Goal: Task Accomplishment & Management: Use online tool/utility

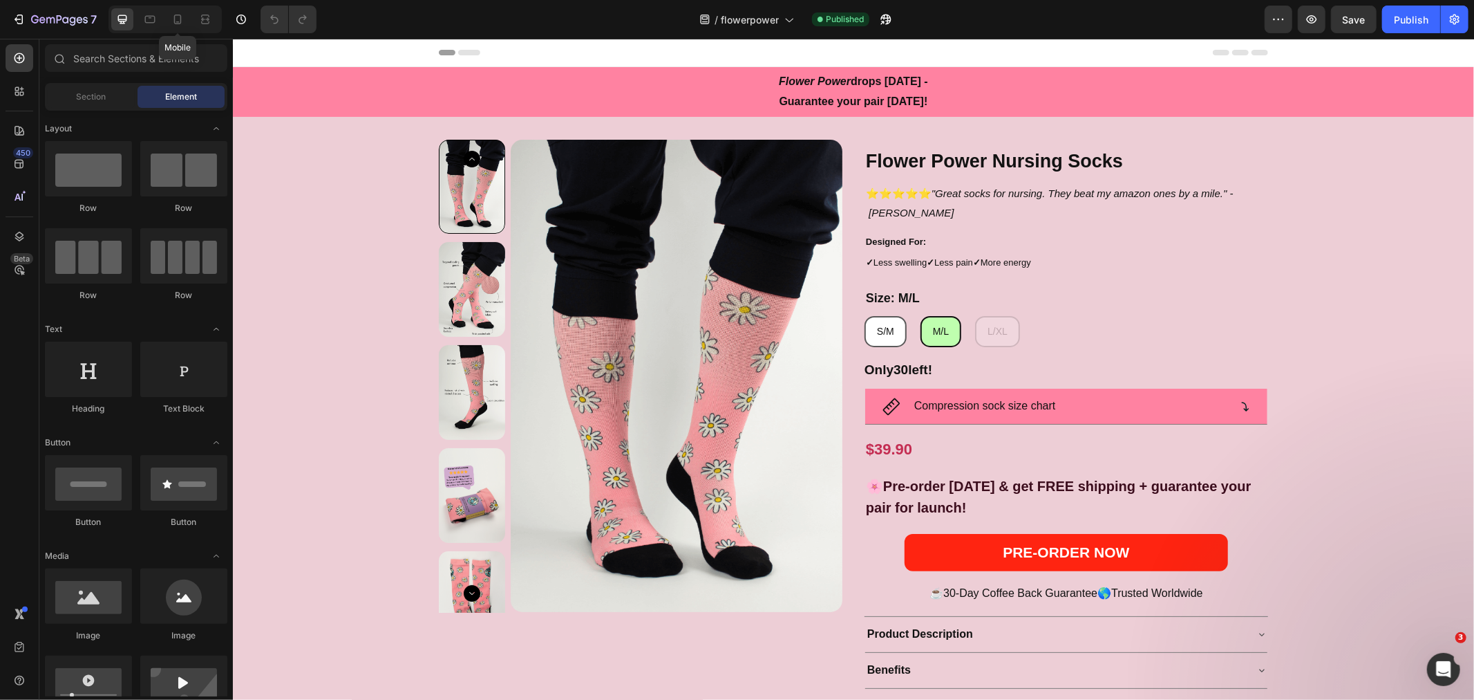
click at [180, 15] on icon at bounding box center [178, 19] width 14 height 14
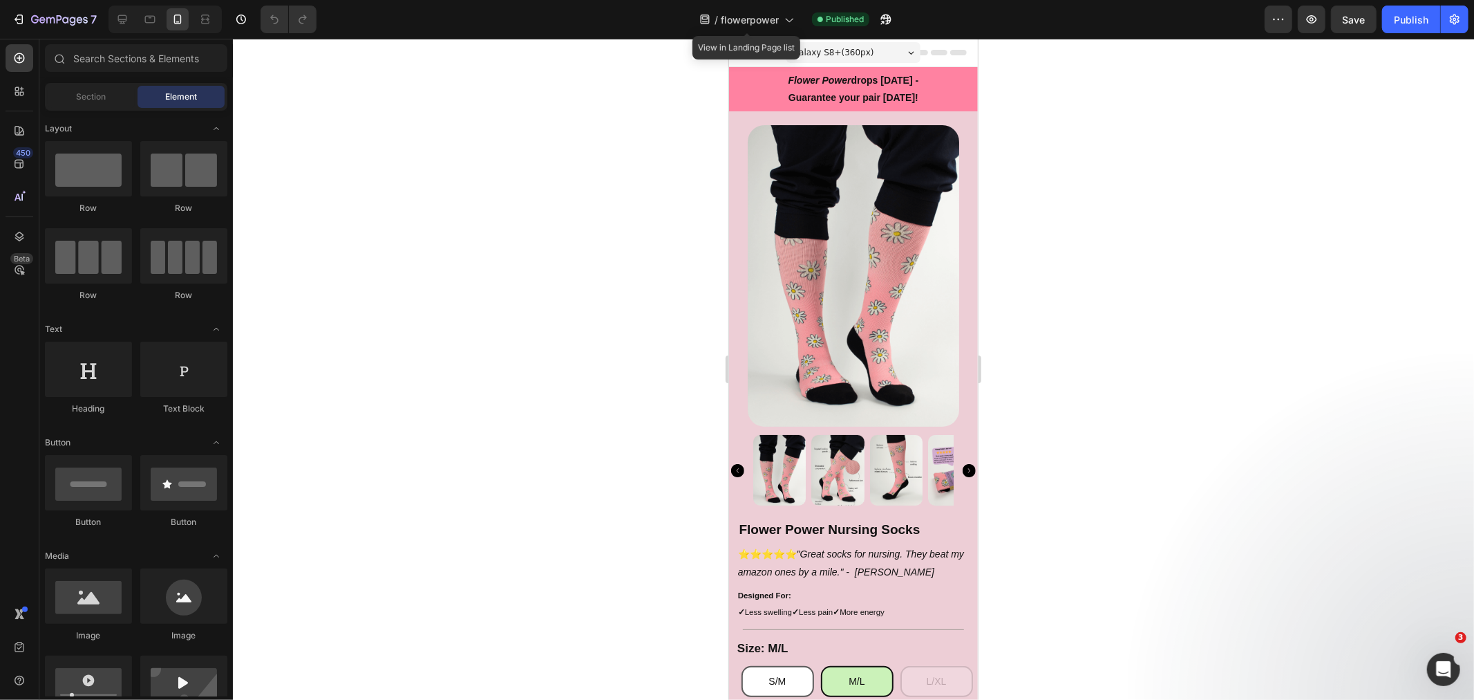
click at [791, 26] on icon at bounding box center [789, 19] width 14 height 14
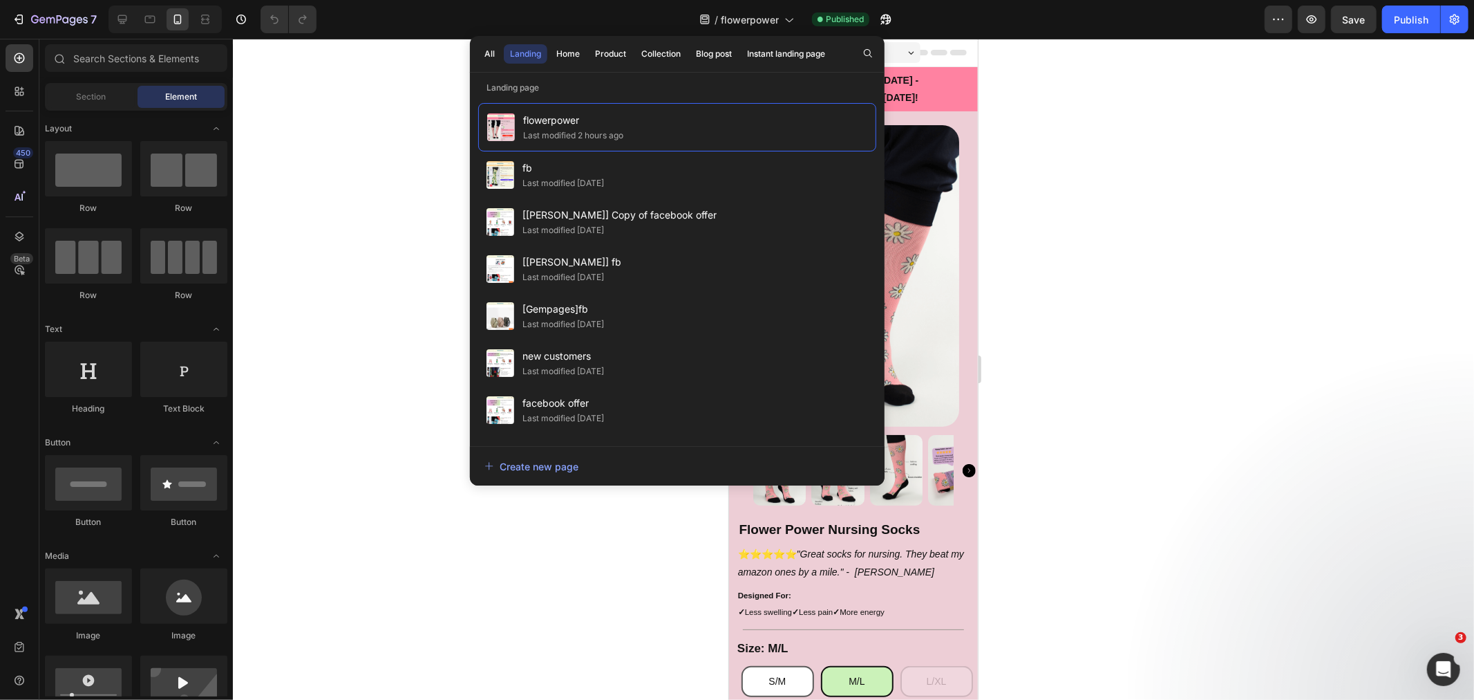
click at [0, 0] on div "Last modified [DATE]" at bounding box center [0, 0] width 0 height 0
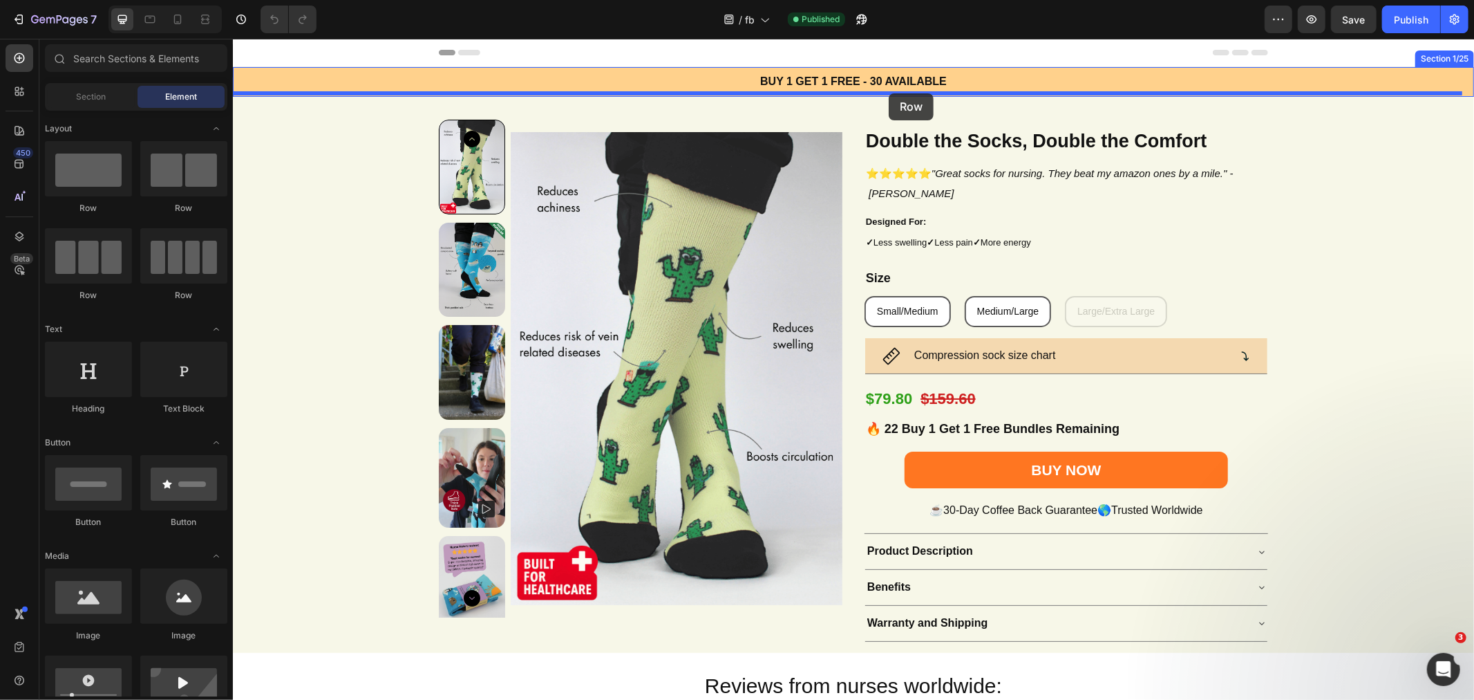
drag, startPoint x: 330, startPoint y: 222, endPoint x: 888, endPoint y: 93, distance: 572.4
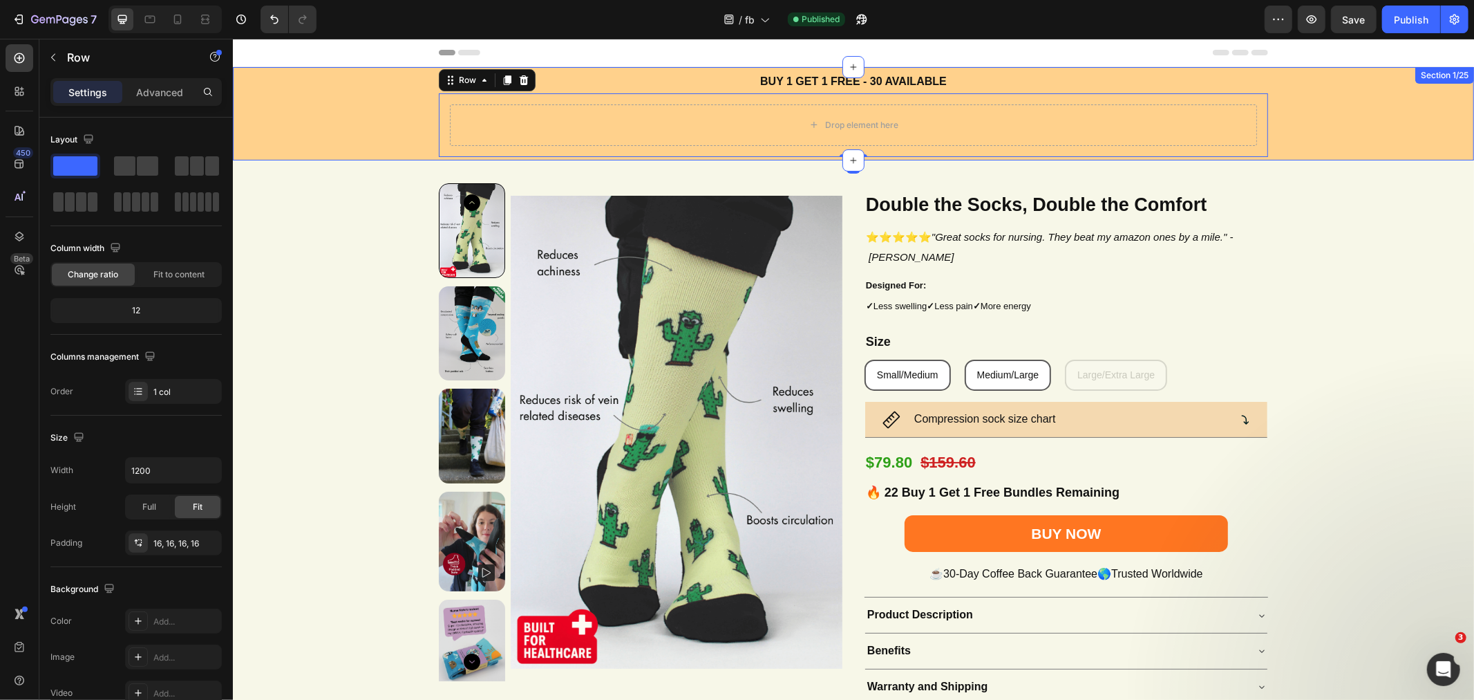
click at [340, 121] on div "BUY 1 GET 1 FREE - 30 AVAILABLE Text Block Drop element here Row 0" at bounding box center [852, 113] width 1241 height 86
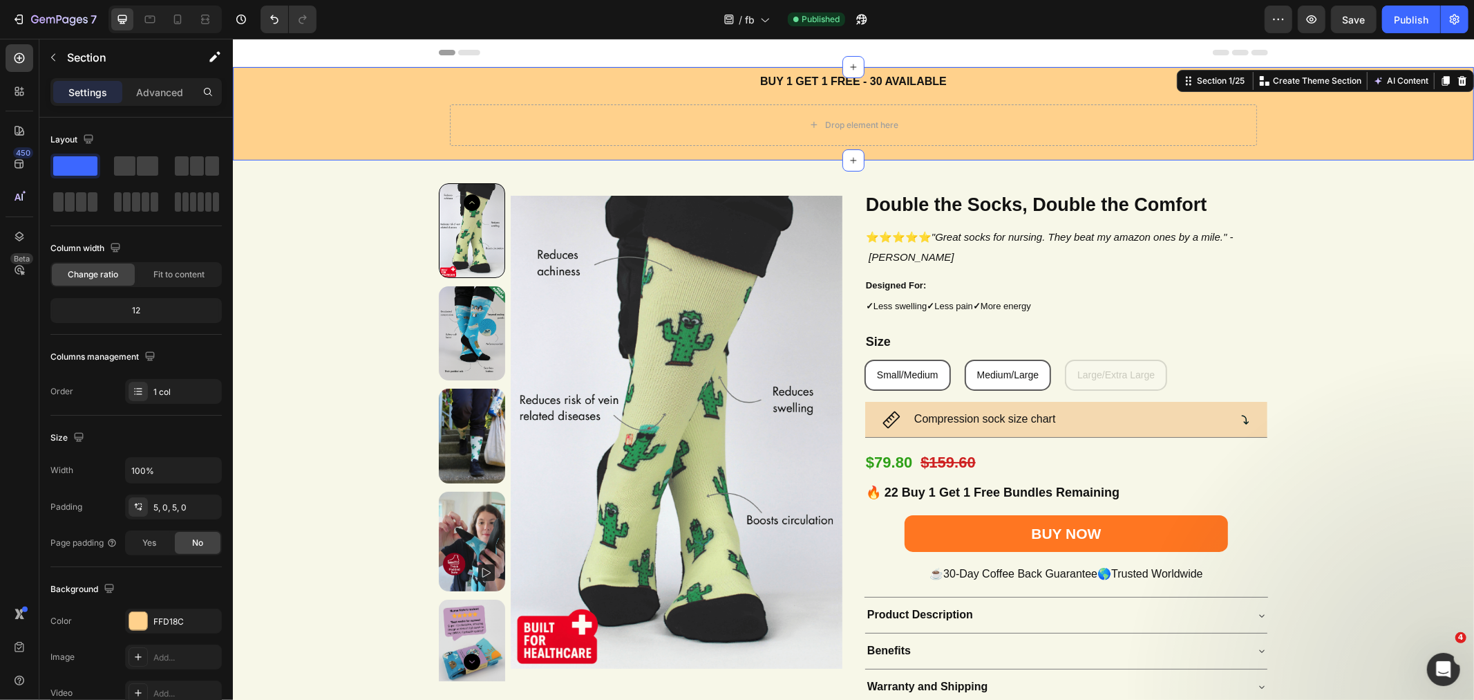
click at [327, 129] on div "BUY 1 GET 1 FREE - 30 AVAILABLE Text Block Drop element here Row" at bounding box center [852, 113] width 1241 height 86
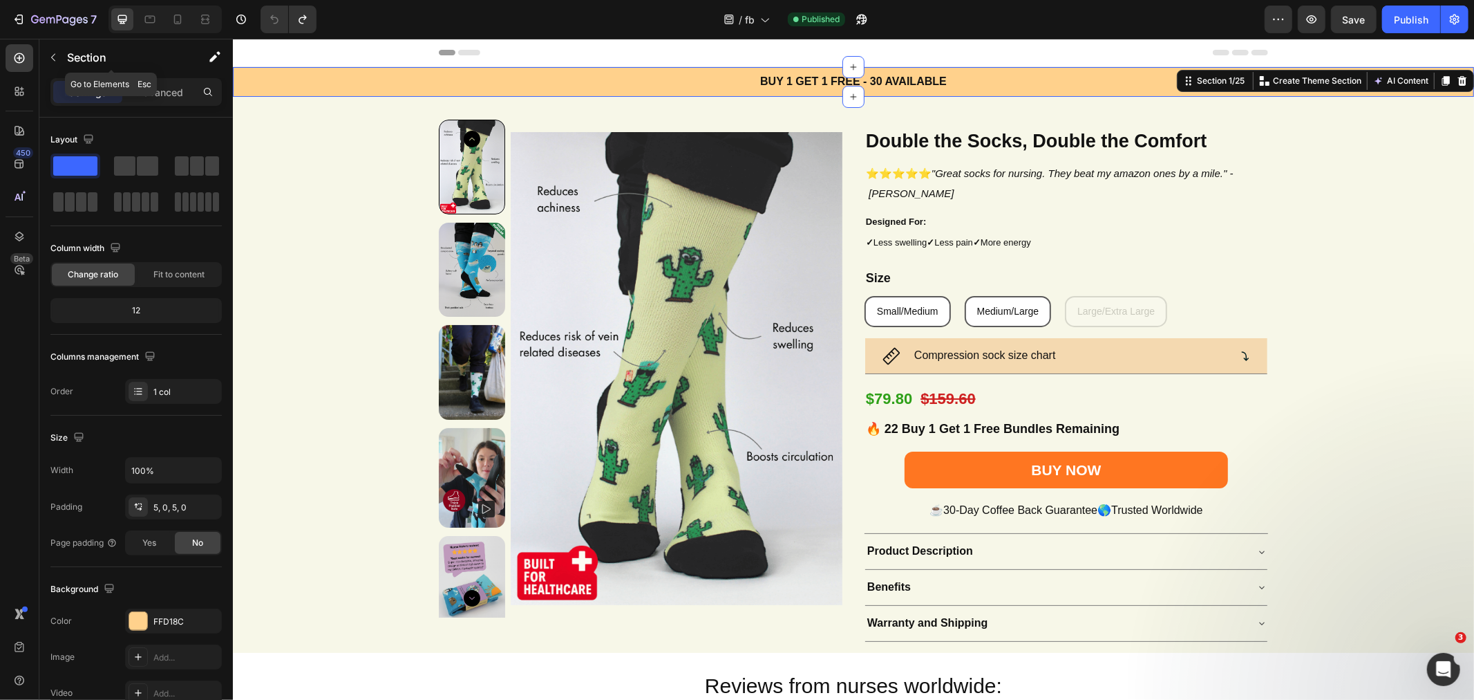
click at [51, 46] on button "button" at bounding box center [53, 57] width 22 height 22
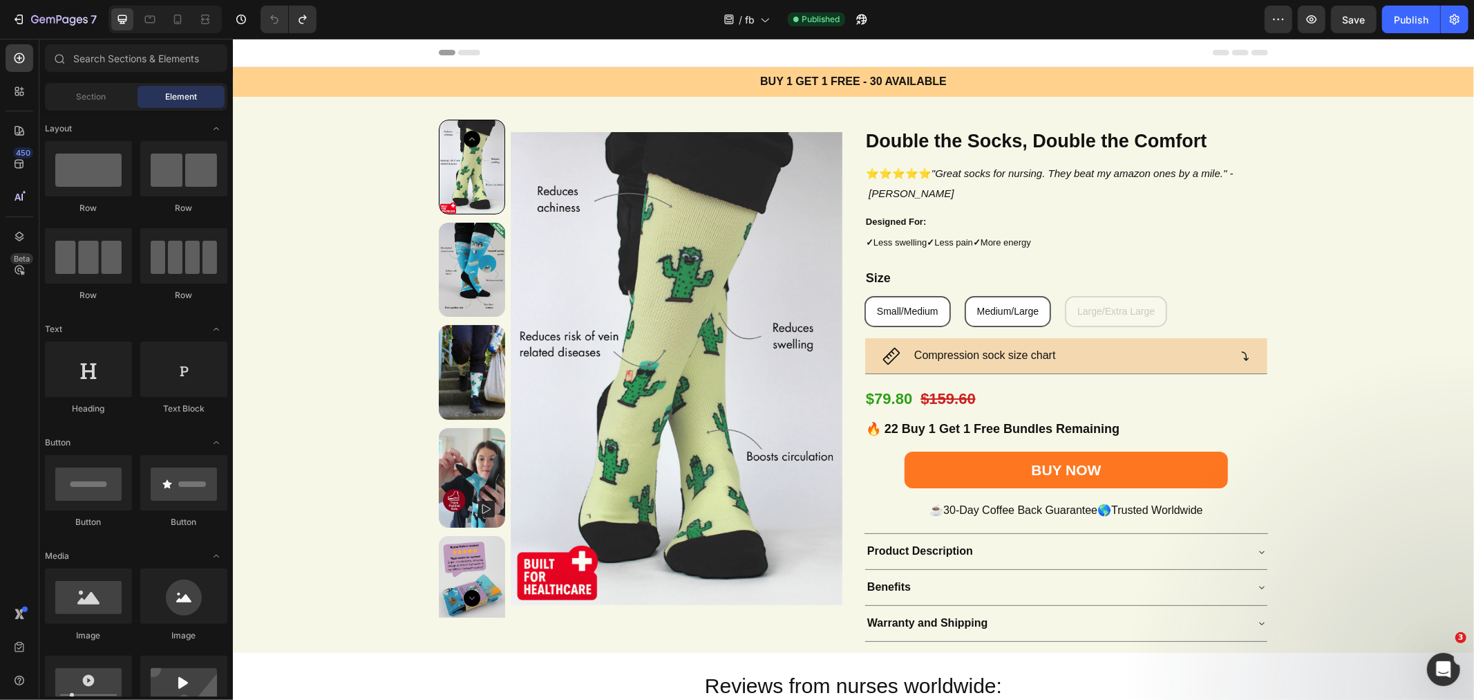
drag, startPoint x: 332, startPoint y: 202, endPoint x: 411, endPoint y: 97, distance: 131.7
drag, startPoint x: 109, startPoint y: 165, endPoint x: 53, endPoint y: 187, distance: 59.6
click at [53, 187] on div at bounding box center [88, 168] width 87 height 55
click at [639, 84] on p "BUY 1 GET 1 FREE - 30 AVAILABLE" at bounding box center [853, 81] width 827 height 20
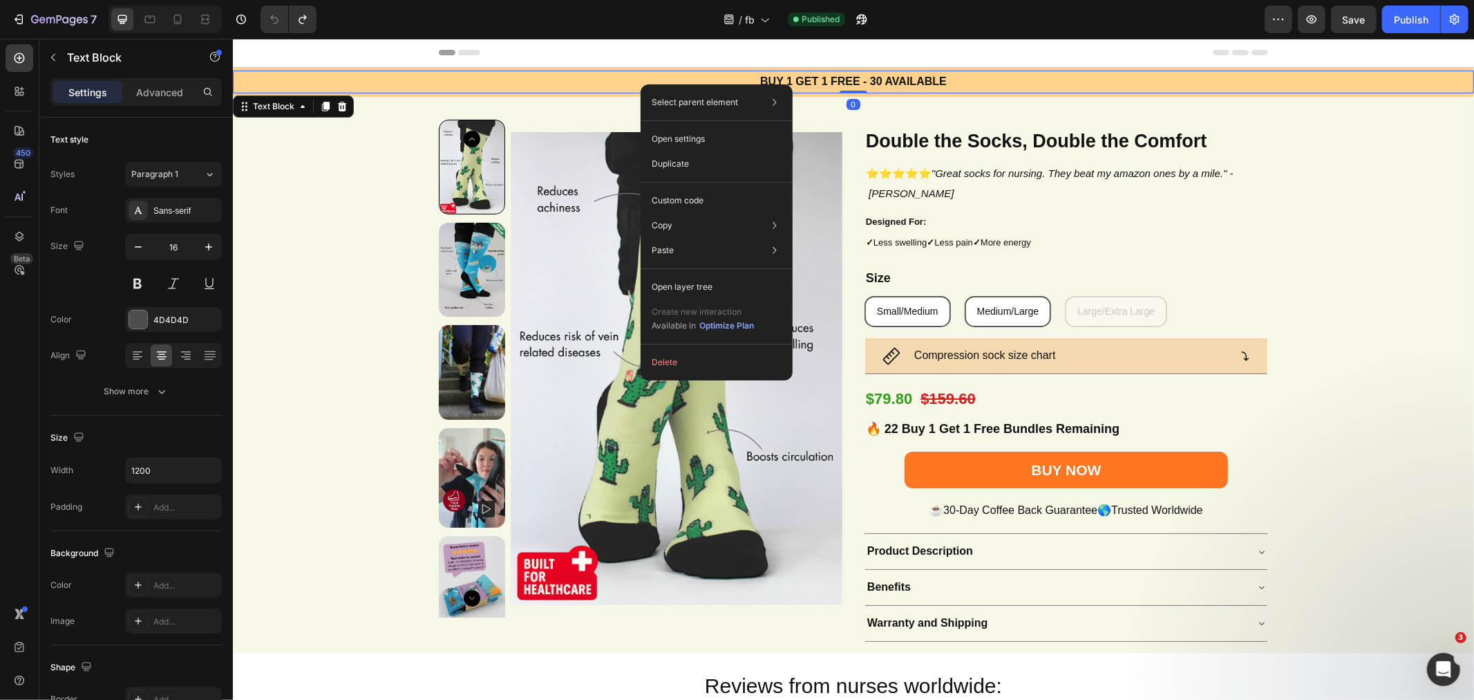
click at [710, 287] on p "Open layer tree" at bounding box center [682, 287] width 61 height 12
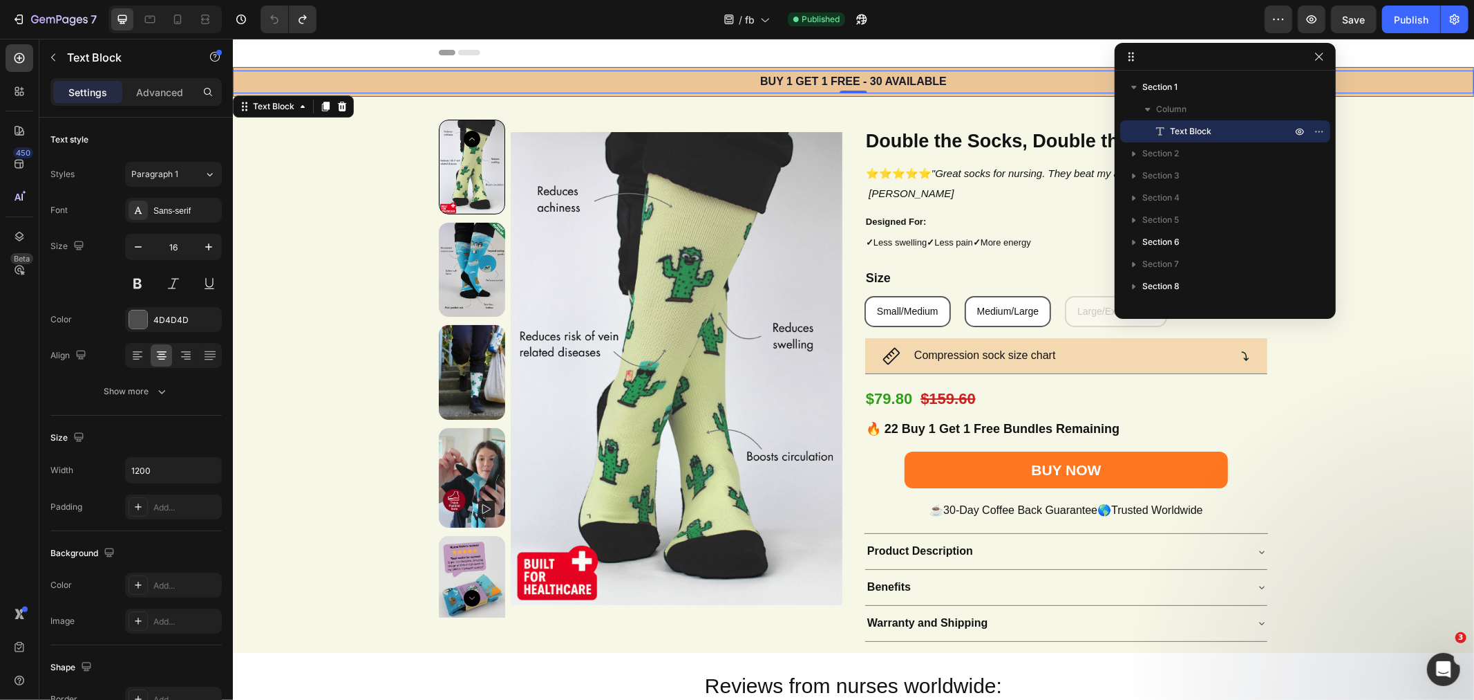
click at [1143, 84] on span "Section 1" at bounding box center [1160, 87] width 35 height 14
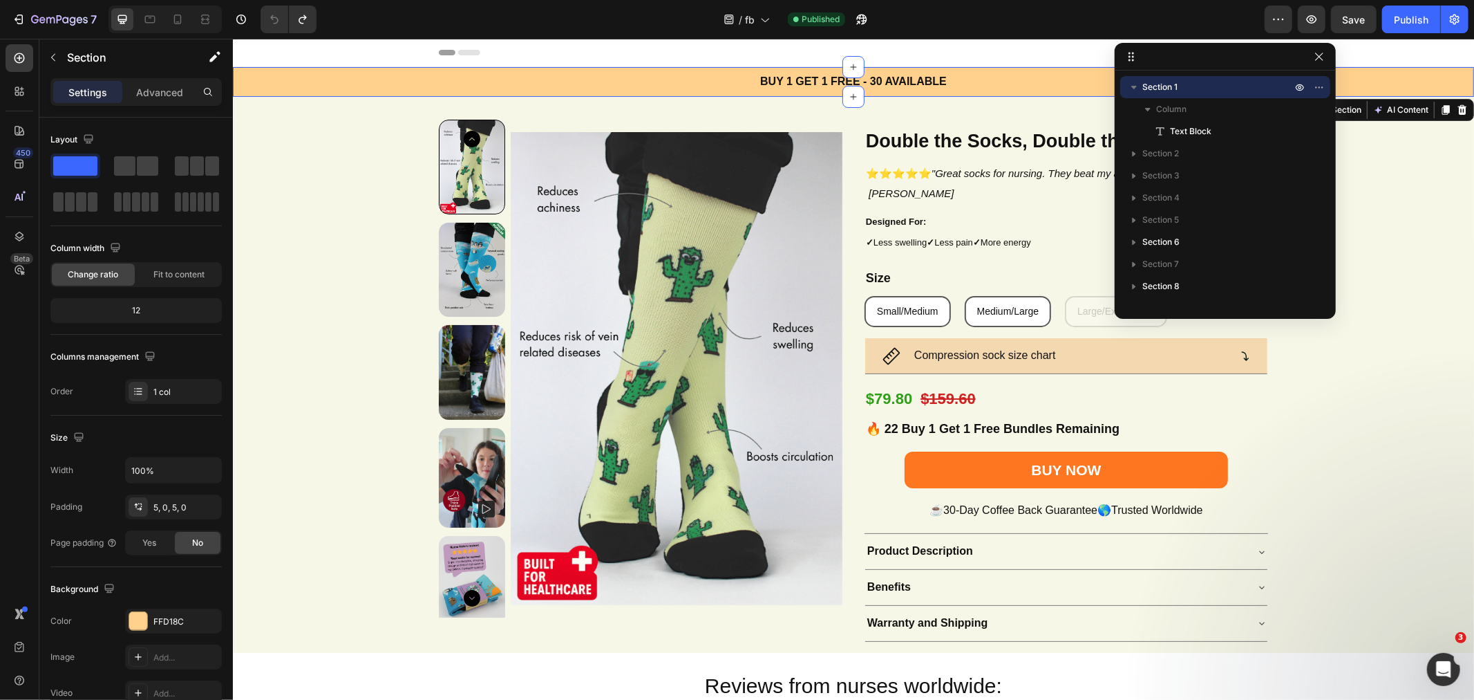
click at [1135, 84] on icon "button" at bounding box center [1134, 87] width 14 height 14
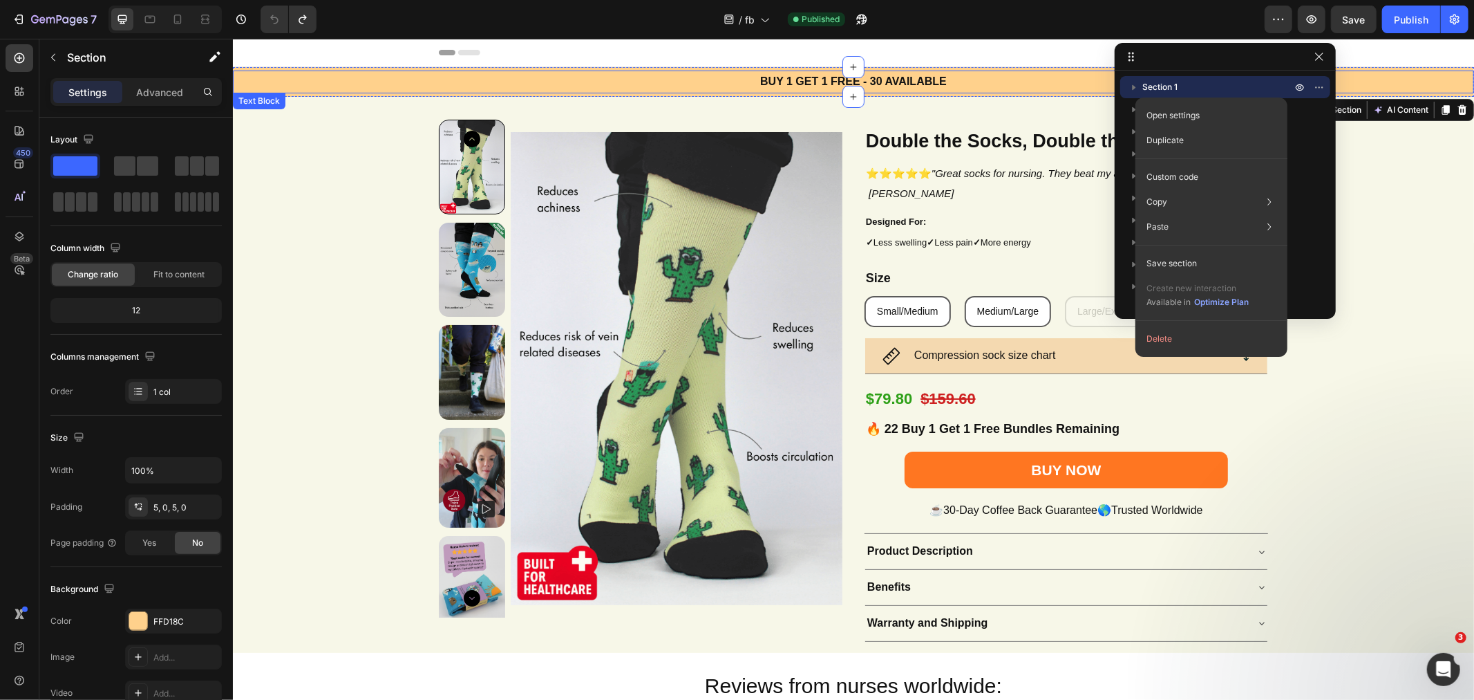
click at [668, 76] on p "BUY 1 GET 1 FREE - 30 AVAILABLE" at bounding box center [853, 81] width 827 height 20
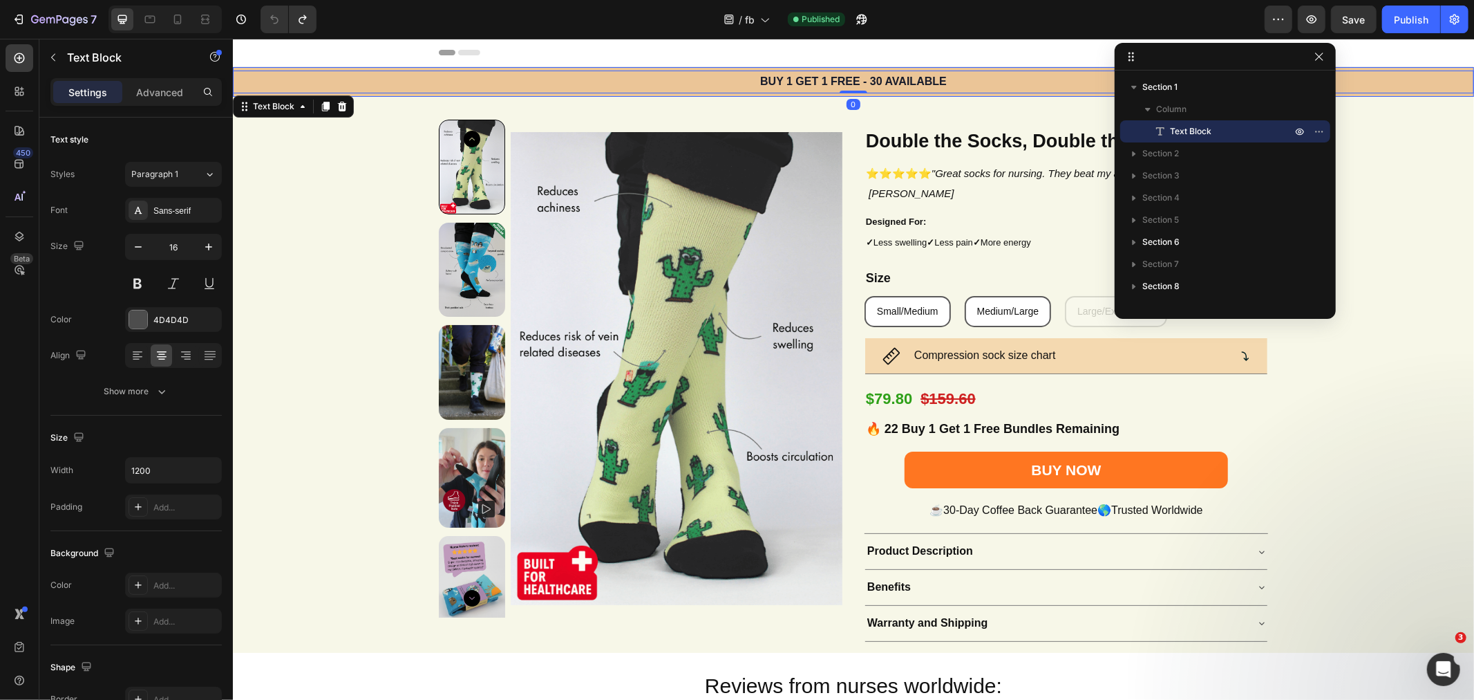
click at [1208, 87] on p "Section 1" at bounding box center [1219, 87] width 152 height 14
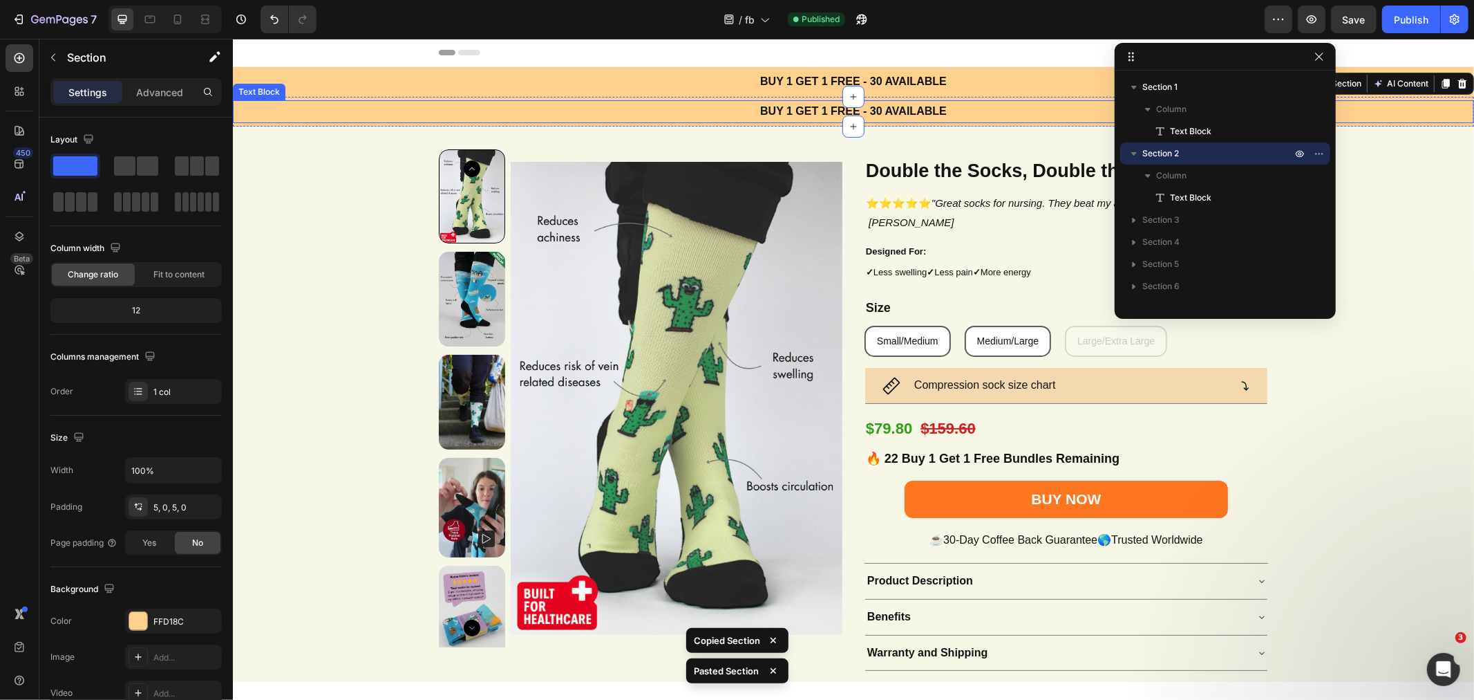
click at [663, 106] on p "BUY 1 GET 1 FREE - 30 AVAILABLE" at bounding box center [853, 111] width 827 height 20
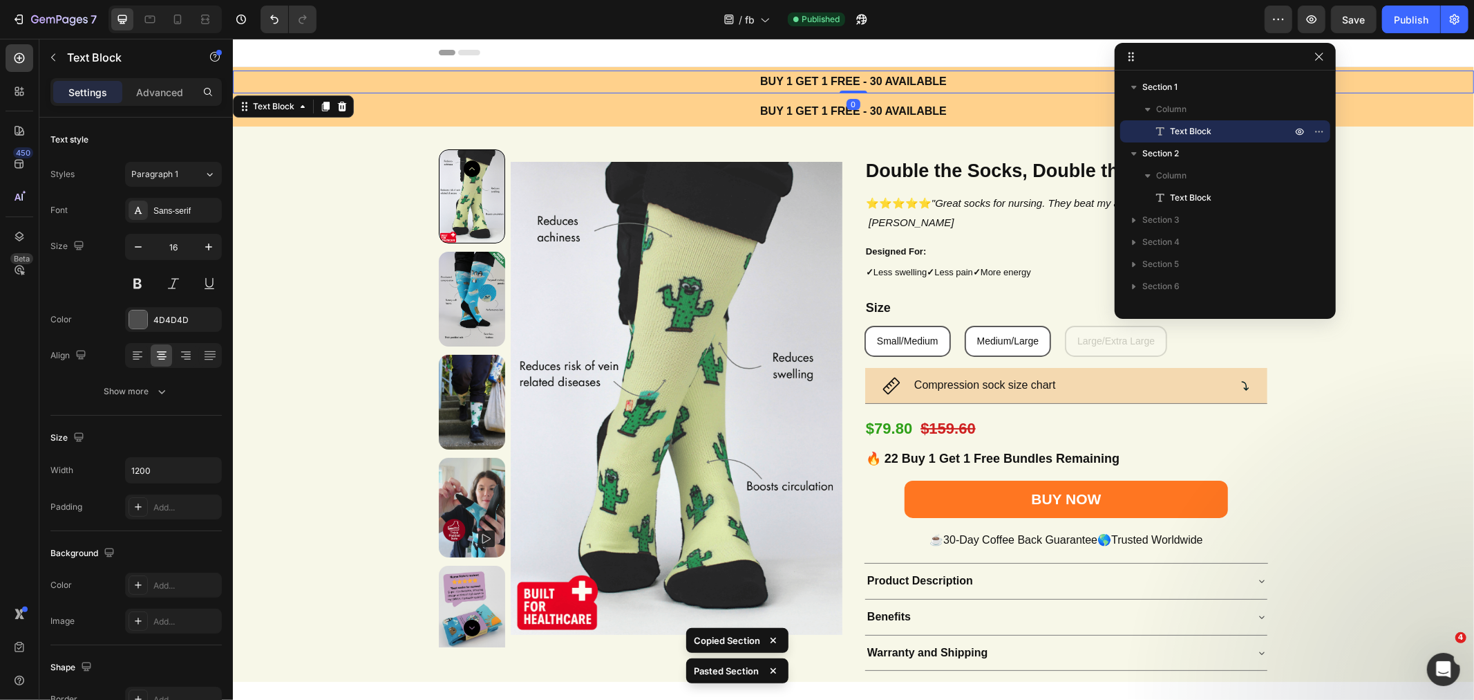
click at [665, 79] on p "BUY 1 GET 1 FREE - 30 AVAILABLE" at bounding box center [853, 81] width 827 height 20
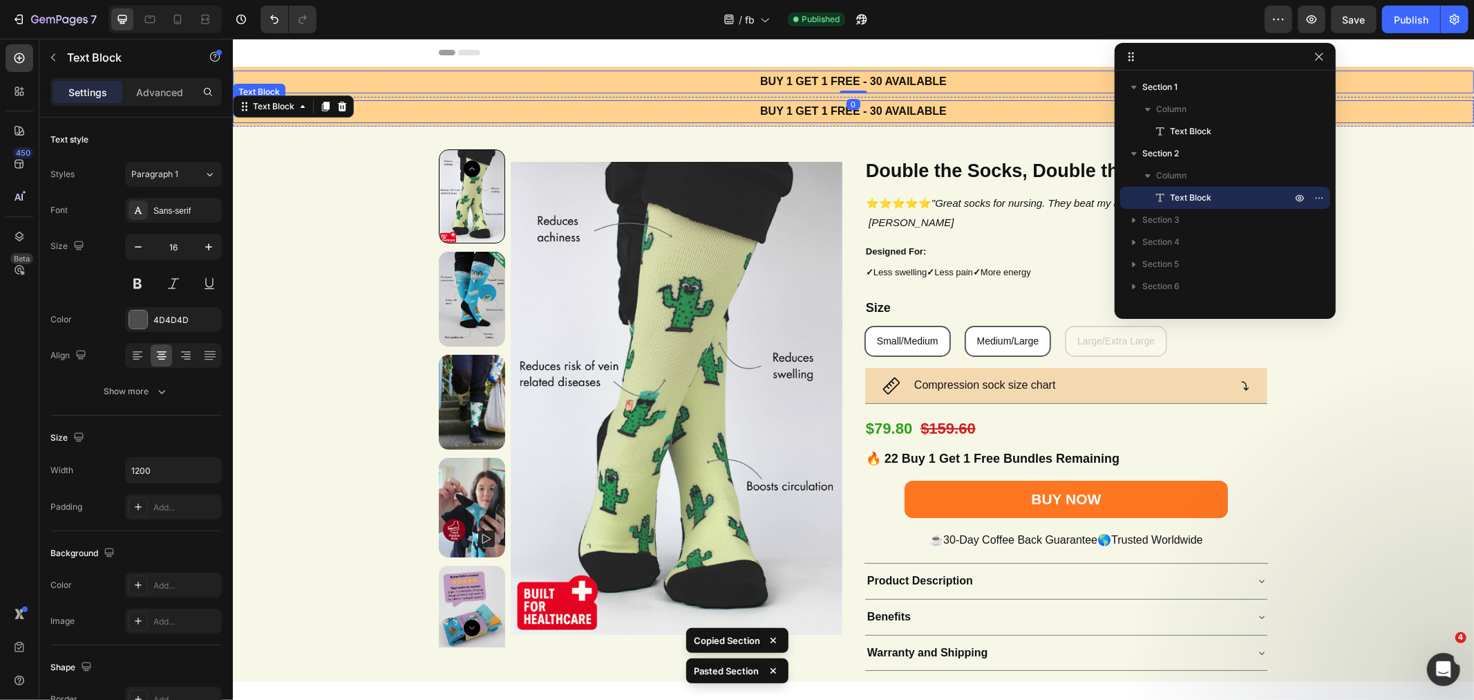
click at [676, 111] on p "BUY 1 GET 1 FREE - 30 AVAILABLE" at bounding box center [853, 111] width 827 height 20
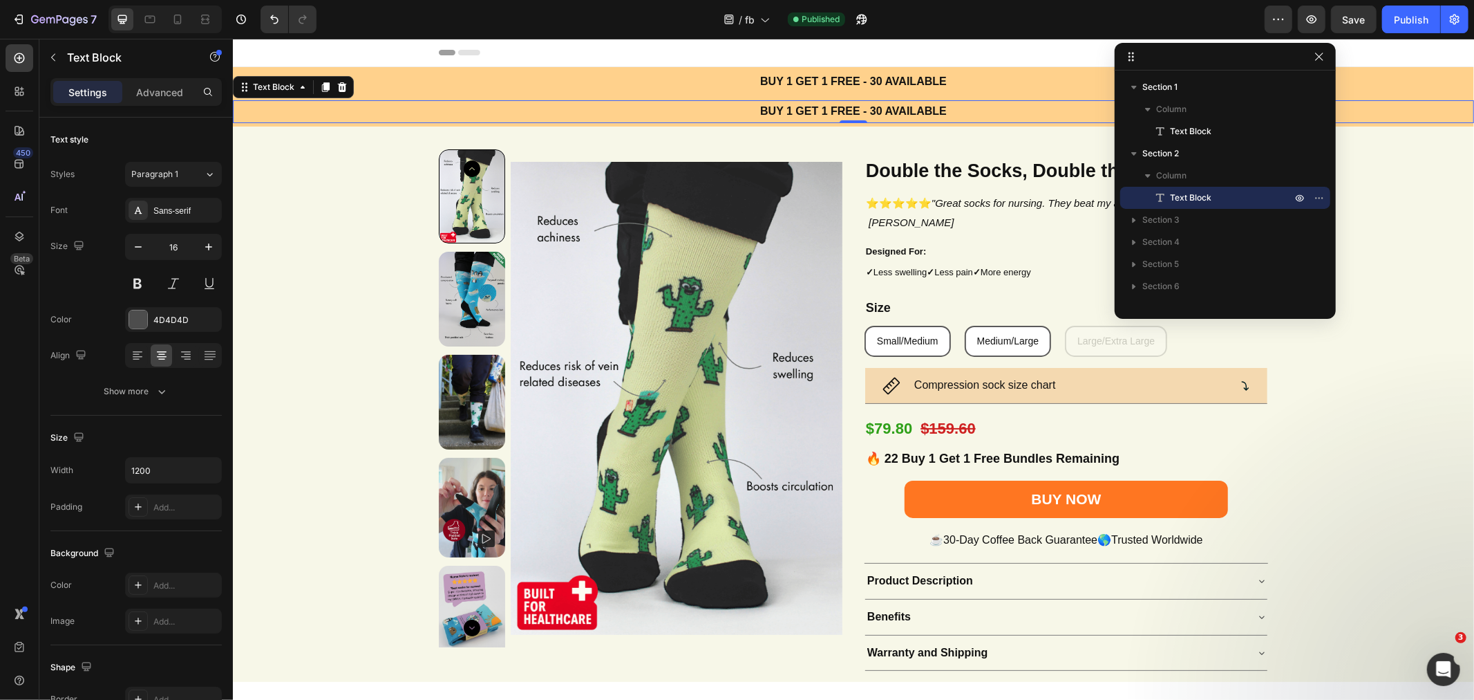
click at [154, 93] on p "Advanced" at bounding box center [159, 92] width 47 height 15
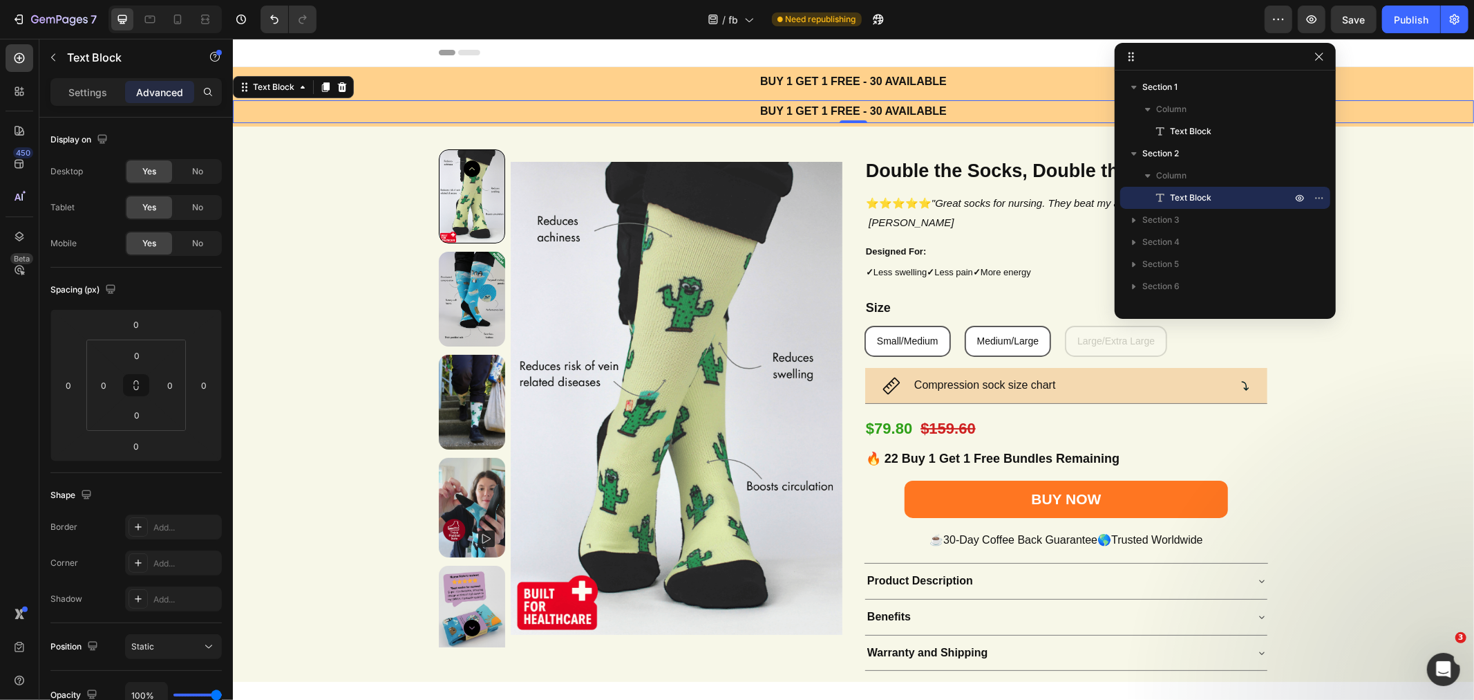
click at [189, 249] on div "No" at bounding box center [198, 243] width 46 height 22
click at [537, 126] on div "Product Images Double the Socks, Double the Comfort Heading ⭐⭐⭐⭐⭐ "Great socks …" at bounding box center [852, 404] width 1241 height 556
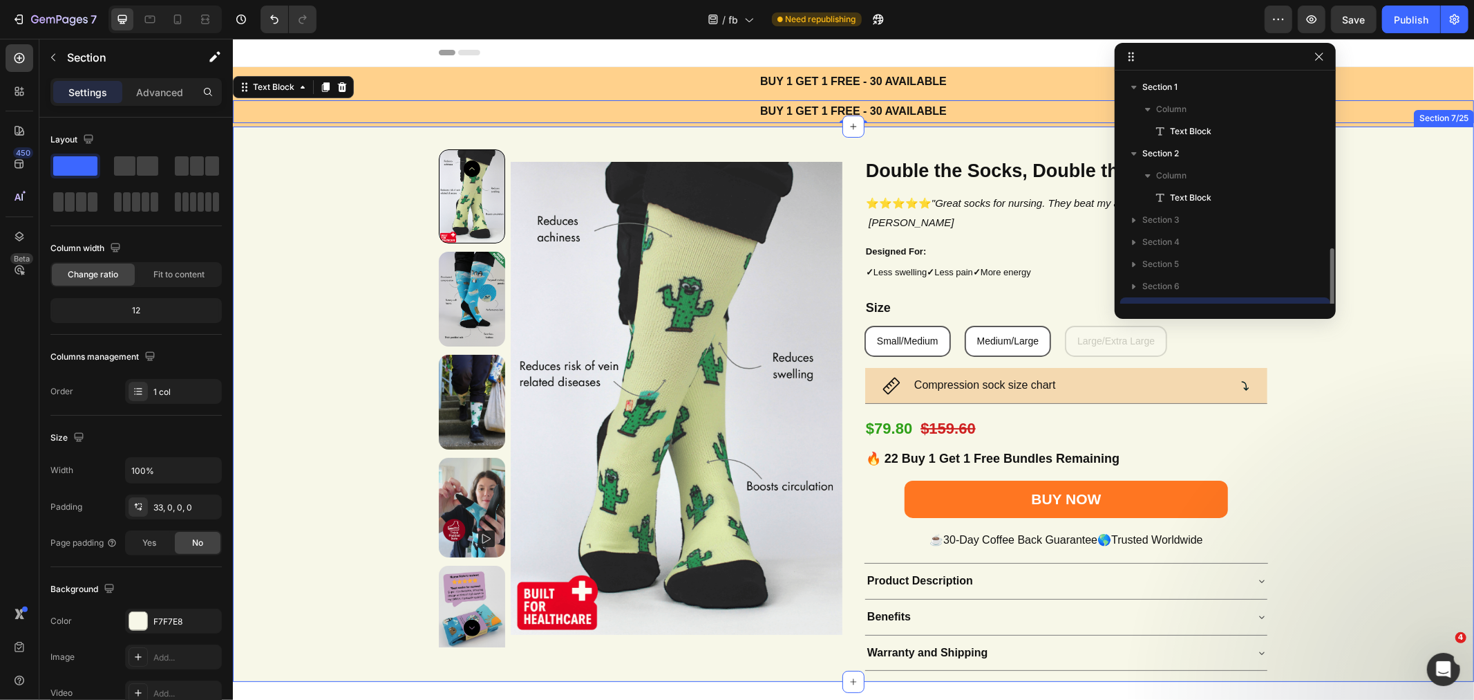
scroll to position [129, 0]
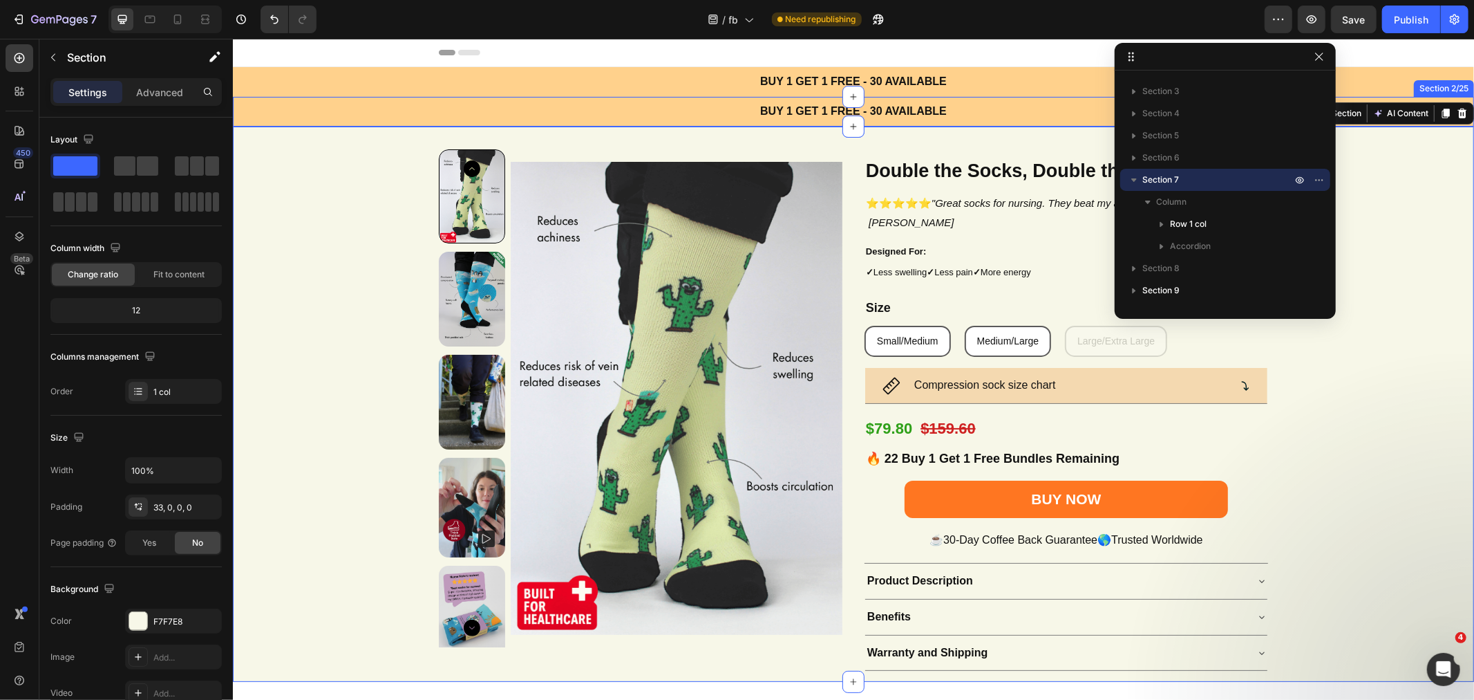
click at [548, 122] on div "BUY 1 GET 1 FREE - 30 AVAILABLE Text Block Section 2/25" at bounding box center [852, 111] width 1241 height 30
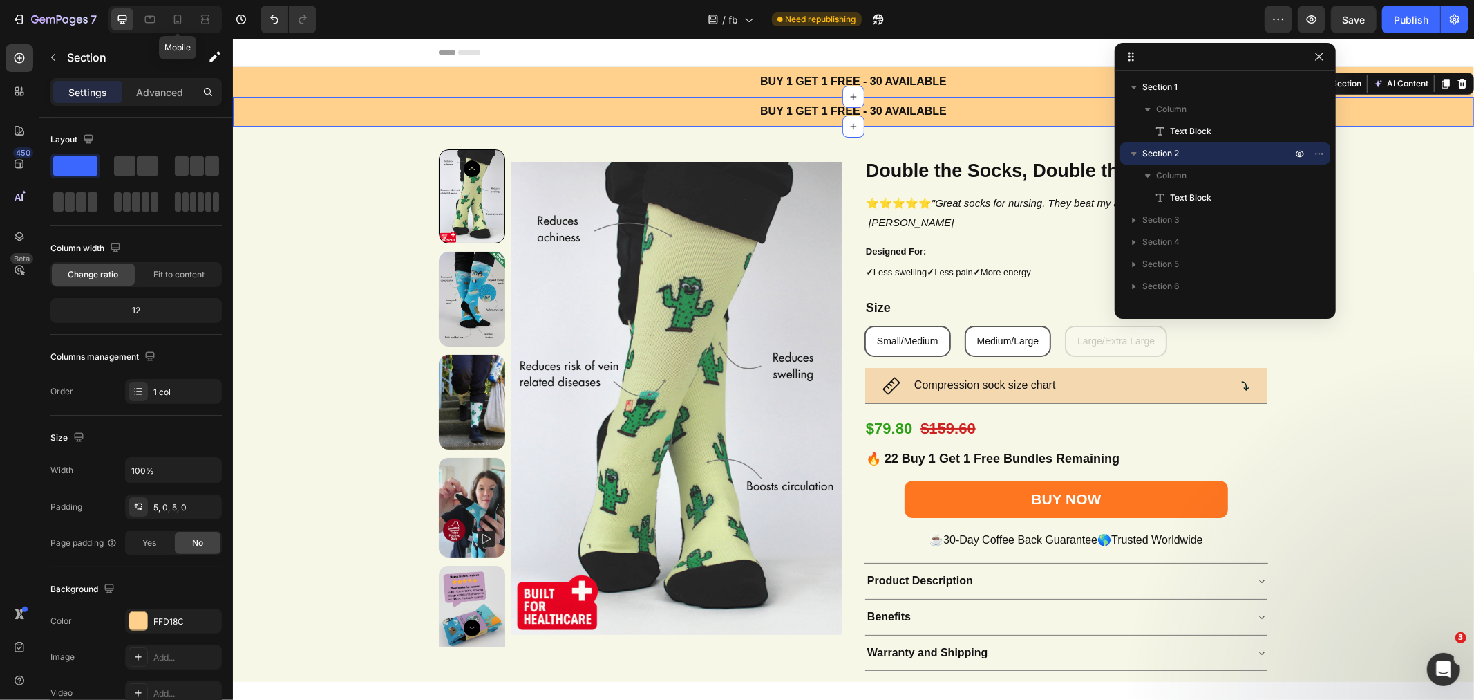
drag, startPoint x: 173, startPoint y: 12, endPoint x: 180, endPoint y: 14, distance: 7.2
click at [174, 12] on icon at bounding box center [178, 19] width 14 height 14
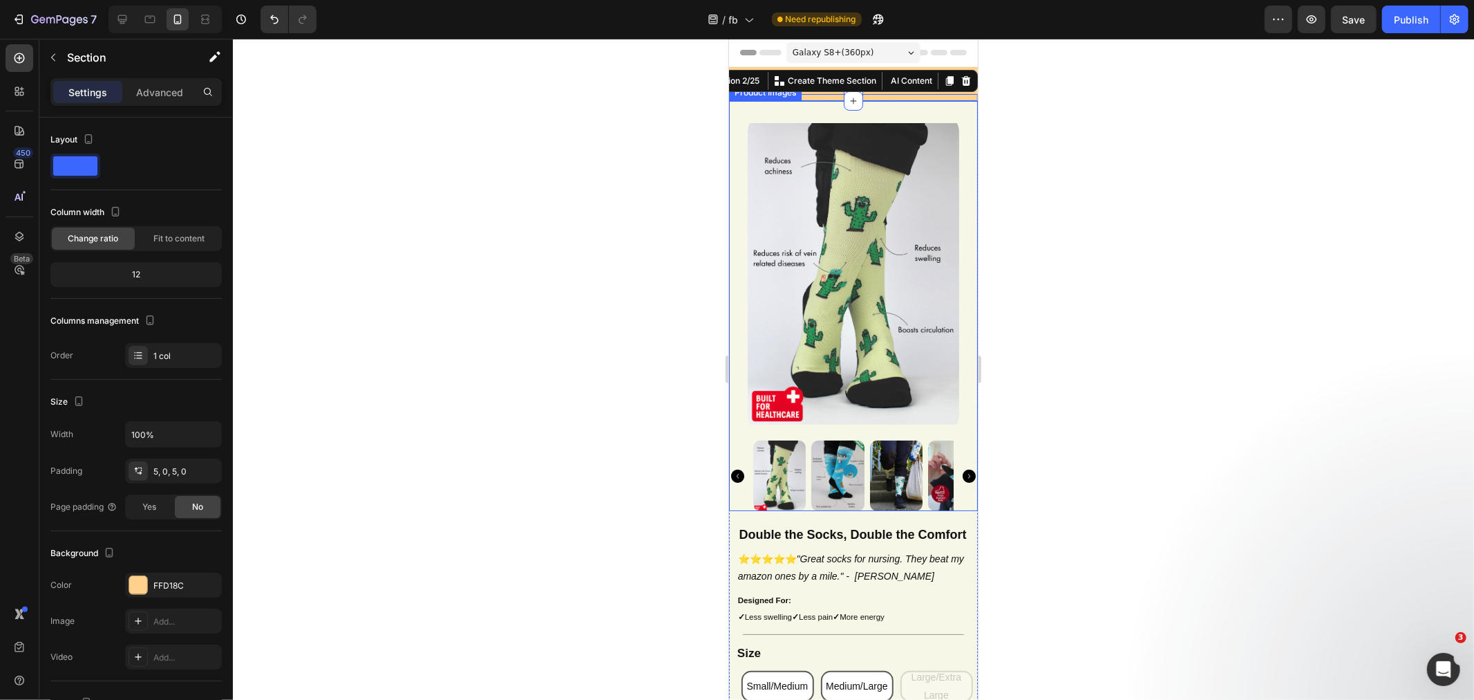
scroll to position [7, 0]
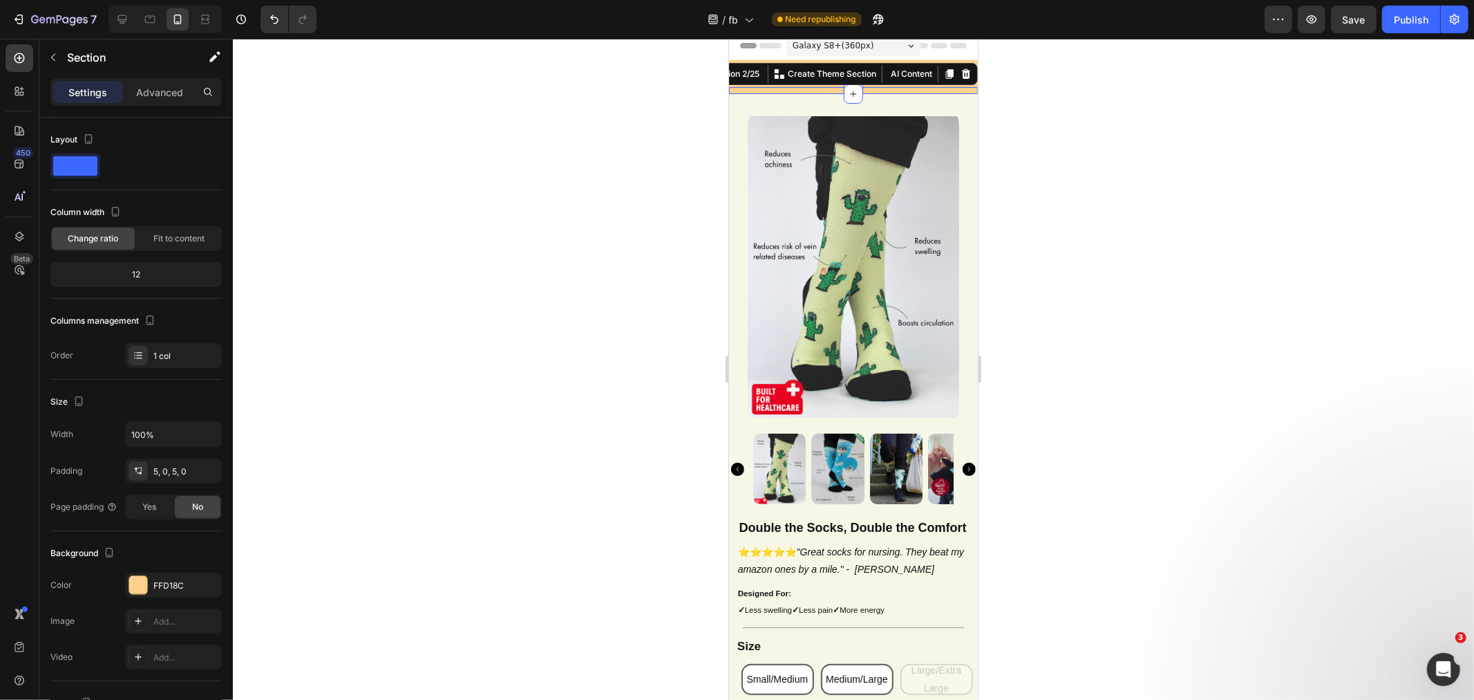
click at [1182, 194] on div at bounding box center [853, 369] width 1241 height 661
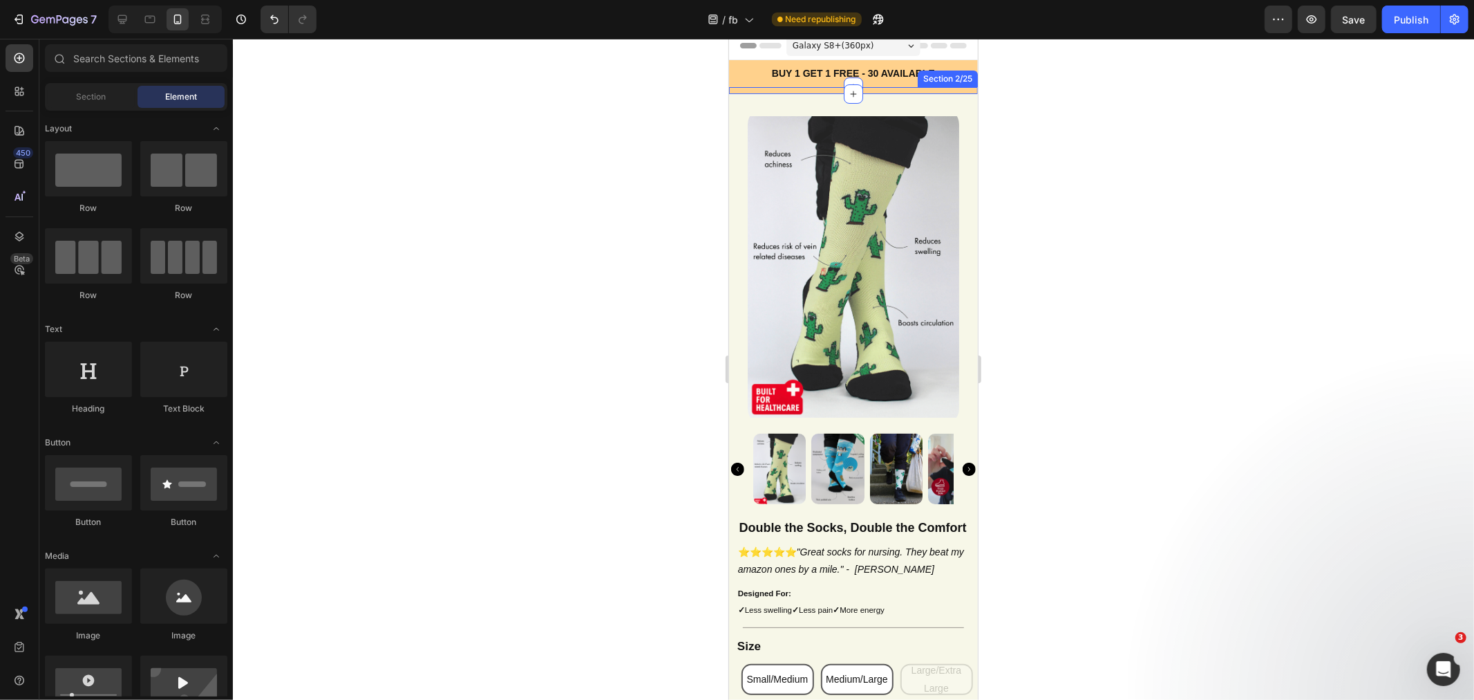
click at [810, 90] on div "BUY 1 GET 1 FREE - 30 AVAILABLE Text Block Section 2/25" at bounding box center [853, 89] width 249 height 7
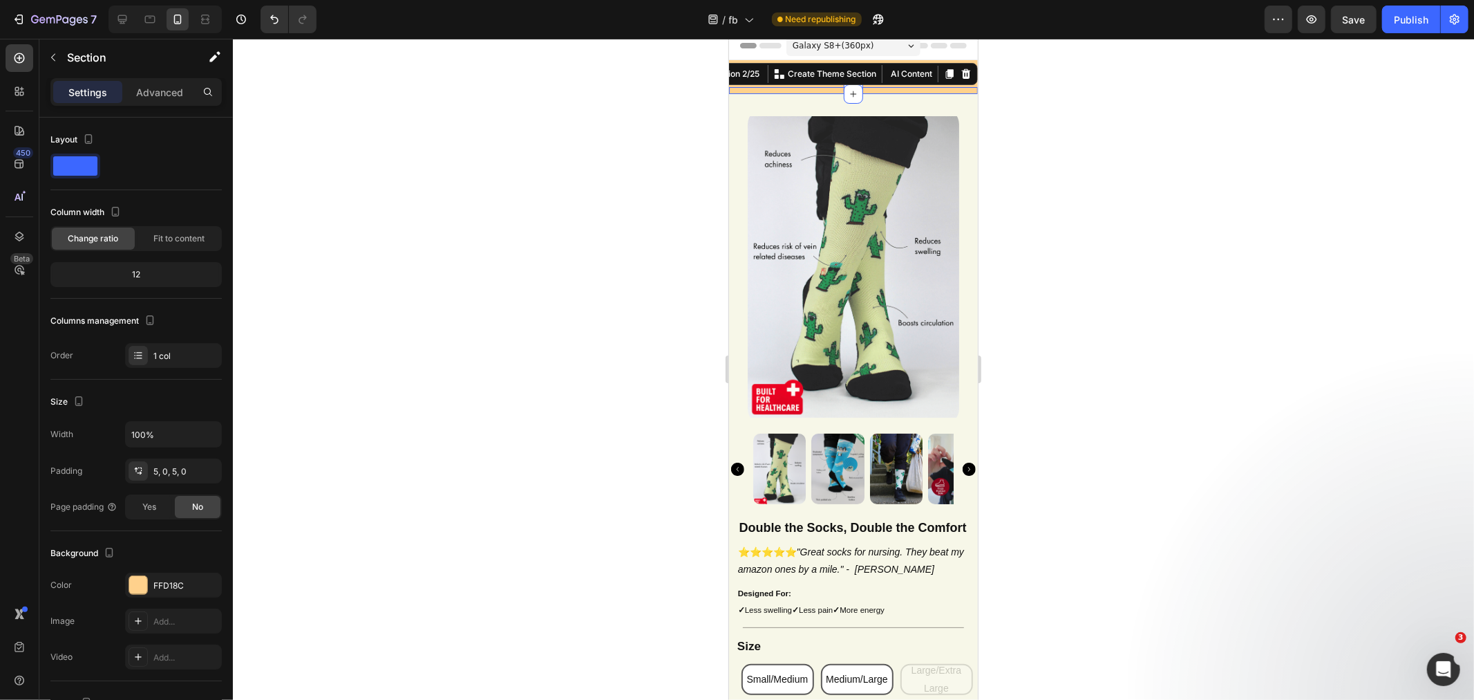
click at [167, 84] on div "Advanced" at bounding box center [159, 92] width 69 height 22
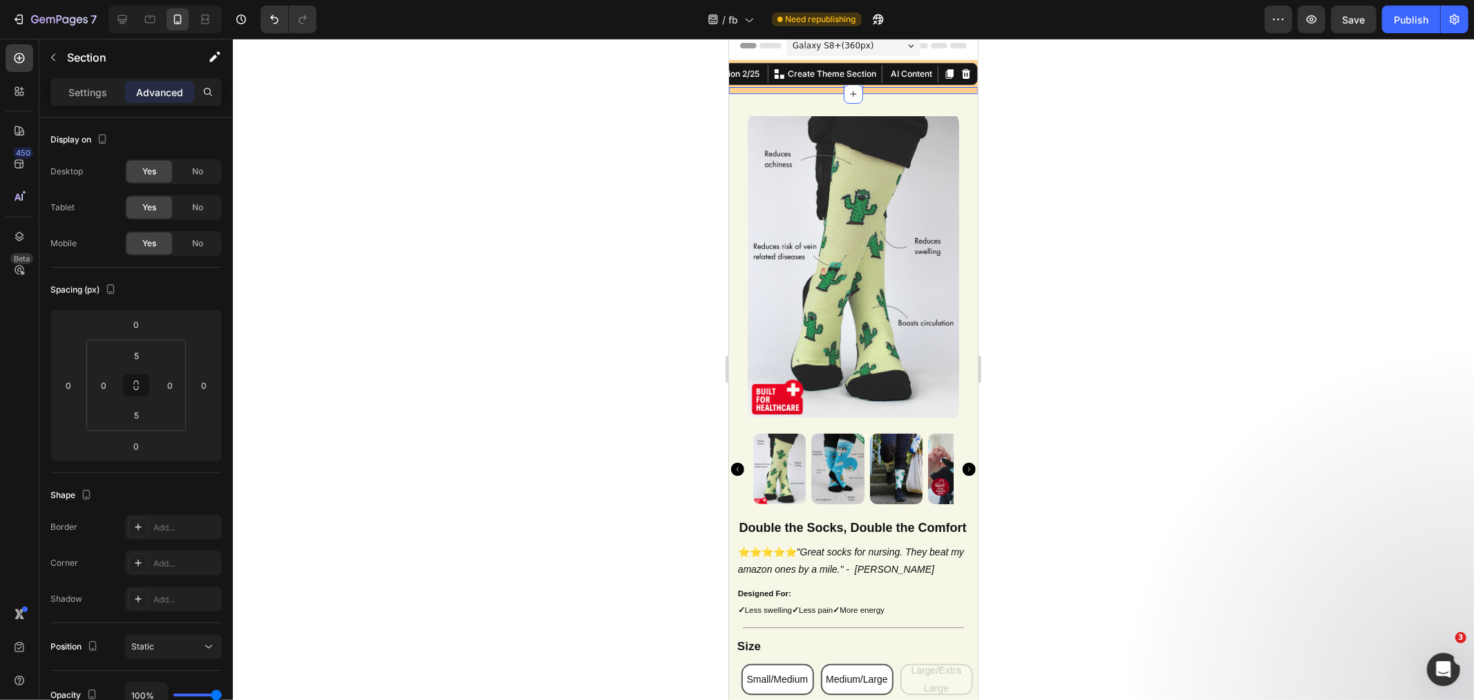
click at [189, 238] on div "No" at bounding box center [198, 243] width 46 height 22
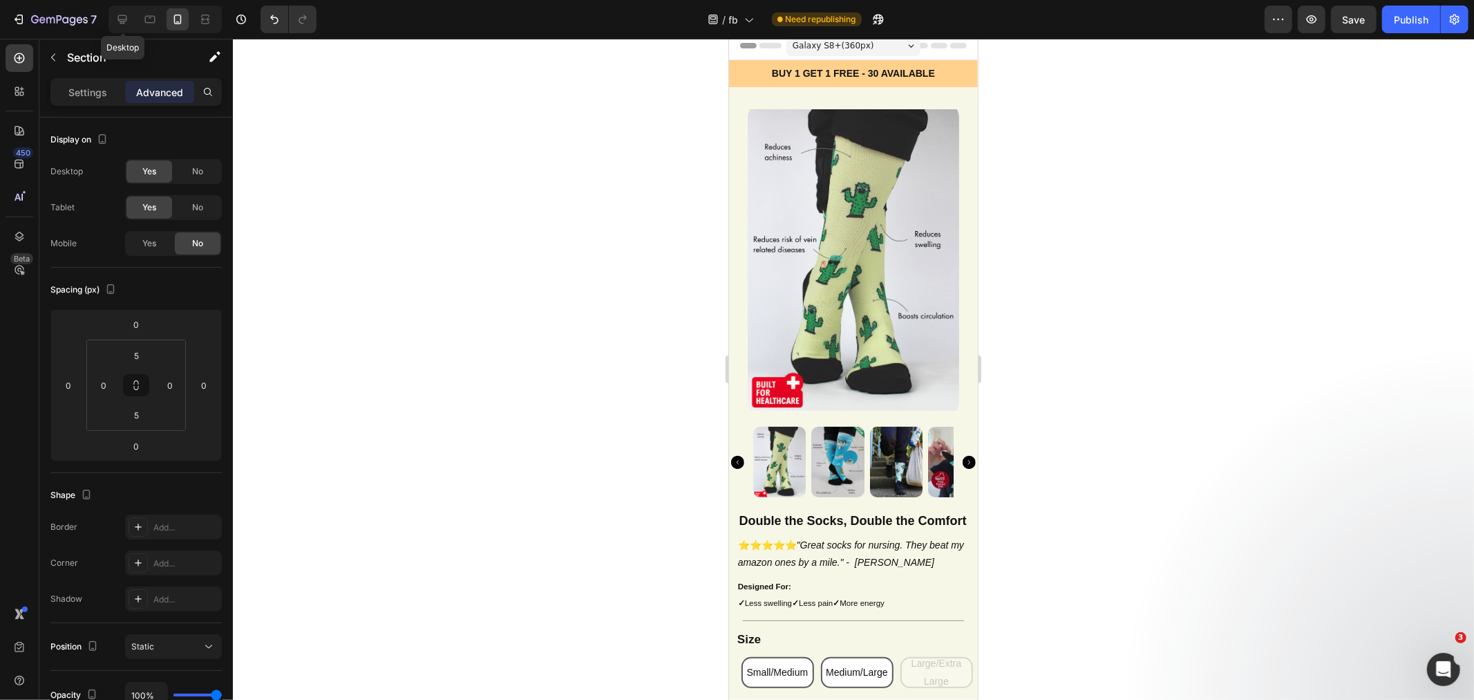
click at [121, 19] on icon at bounding box center [122, 19] width 9 height 9
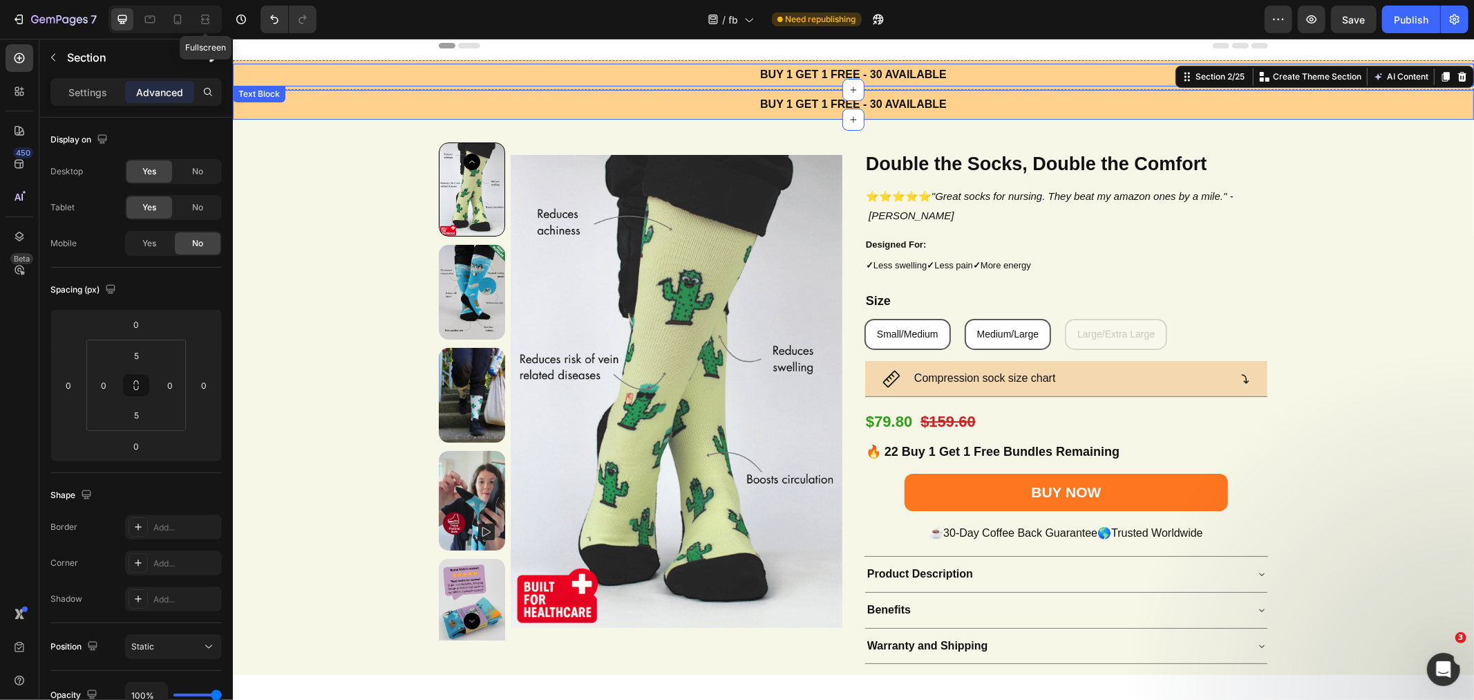
scroll to position [10, 0]
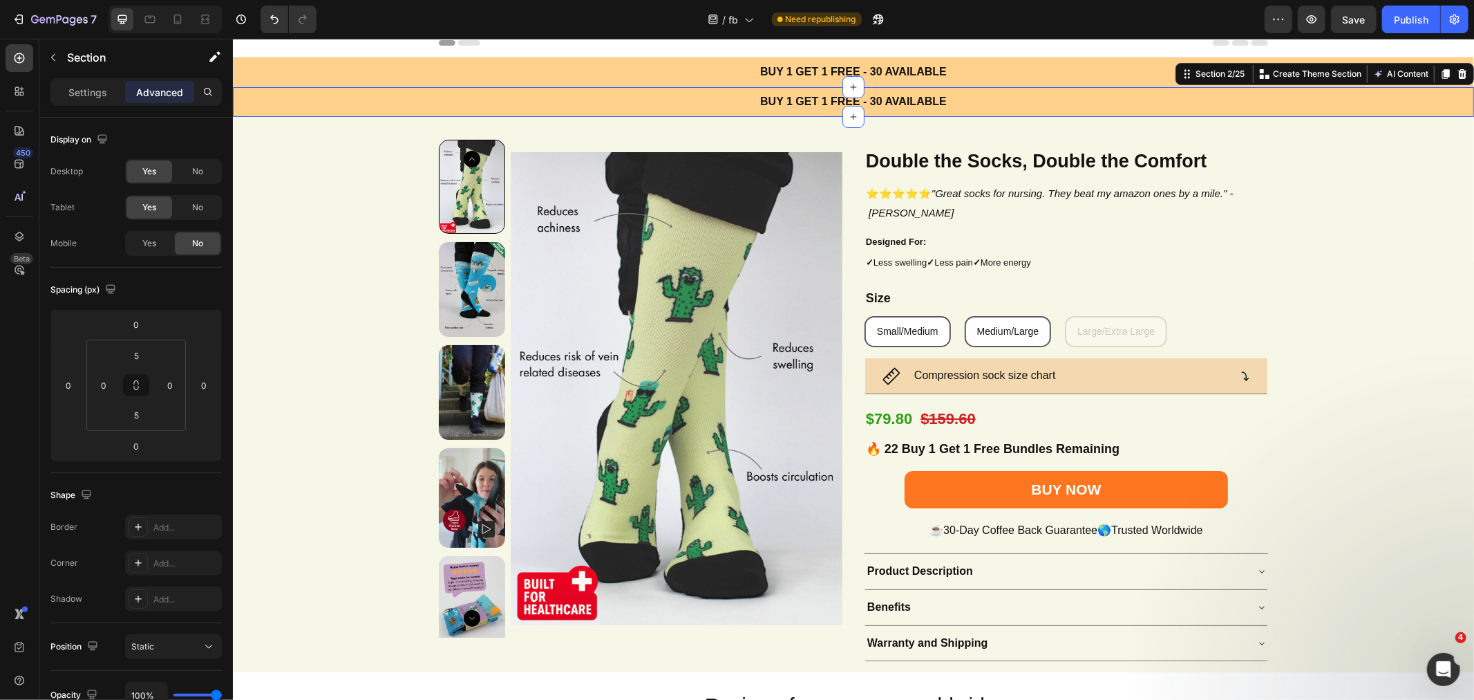
click at [717, 113] on div "BUY 1 GET 1 FREE - 30 AVAILABLE Text Block Section 2/25 You can create reusable…" at bounding box center [852, 101] width 1241 height 30
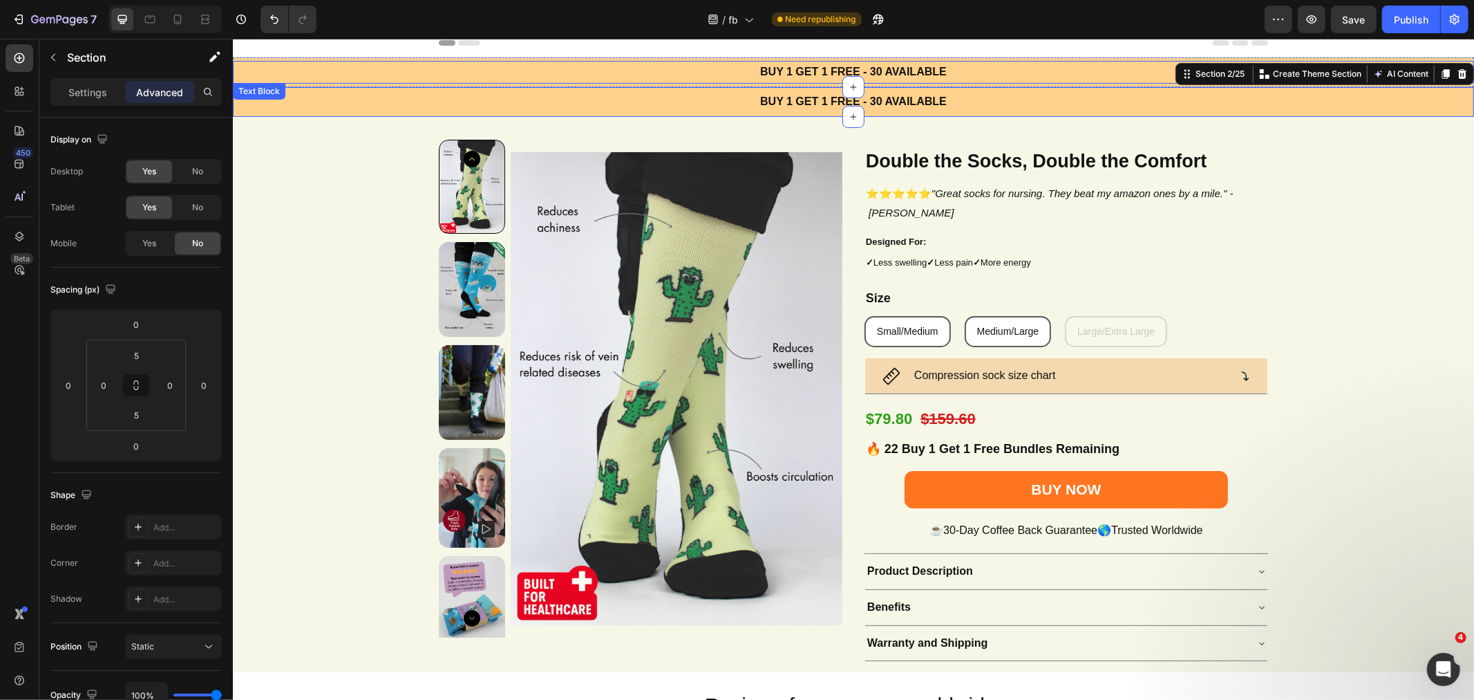
click at [445, 70] on p "BUY 1 GET 1 FREE - 30 AVAILABLE" at bounding box center [853, 72] width 827 height 20
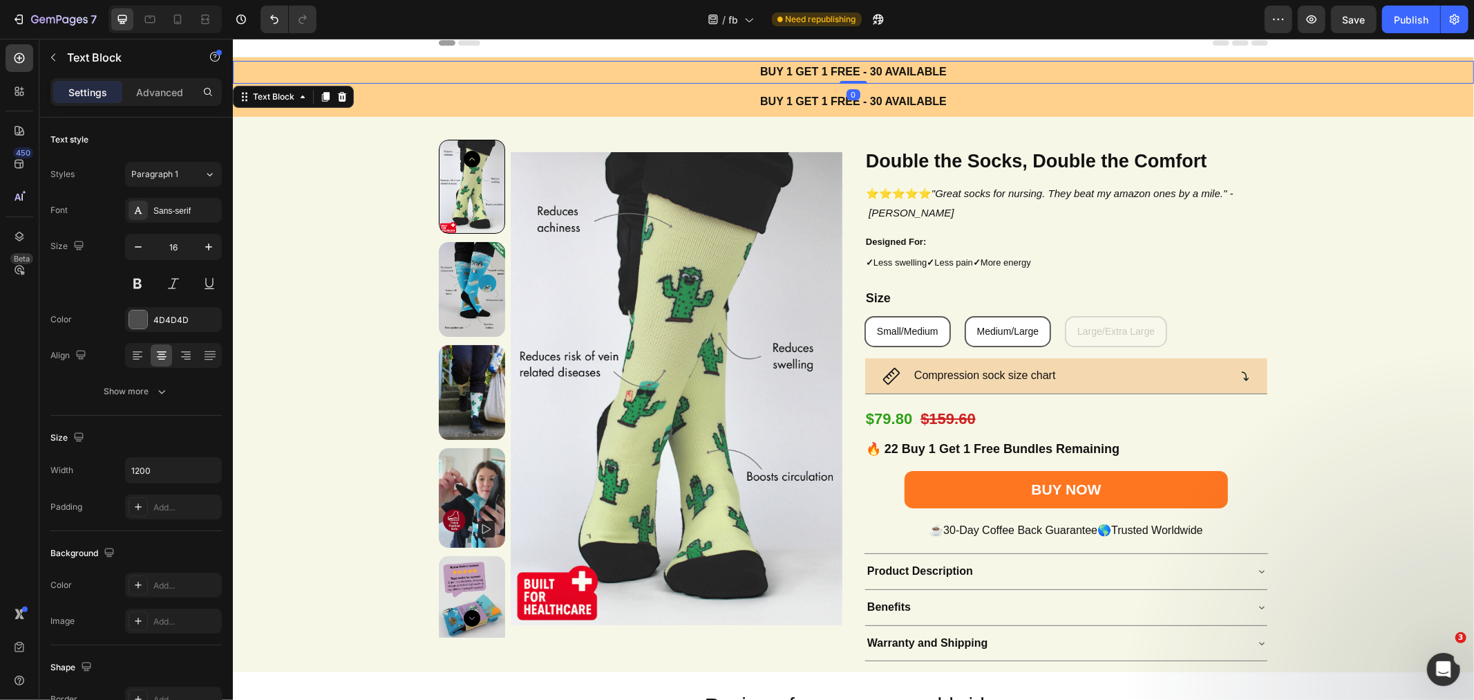
click at [164, 90] on p "Advanced" at bounding box center [159, 92] width 47 height 15
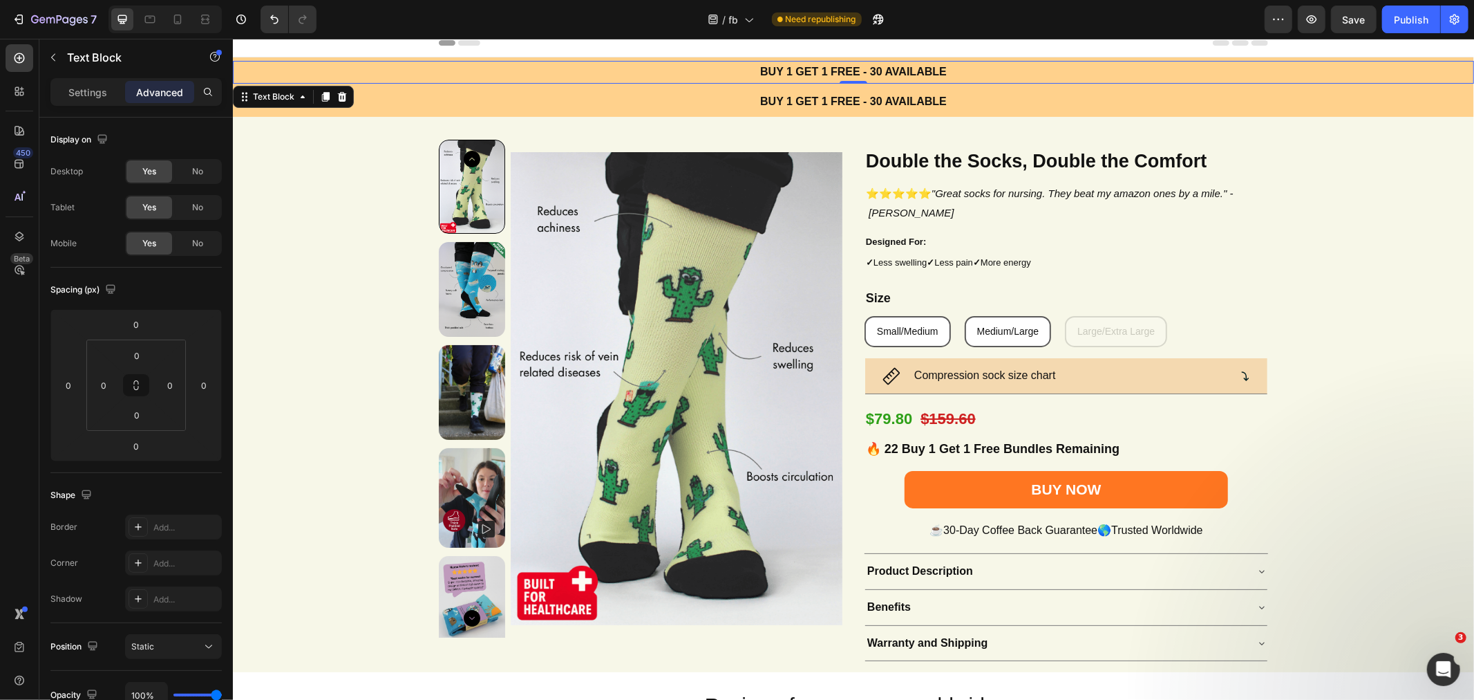
click at [189, 246] on div "No" at bounding box center [198, 243] width 46 height 22
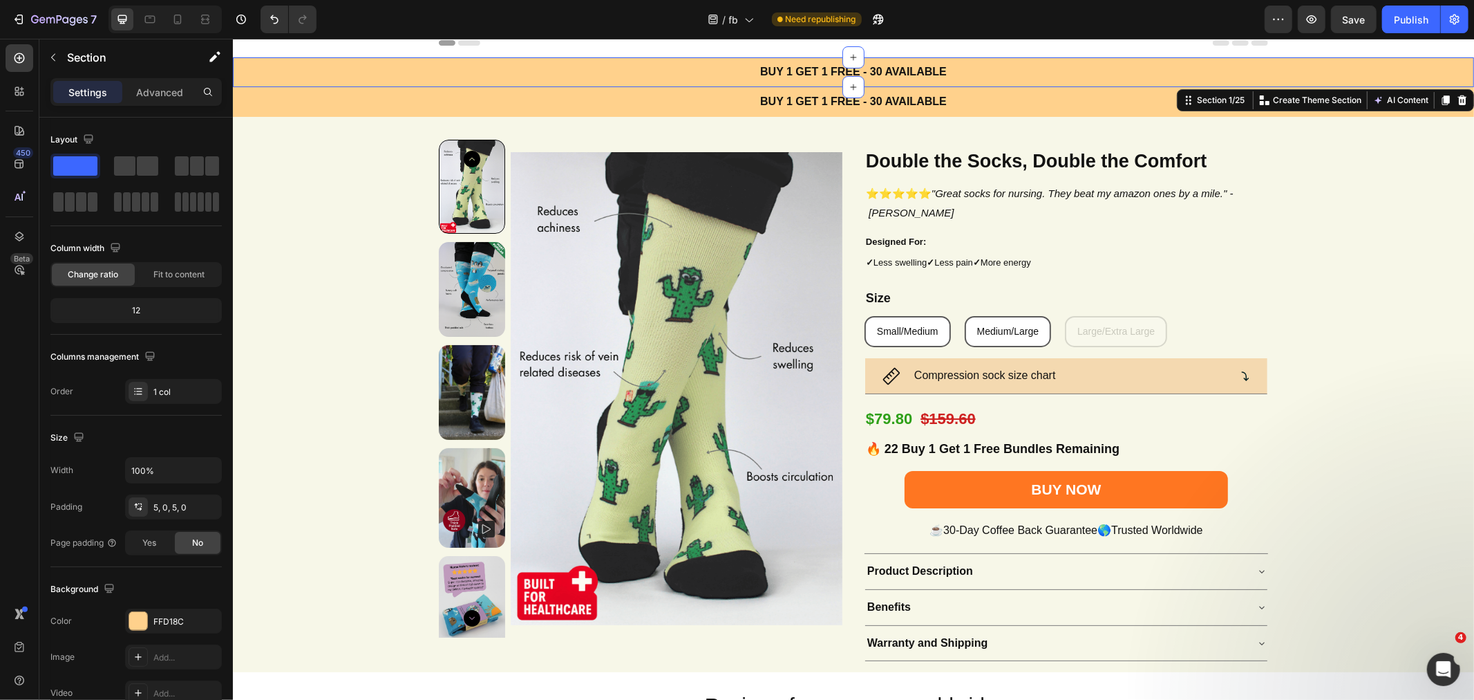
click at [462, 57] on div "BUY 1 GET 1 FREE - 30 AVAILABLE Text Block Section 1/25 You can create reusable…" at bounding box center [852, 72] width 1241 height 30
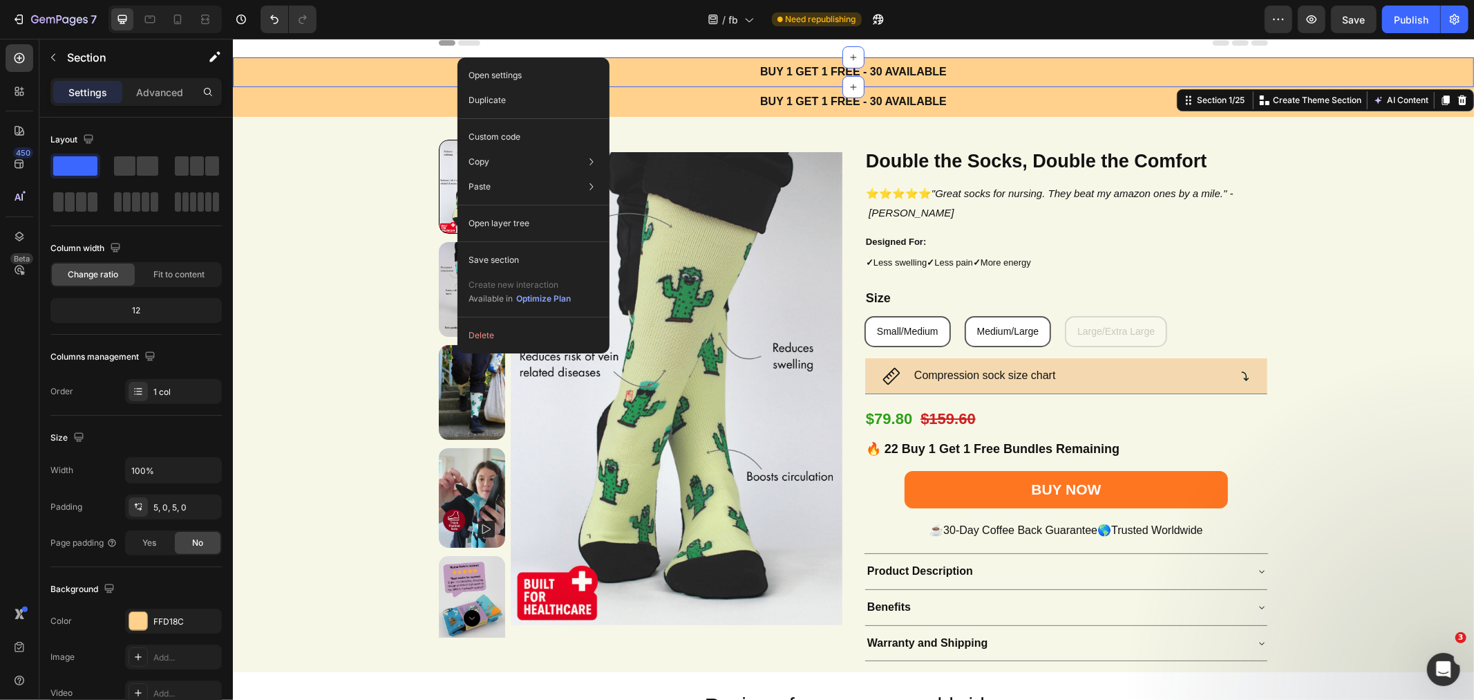
click at [489, 100] on p "Duplicate" at bounding box center [487, 100] width 37 height 12
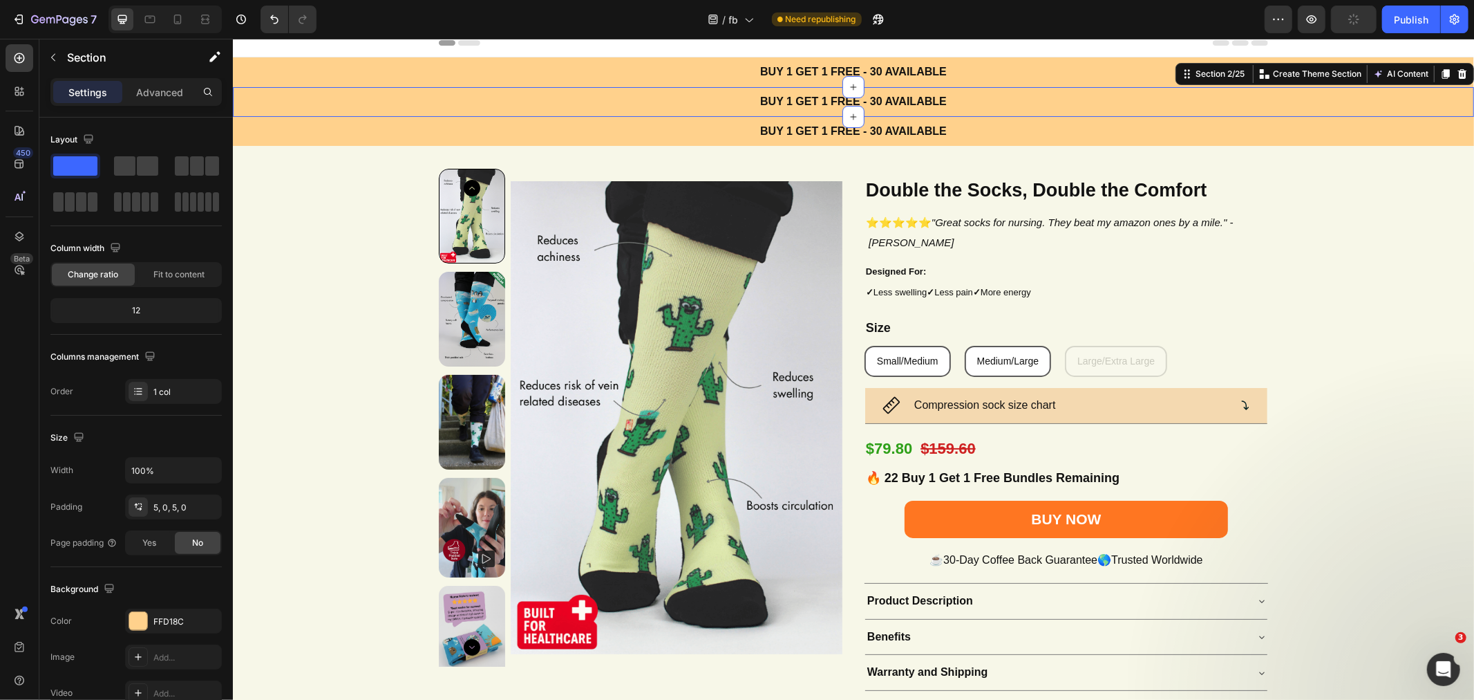
click at [452, 86] on div "BUY 1 GET 1 FREE - 30 AVAILABLE Text Block Section 2/25 You can create reusable…" at bounding box center [852, 101] width 1241 height 30
click at [168, 94] on p "Advanced" at bounding box center [159, 92] width 47 height 15
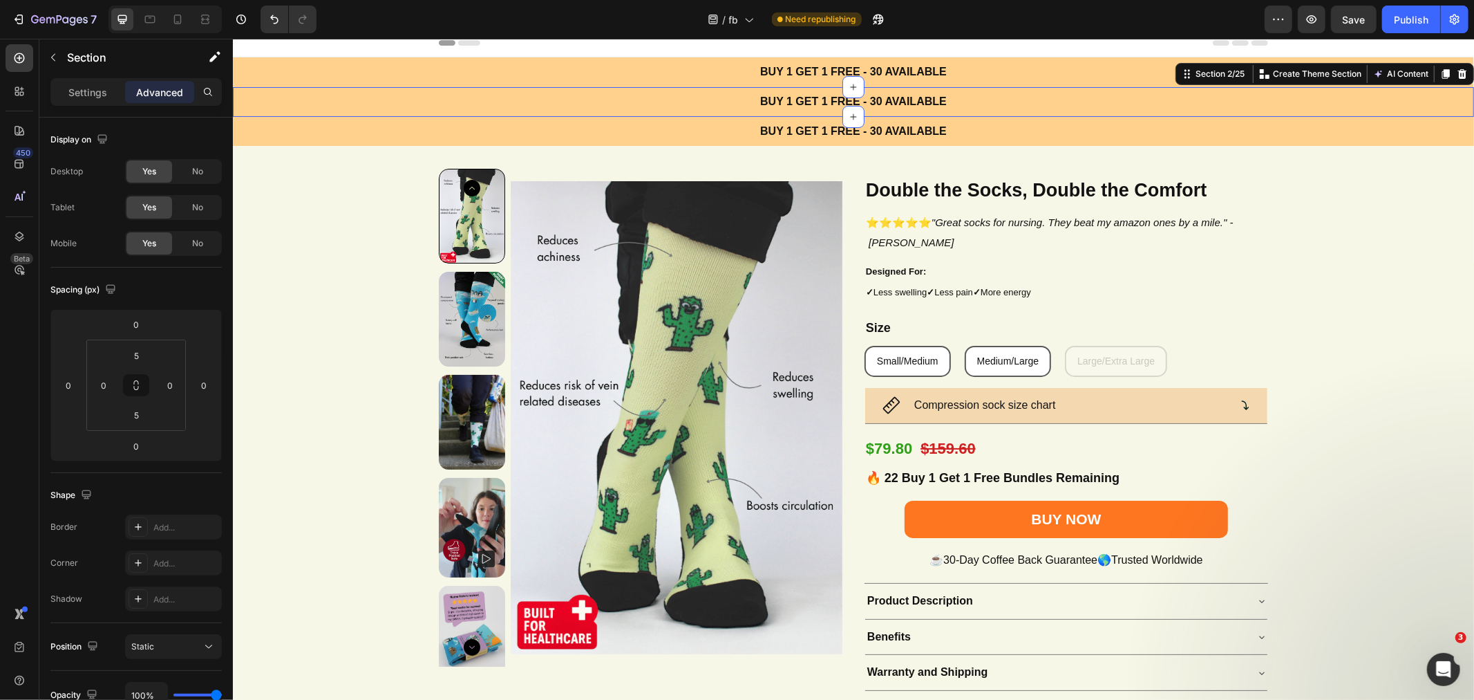
click at [185, 209] on div "No" at bounding box center [198, 207] width 46 height 22
click at [200, 171] on span "No" at bounding box center [197, 171] width 11 height 12
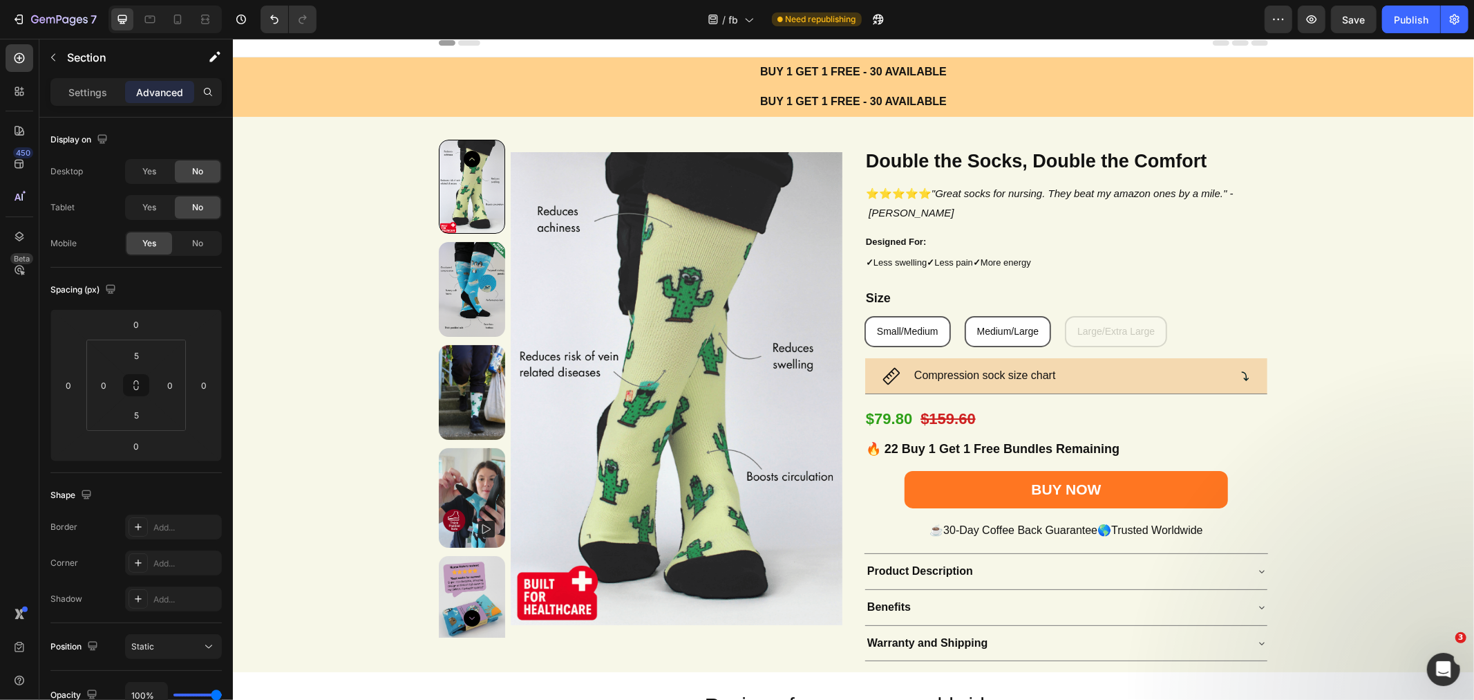
click at [213, 180] on div "No" at bounding box center [198, 171] width 46 height 22
click at [579, 57] on div "BUY 1 GET 1 FREE - 30 AVAILABLE Text Block Section 1/25" at bounding box center [852, 72] width 1241 height 30
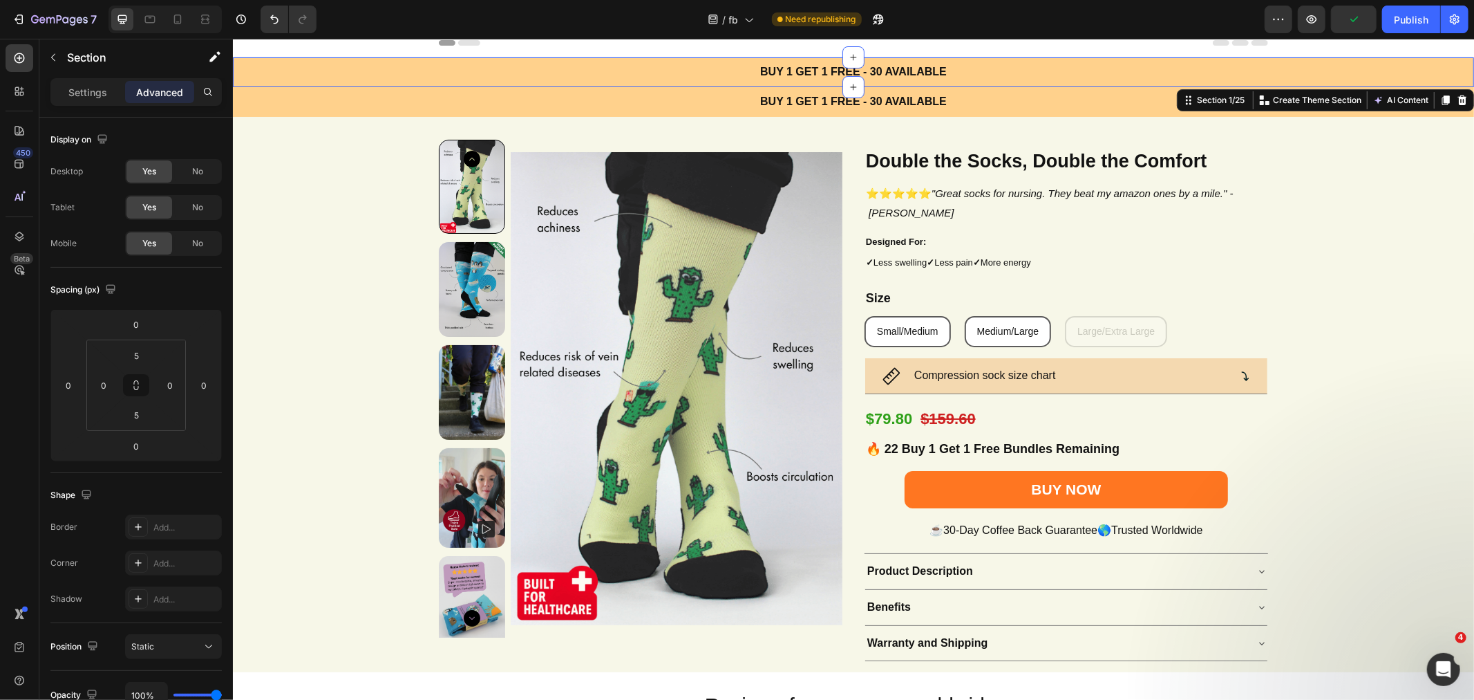
click at [593, 57] on div "BUY 1 GET 1 FREE - 30 AVAILABLE Text Block Section 1/25 You can create reusable…" at bounding box center [852, 72] width 1241 height 30
click at [944, 72] on p "BUY 1 GET 1 FREE - 30 AVAILABLE" at bounding box center [853, 72] width 827 height 20
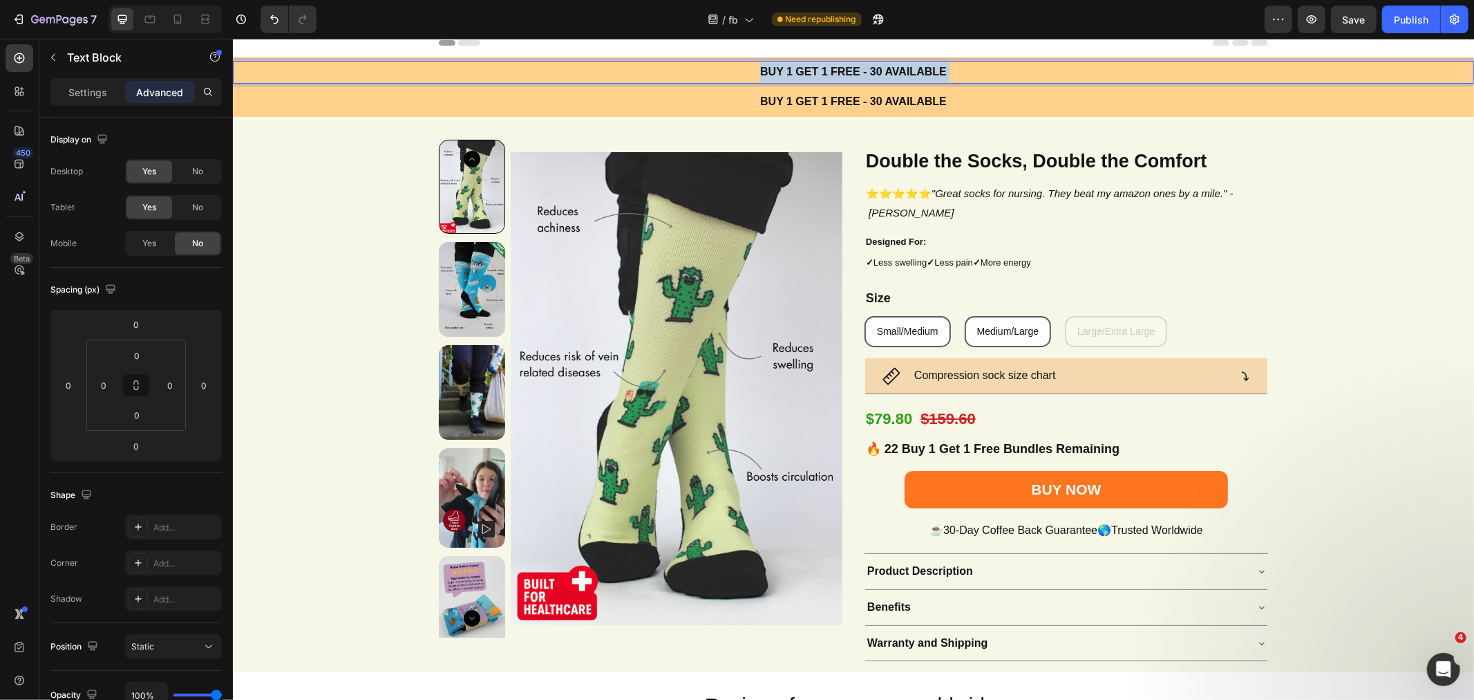
drag, startPoint x: 951, startPoint y: 69, endPoint x: 811, endPoint y: 66, distance: 139.7
click at [811, 66] on p "BUY 1 GET 1 FREE - 30 AVAILABLE" at bounding box center [853, 72] width 827 height 20
click at [480, 57] on div "BUY 1 GET 1 FREE - 30 AVAILABLE Text Block 0 Section 1/25" at bounding box center [852, 72] width 1241 height 30
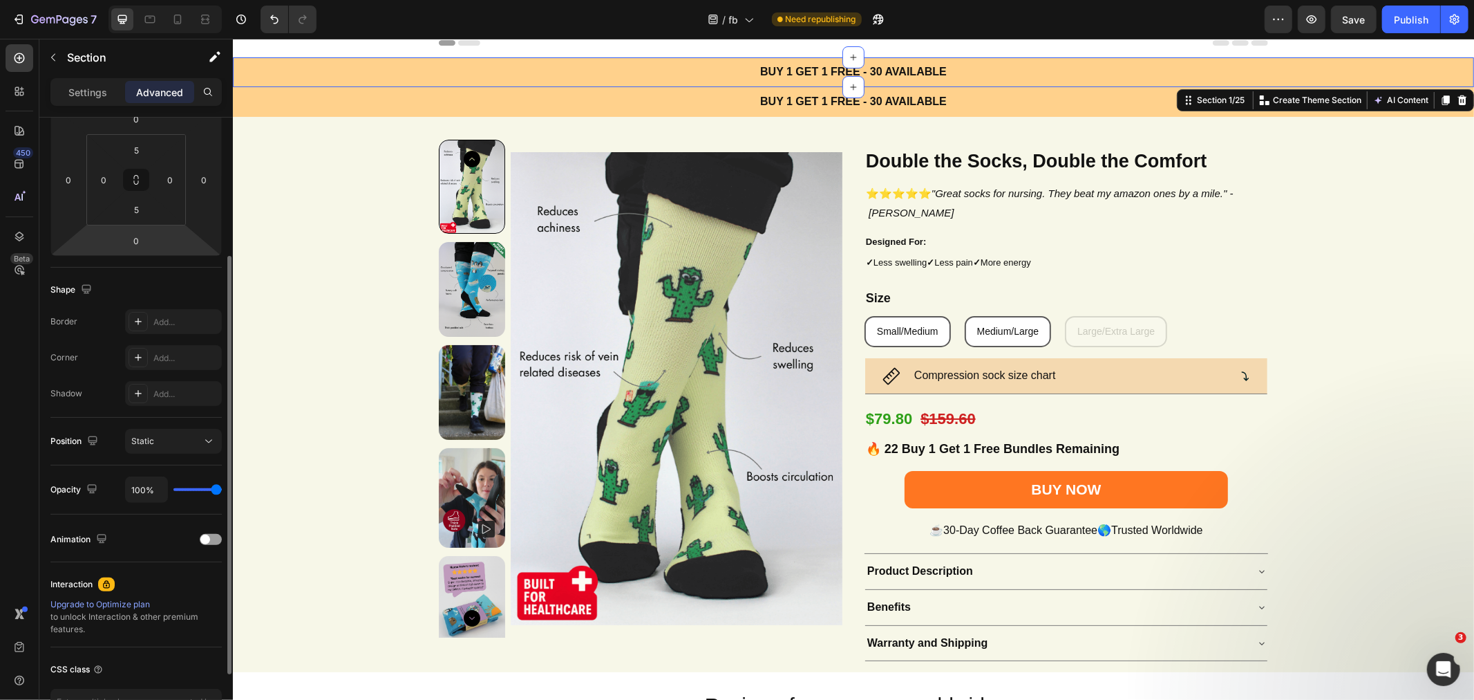
scroll to position [154, 0]
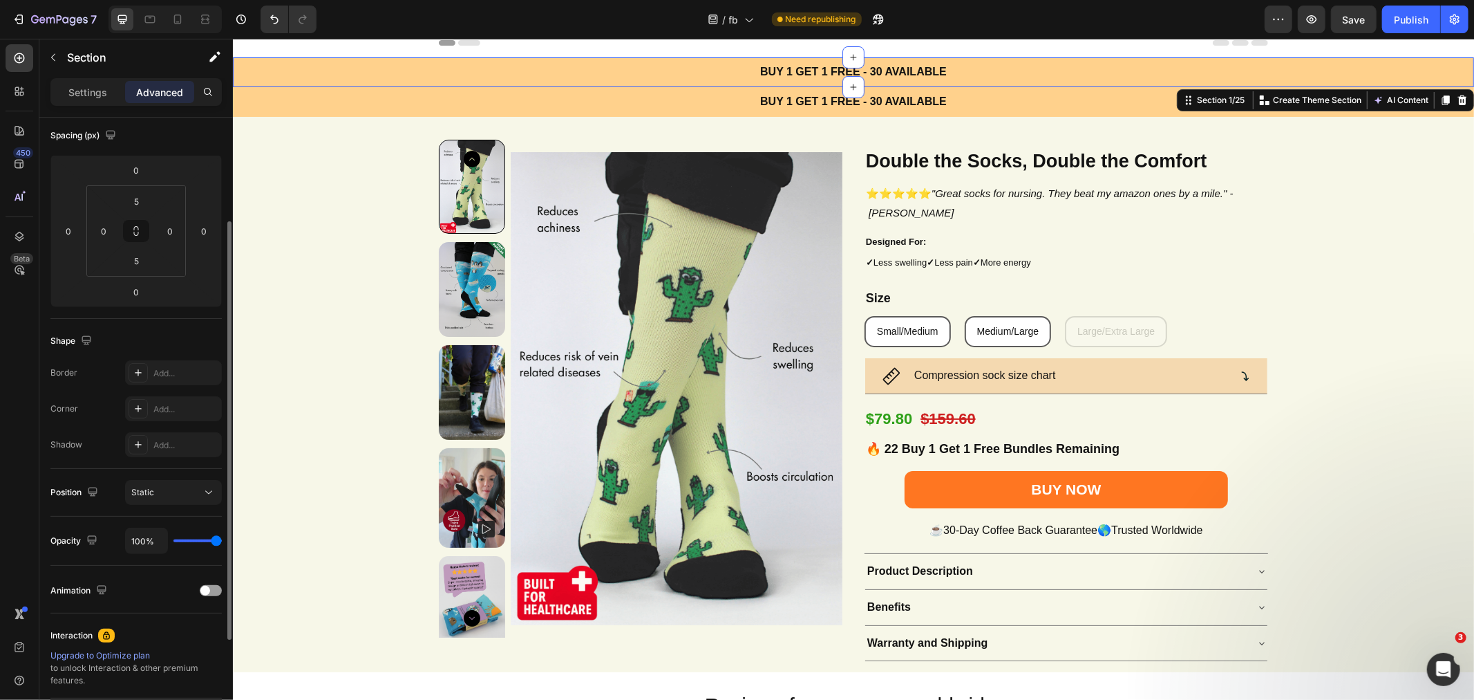
click at [95, 98] on p "Settings" at bounding box center [87, 92] width 39 height 15
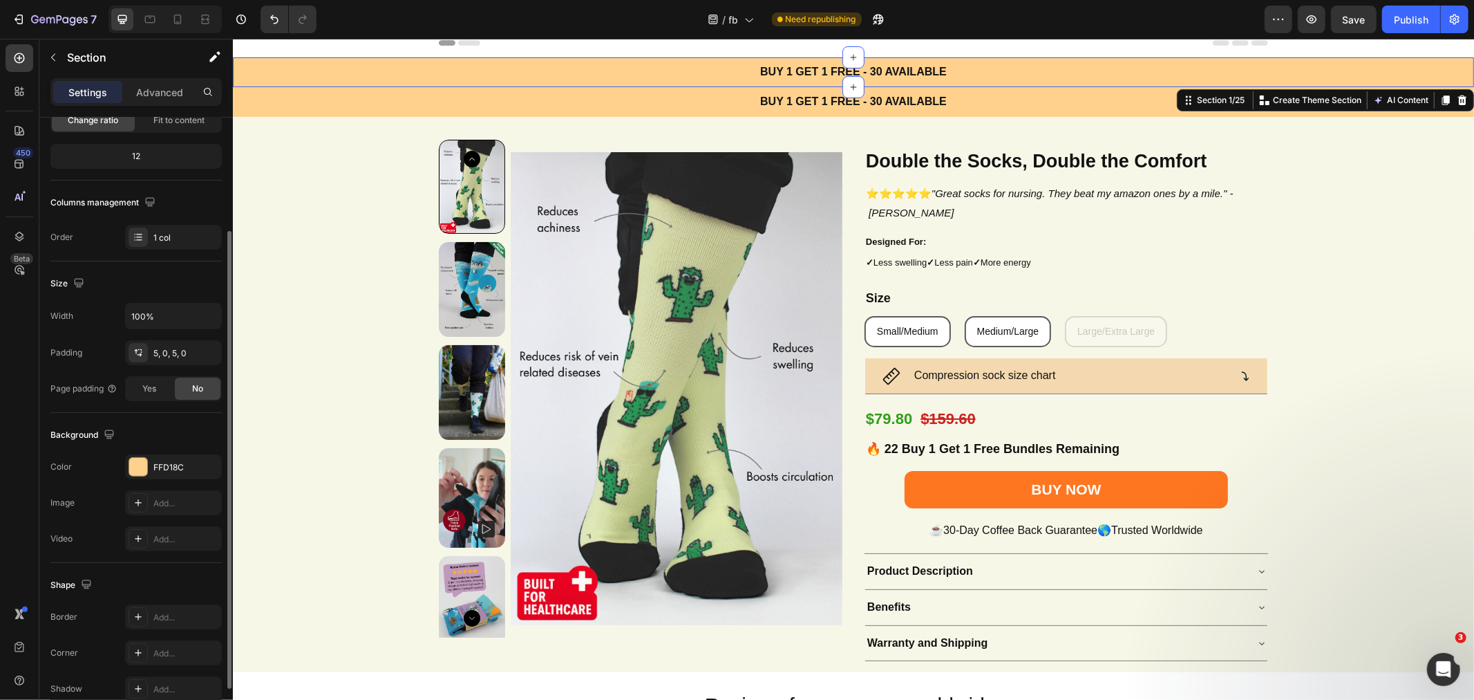
scroll to position [222, 0]
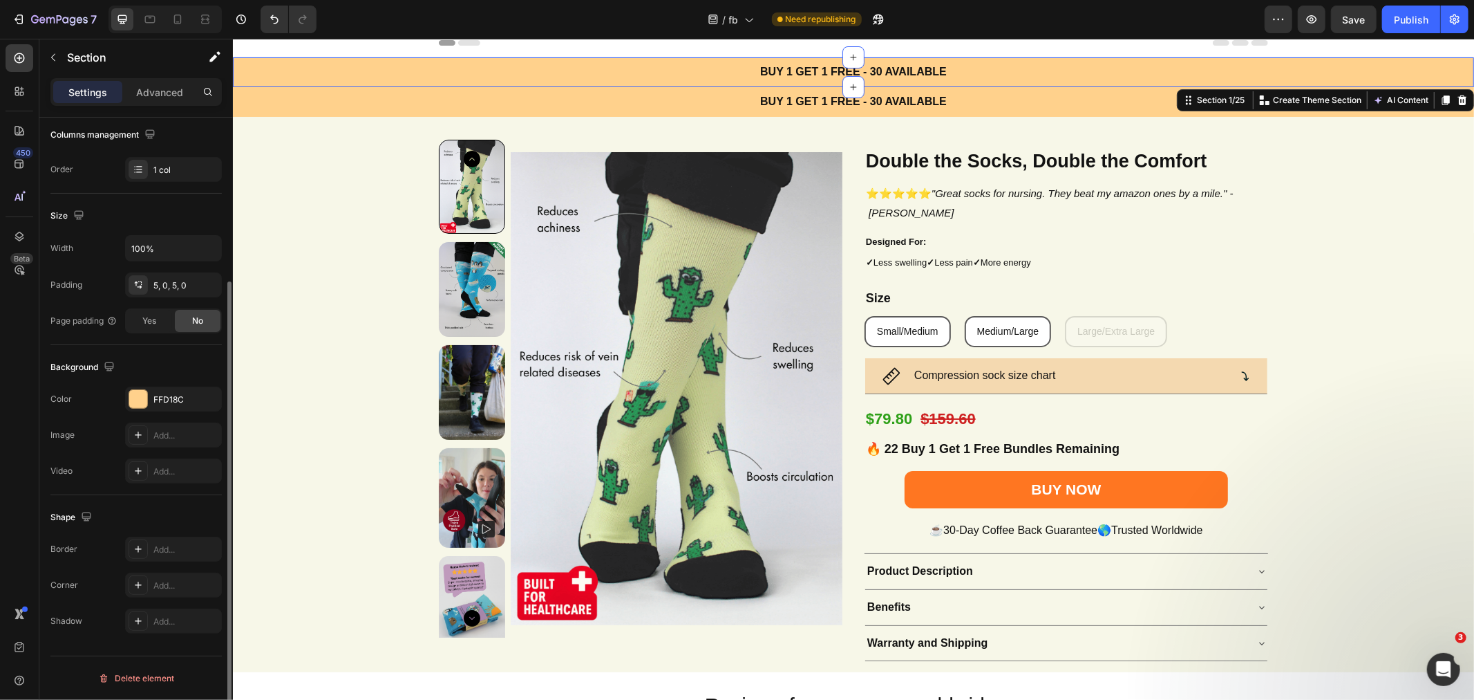
click at [169, 400] on div "FFD18C" at bounding box center [185, 399] width 65 height 12
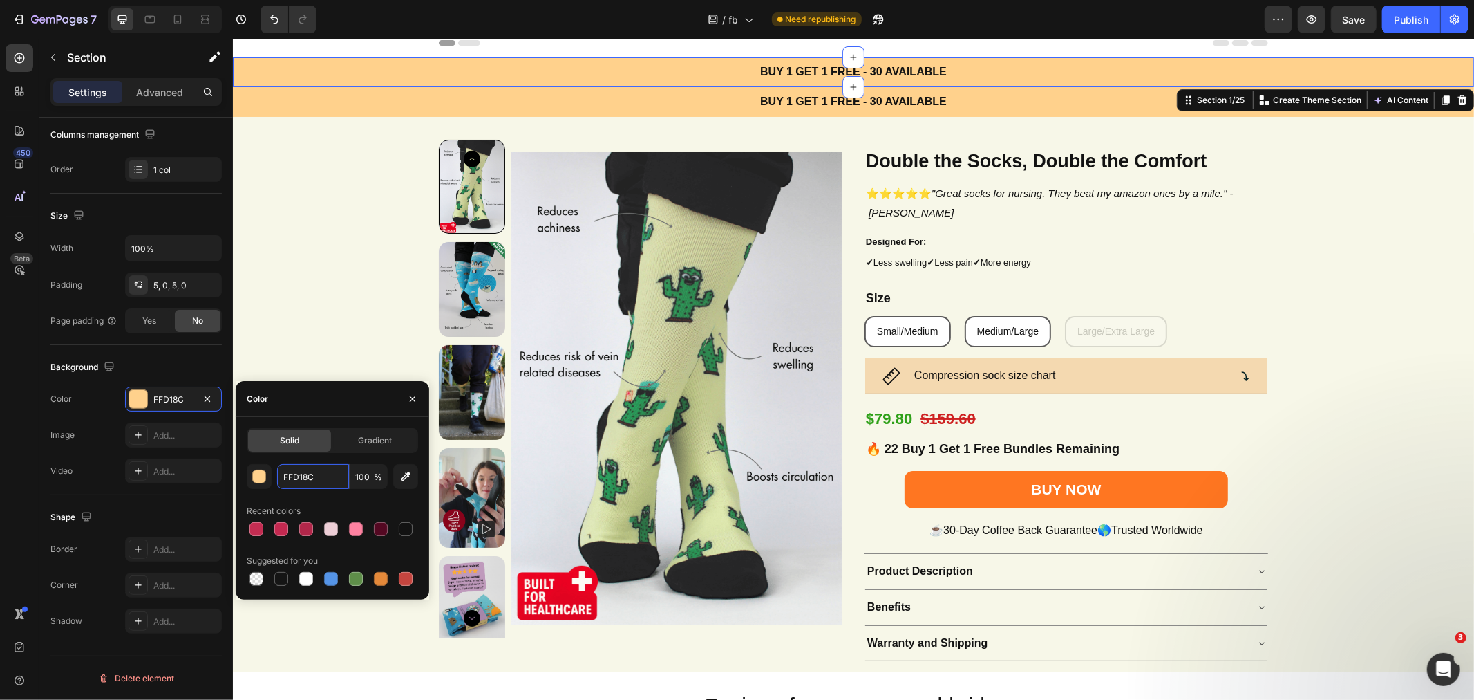
click at [334, 481] on input "FFD18C" at bounding box center [313, 476] width 72 height 25
paste input "EDCED6"
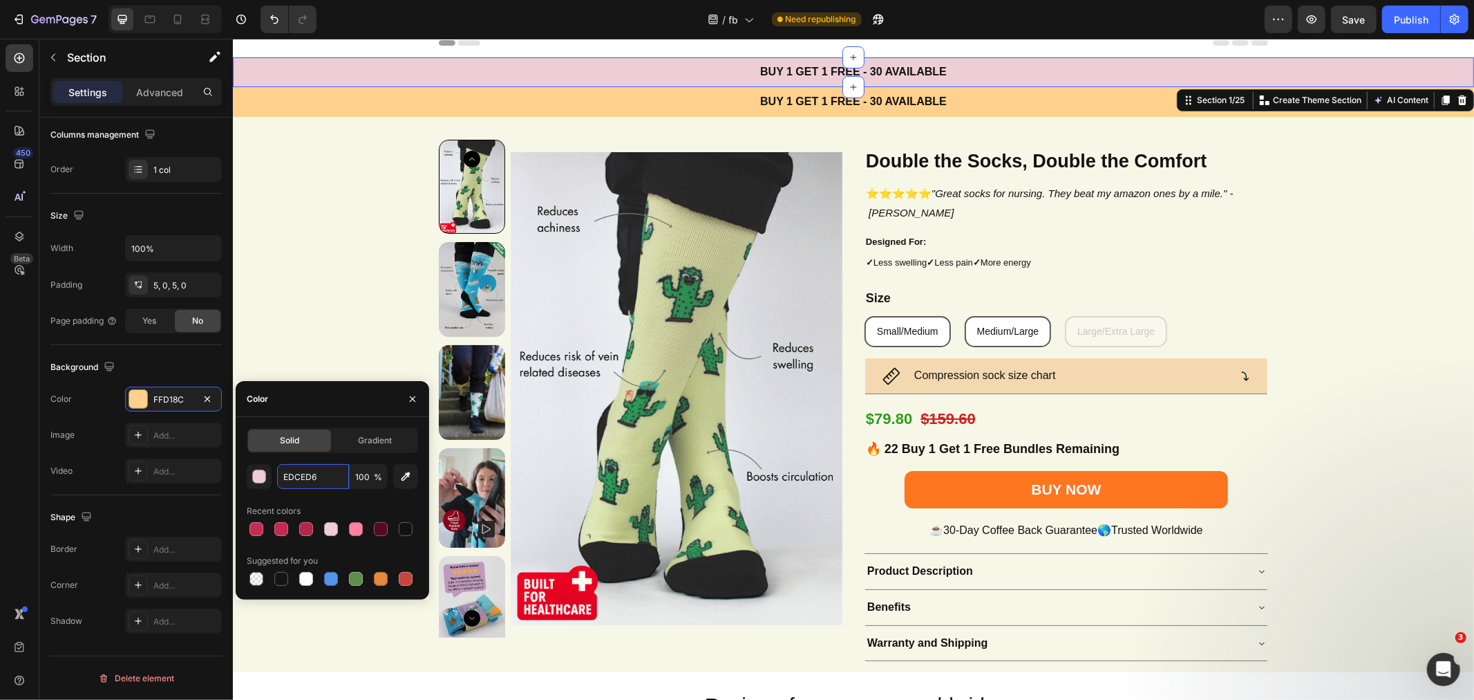
type input "EDCED6"
click at [57, 53] on icon "button" at bounding box center [53, 57] width 11 height 11
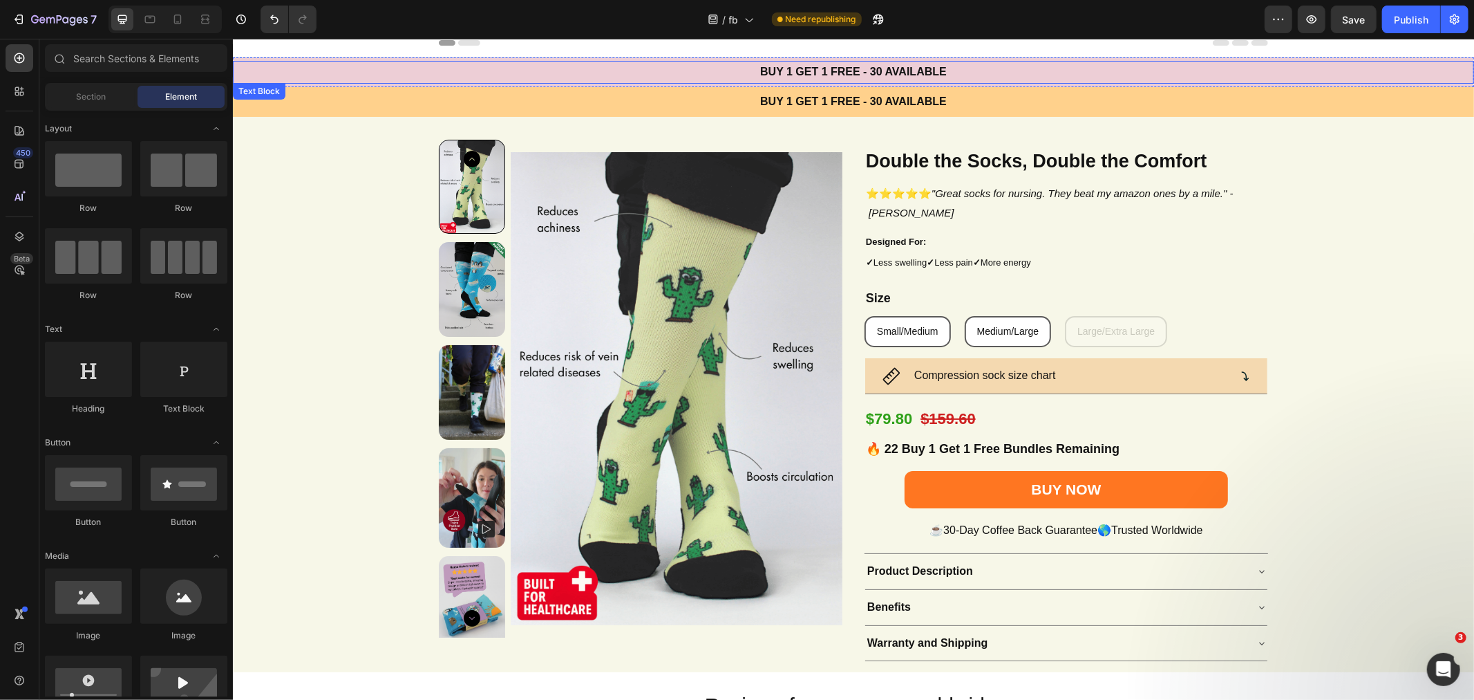
click at [910, 72] on strong "BUY 1 GET 1 FREE - 30 AVAILABLE" at bounding box center [853, 71] width 187 height 12
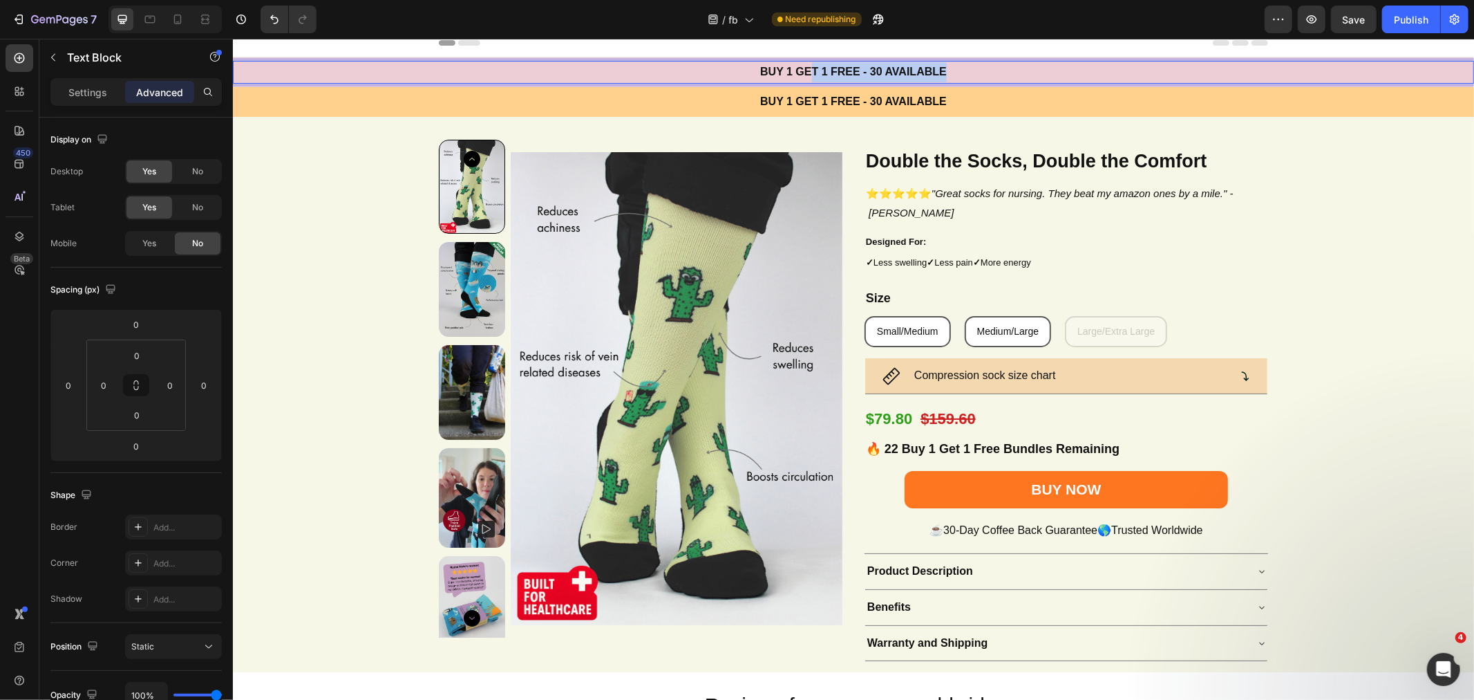
scroll to position [0, 0]
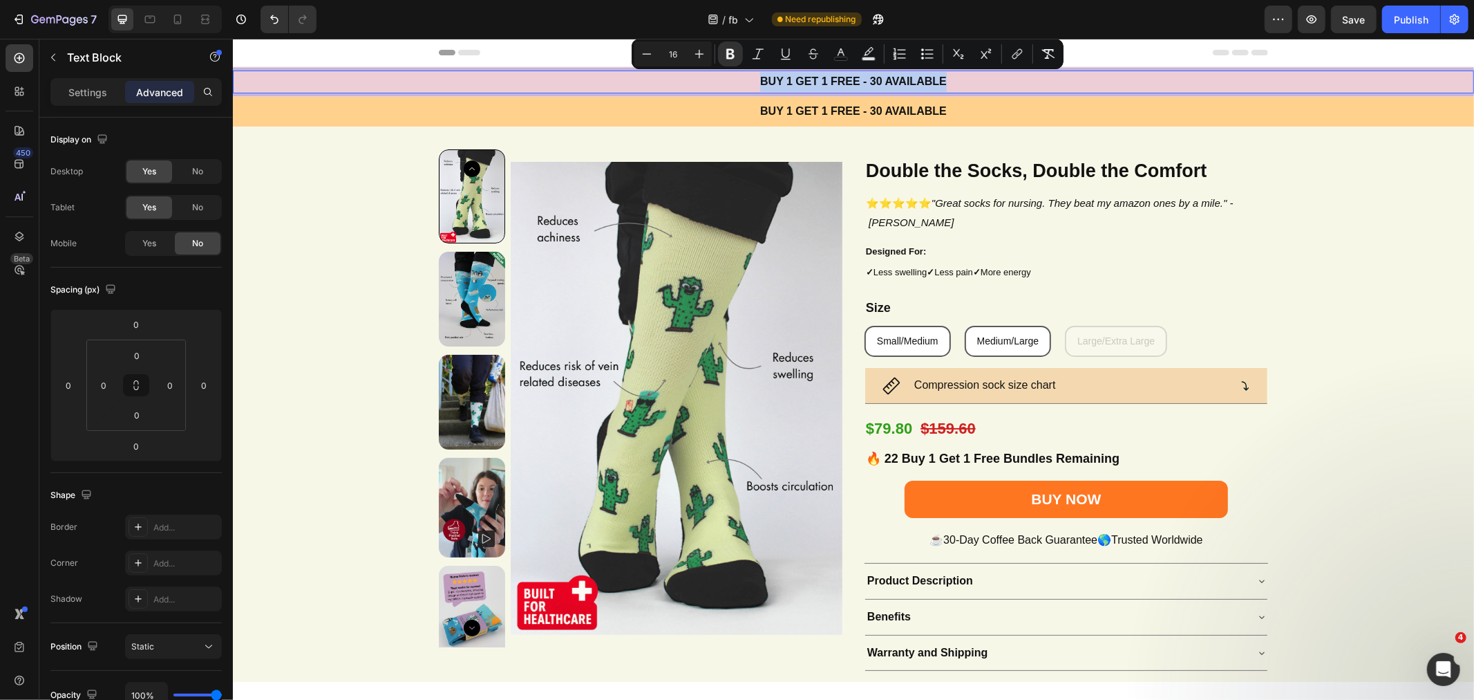
drag, startPoint x: 944, startPoint y: 71, endPoint x: 749, endPoint y: 84, distance: 196.1
click at [749, 84] on p "BUY 1 GET 1 FREE - 30 AVAILABLE" at bounding box center [853, 81] width 827 height 20
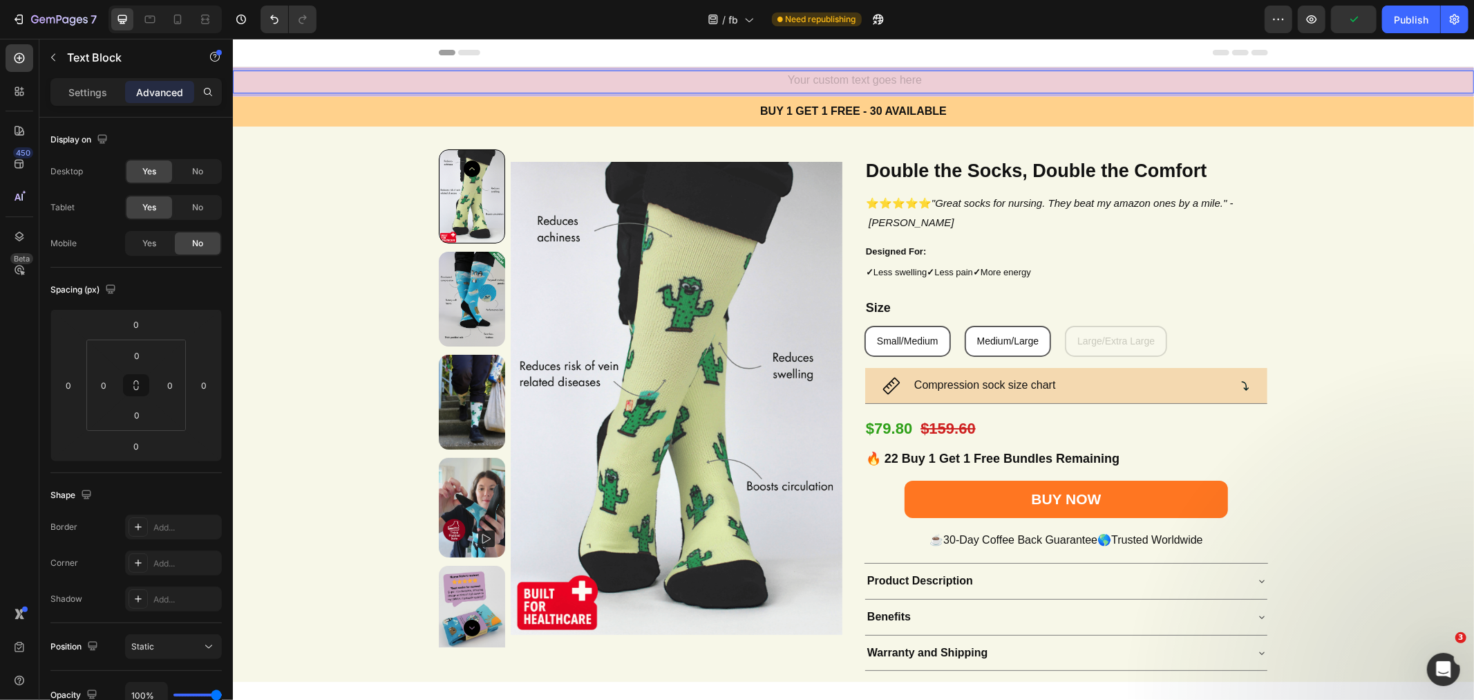
click at [537, 70] on div "Rich Text Editor. Editing area: main" at bounding box center [852, 81] width 829 height 23
click at [49, 57] on icon "button" at bounding box center [53, 57] width 11 height 11
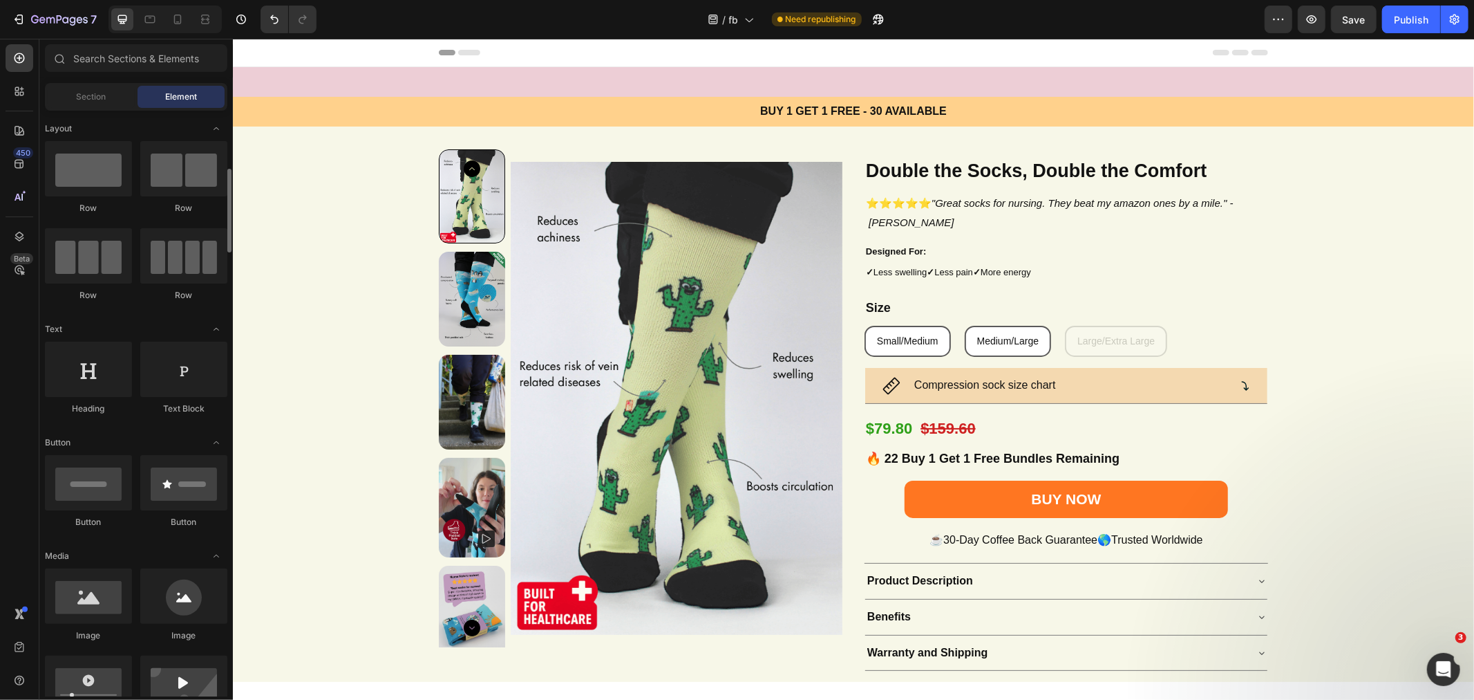
scroll to position [51, 0]
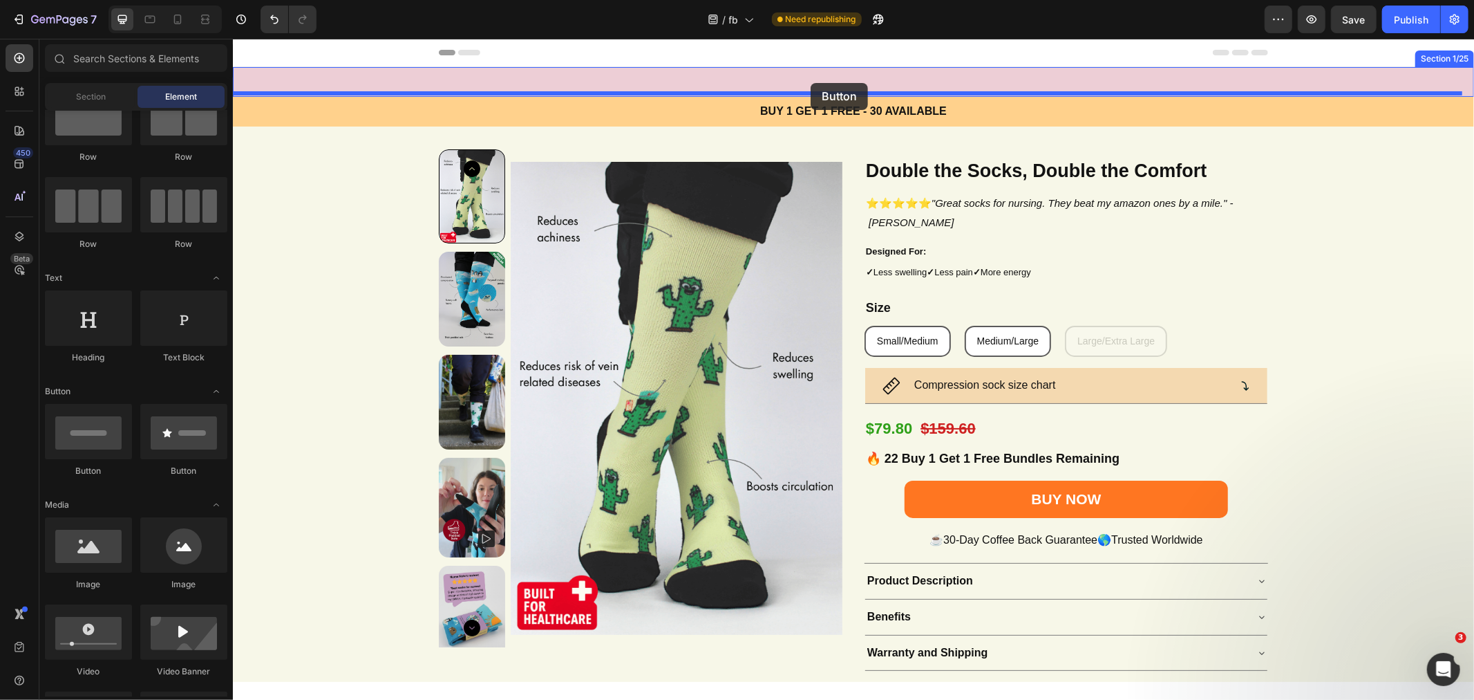
drag, startPoint x: 352, startPoint y: 460, endPoint x: 810, endPoint y: 82, distance: 593.7
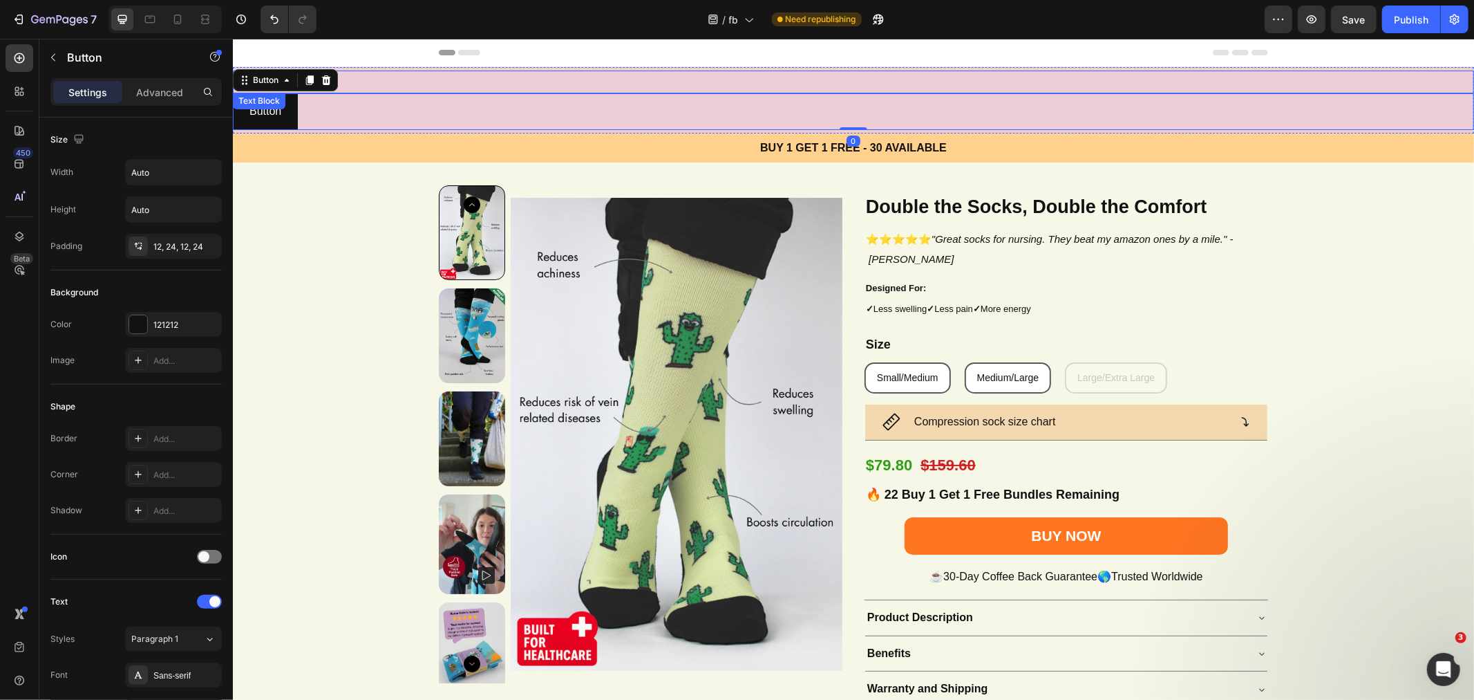
click at [775, 77] on p "Rich Text Editor. Editing area: main" at bounding box center [853, 81] width 827 height 20
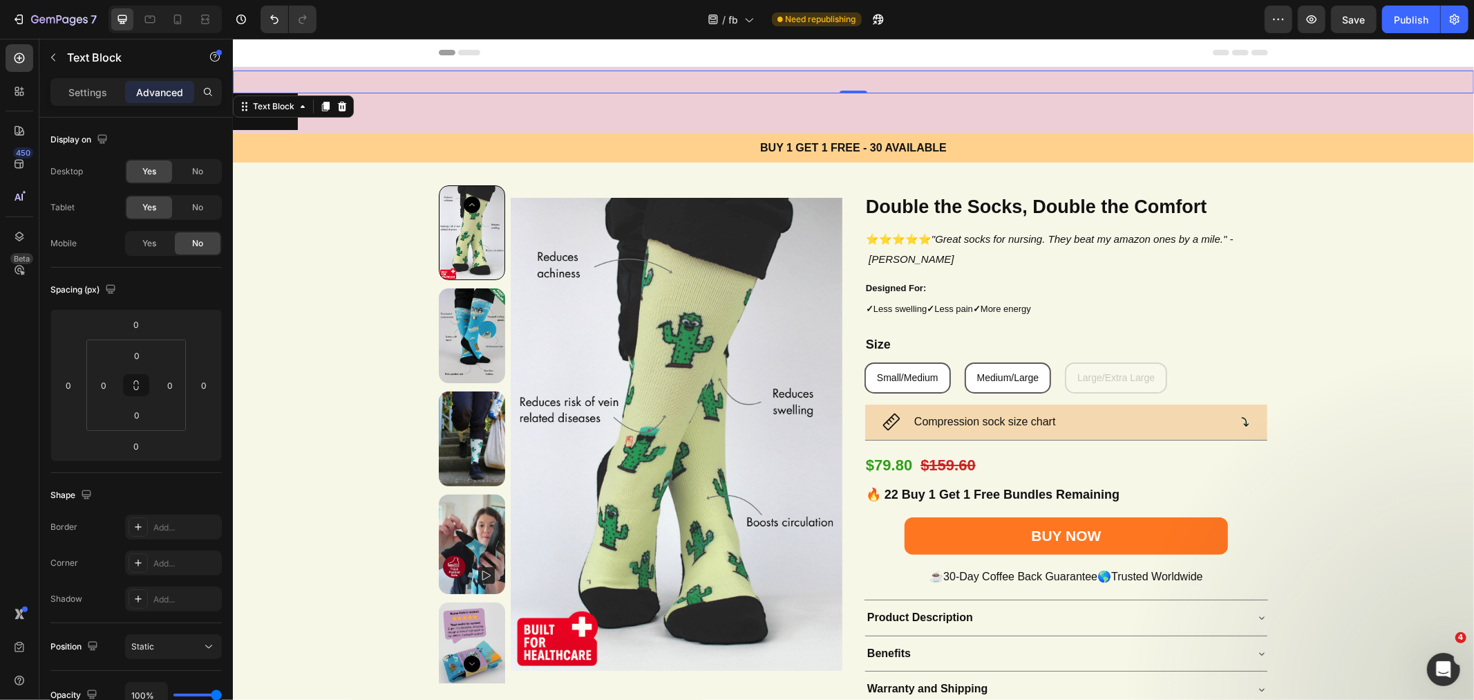
click at [337, 102] on icon at bounding box center [341, 106] width 9 height 10
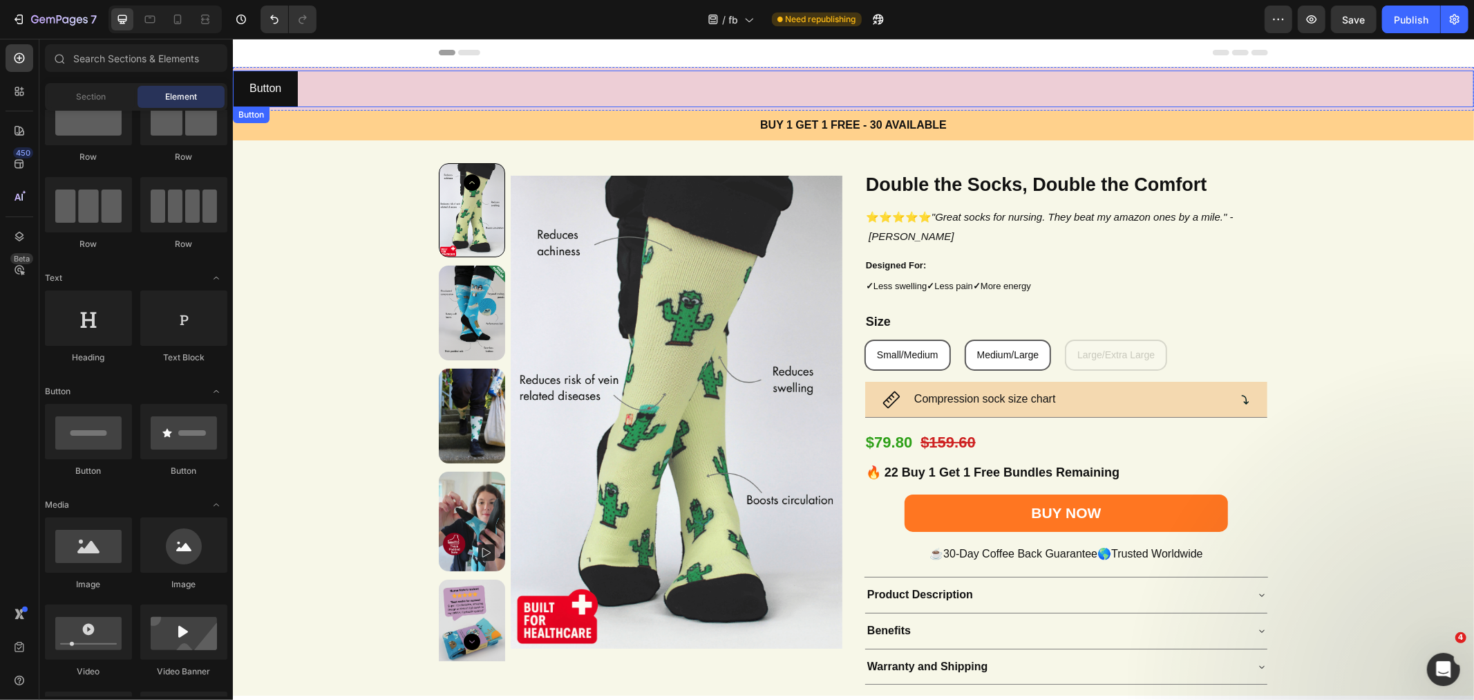
click at [836, 96] on div "Button Button" at bounding box center [852, 88] width 1241 height 37
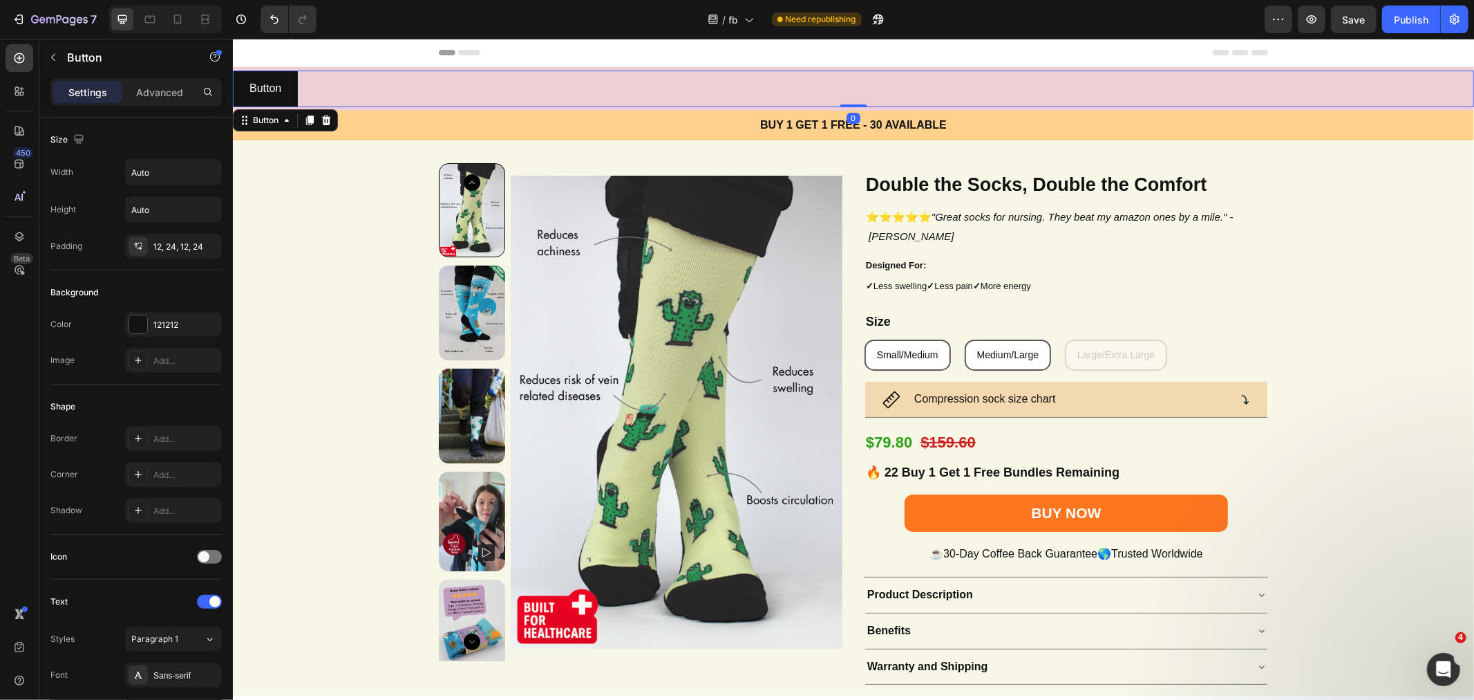
click at [835, 86] on div "Button Button 0" at bounding box center [852, 88] width 1241 height 37
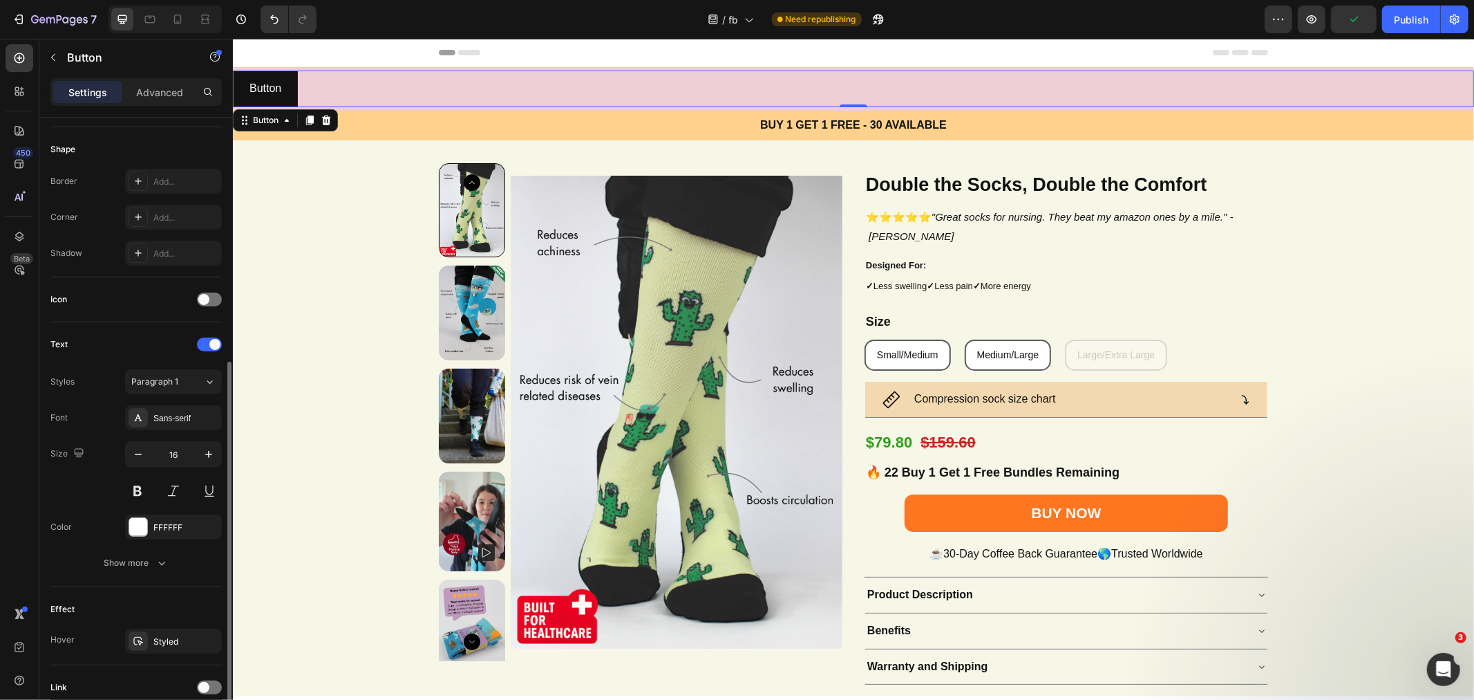
scroll to position [370, 0]
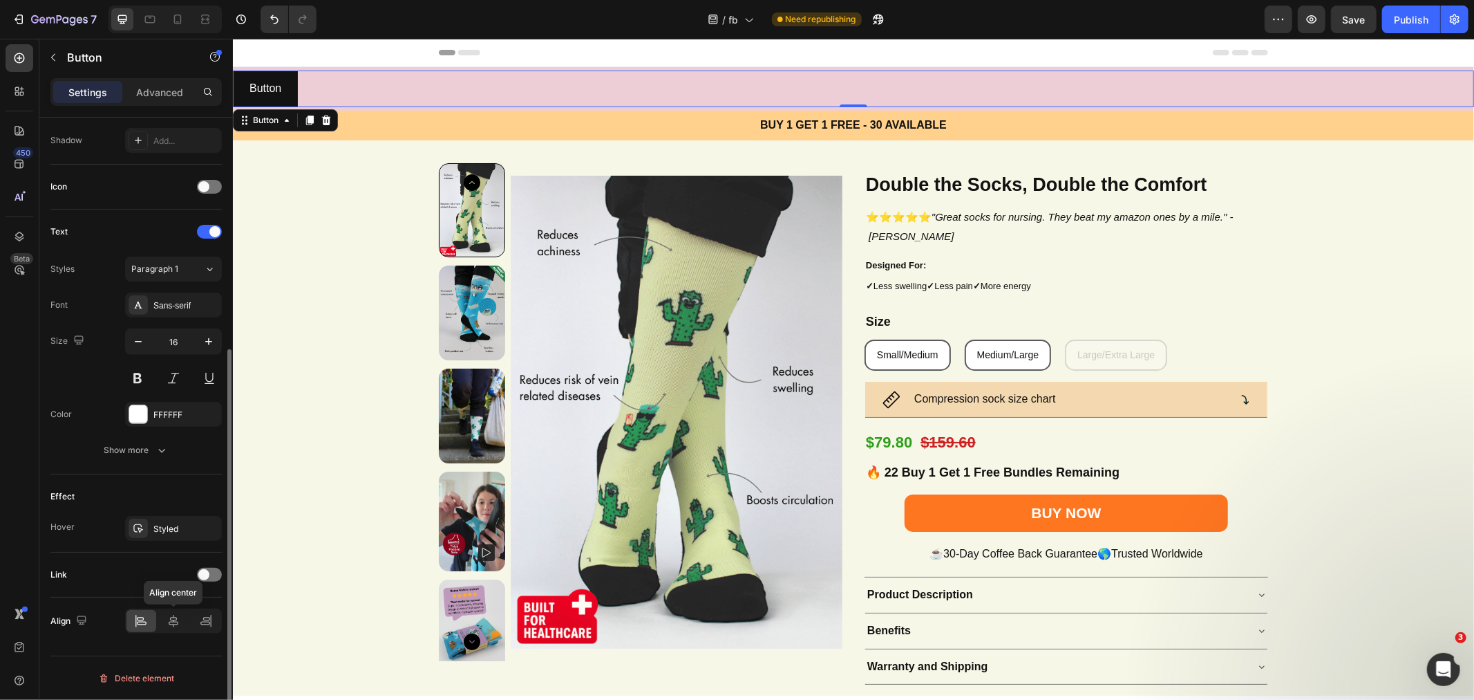
click at [168, 621] on icon at bounding box center [174, 621] width 14 height 14
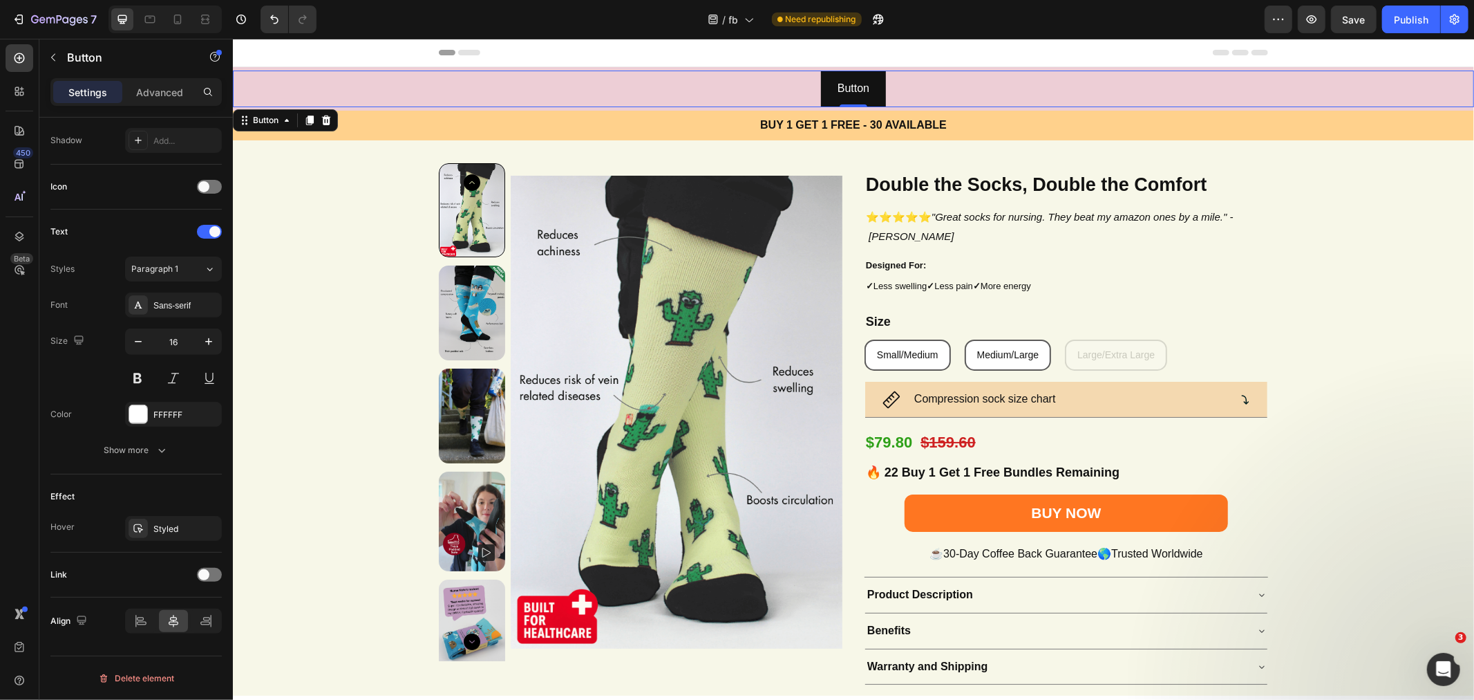
click at [178, 418] on div "FFFFFF" at bounding box center [185, 415] width 65 height 12
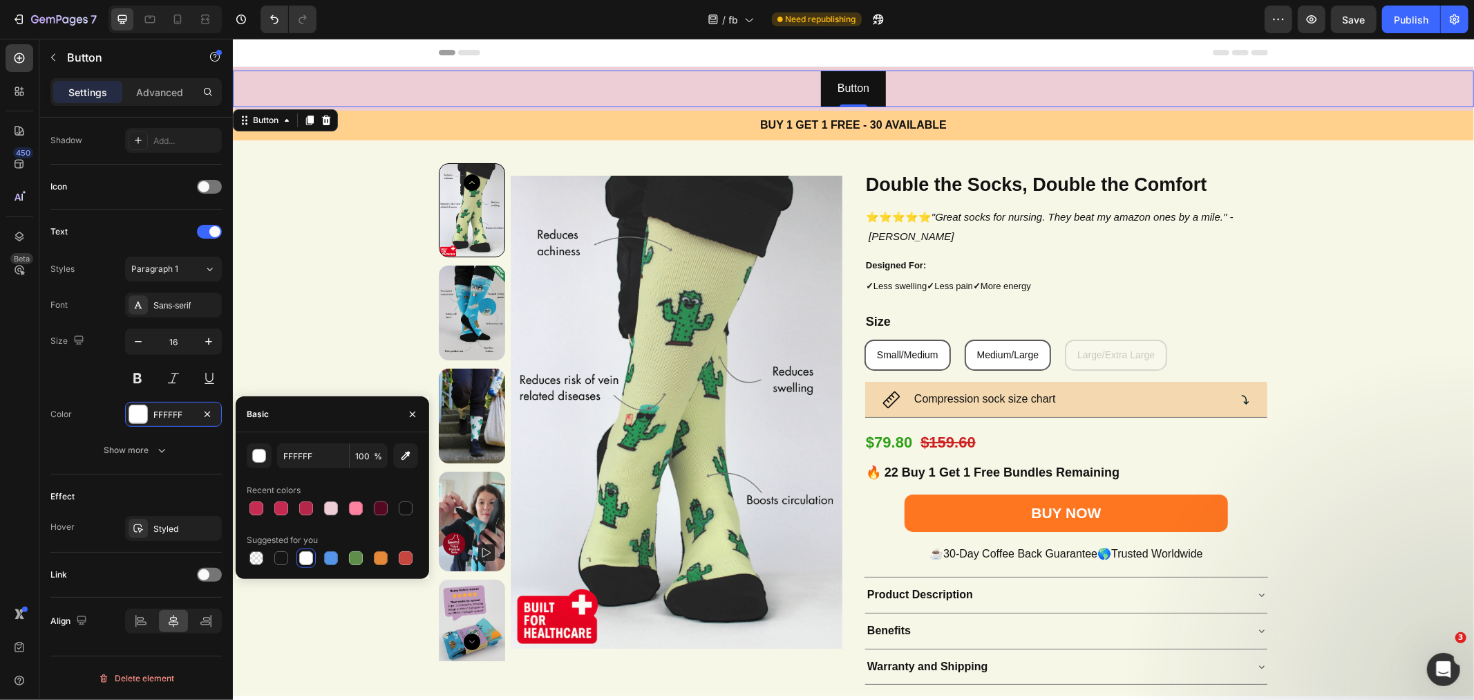
click at [248, 505] on div at bounding box center [256, 508] width 17 height 17
drag, startPoint x: 306, startPoint y: 553, endPoint x: 329, endPoint y: 536, distance: 29.2
click at [315, 541] on div "Suggested for you" at bounding box center [332, 548] width 171 height 39
click at [397, 509] on div at bounding box center [405, 508] width 17 height 17
type input "121212"
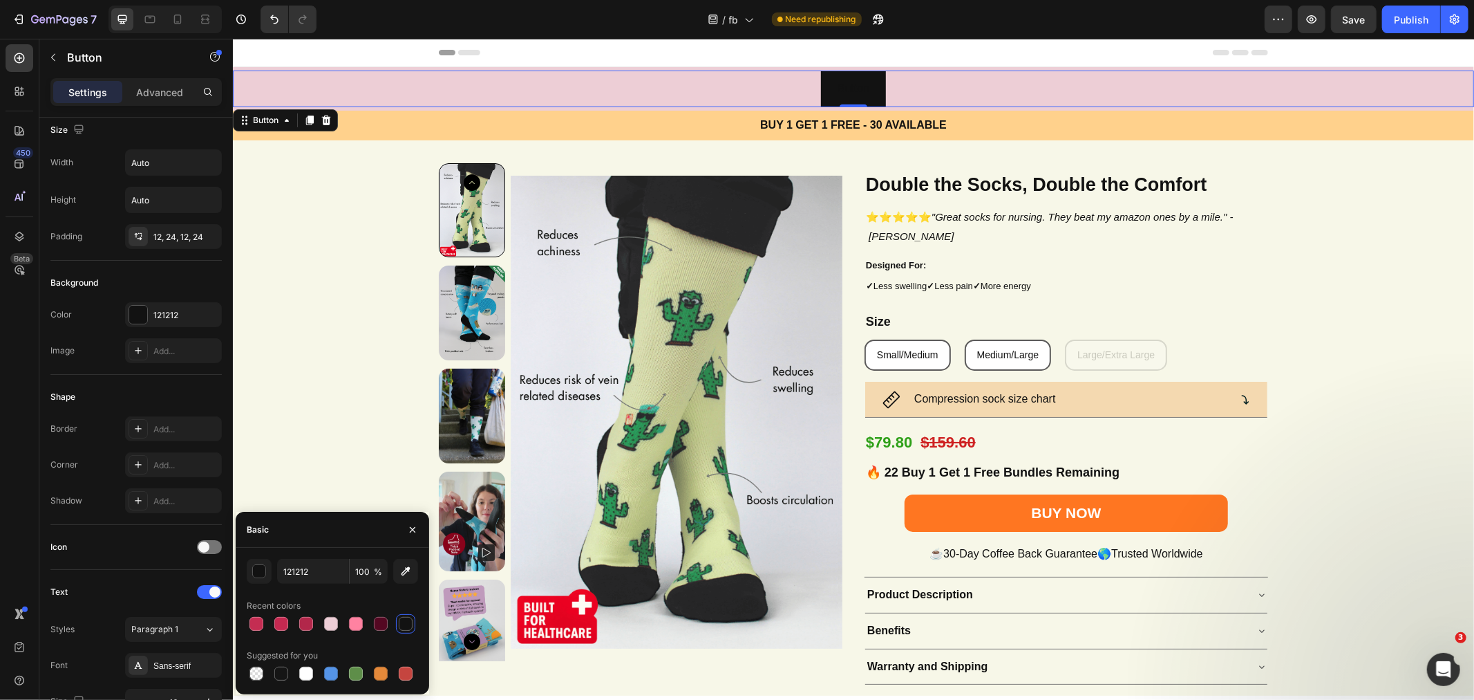
scroll to position [0, 0]
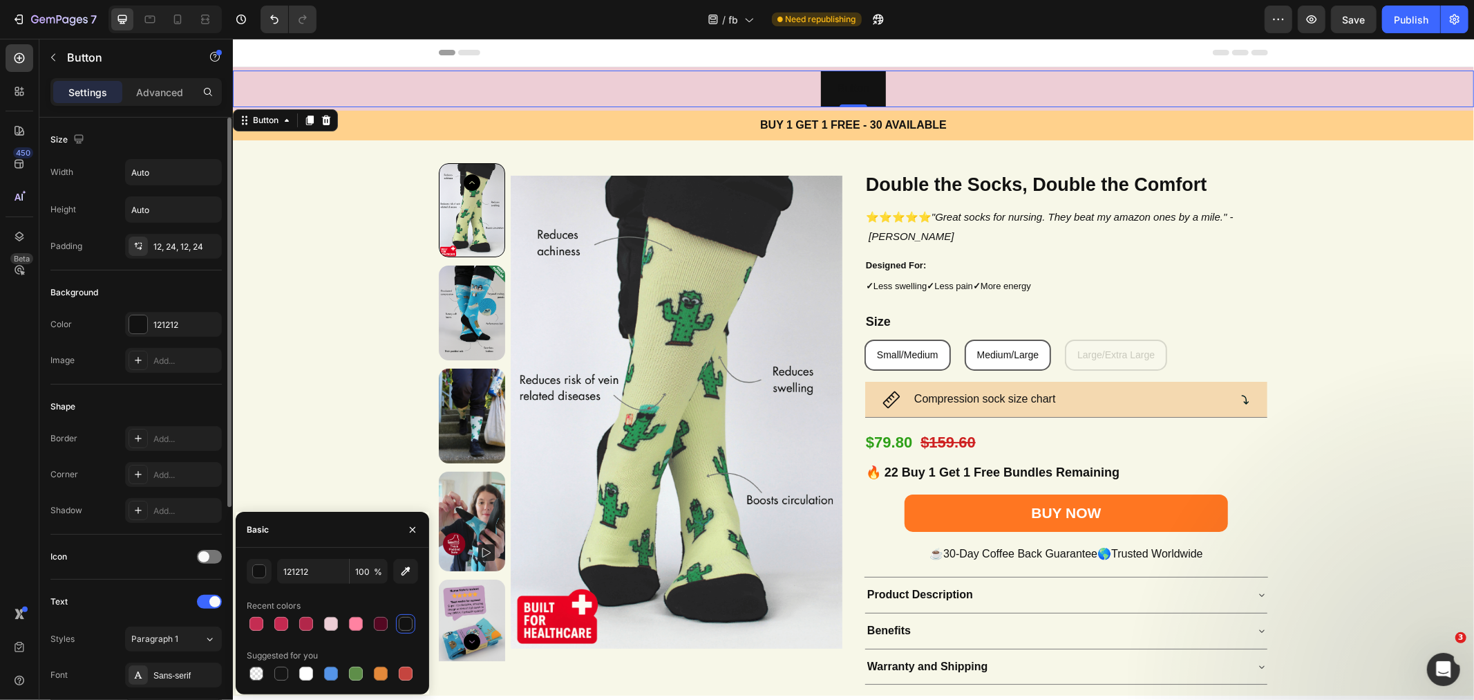
click at [154, 323] on div "121212" at bounding box center [185, 325] width 65 height 12
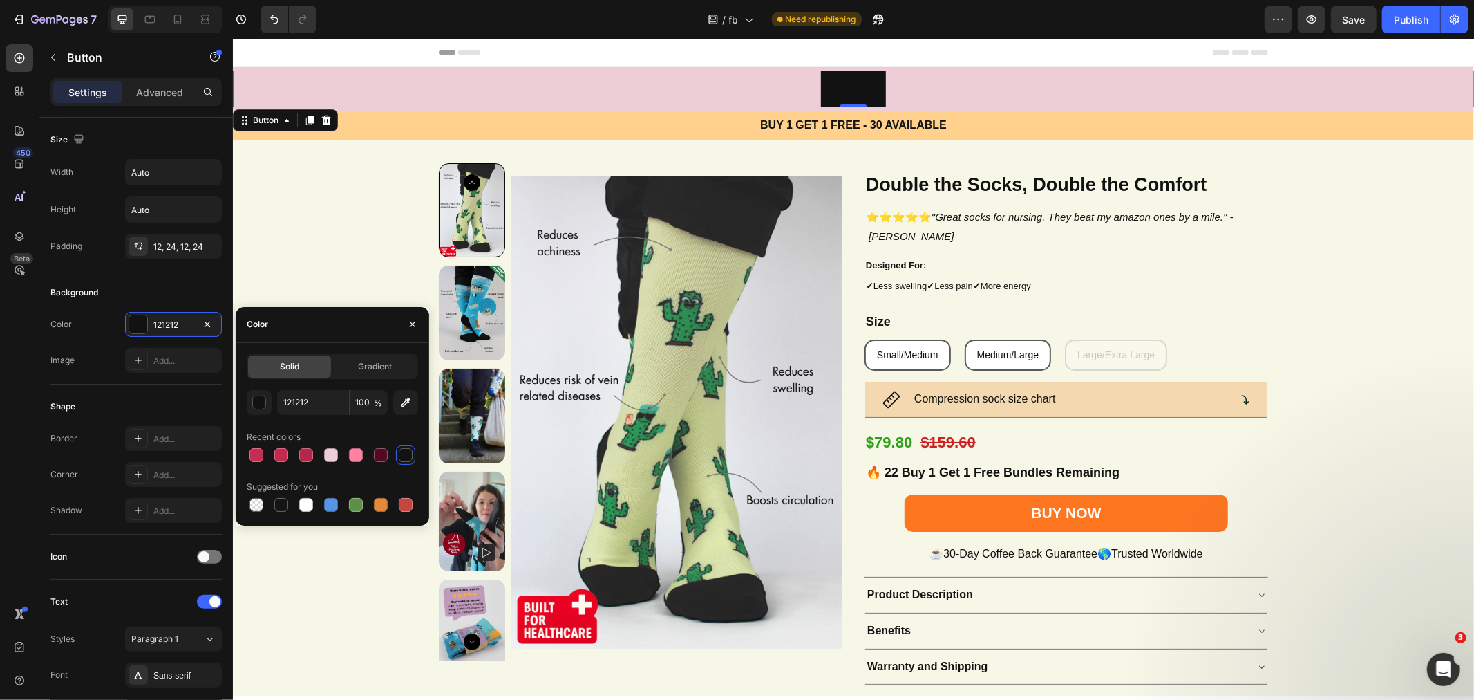
click at [283, 454] on div at bounding box center [281, 455] width 14 height 14
click at [254, 454] on div at bounding box center [257, 455] width 14 height 14
click at [858, 90] on p "Button" at bounding box center [853, 88] width 32 height 20
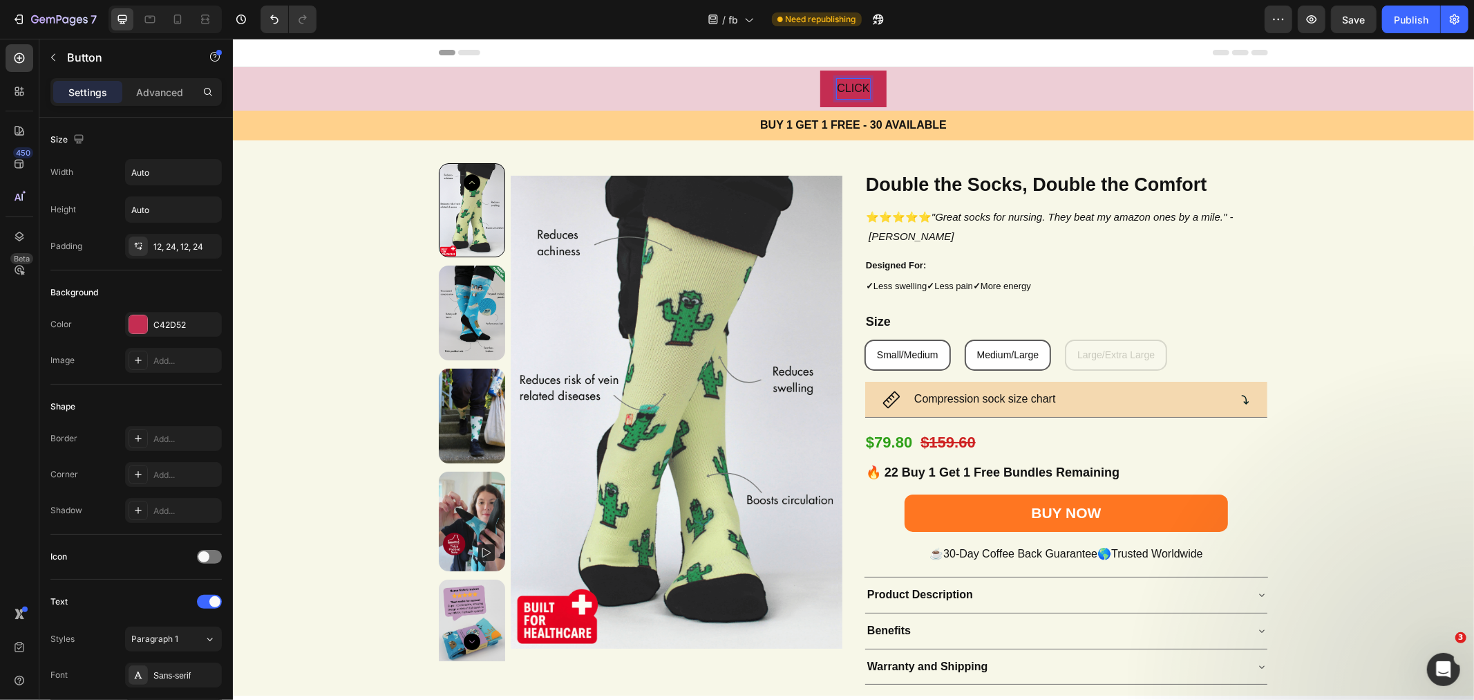
click at [820, 70] on button "CLICK" at bounding box center [853, 88] width 66 height 37
click at [803, 70] on button "CLICK HERE" at bounding box center [853, 88] width 100 height 37
click at [790, 70] on button "CLICK HERE FOR" at bounding box center [853, 88] width 126 height 37
click at [764, 70] on button "CLICK HERE FOR FLOWER" at bounding box center [852, 88] width 176 height 37
click at [751, 91] on button "CLICK HERE FOR FLOWER POWER" at bounding box center [852, 88] width 221 height 37
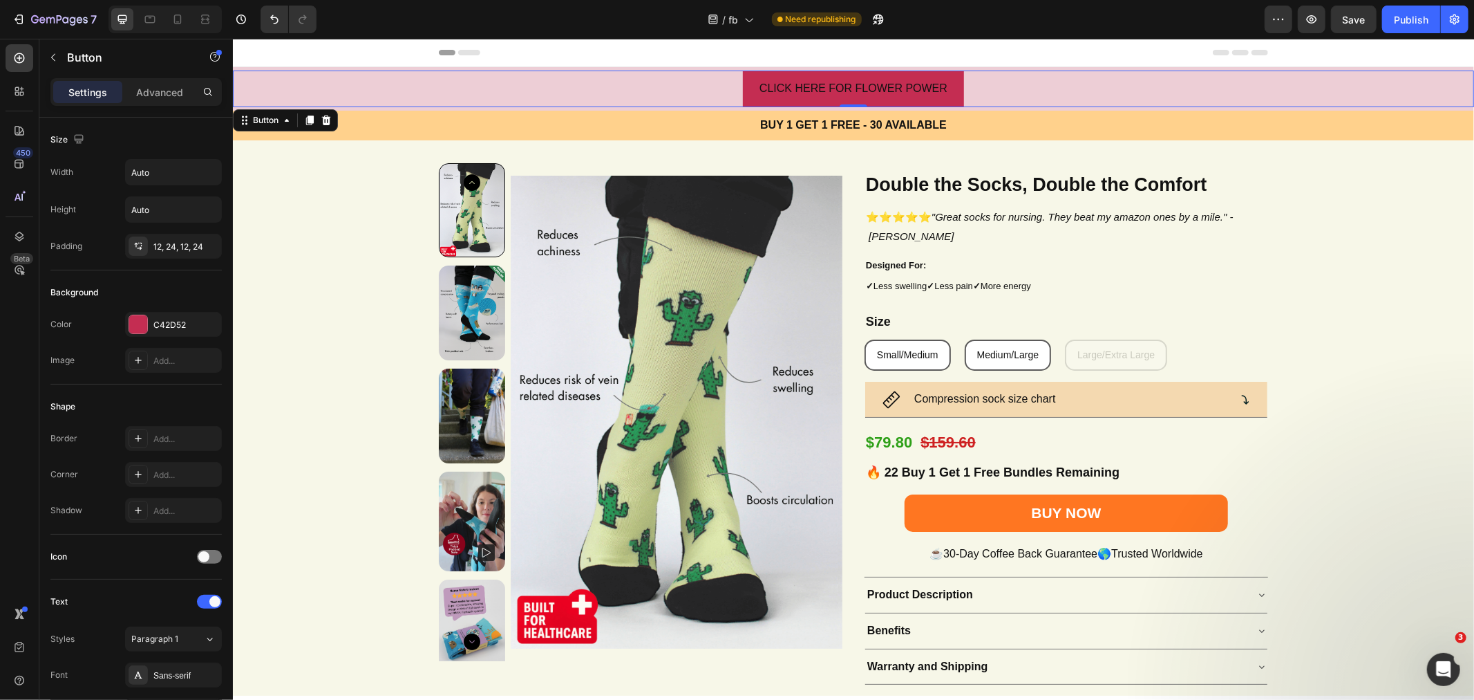
click at [751, 91] on button "CLICK HERE FOR FLOWER POWER" at bounding box center [852, 88] width 221 height 37
click at [742, 86] on button "CLICK HERE FOR FLOWER POWER" at bounding box center [852, 88] width 221 height 37
click at [175, 328] on div "C42D52" at bounding box center [185, 325] width 65 height 12
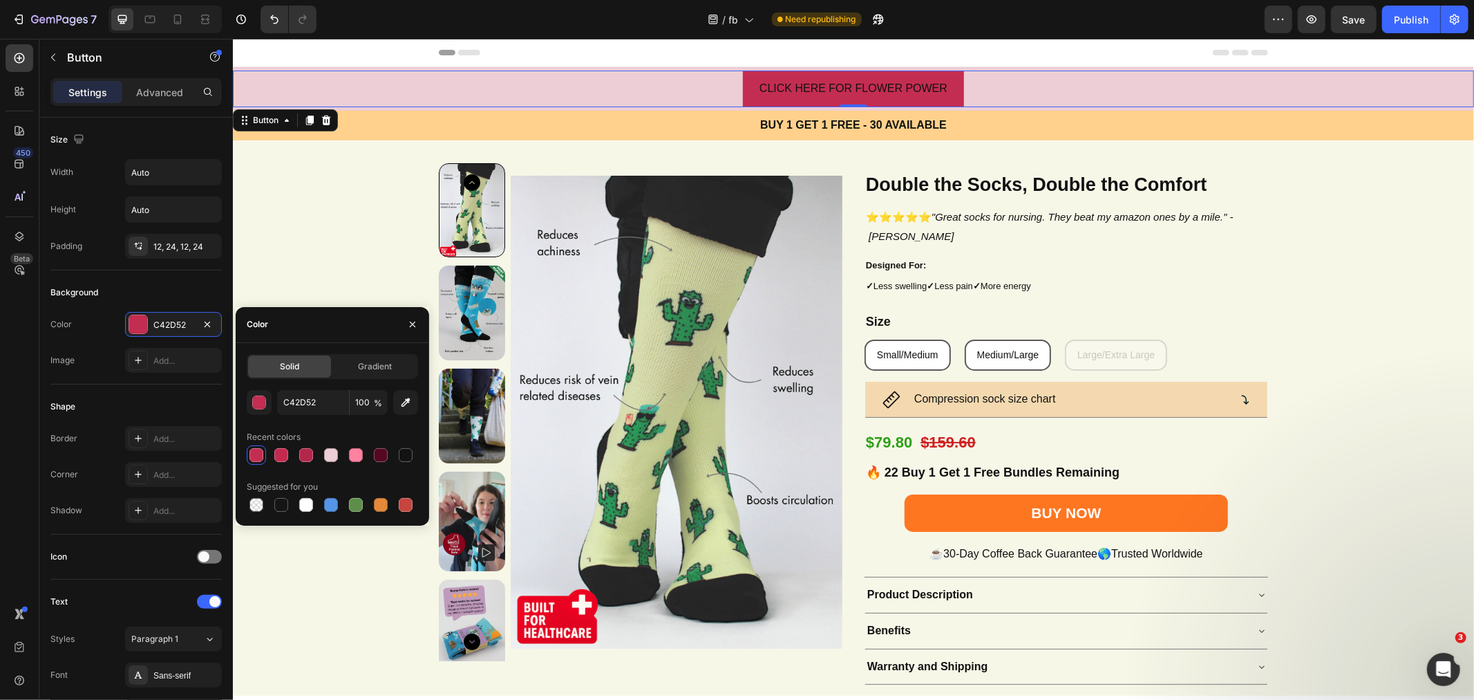
click at [252, 402] on div "button" at bounding box center [259, 402] width 14 height 14
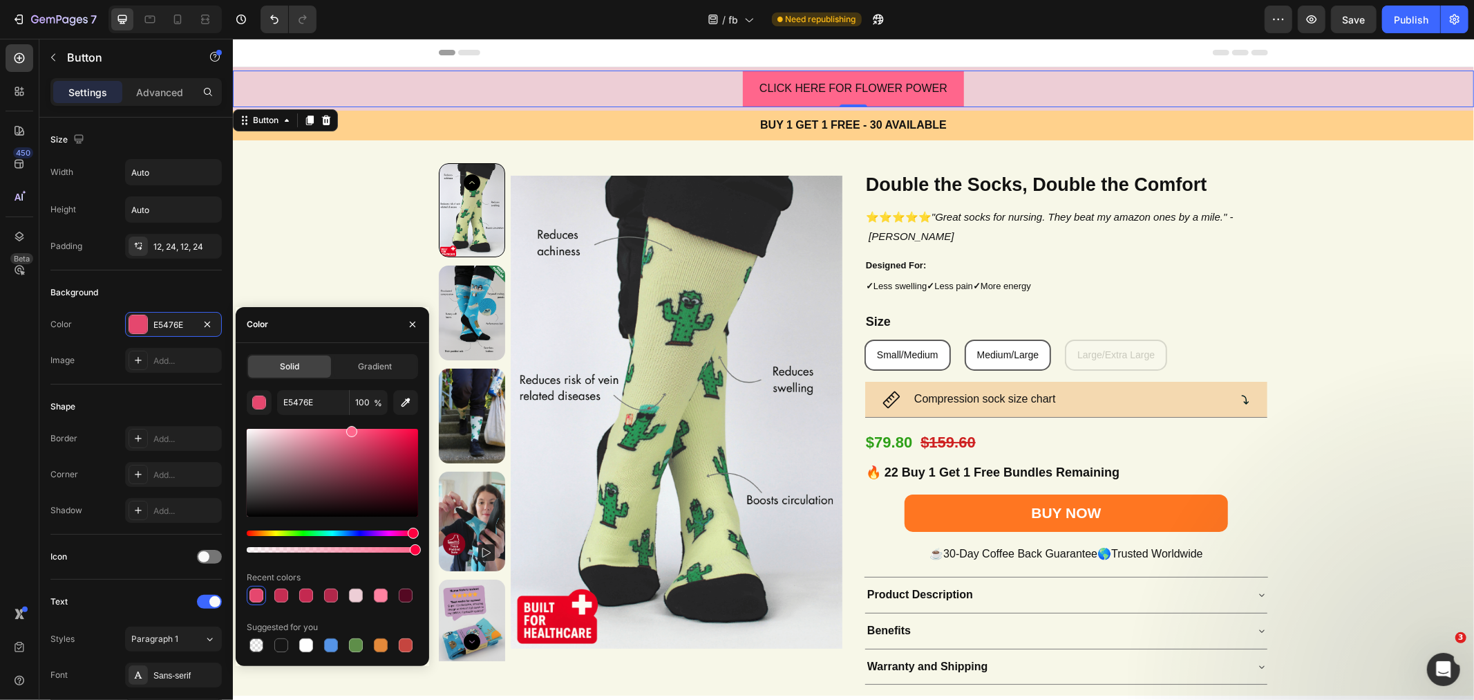
drag, startPoint x: 378, startPoint y: 452, endPoint x: 350, endPoint y: 426, distance: 38.1
click at [350, 426] on div at bounding box center [351, 431] width 11 height 11
drag, startPoint x: 344, startPoint y: 438, endPoint x: 344, endPoint y: 430, distance: 8.3
click at [344, 430] on div at bounding box center [332, 473] width 171 height 88
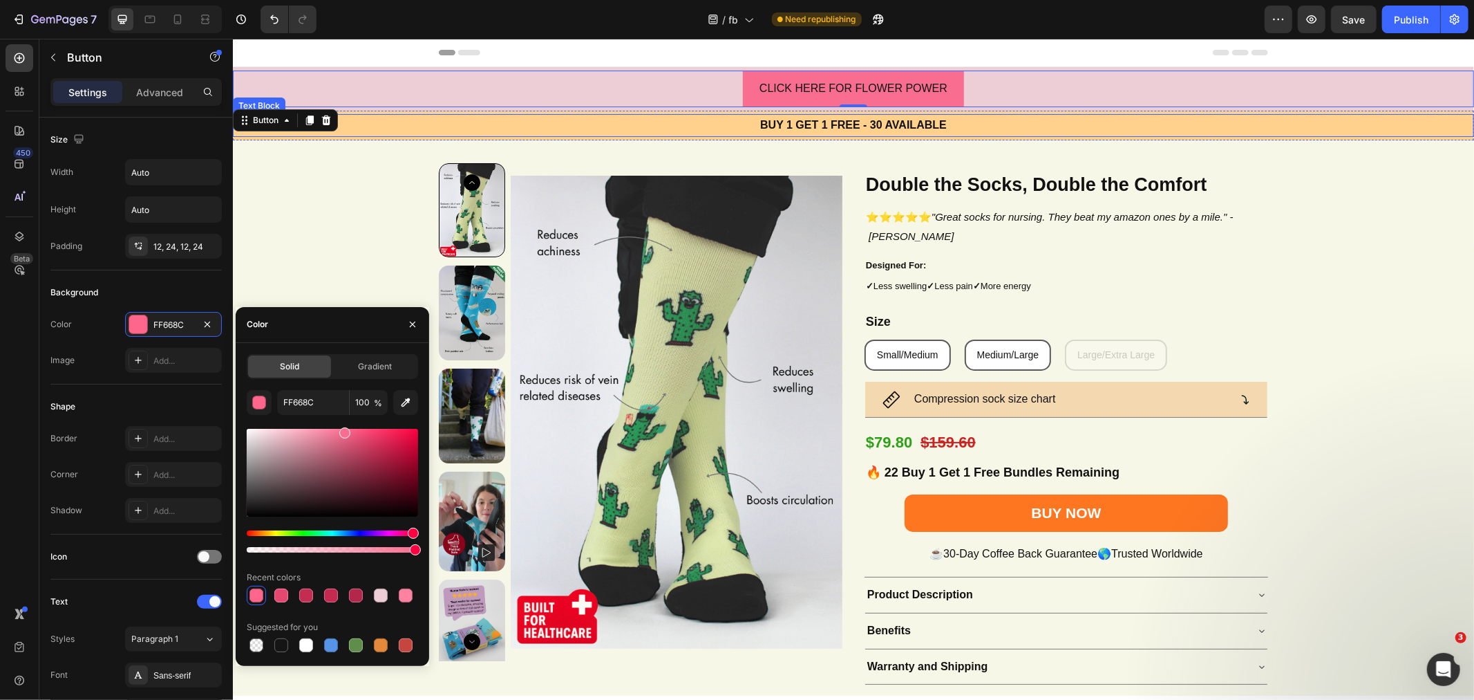
type input "F96D90"
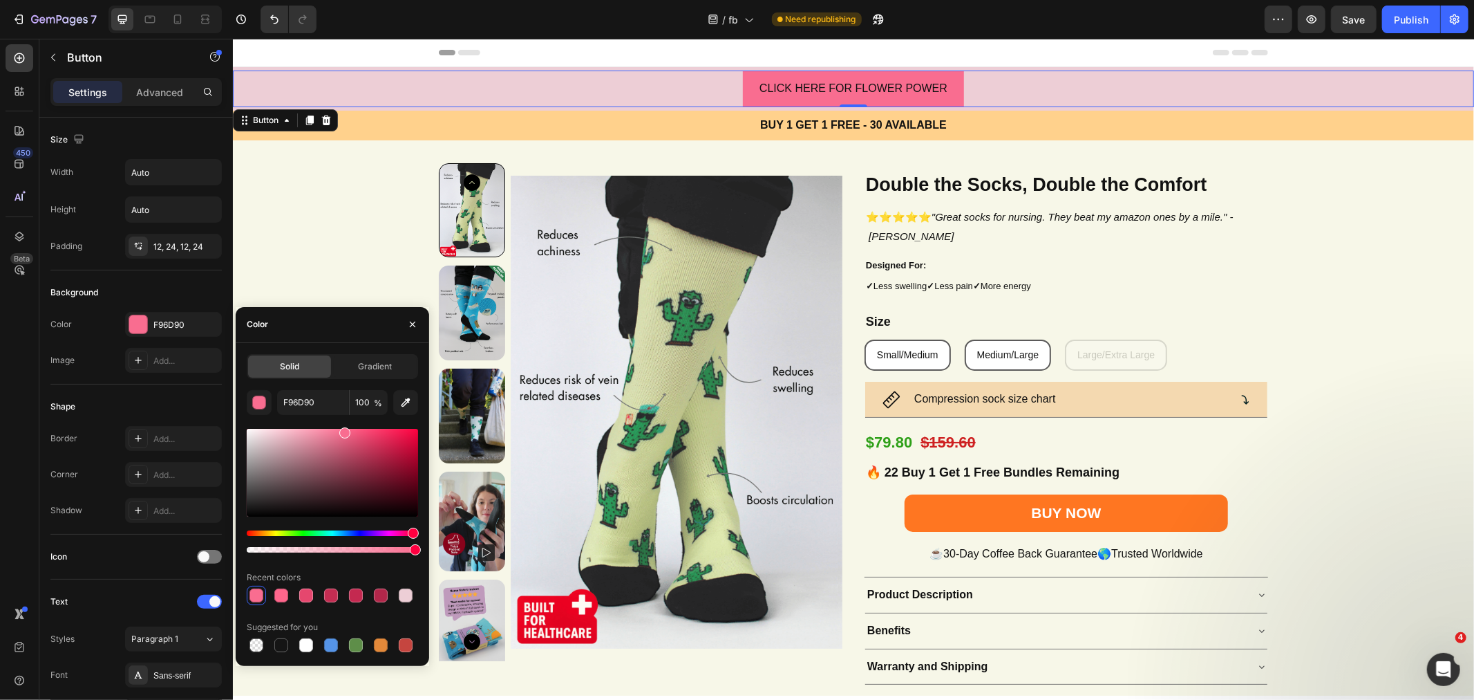
click at [745, 86] on button "CLICK HERE FOR FLOWER POWER" at bounding box center [852, 88] width 221 height 37
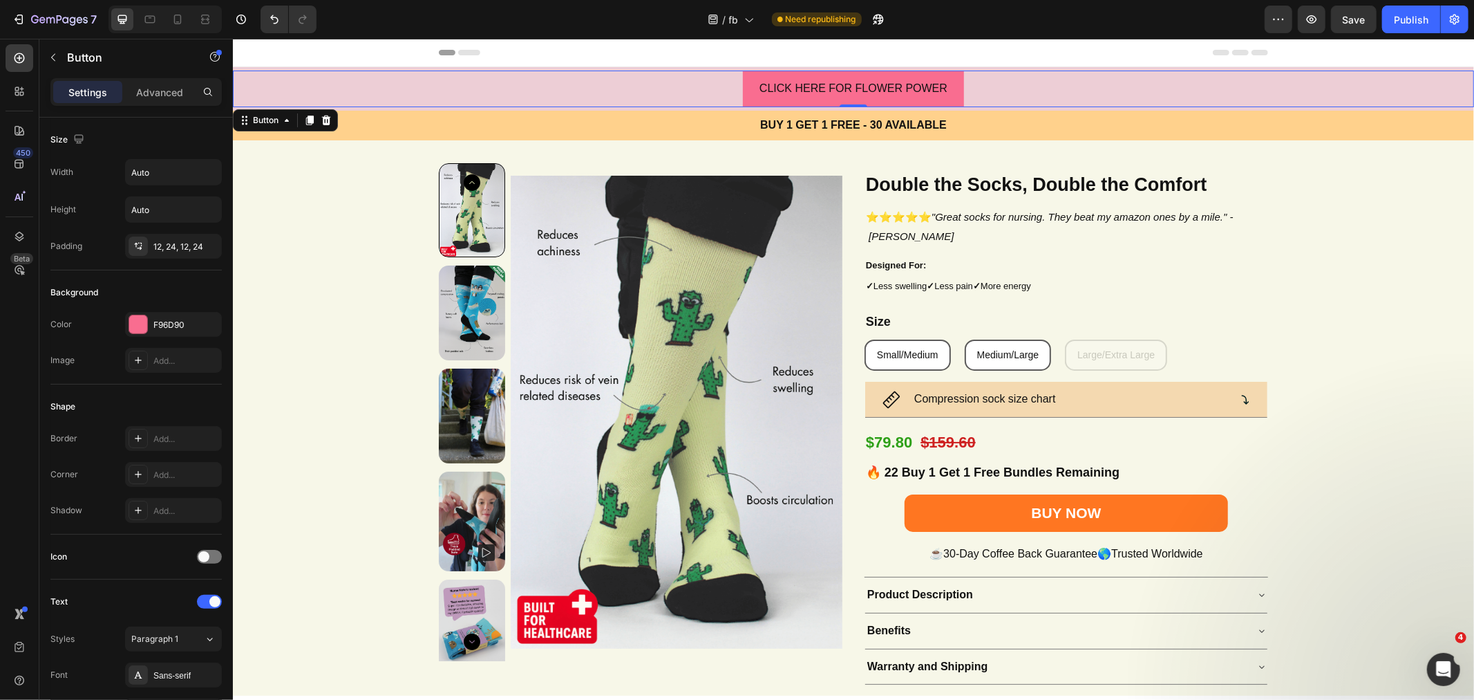
click at [744, 86] on button "CLICK HERE FOR FLOWER POWER" at bounding box center [852, 88] width 221 height 37
click at [759, 86] on p "CLICK HERE FOR FLOWER POWER" at bounding box center [853, 88] width 188 height 20
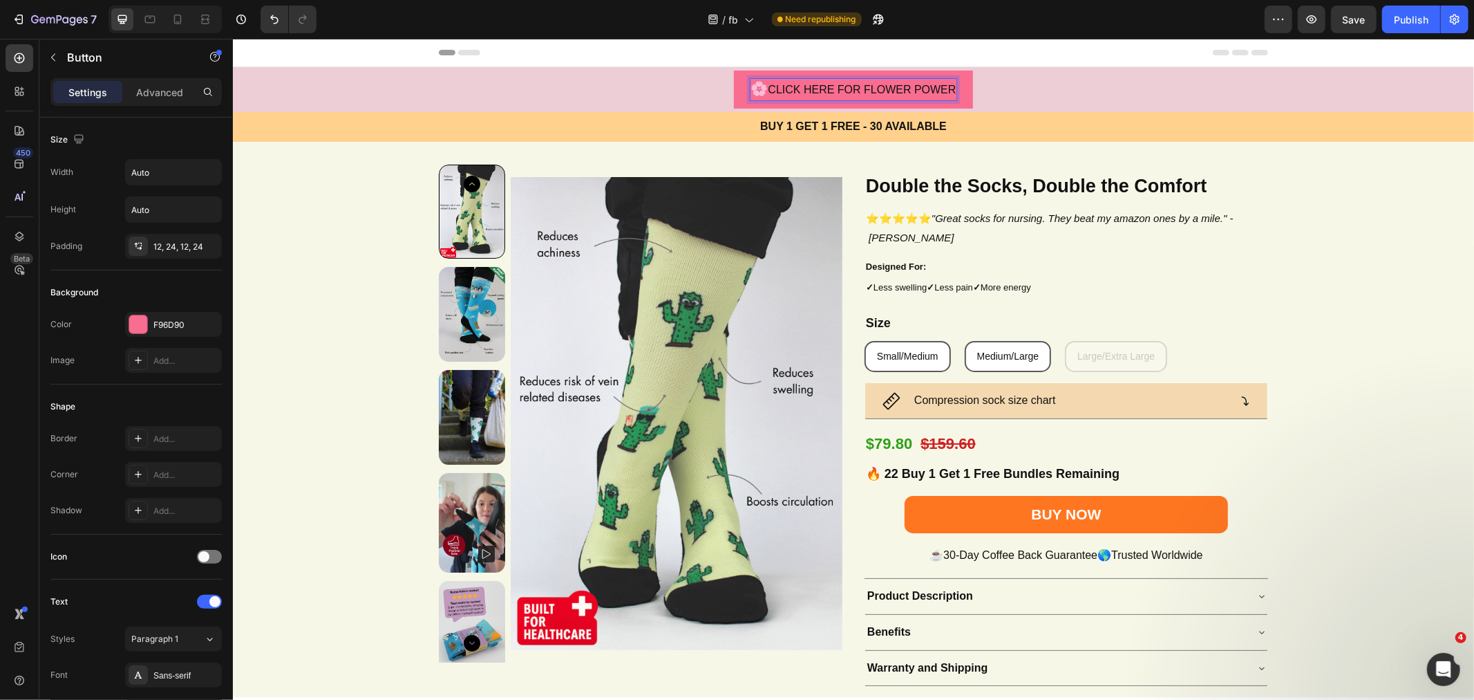
click at [733, 70] on button "🌸 CLICK HERE FOR FLOWER POWER" at bounding box center [852, 89] width 238 height 38
click at [138, 469] on icon at bounding box center [138, 474] width 11 height 11
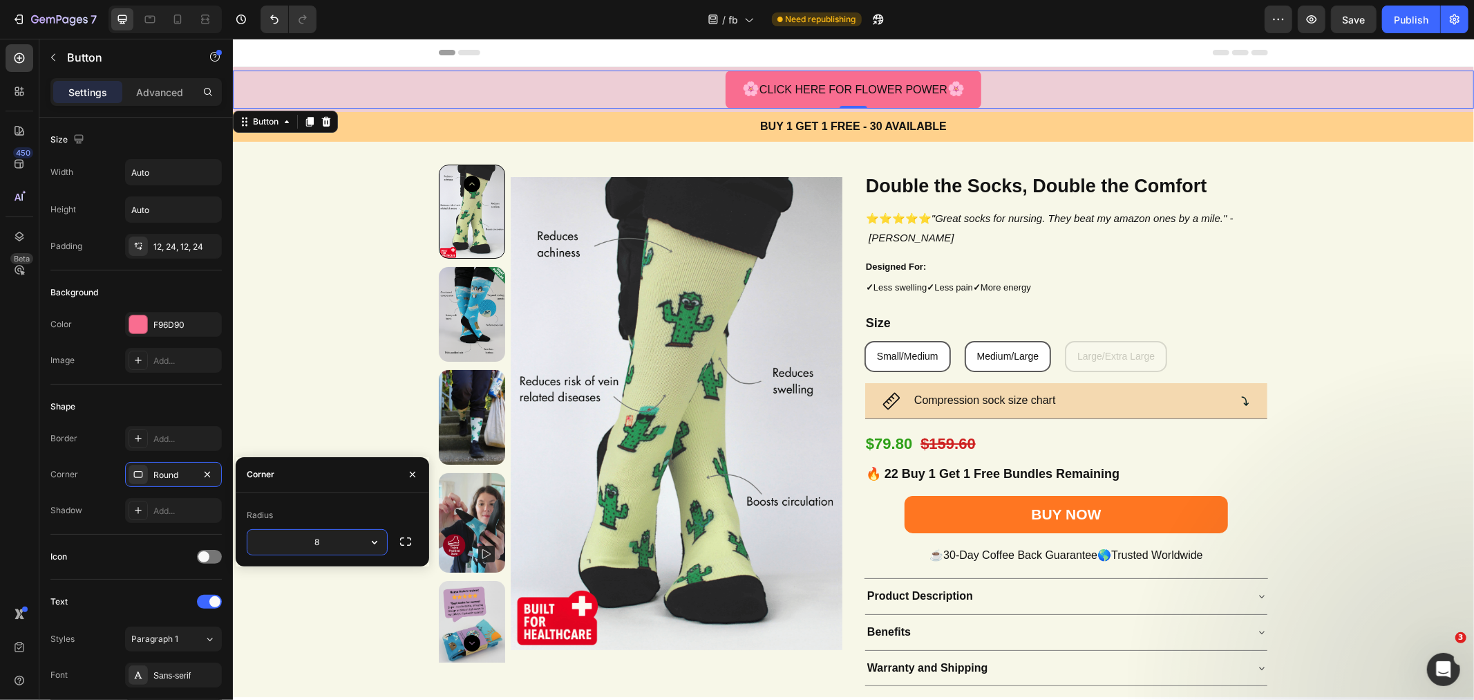
click at [332, 541] on input "8" at bounding box center [317, 541] width 140 height 25
type input "="
type input "1"
type input "14"
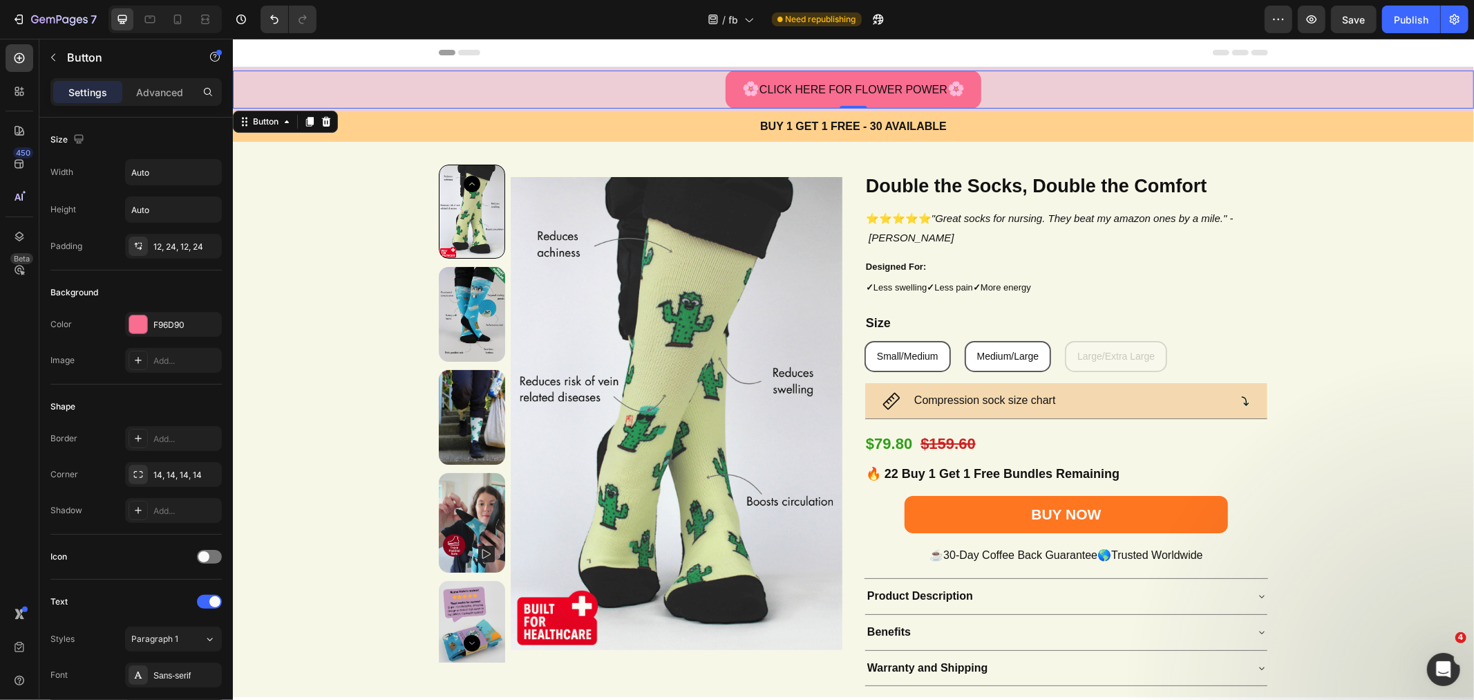
click at [725, 83] on button "🌸 CLICK HERE FOR FLOWER POWER 🌸" at bounding box center [853, 89] width 256 height 38
click at [758, 84] on p "🌸 CLICK HERE FOR FLOWER POWER 🌸" at bounding box center [853, 88] width 223 height 21
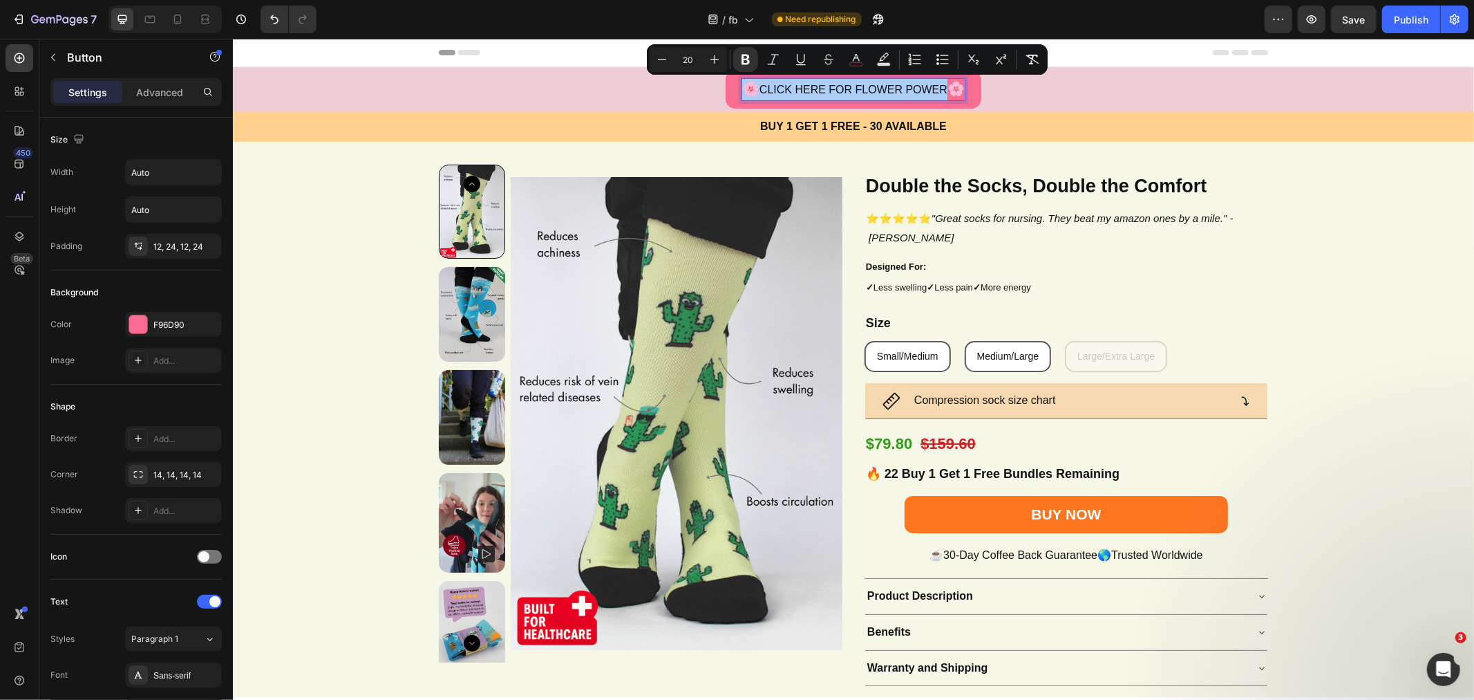
click at [747, 62] on icon "Editor contextual toolbar" at bounding box center [746, 60] width 14 height 14
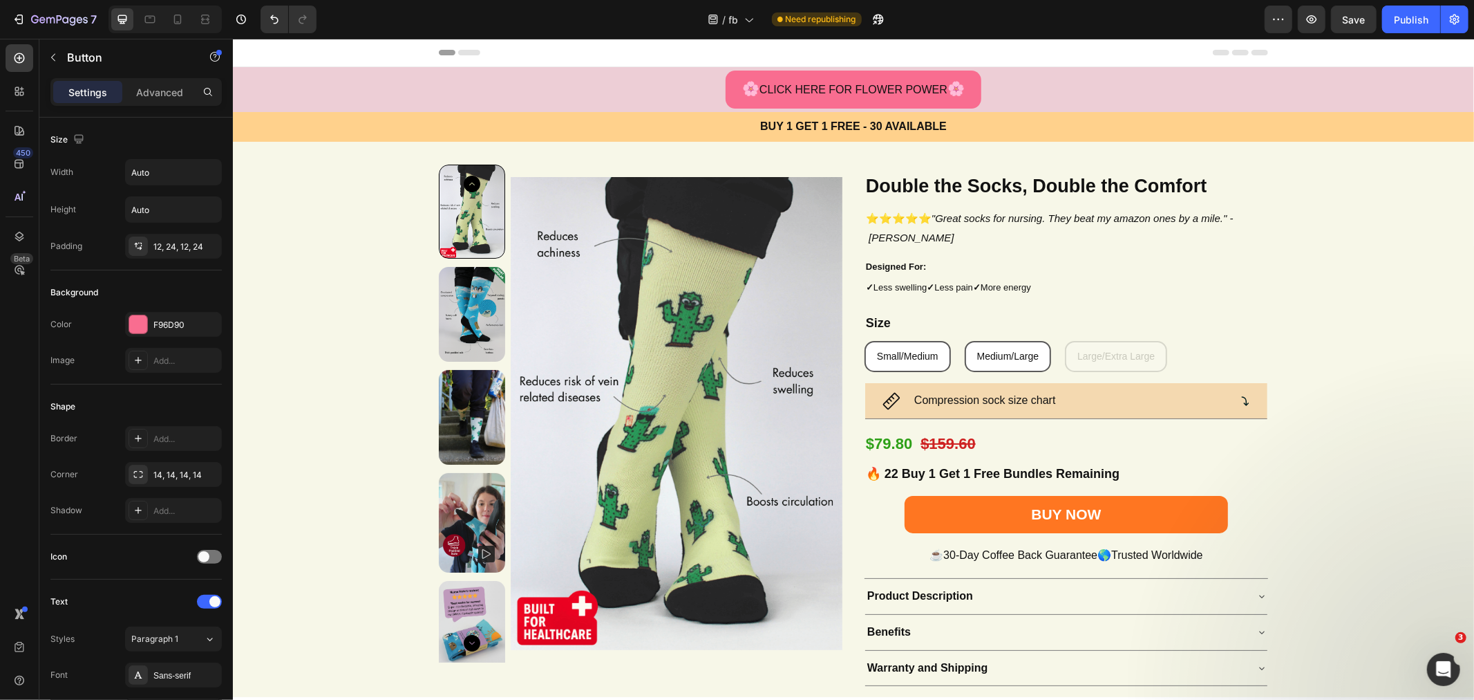
click at [744, 60] on div "Header" at bounding box center [852, 52] width 829 height 28
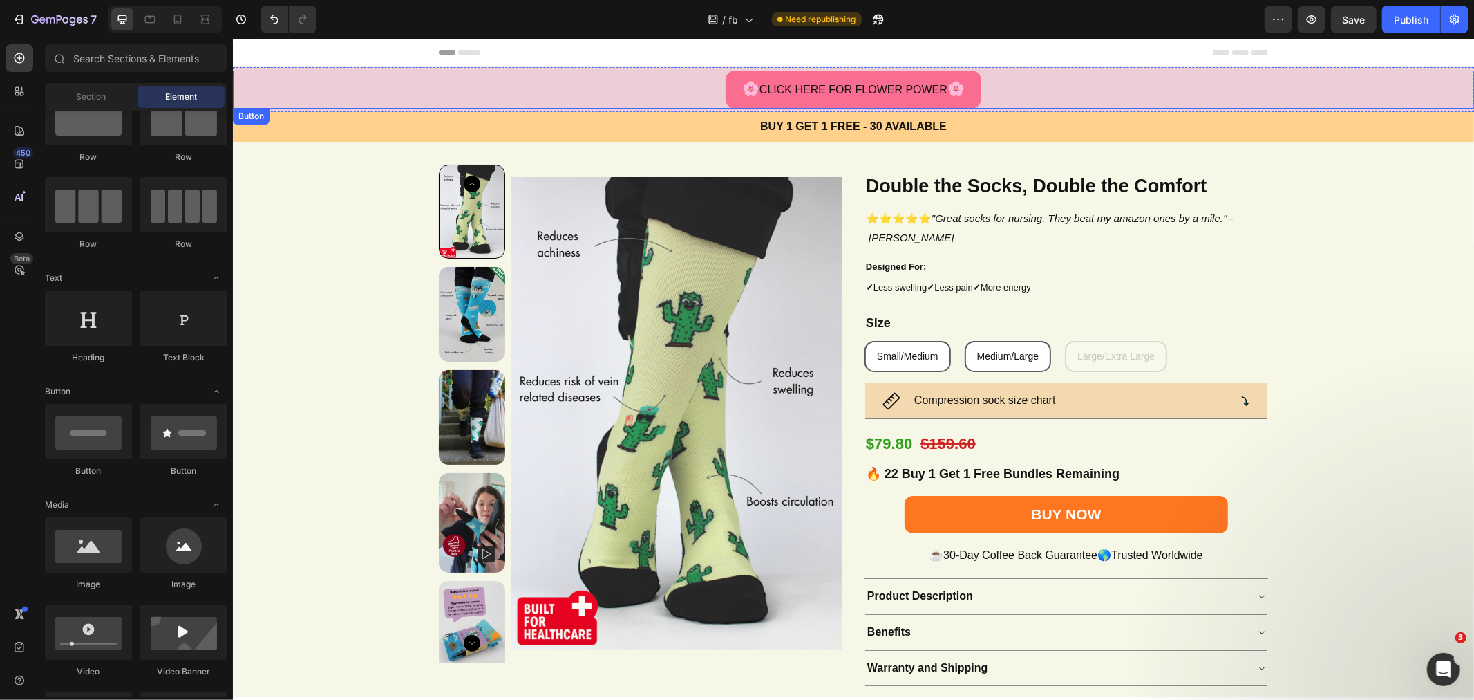
click at [747, 87] on span "🌸" at bounding box center [750, 87] width 17 height 15
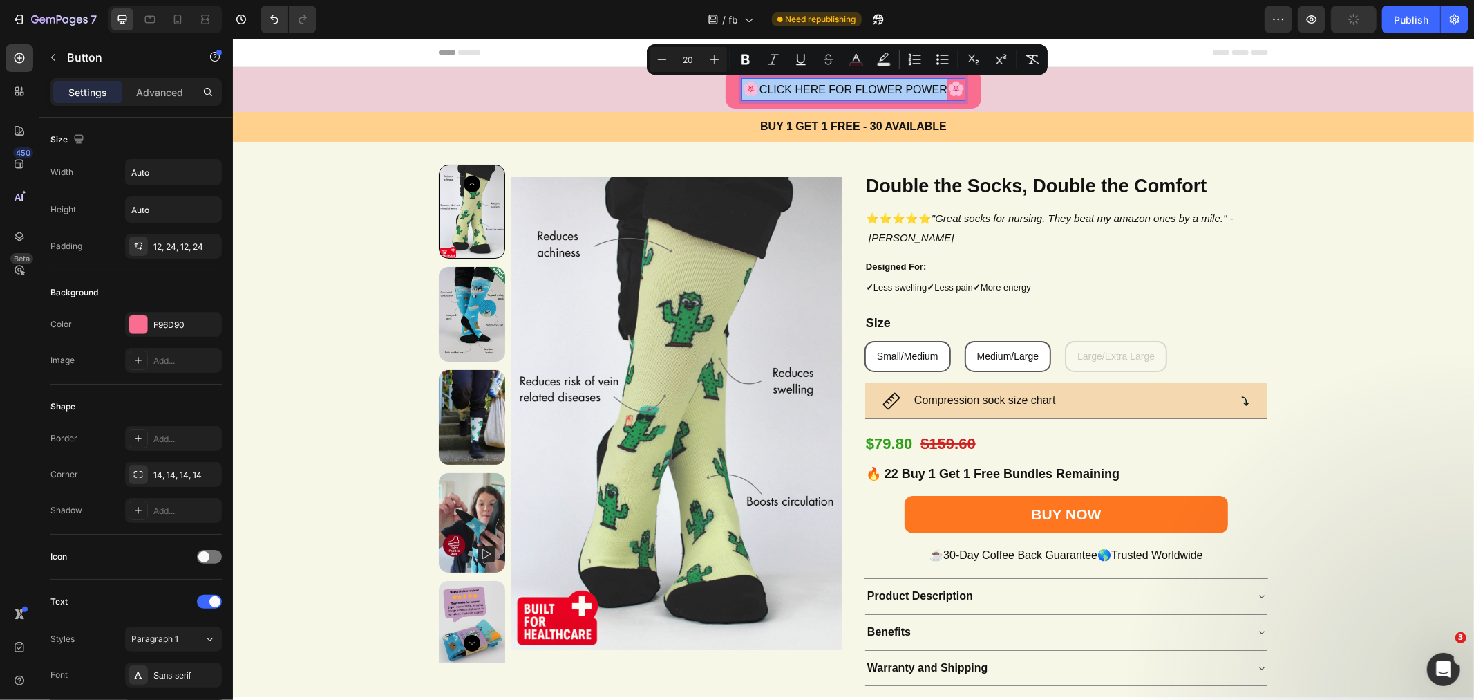
click at [748, 63] on icon "Editor contextual toolbar" at bounding box center [746, 60] width 8 height 10
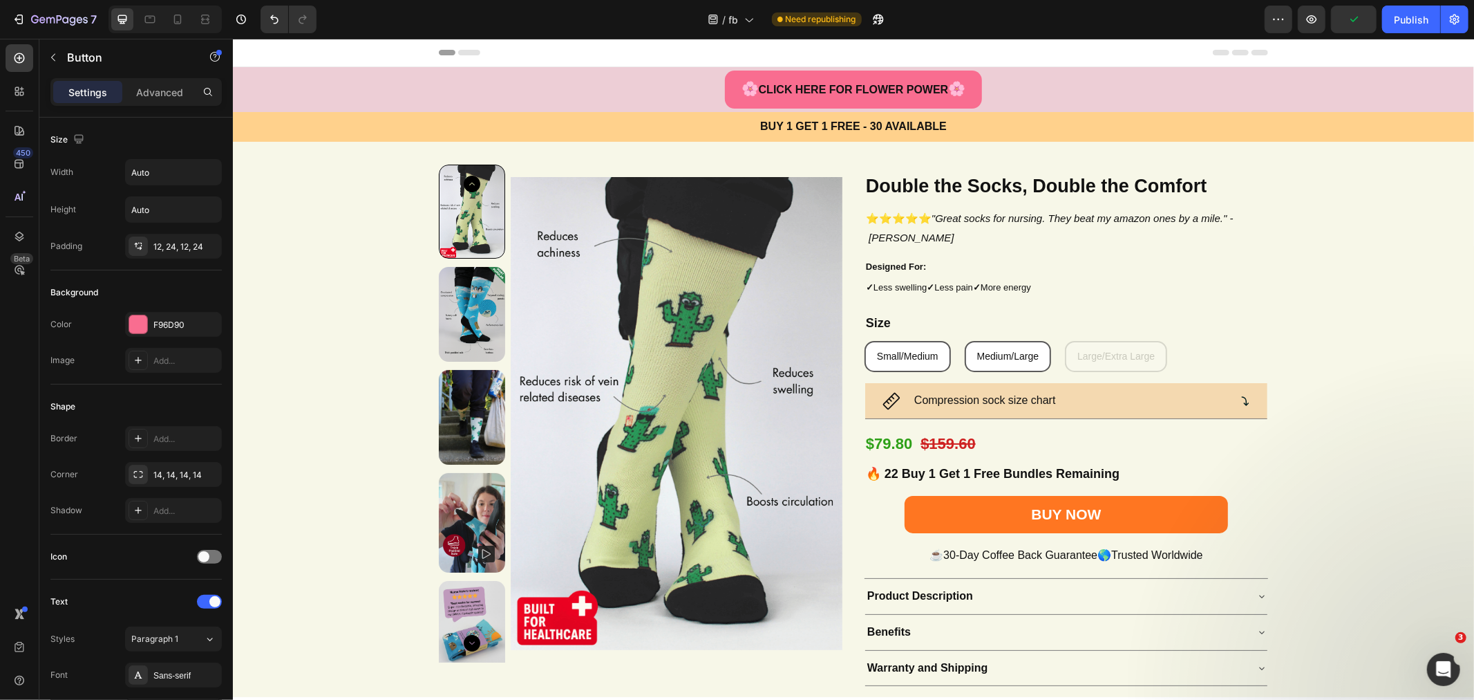
click at [724, 84] on button "🌸 CLICK HERE FOR FLOWER POWER 🌸" at bounding box center [853, 89] width 258 height 38
click at [724, 95] on button "🌸 CLICK HERE FOR FLOWER POWER 🌸" at bounding box center [853, 89] width 258 height 38
click at [147, 323] on div at bounding box center [138, 324] width 19 height 19
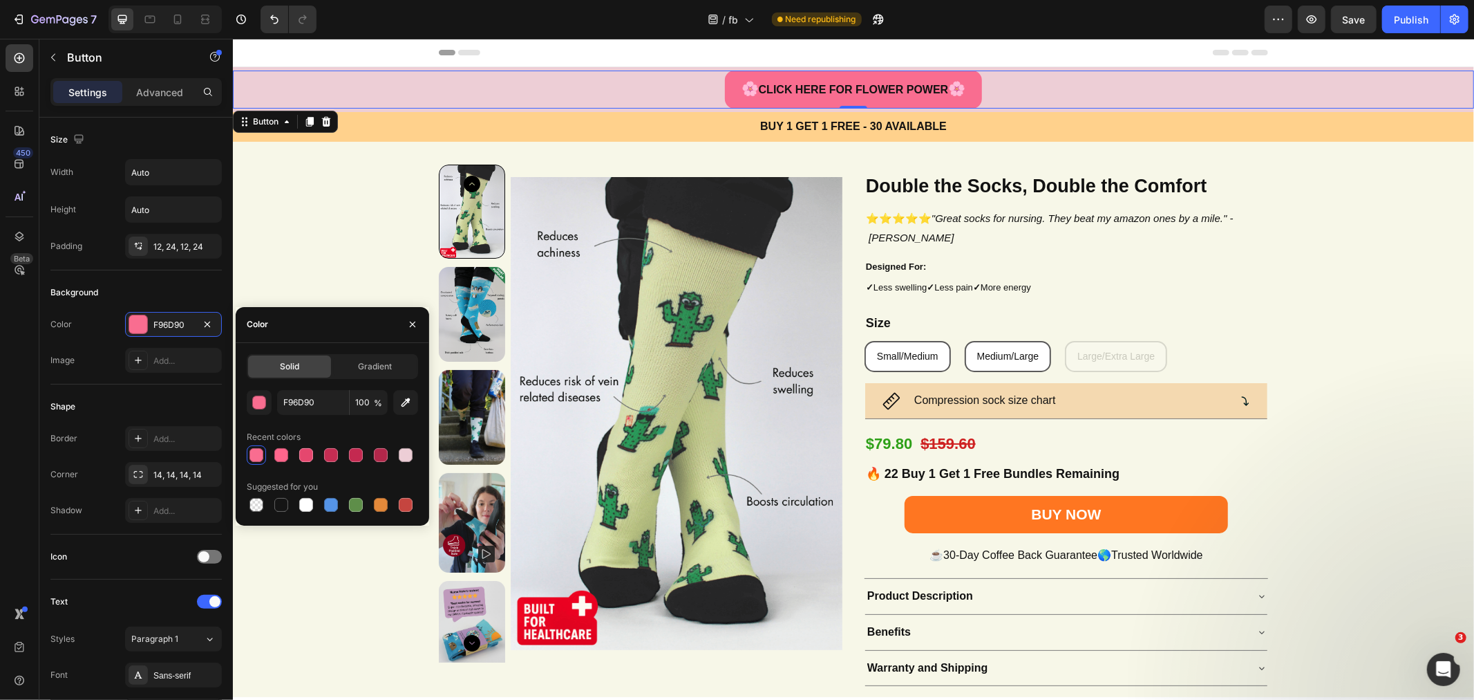
click at [265, 406] on div "button" at bounding box center [259, 402] width 14 height 14
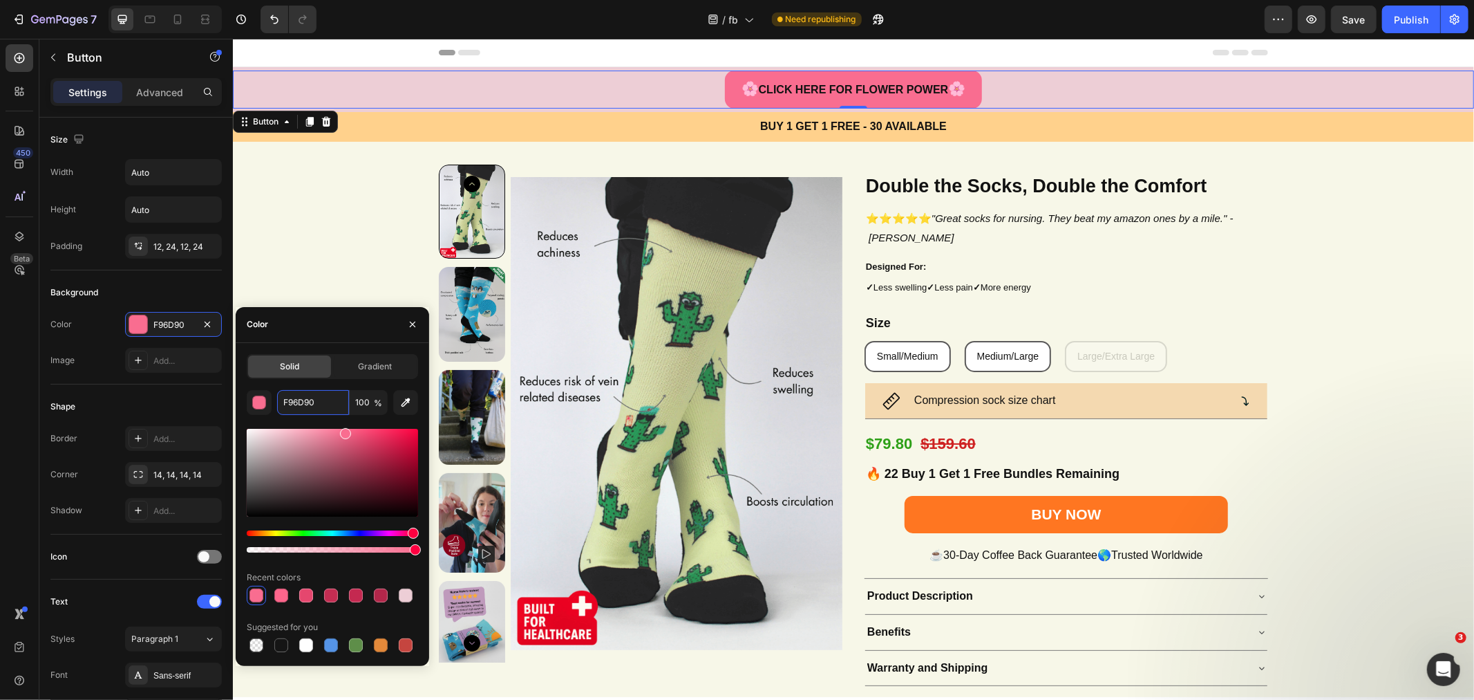
click at [336, 403] on input "F96D90" at bounding box center [313, 402] width 72 height 25
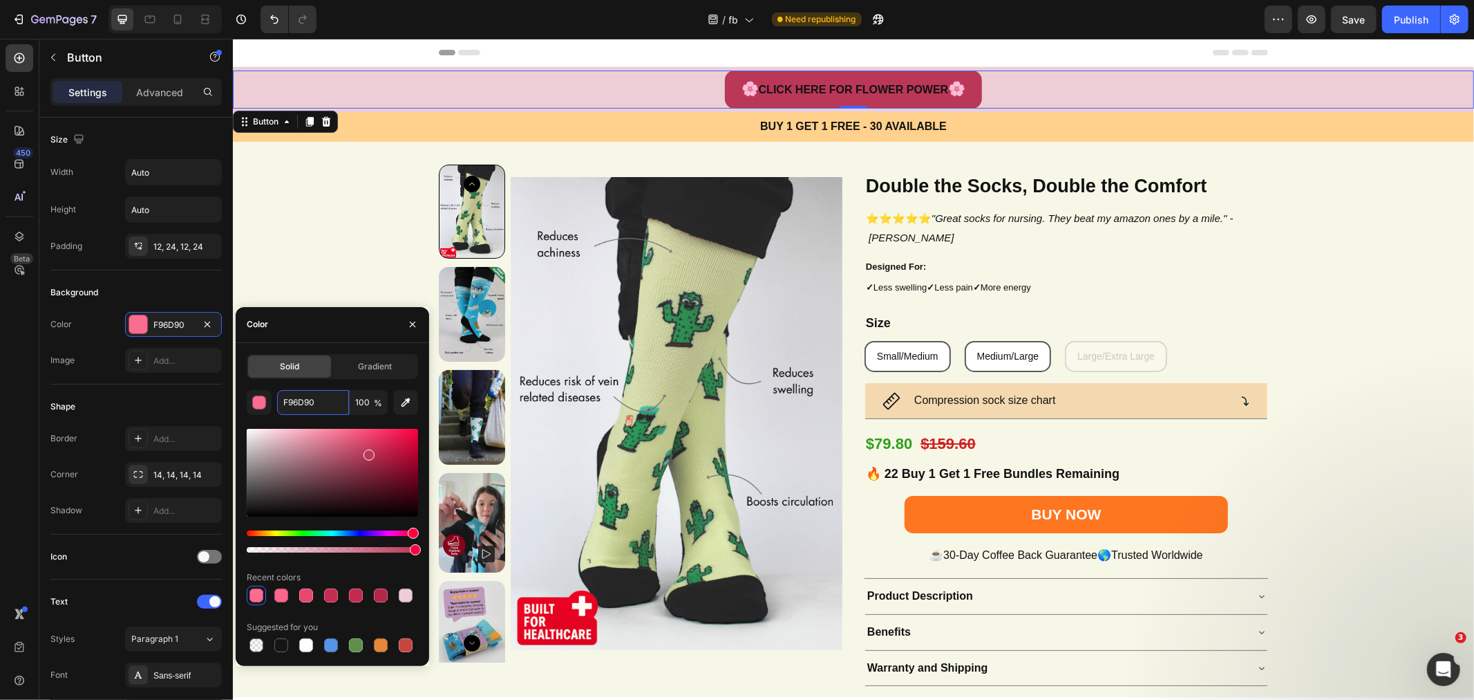
drag, startPoint x: 335, startPoint y: 432, endPoint x: 368, endPoint y: 451, distance: 37.8
click at [368, 451] on div at bounding box center [332, 473] width 171 height 88
type input "BA3758"
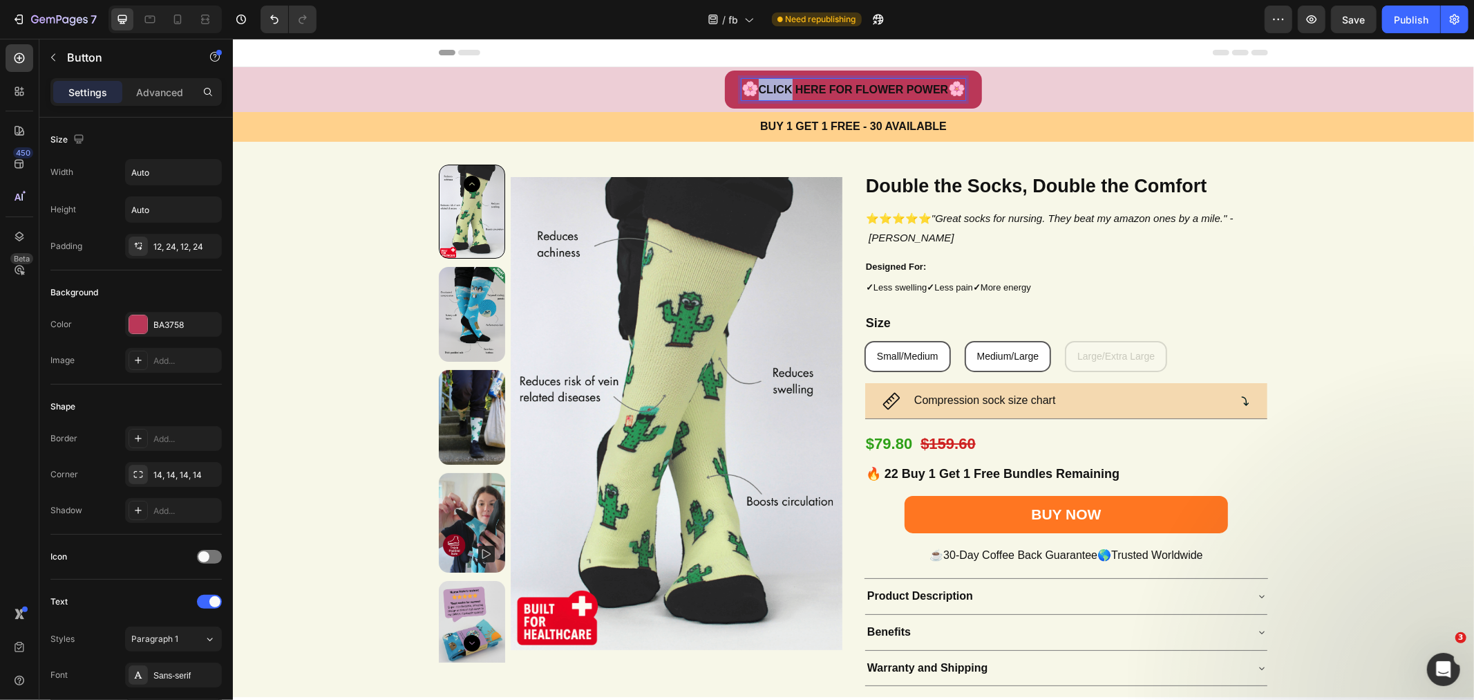
click at [764, 91] on strong "CLICK HERE FOR FLOWER POWER" at bounding box center [853, 89] width 190 height 12
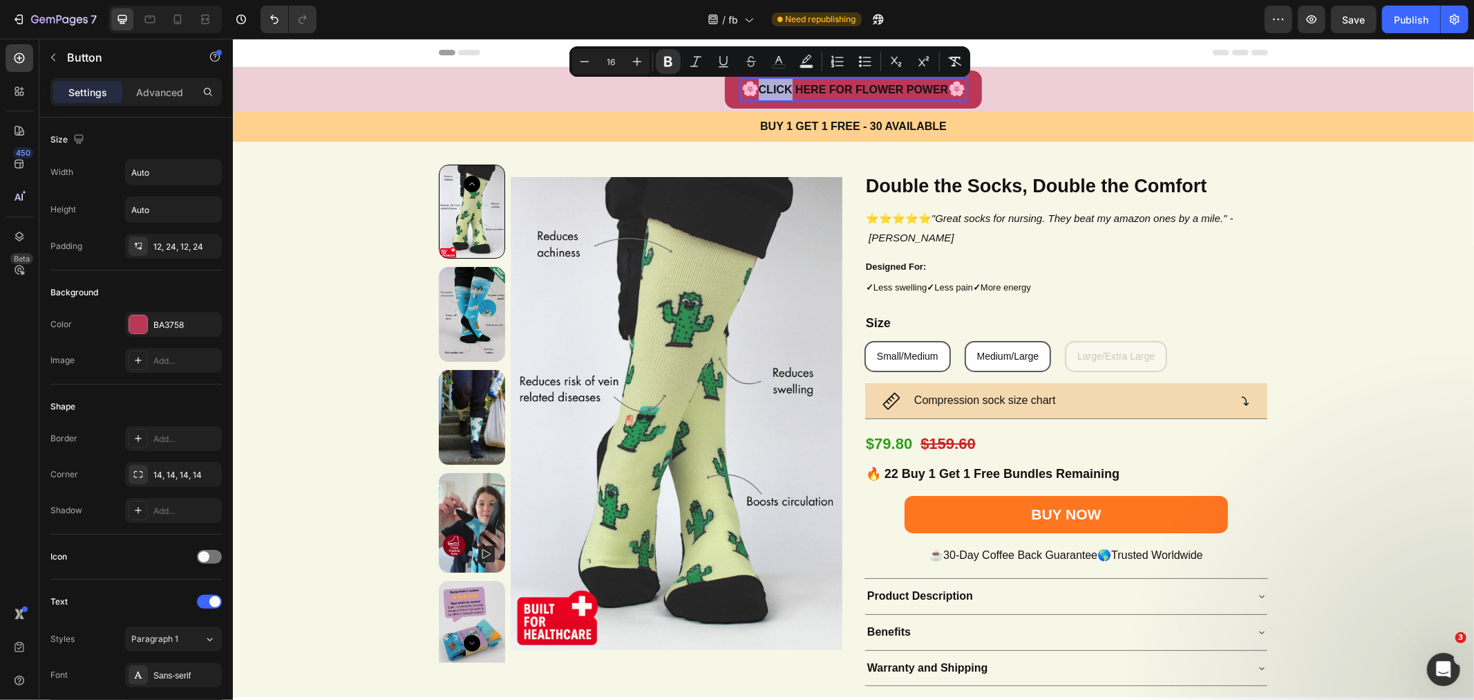
type input "20"
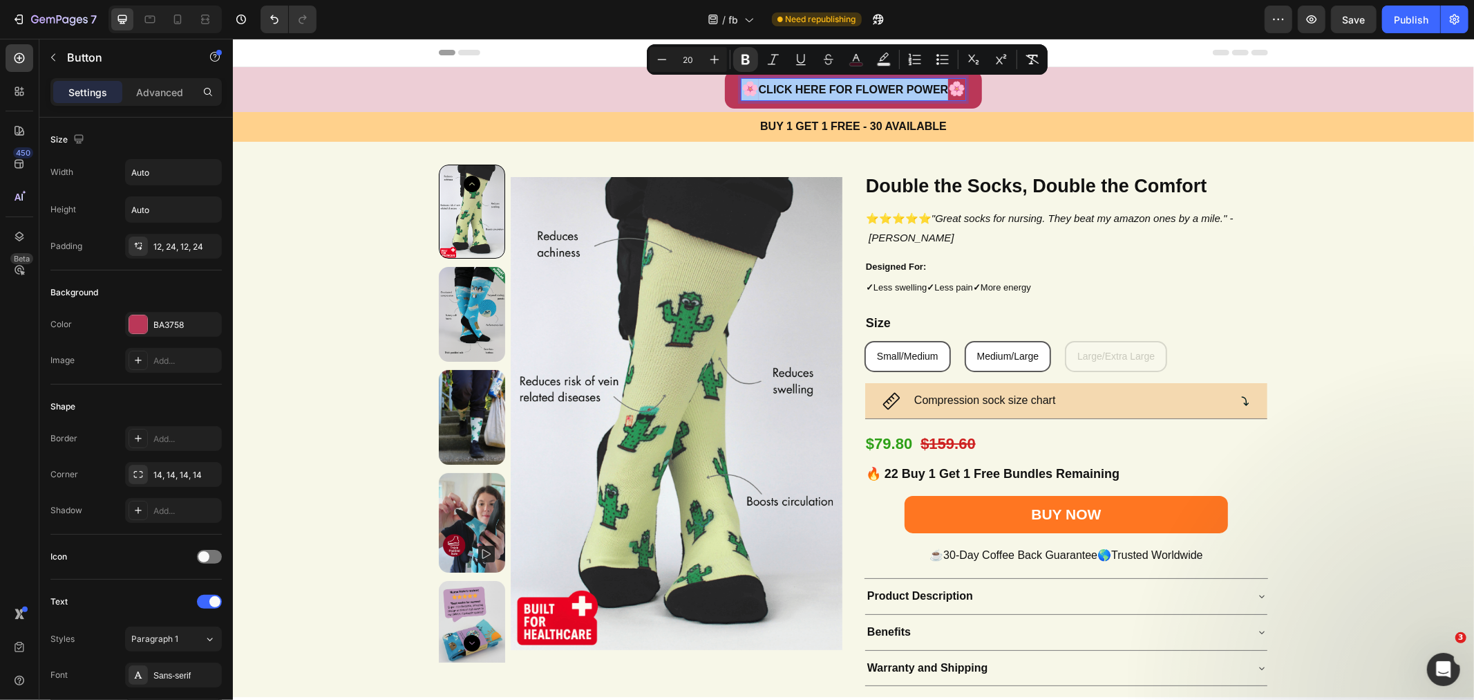
click at [847, 59] on button "color" at bounding box center [856, 59] width 25 height 25
type input "3D0E1E"
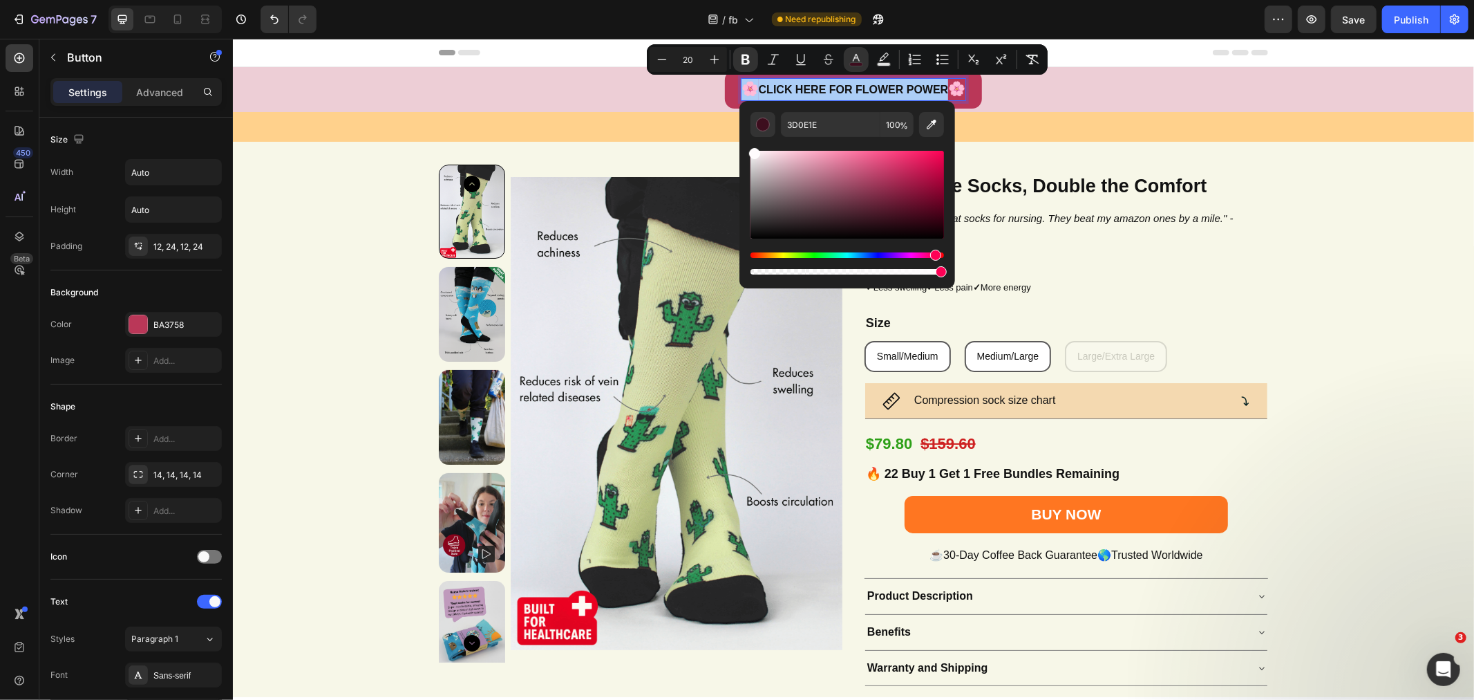
drag, startPoint x: 767, startPoint y: 173, endPoint x: 753, endPoint y: 149, distance: 27.3
click at [753, 151] on div "Editor contextual toolbar" at bounding box center [848, 195] width 194 height 88
type input "FFFCFD"
click at [395, 189] on div "Product Images Double the Socks, Double the Comfort Heading ⭐⭐⭐⭐⭐ "Great socks …" at bounding box center [852, 430] width 1241 height 533
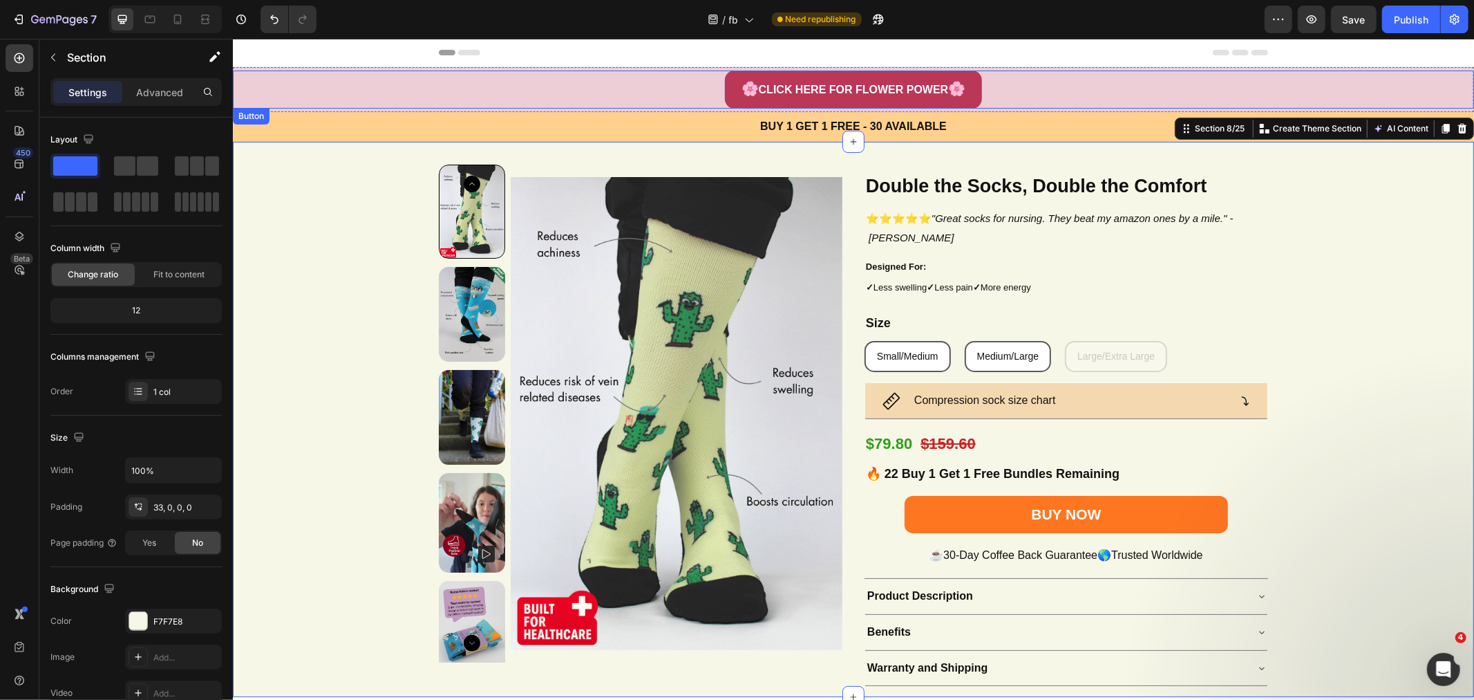
click at [655, 97] on div "🌸 CLICK HERE FOR FLOWER POWER 🌸 Button" at bounding box center [852, 89] width 1241 height 38
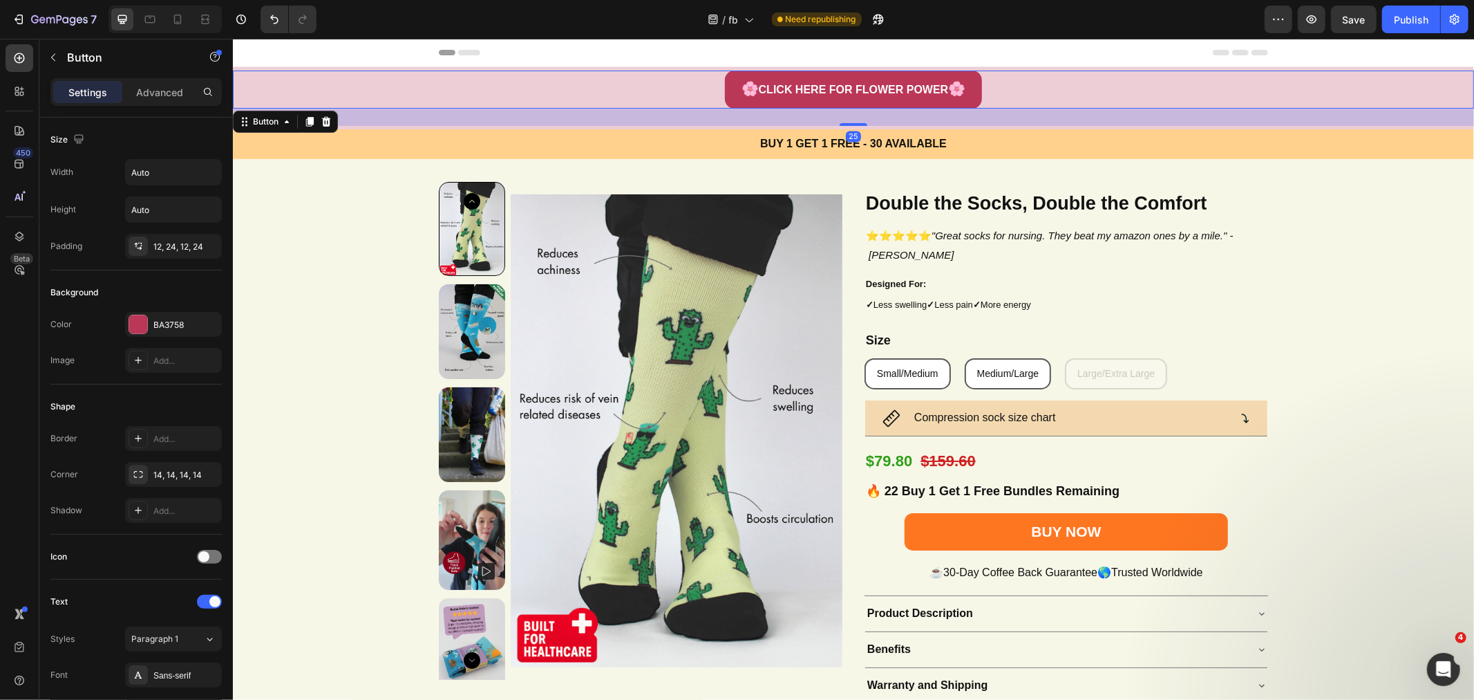
drag, startPoint x: 847, startPoint y: 105, endPoint x: 852, endPoint y: 122, distance: 17.9
click at [852, 122] on div at bounding box center [853, 123] width 28 height 3
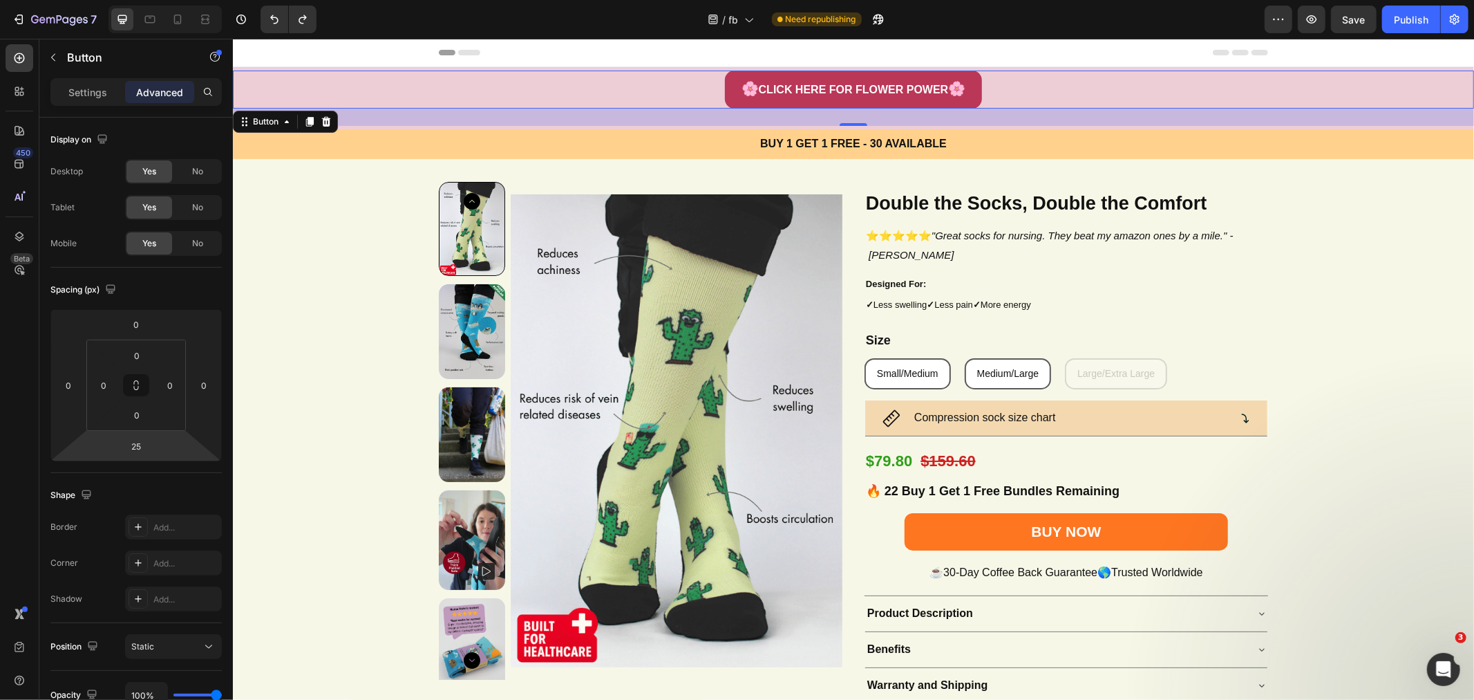
click at [142, 450] on input "25" at bounding box center [136, 445] width 28 height 21
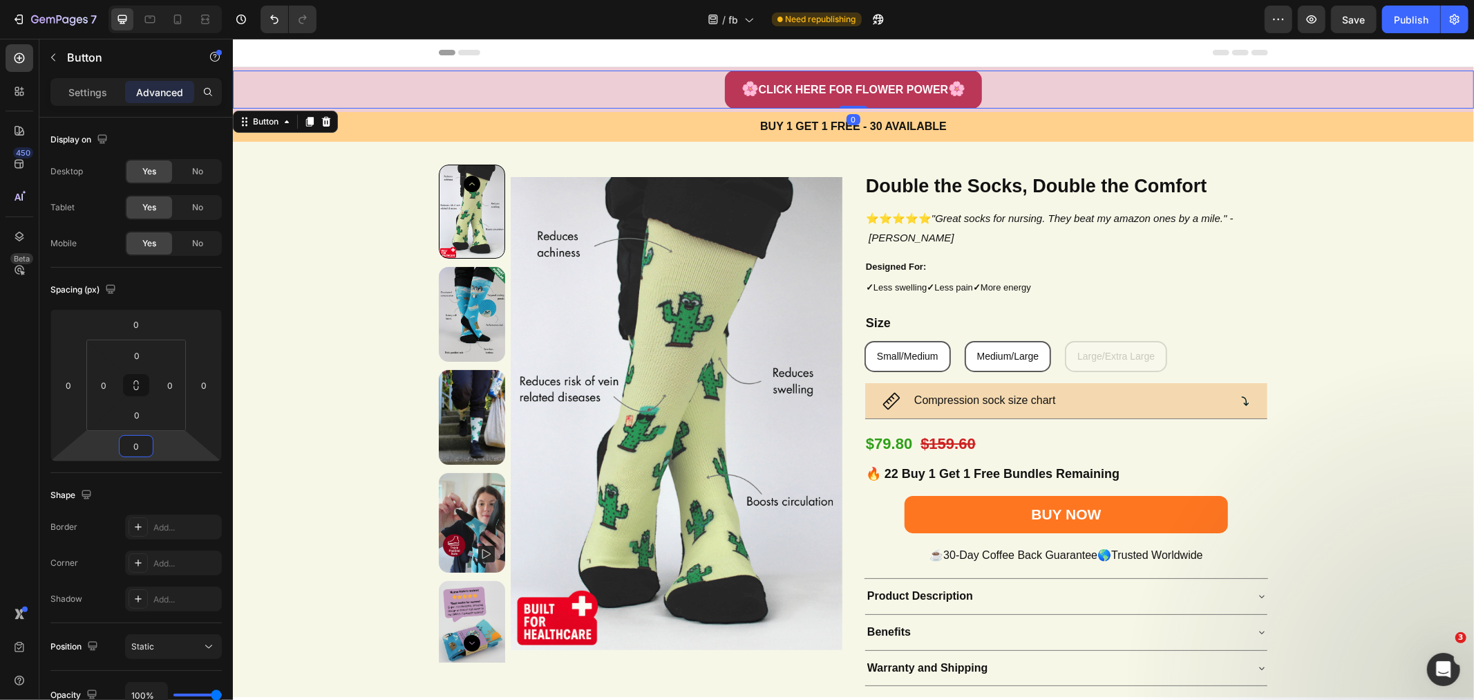
type input "0"
click at [140, 361] on input "0" at bounding box center [137, 355] width 28 height 21
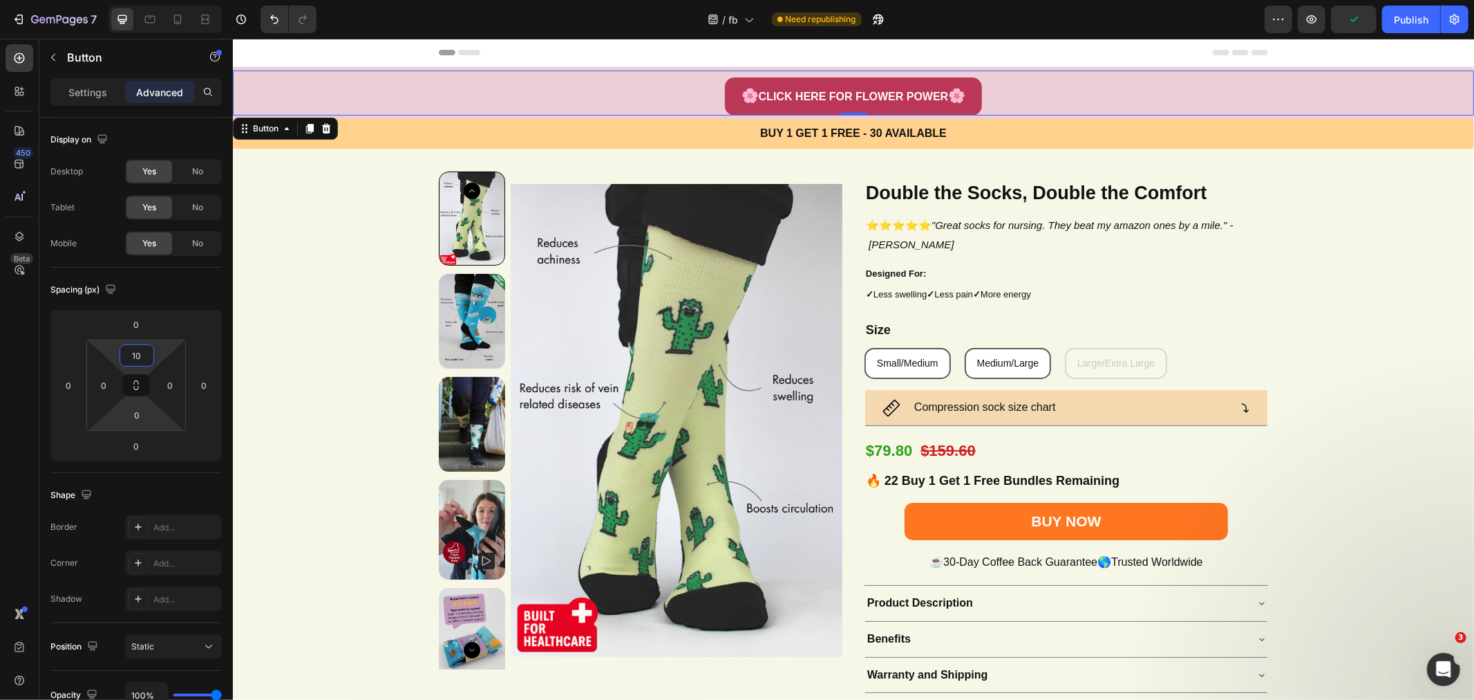
type input "10"
click at [144, 416] on input "0" at bounding box center [137, 414] width 28 height 21
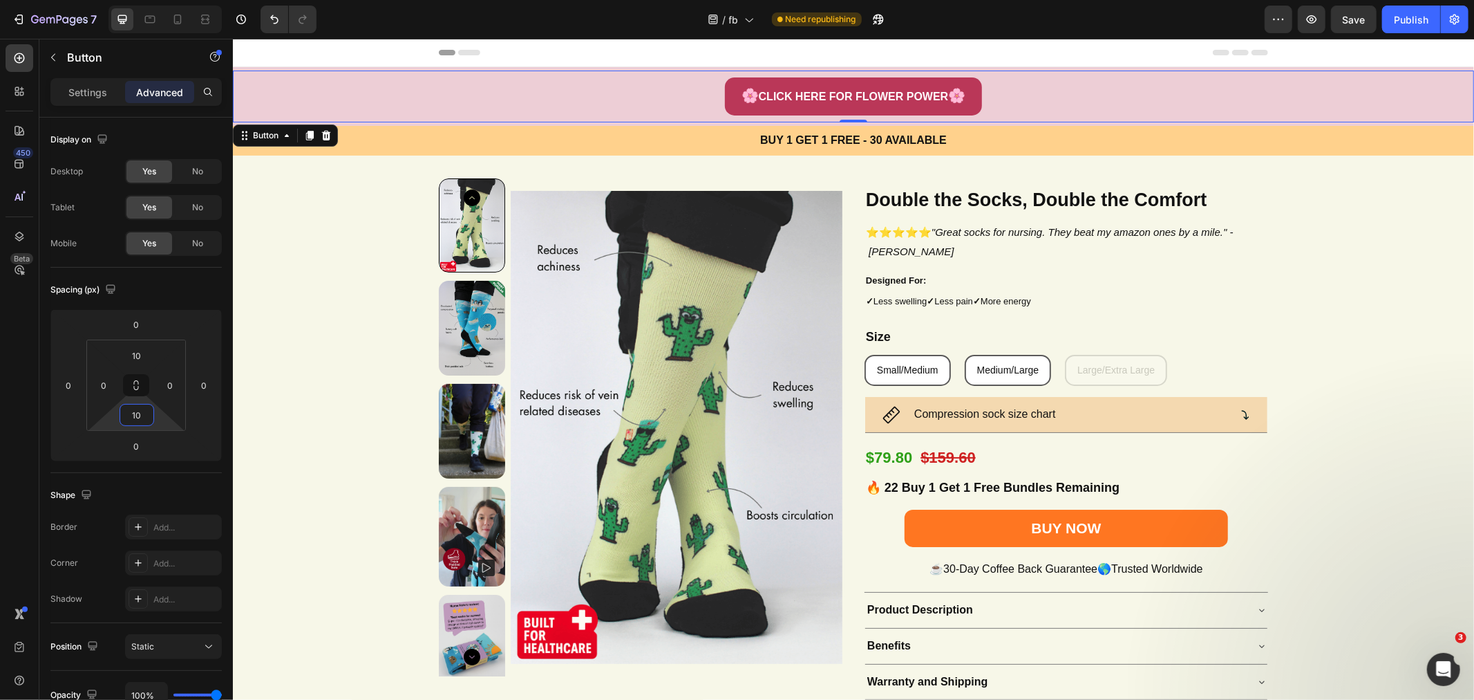
type input "10"
click at [199, 279] on div "Spacing (px)" at bounding box center [135, 290] width 171 height 22
click at [175, 18] on icon at bounding box center [178, 20] width 8 height 10
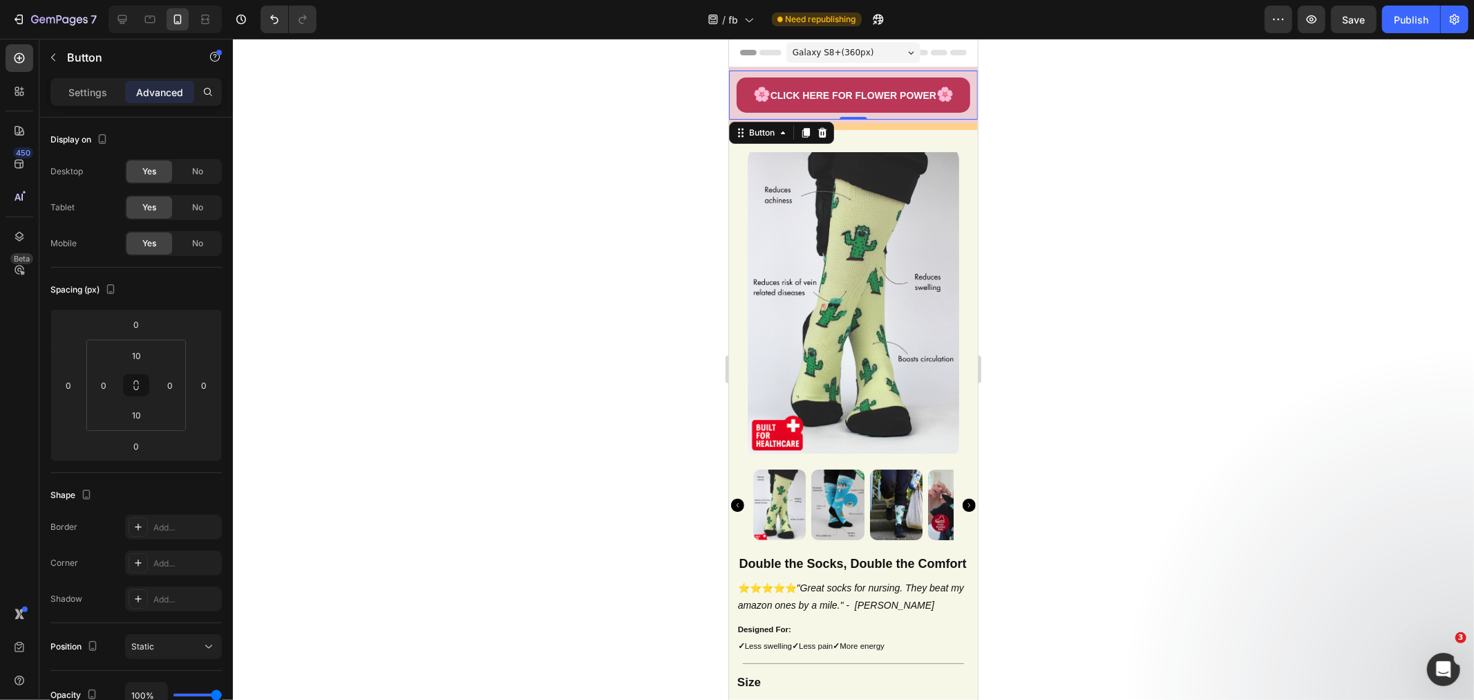
click at [1225, 229] on div at bounding box center [853, 369] width 1241 height 661
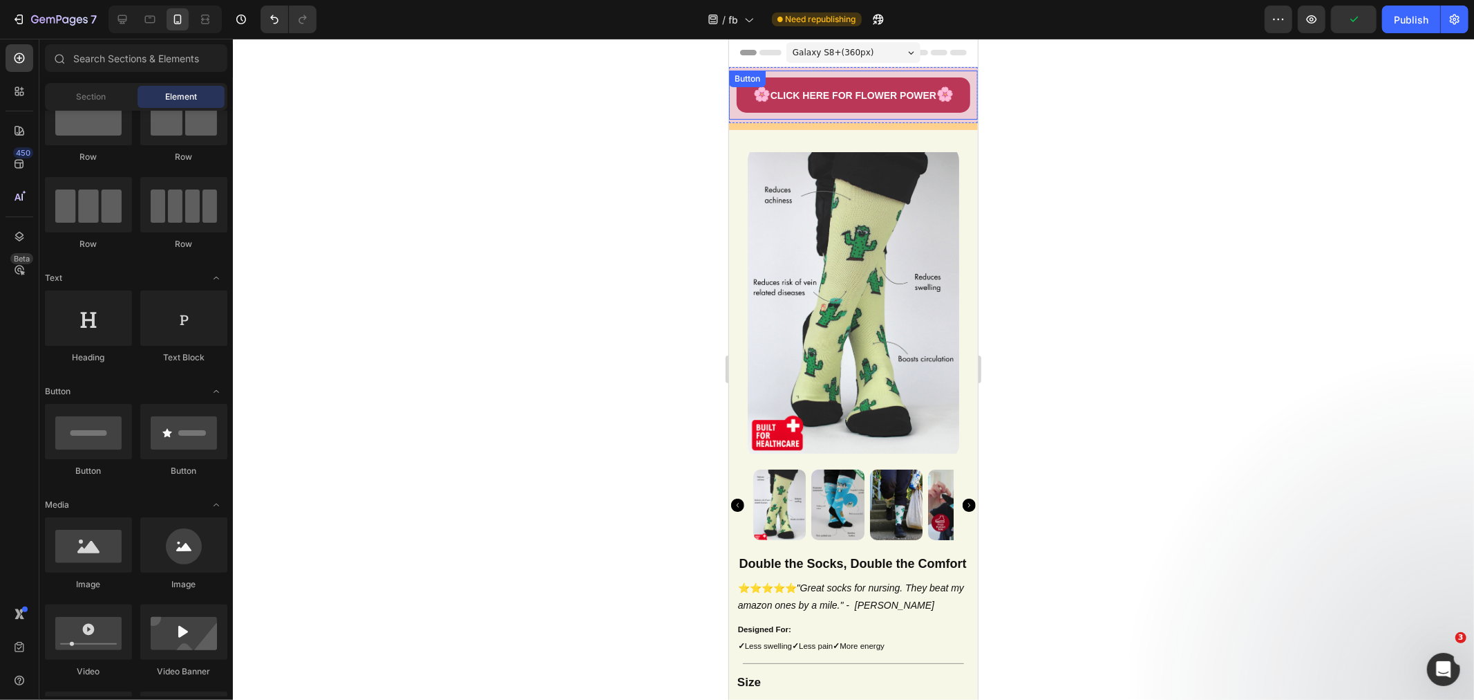
click at [856, 104] on p "🌸 CLICK HERE FOR FLOWER POWER 🌸" at bounding box center [853, 94] width 200 height 19
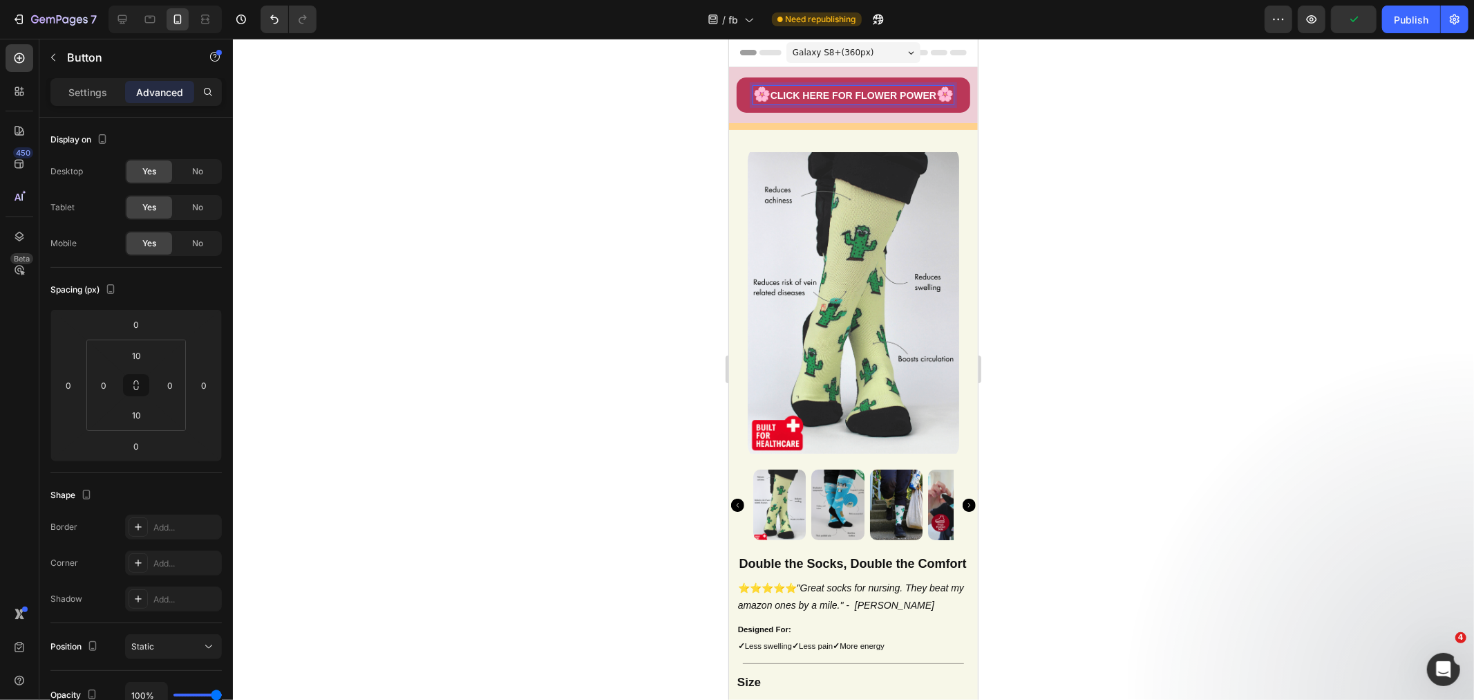
click at [858, 104] on p "🌸 CLICK HERE FOR FLOWER POWER 🌸" at bounding box center [853, 94] width 200 height 19
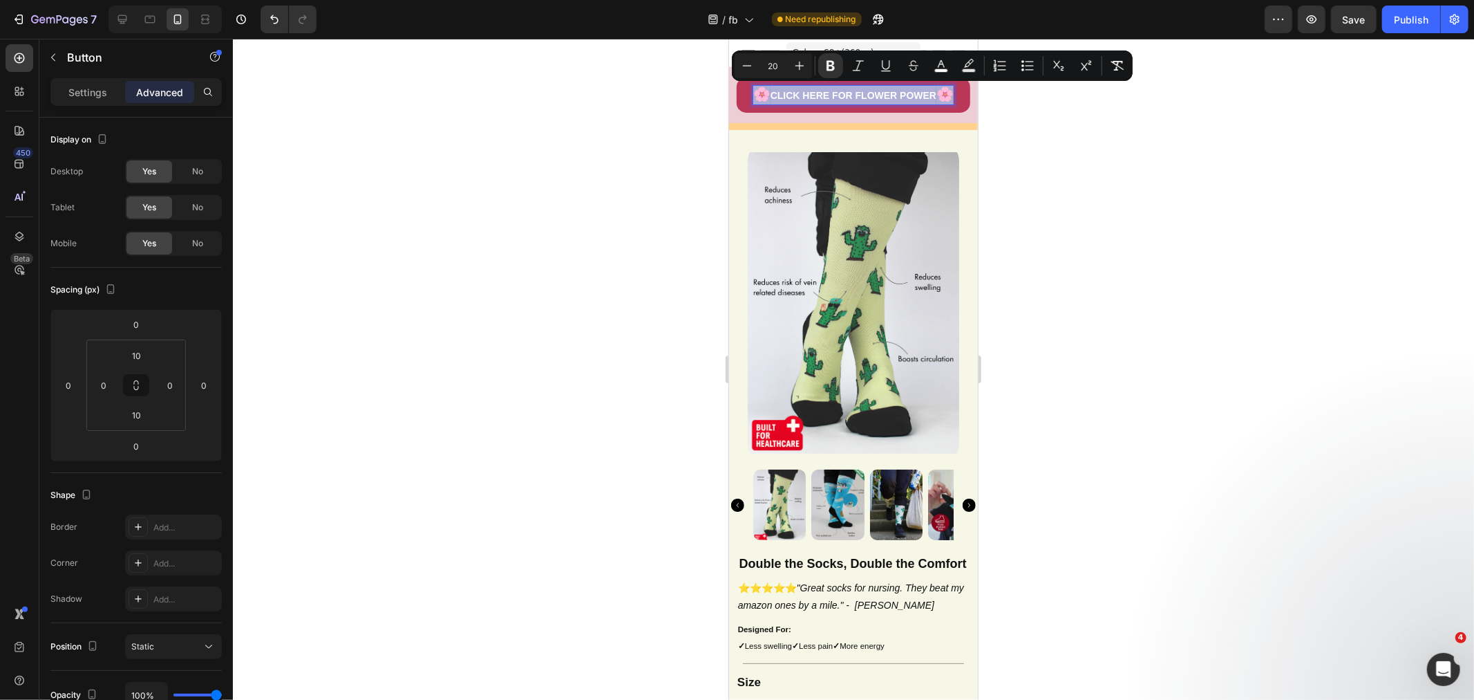
drag, startPoint x: 856, startPoint y: 109, endPoint x: 755, endPoint y: 92, distance: 101.6
click at [755, 92] on p "🌸 CLICK HERE FOR FLOWER POWER 🌸" at bounding box center [853, 94] width 200 height 19
click at [95, 100] on div "Settings" at bounding box center [87, 92] width 69 height 22
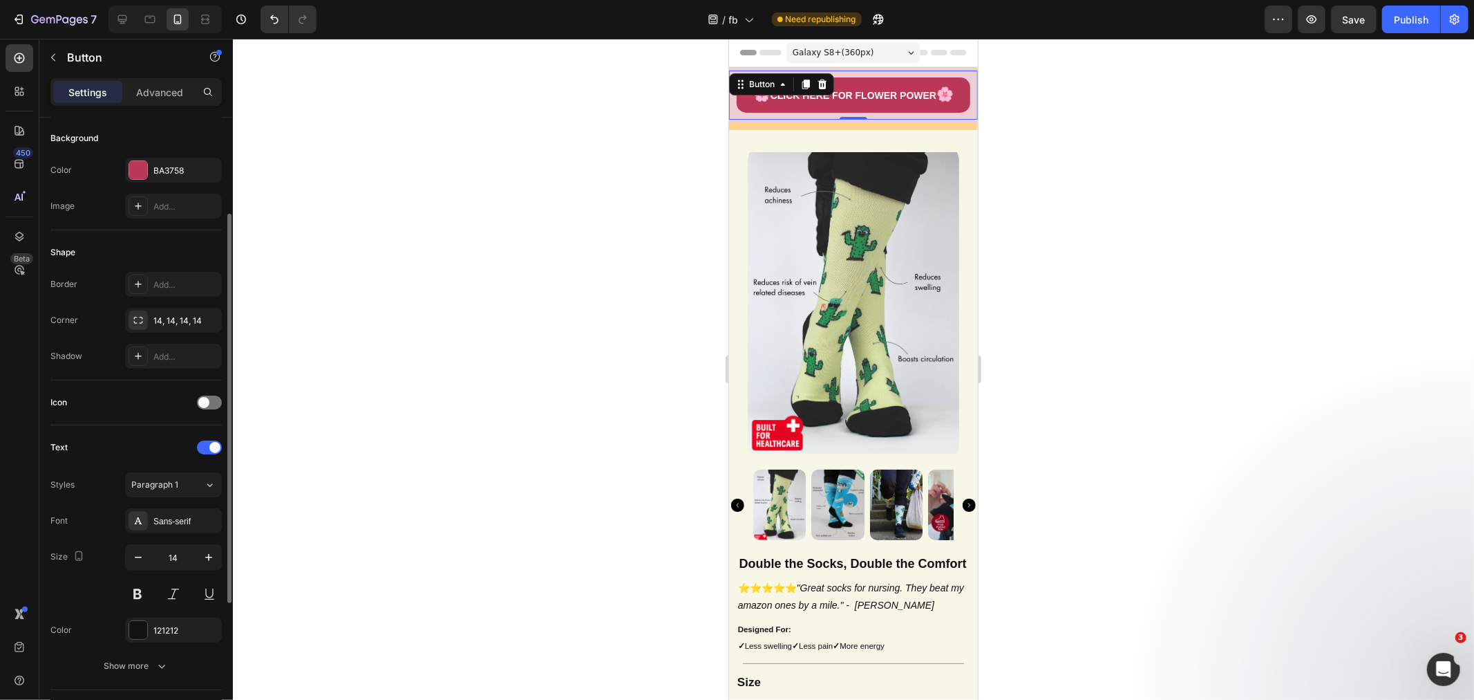
scroll to position [205, 0]
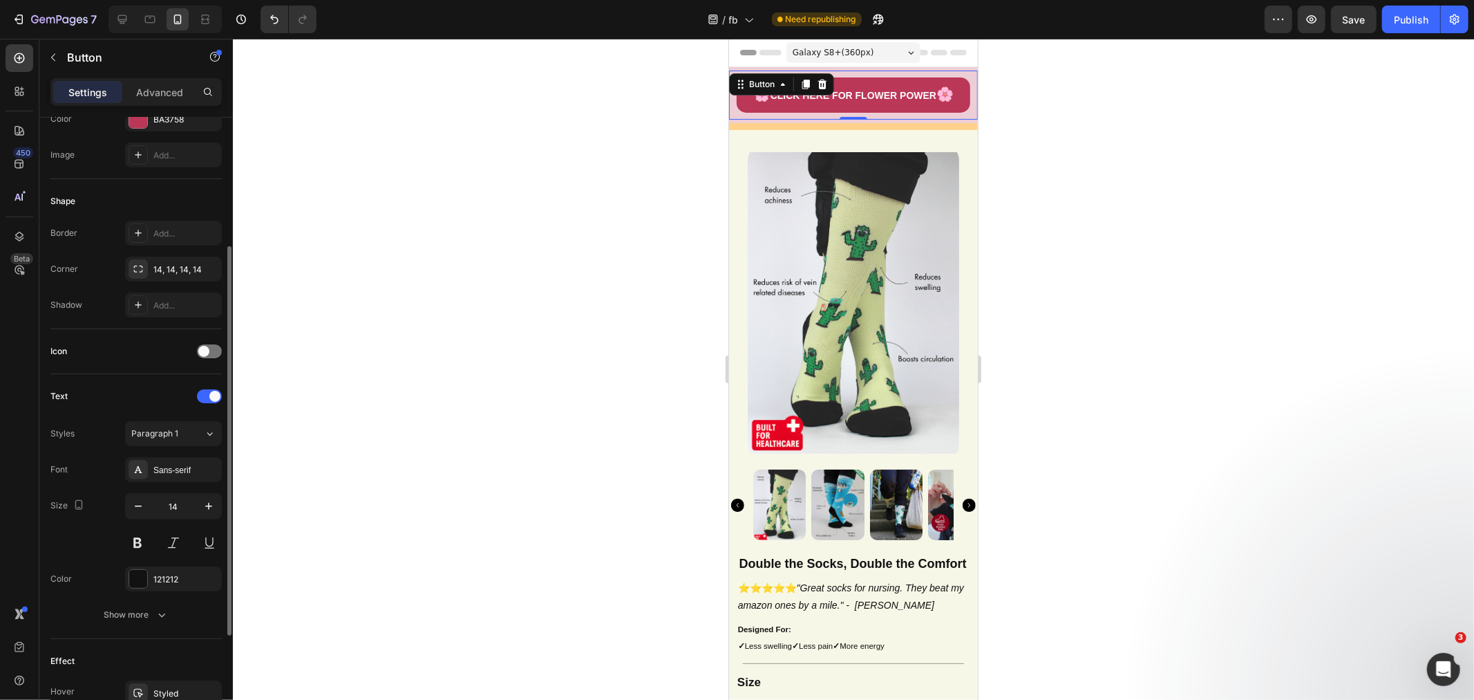
click at [151, 617] on div "Show more" at bounding box center [136, 615] width 64 height 14
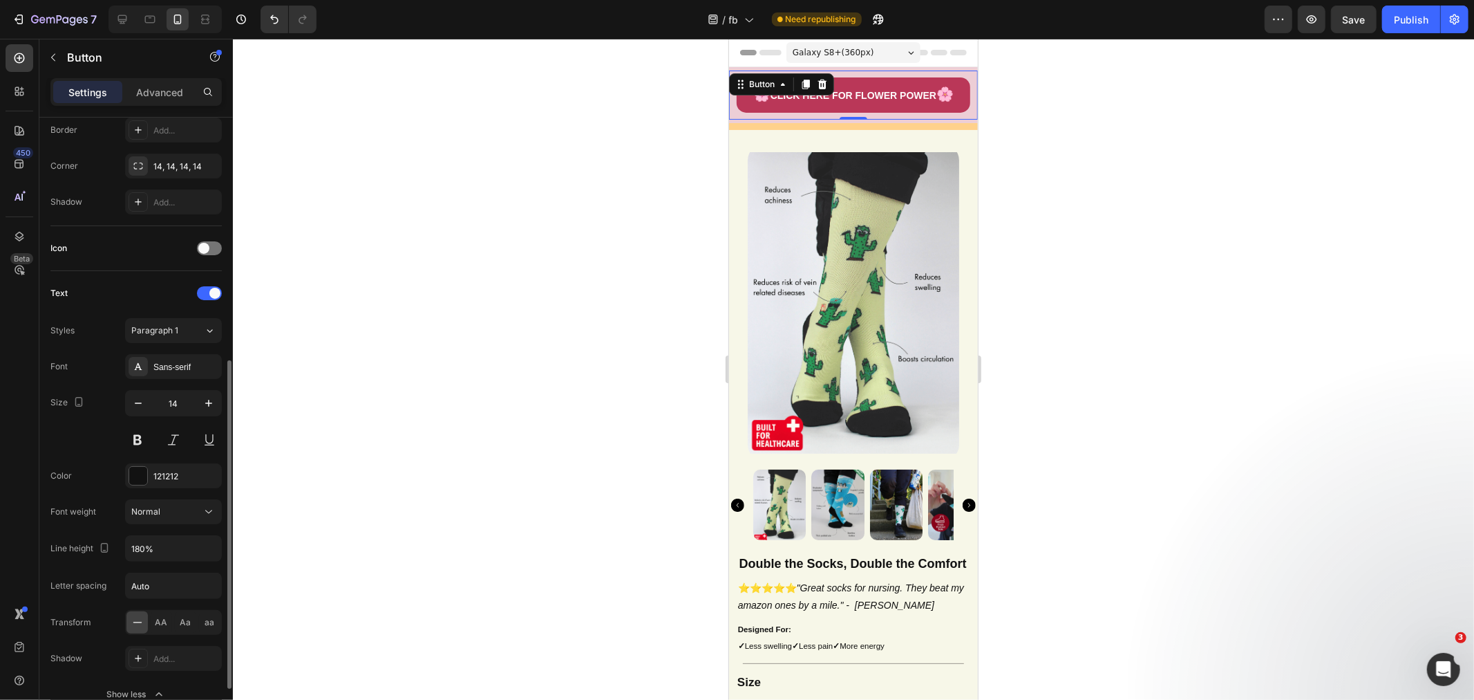
scroll to position [360, 0]
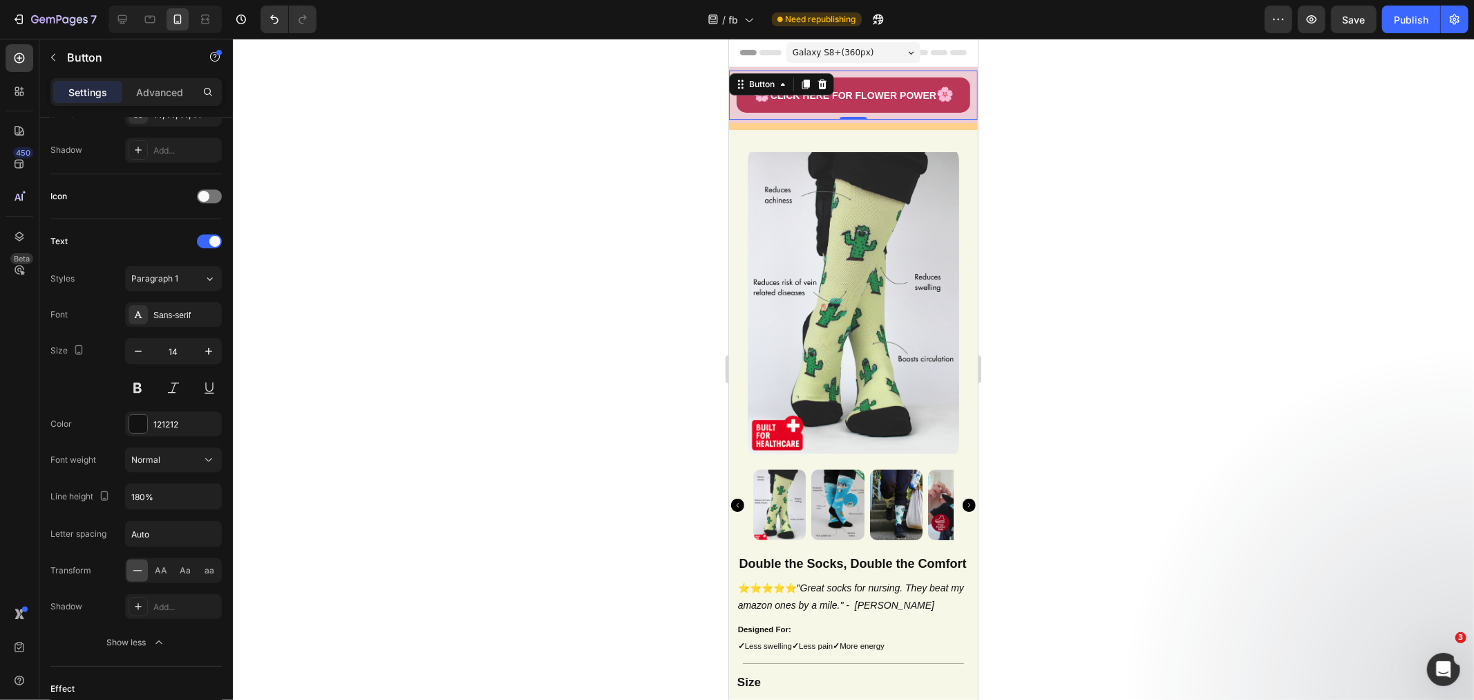
click at [171, 459] on div "Normal" at bounding box center [166, 459] width 71 height 12
click at [168, 595] on span "Semi Bold" at bounding box center [150, 599] width 39 height 12
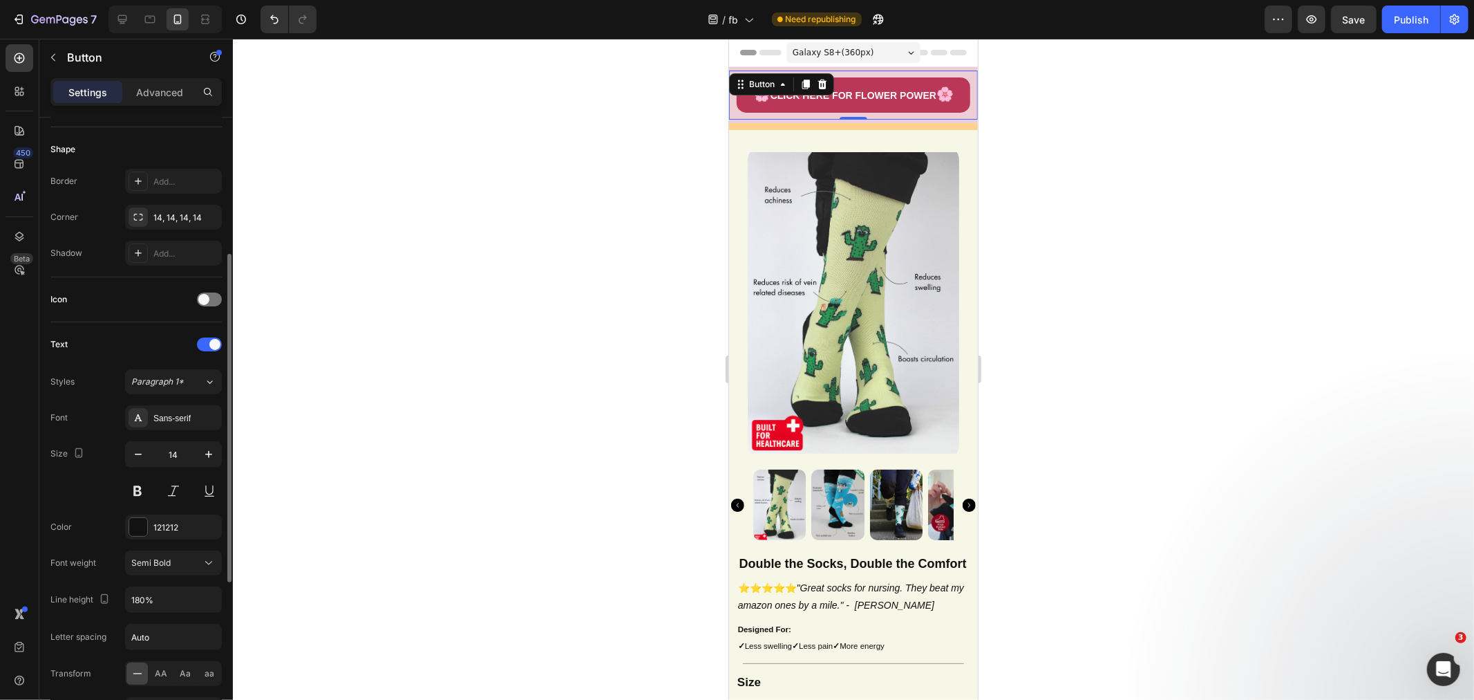
click at [205, 458] on icon "button" at bounding box center [209, 454] width 14 height 14
click at [134, 452] on icon "button" at bounding box center [138, 454] width 14 height 14
type input "14"
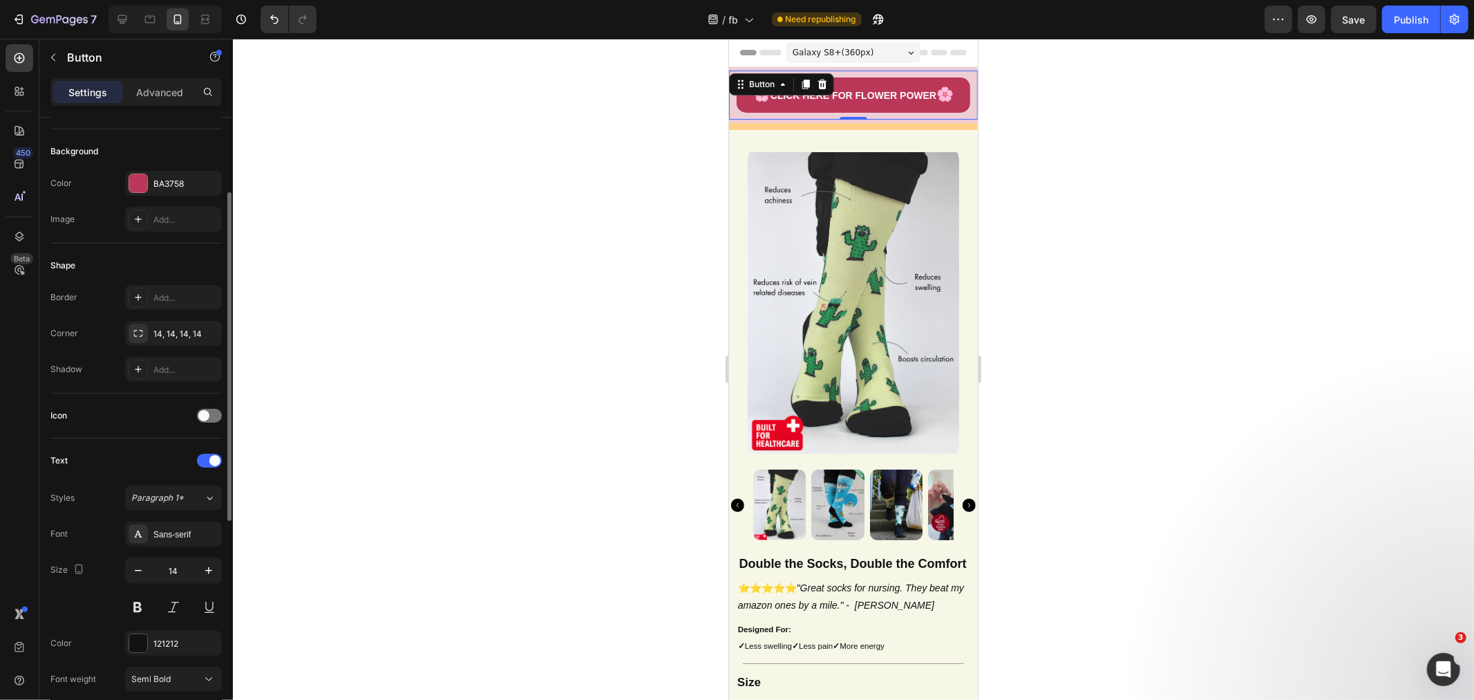
scroll to position [0, 0]
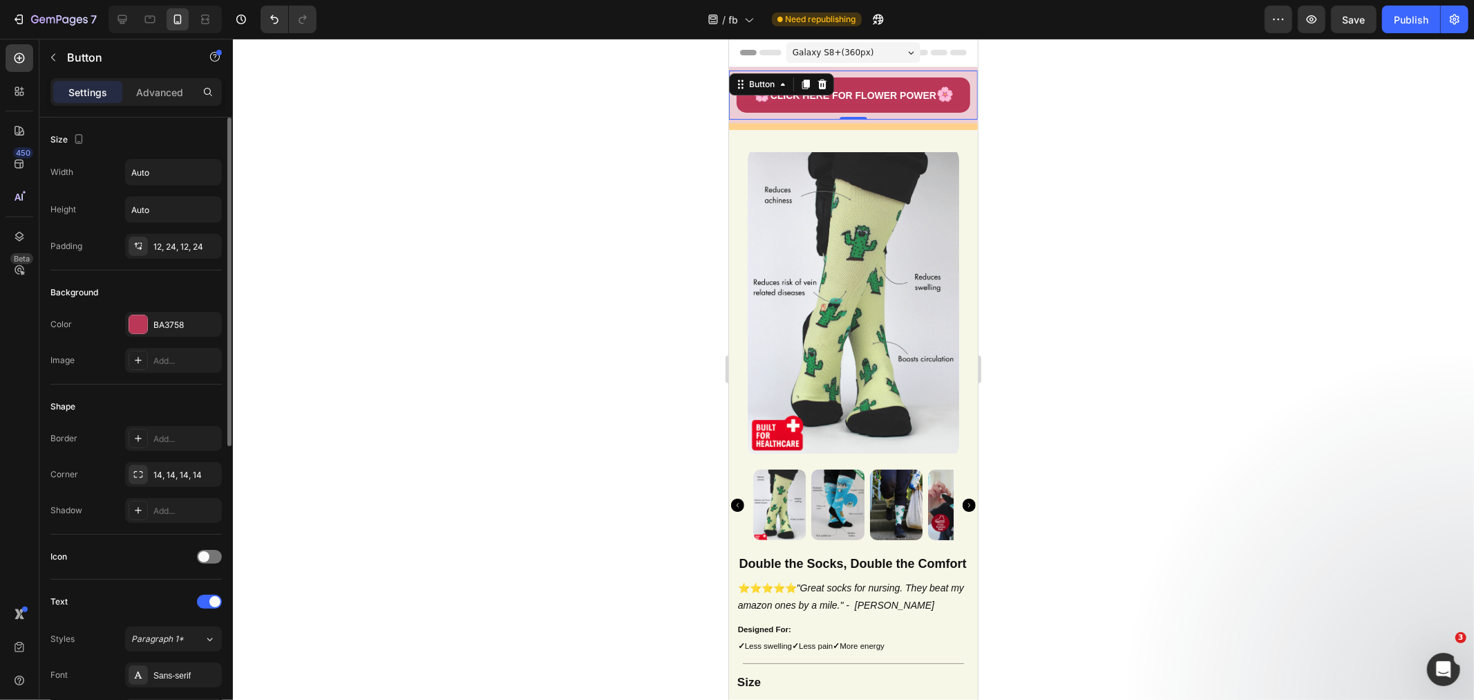
click at [147, 90] on p "Advanced" at bounding box center [159, 92] width 47 height 15
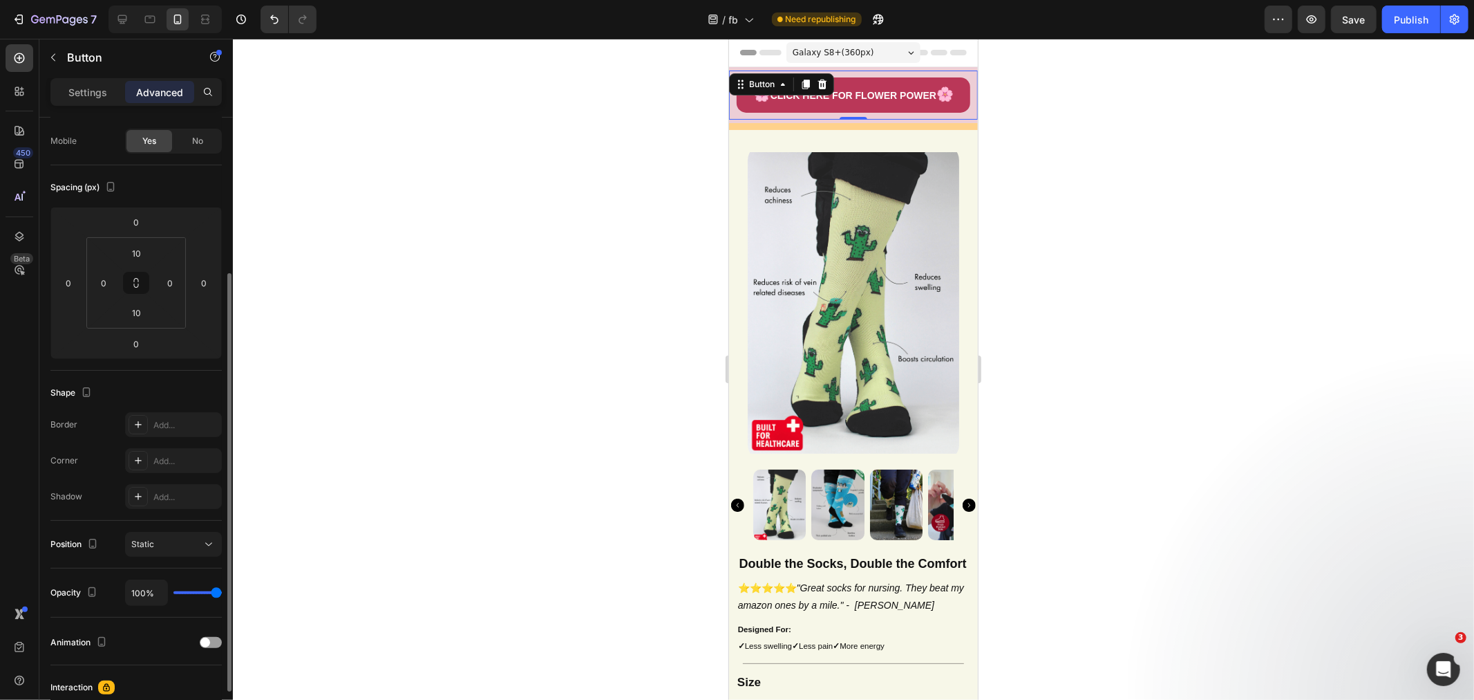
scroll to position [154, 0]
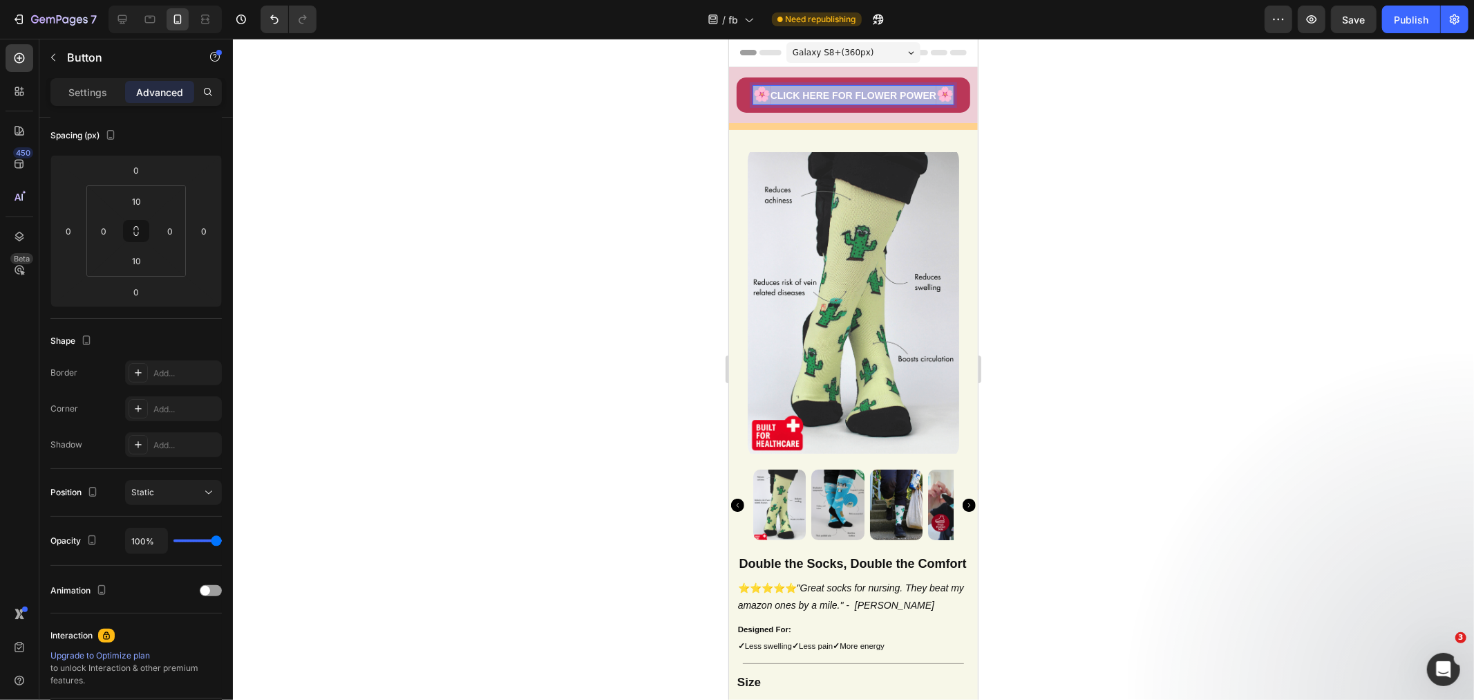
drag, startPoint x: 869, startPoint y: 111, endPoint x: 755, endPoint y: 94, distance: 115.4
click at [755, 94] on p "🌸 CLICK HERE FOR FLOWER POWER 🌸" at bounding box center [853, 94] width 200 height 19
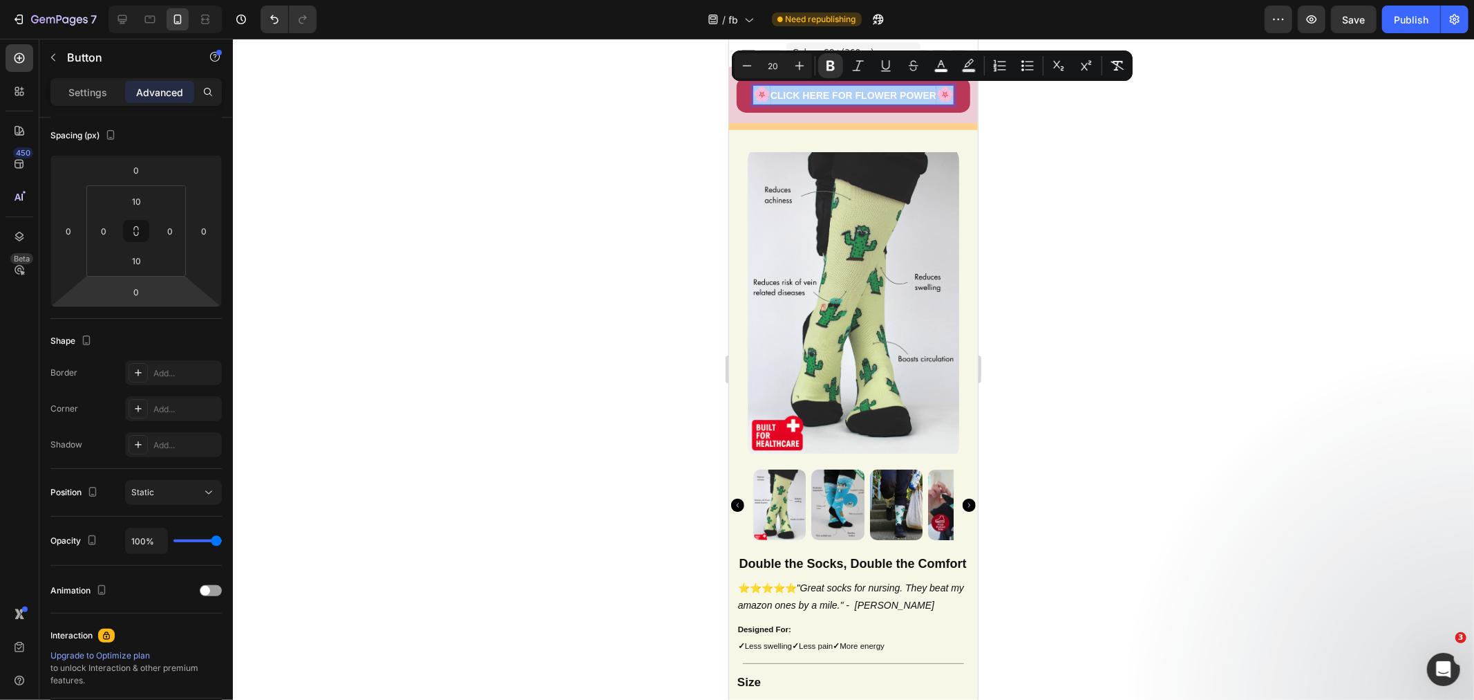
click at [749, 64] on icon "Editor contextual toolbar" at bounding box center [747, 66] width 14 height 14
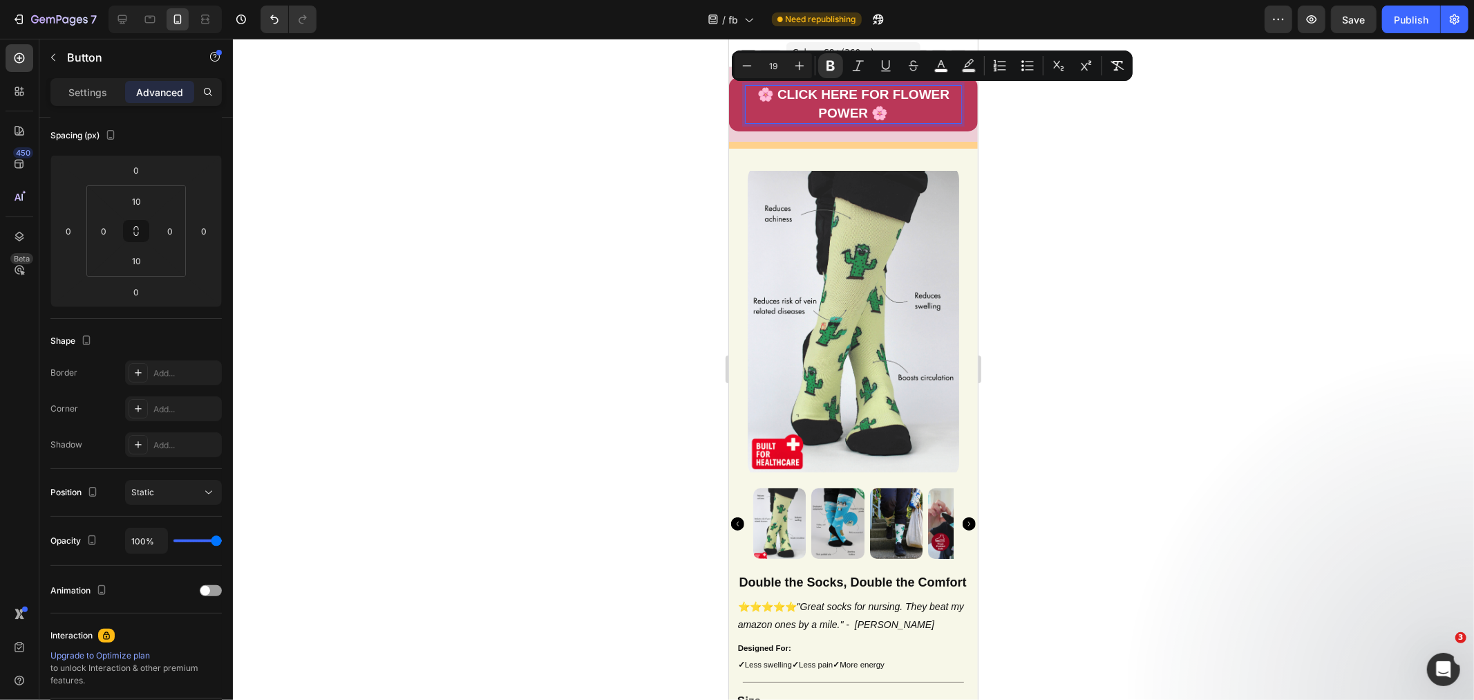
click at [749, 64] on icon "Editor contextual toolbar" at bounding box center [747, 66] width 14 height 14
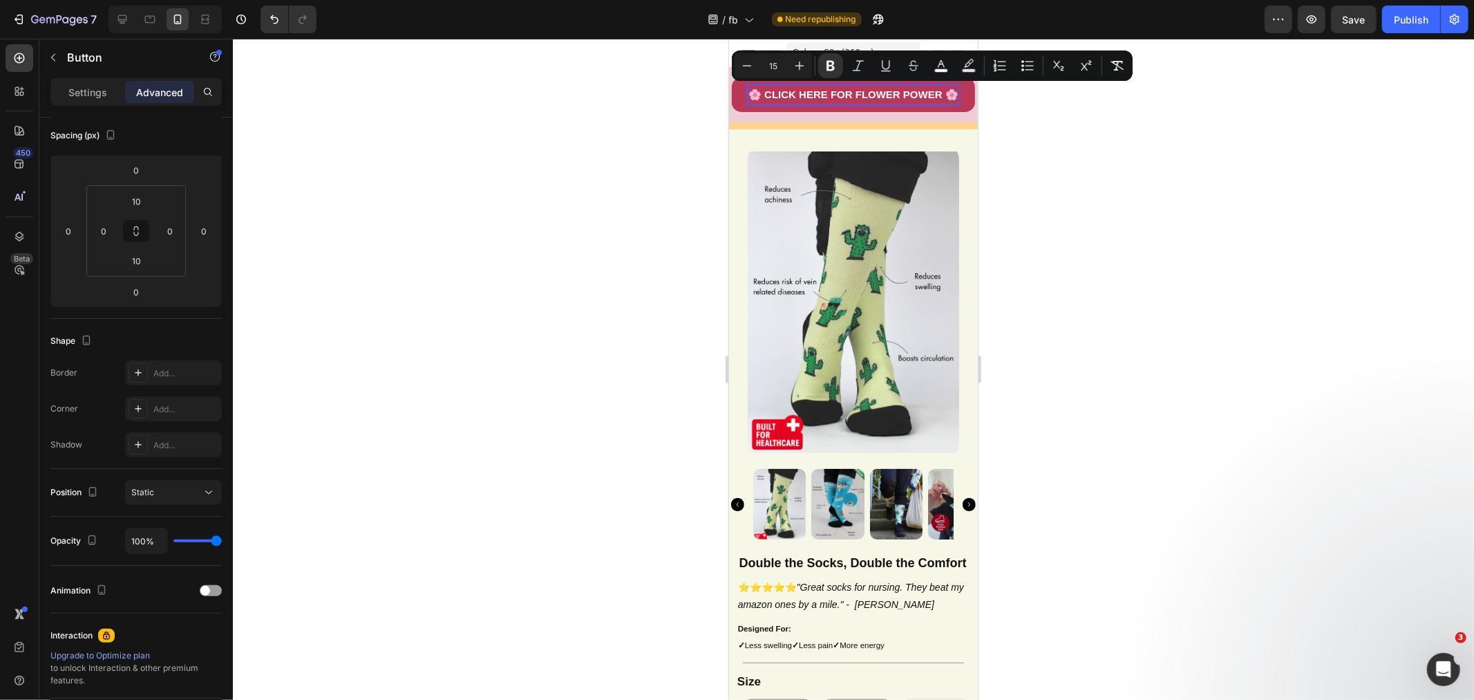
click at [794, 59] on icon "Editor contextual toolbar" at bounding box center [800, 66] width 14 height 14
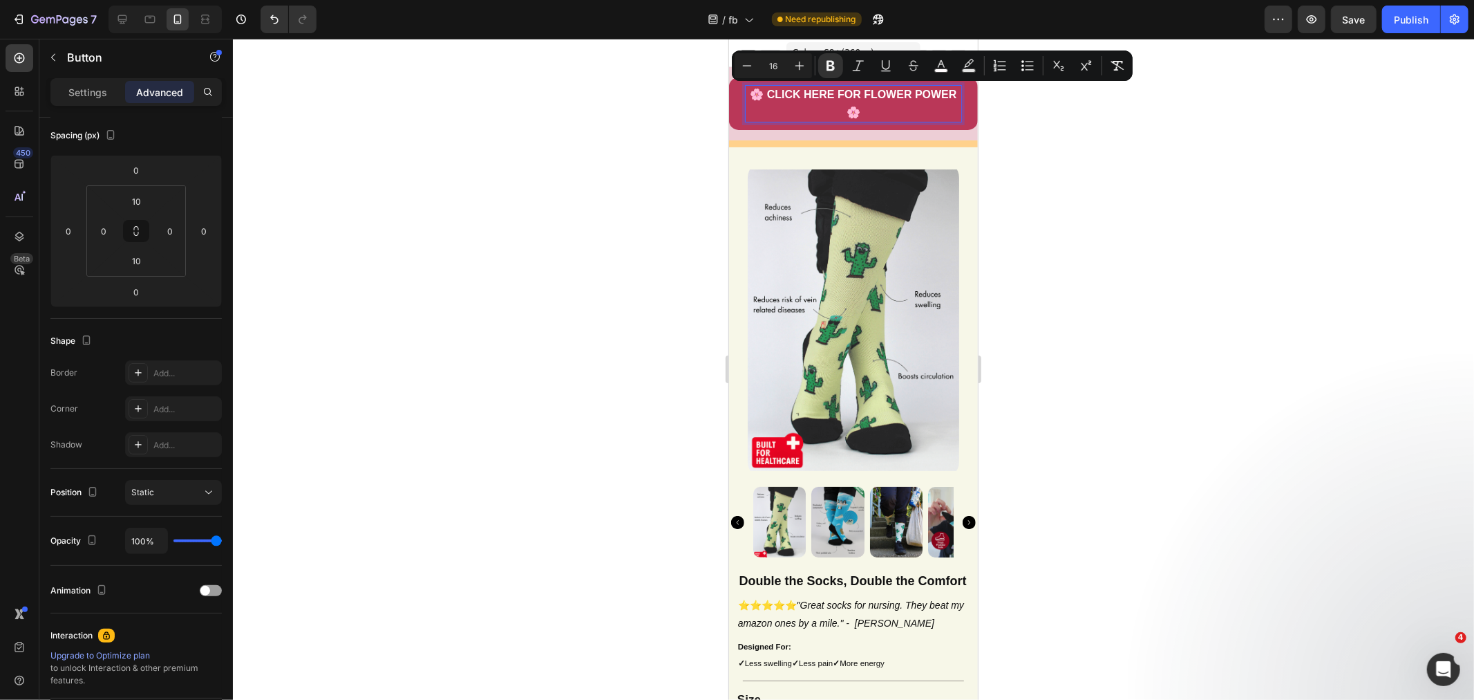
click at [794, 59] on icon "Editor contextual toolbar" at bounding box center [800, 66] width 14 height 14
click at [795, 59] on icon "Editor contextual toolbar" at bounding box center [800, 66] width 14 height 14
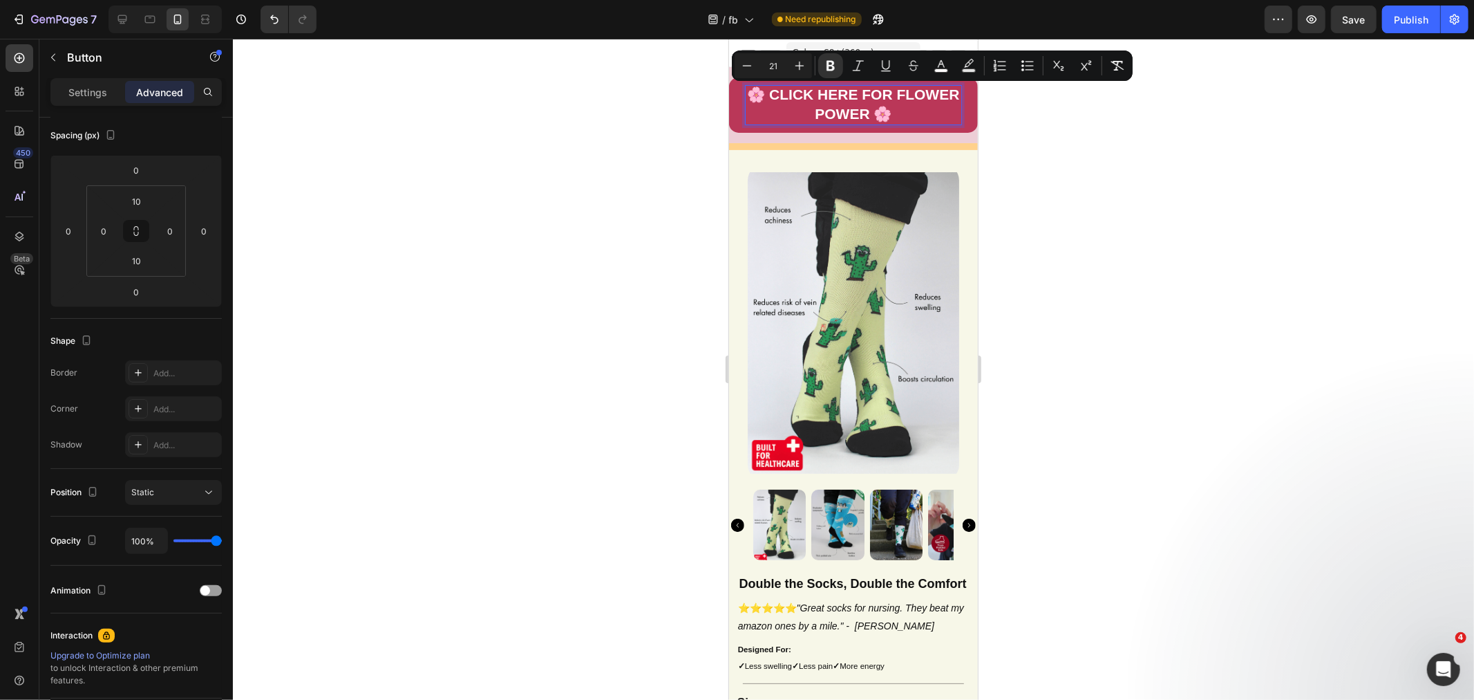
click at [795, 59] on icon "Editor contextual toolbar" at bounding box center [800, 66] width 14 height 14
type input "24"
click at [1165, 197] on div at bounding box center [853, 369] width 1241 height 661
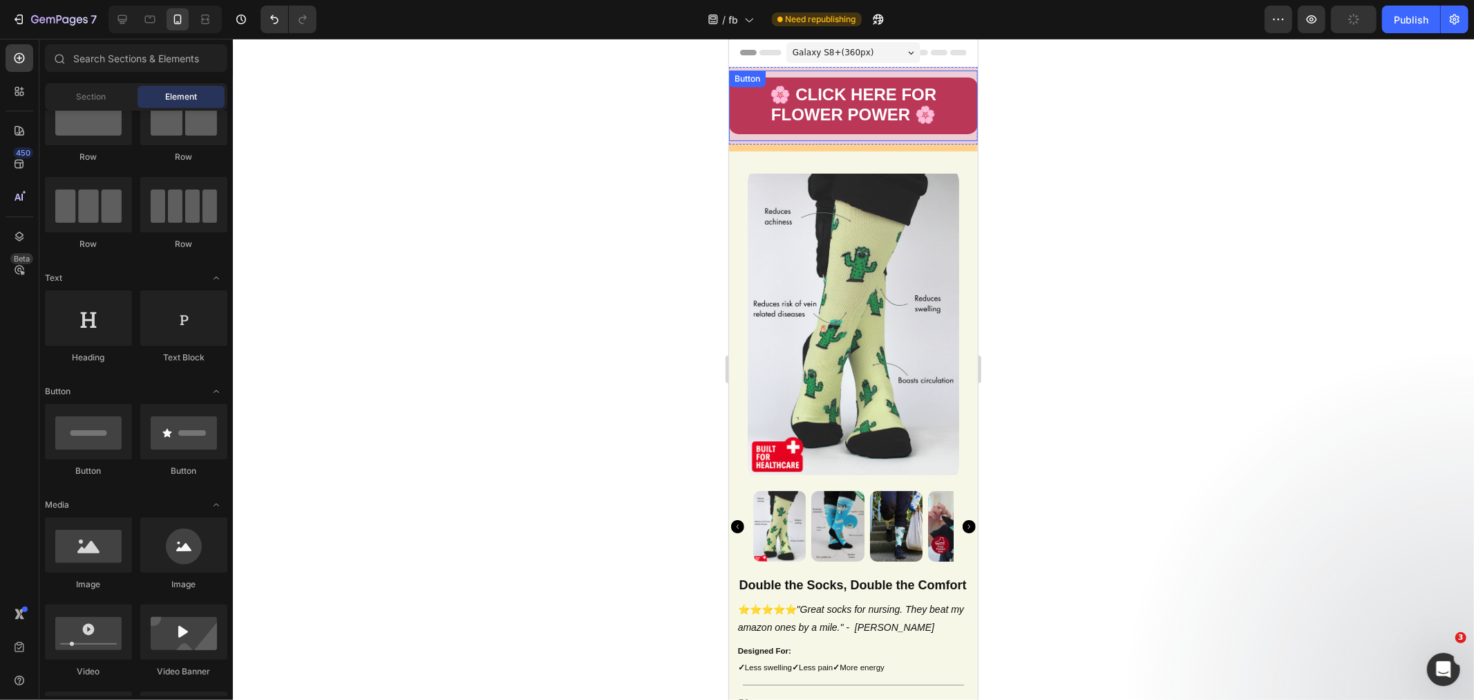
click at [732, 103] on button "🌸 CLICK HERE FOR FLOWER POWER 🌸" at bounding box center [853, 105] width 249 height 57
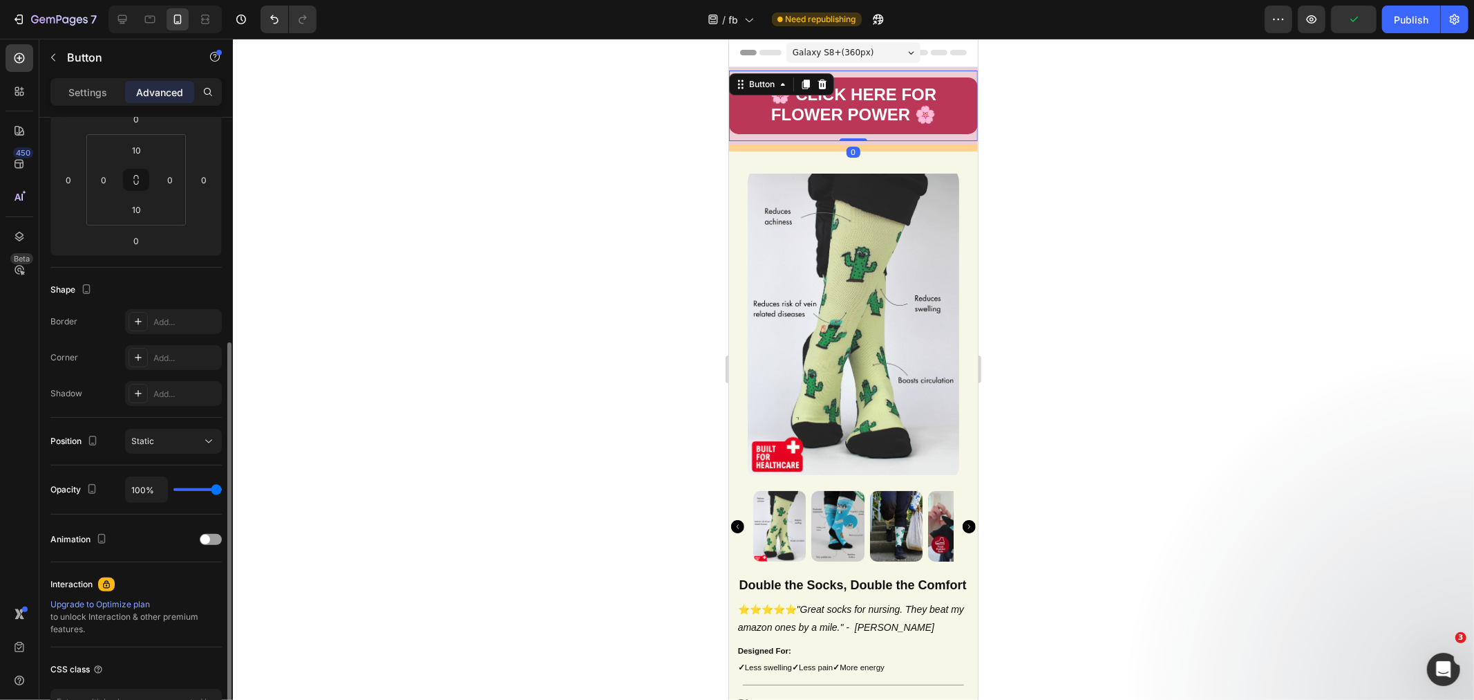
scroll to position [257, 0]
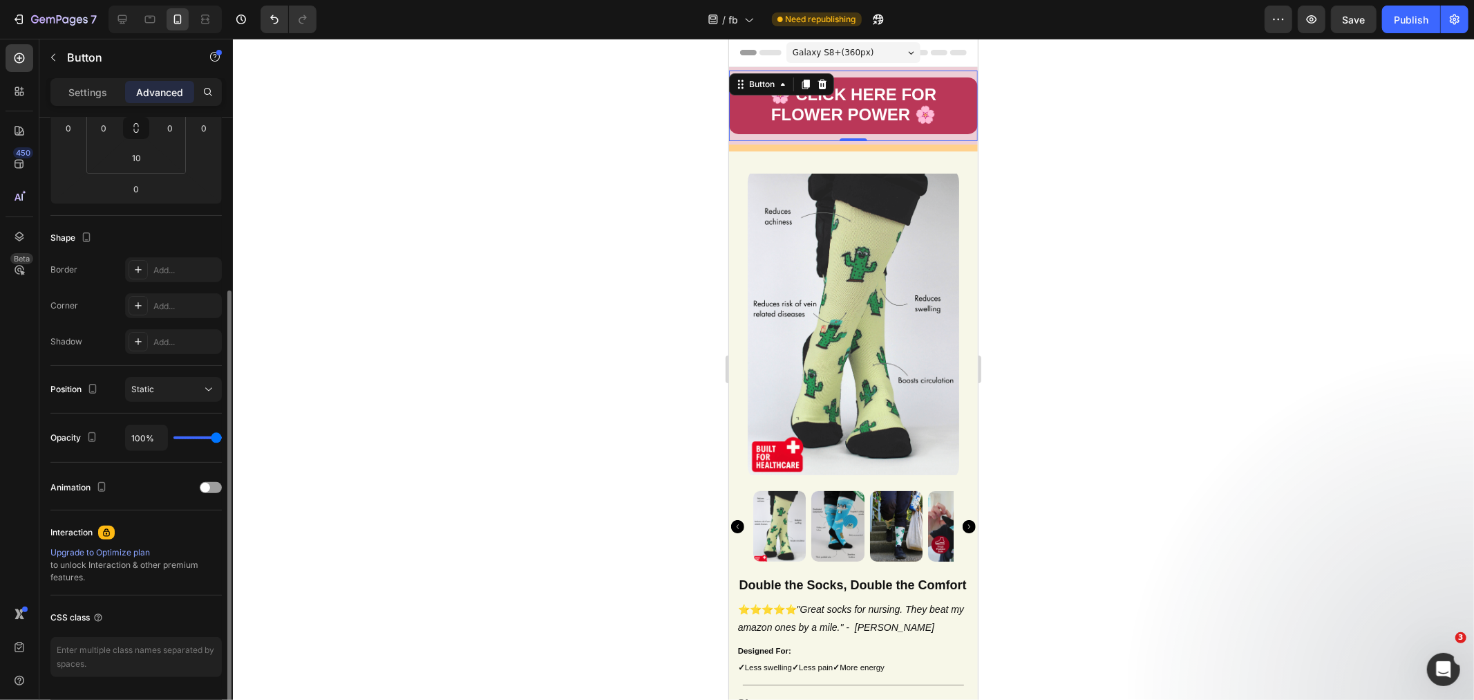
click at [83, 87] on p "Settings" at bounding box center [87, 92] width 39 height 15
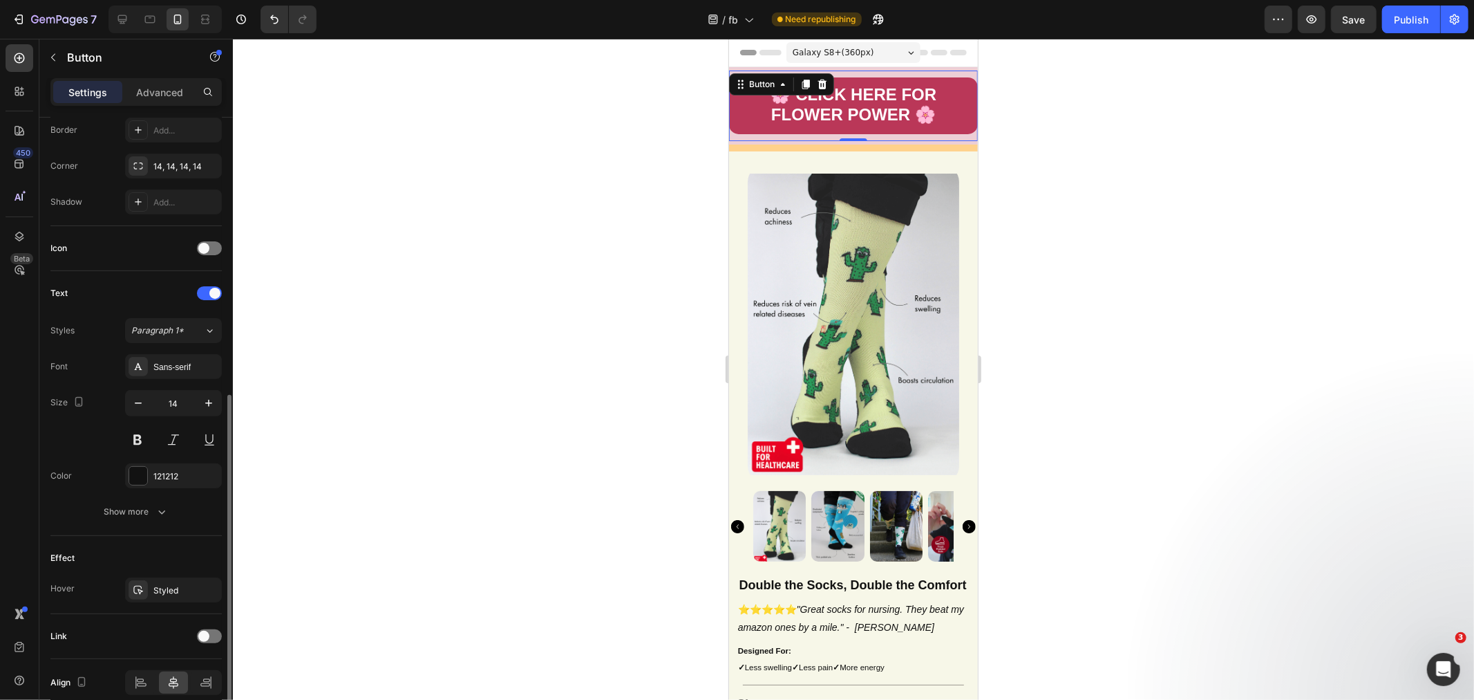
scroll to position [370, 0]
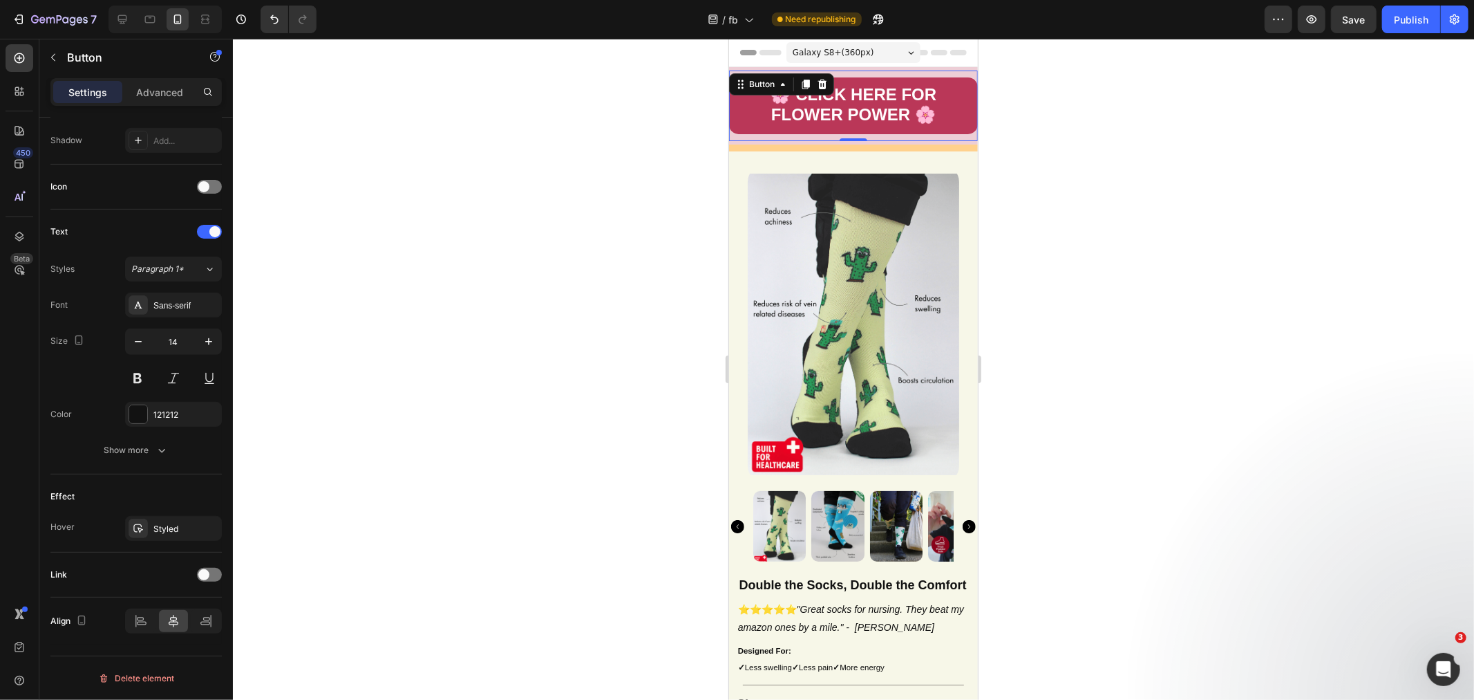
click at [132, 447] on div "Show more" at bounding box center [136, 450] width 64 height 14
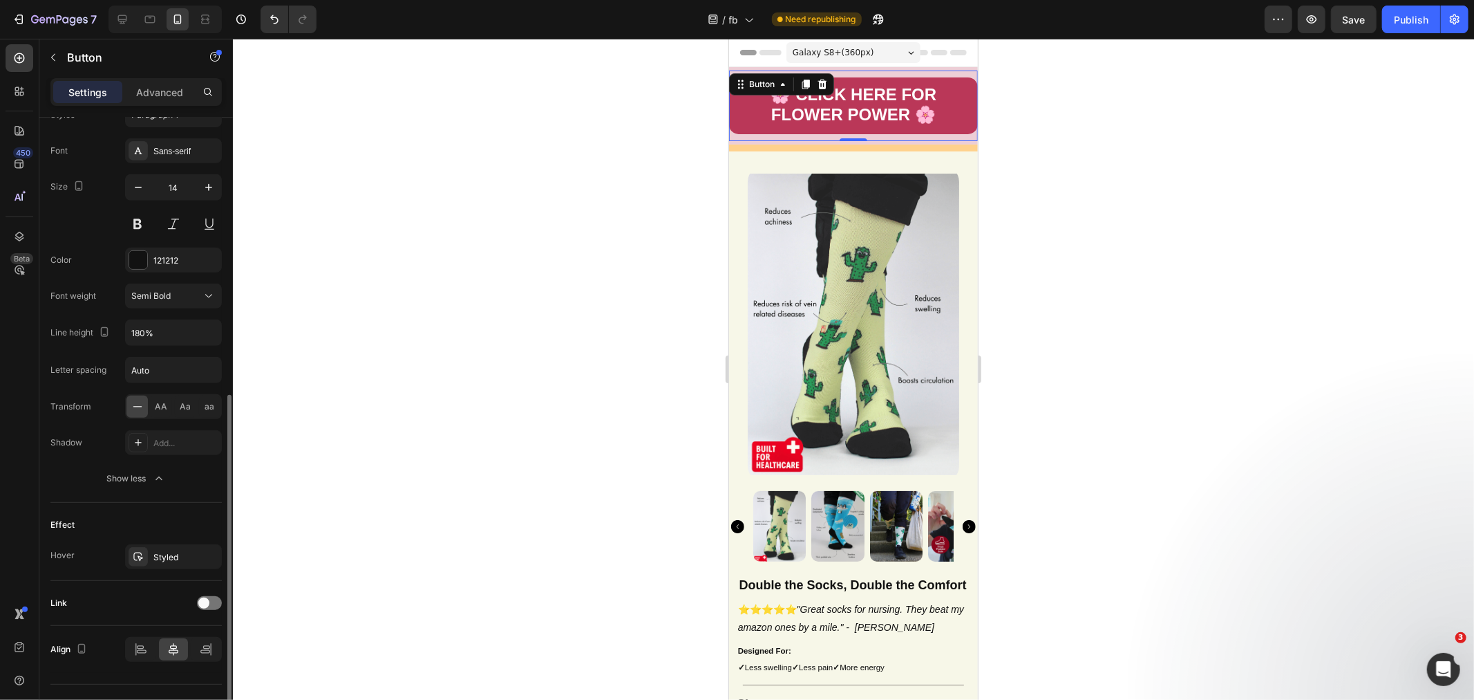
scroll to position [553, 0]
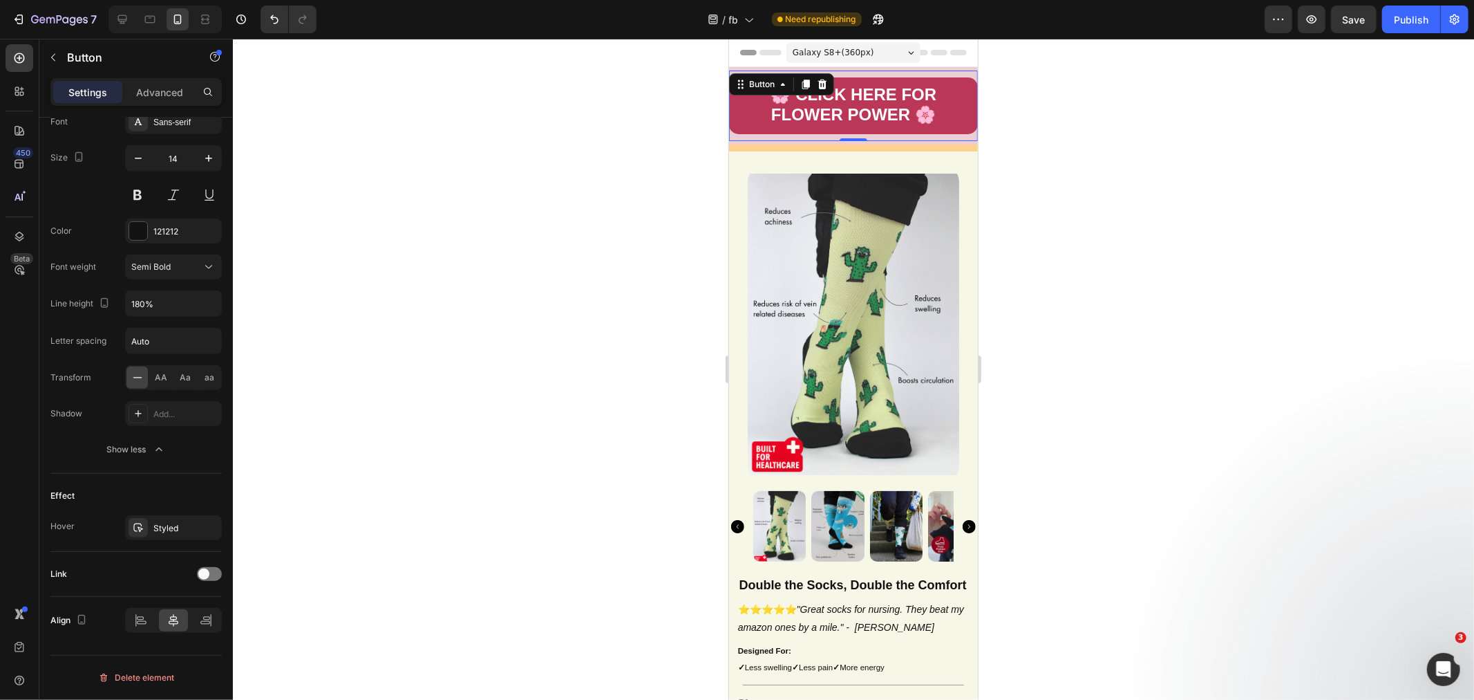
click at [138, 447] on div "Show less" at bounding box center [136, 449] width 59 height 14
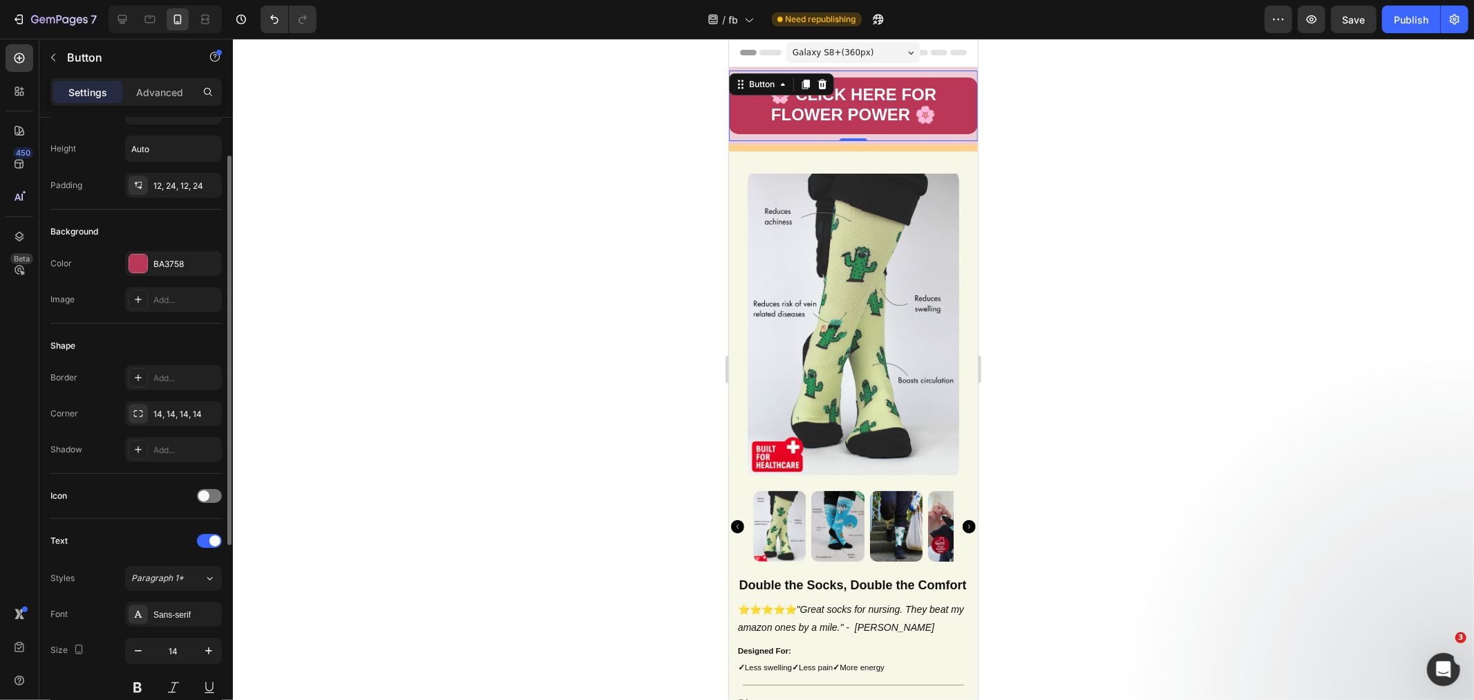
scroll to position [0, 0]
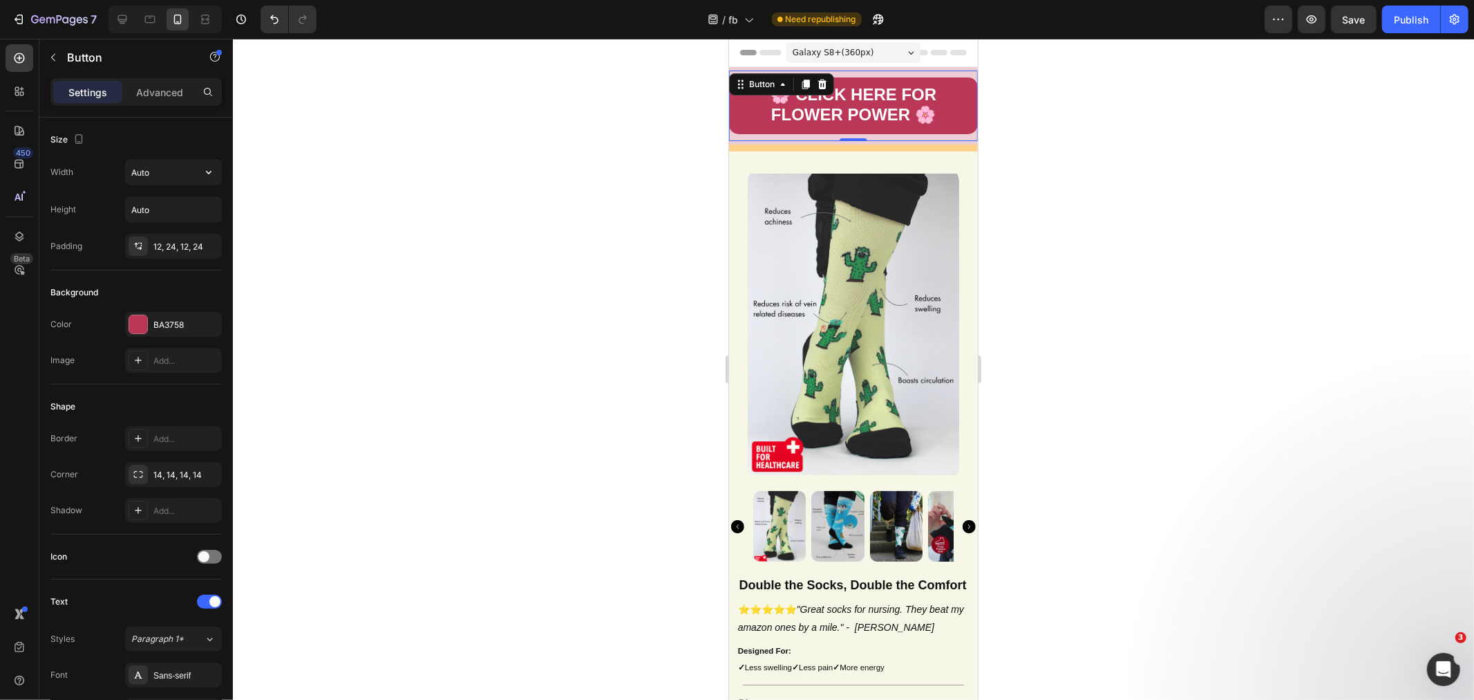
click at [162, 170] on input "Auto" at bounding box center [173, 172] width 95 height 25
click at [219, 176] on div "Auto" at bounding box center [173, 172] width 97 height 26
click at [209, 175] on icon "button" at bounding box center [209, 172] width 14 height 14
click at [158, 168] on input "Auto" at bounding box center [173, 172] width 95 height 25
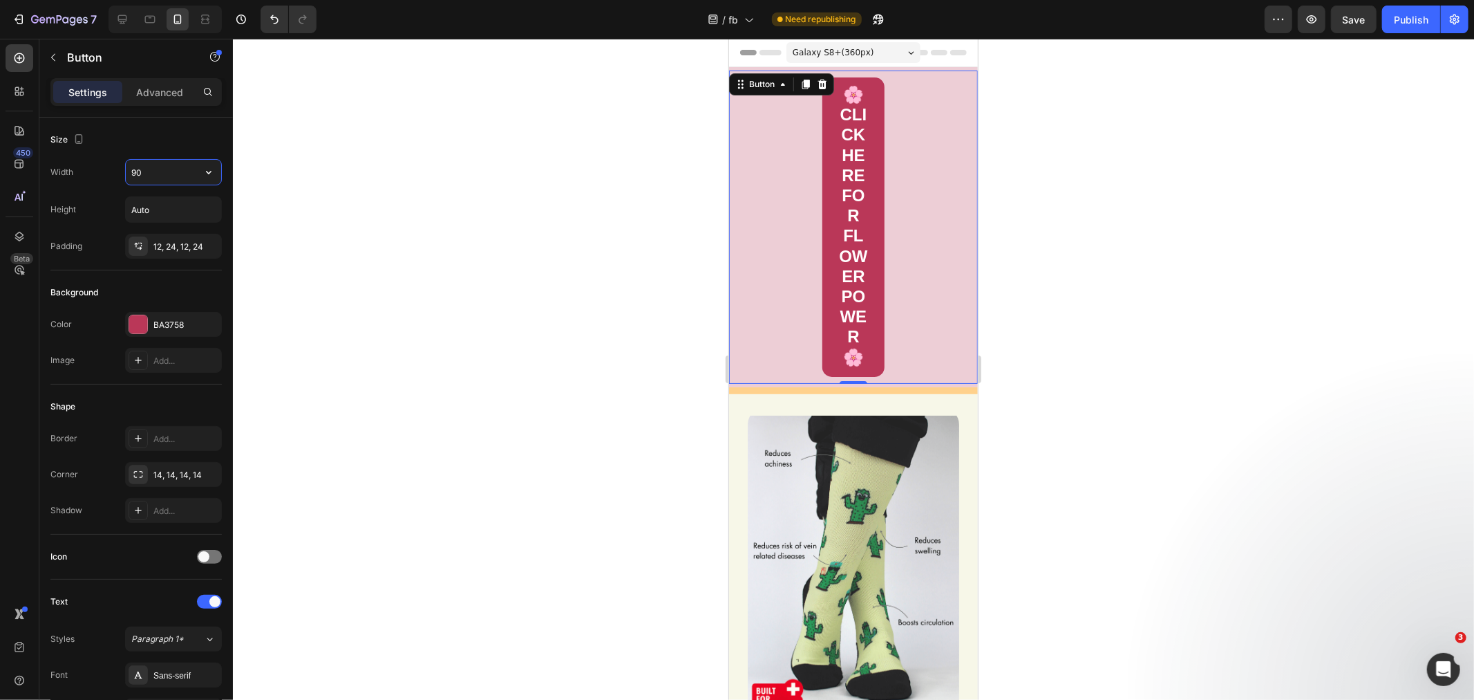
type input "90%"
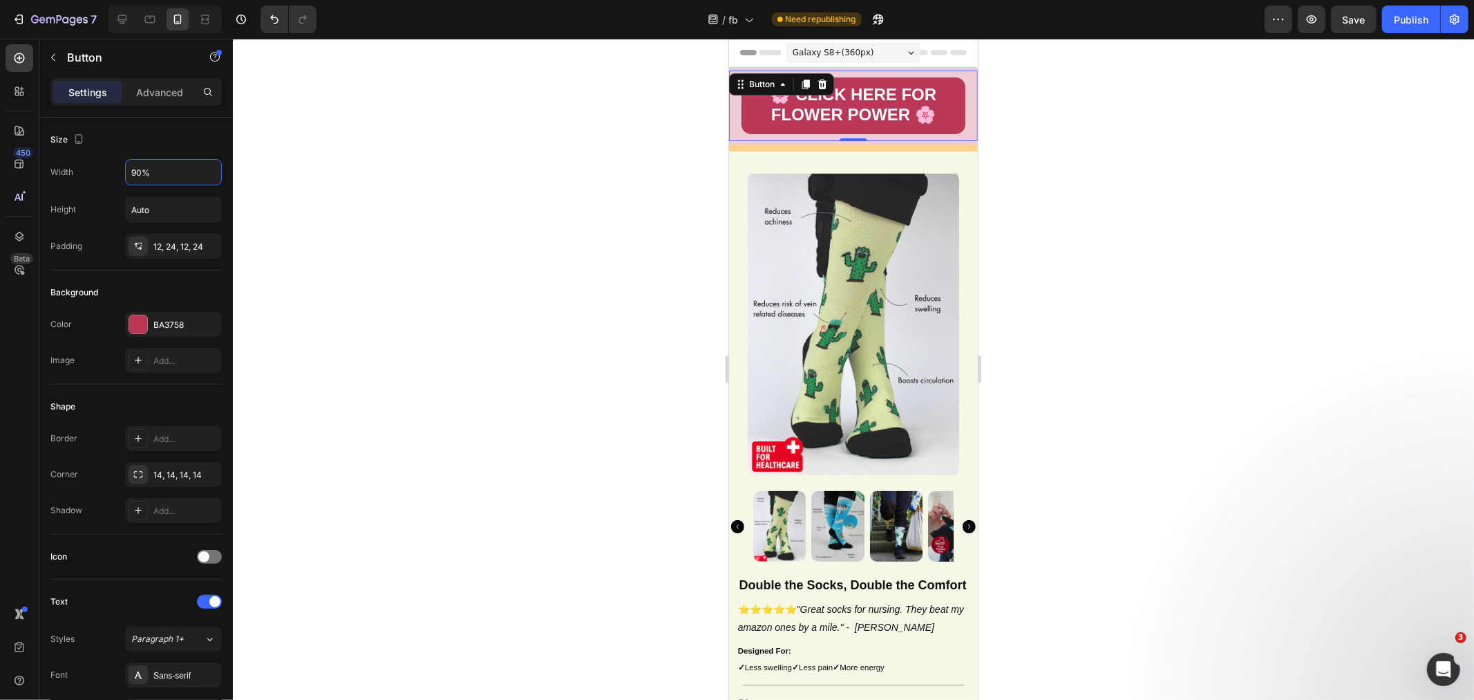
click at [1150, 178] on div at bounding box center [853, 369] width 1241 height 661
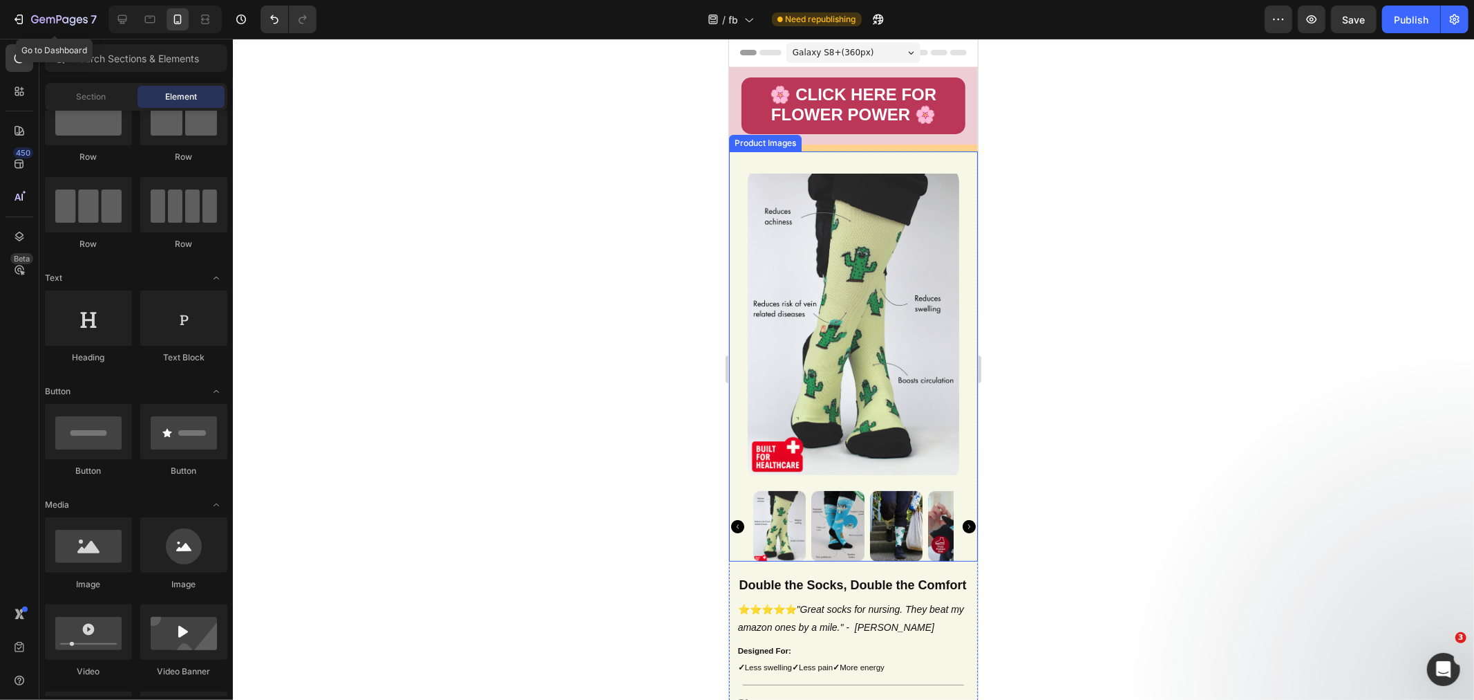
click at [102, 17] on button "7" at bounding box center [54, 20] width 97 height 28
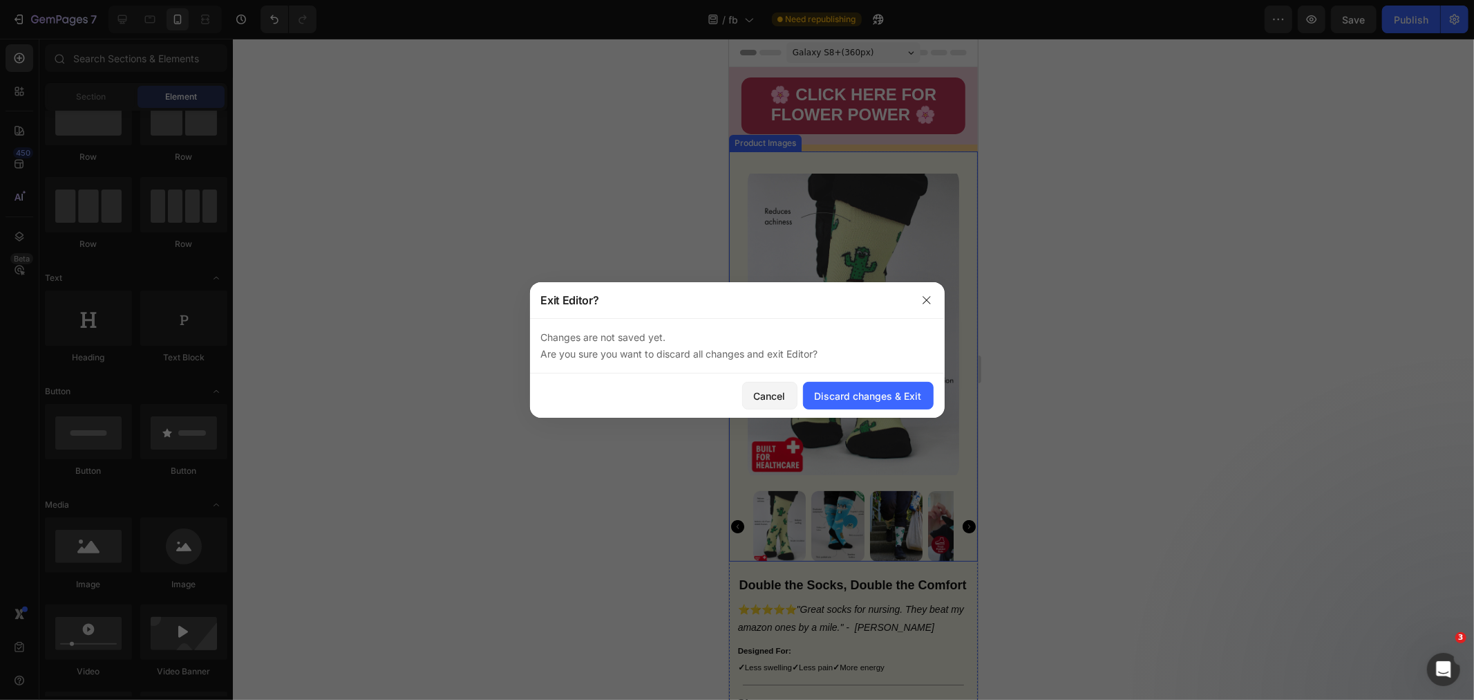
click at [923, 294] on icon "button" at bounding box center [926, 299] width 11 height 11
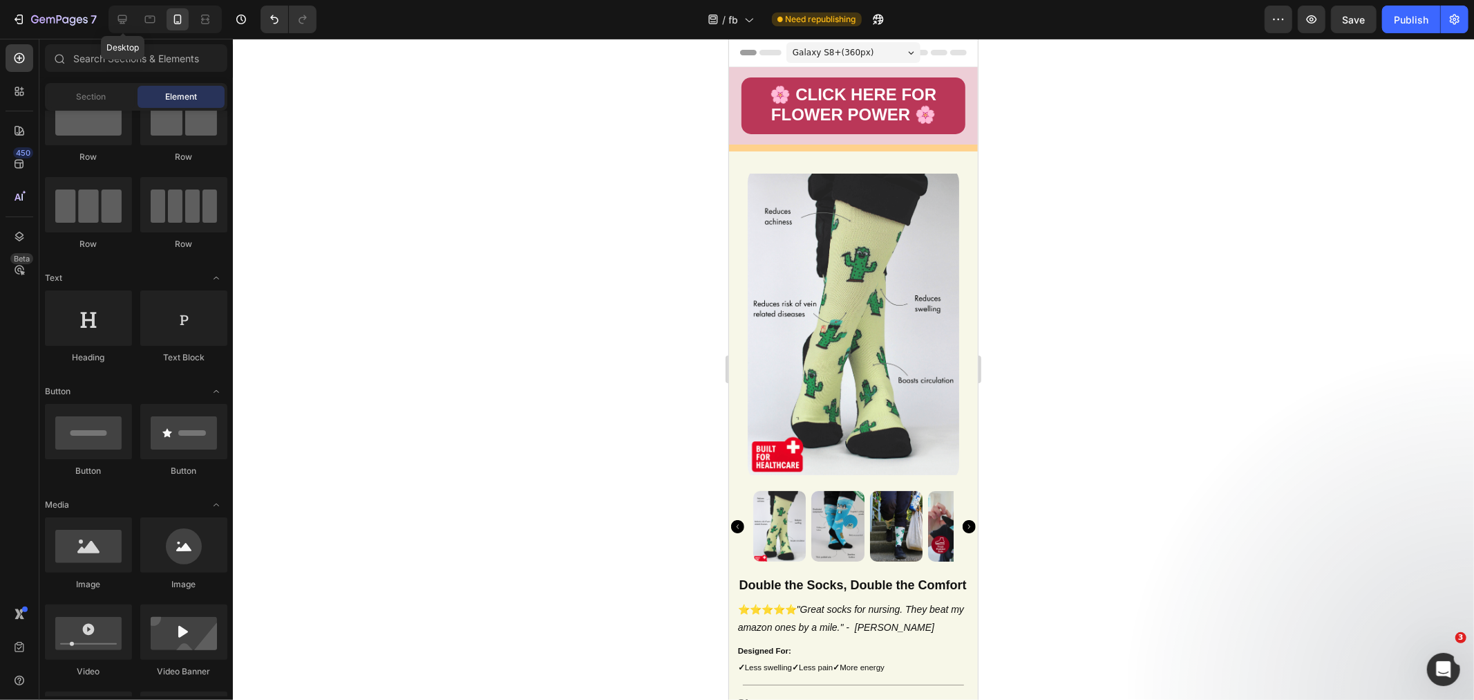
click at [115, 21] on icon at bounding box center [122, 19] width 14 height 14
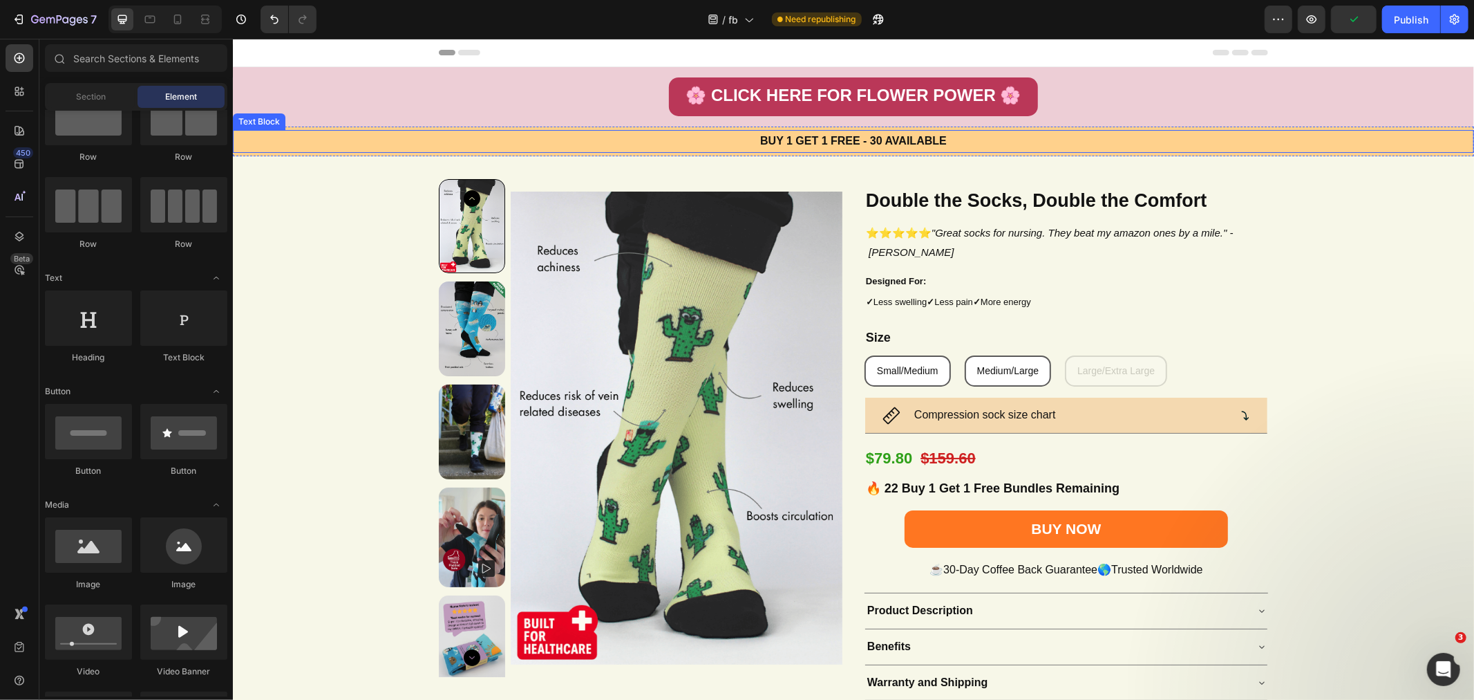
click at [749, 135] on p "BUY 1 GET 1 FREE - 30 AVAILABLE" at bounding box center [853, 141] width 827 height 20
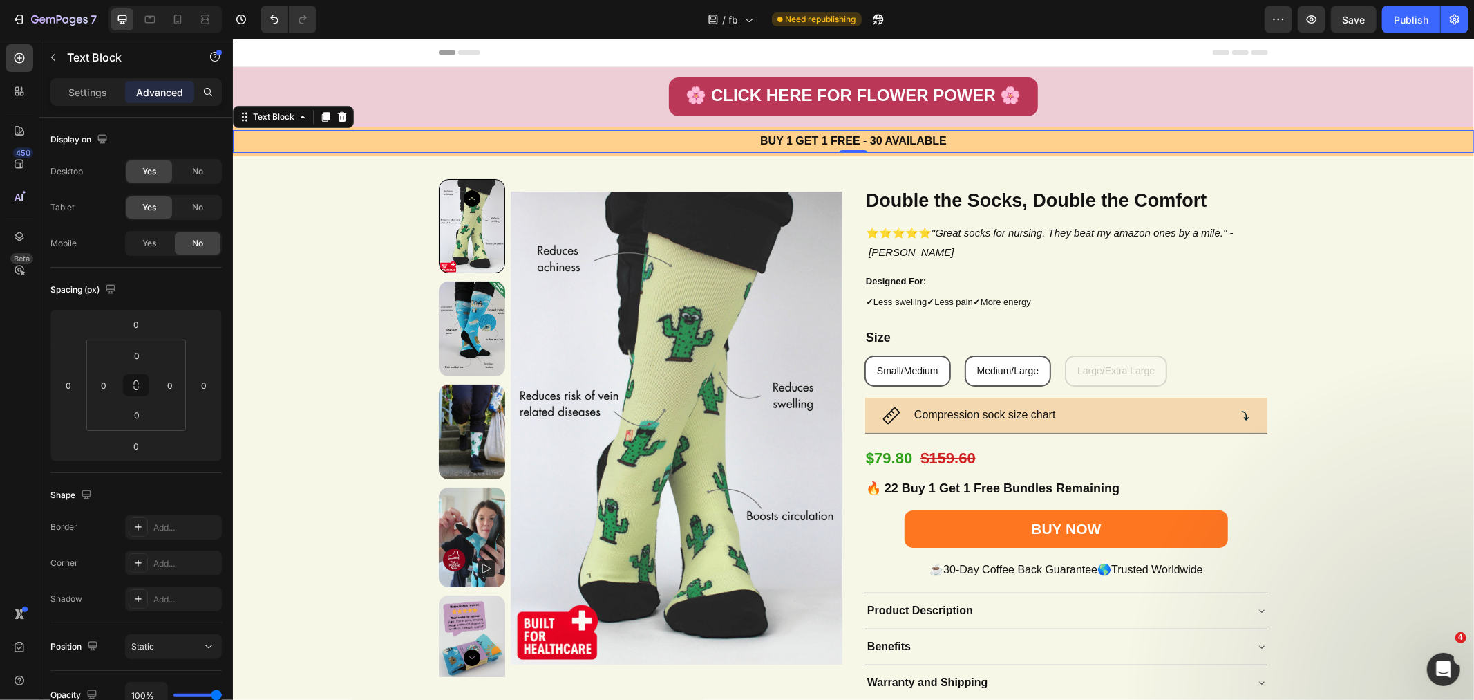
click at [749, 135] on p "BUY 1 GET 1 FREE - 30 AVAILABLE" at bounding box center [853, 141] width 827 height 20
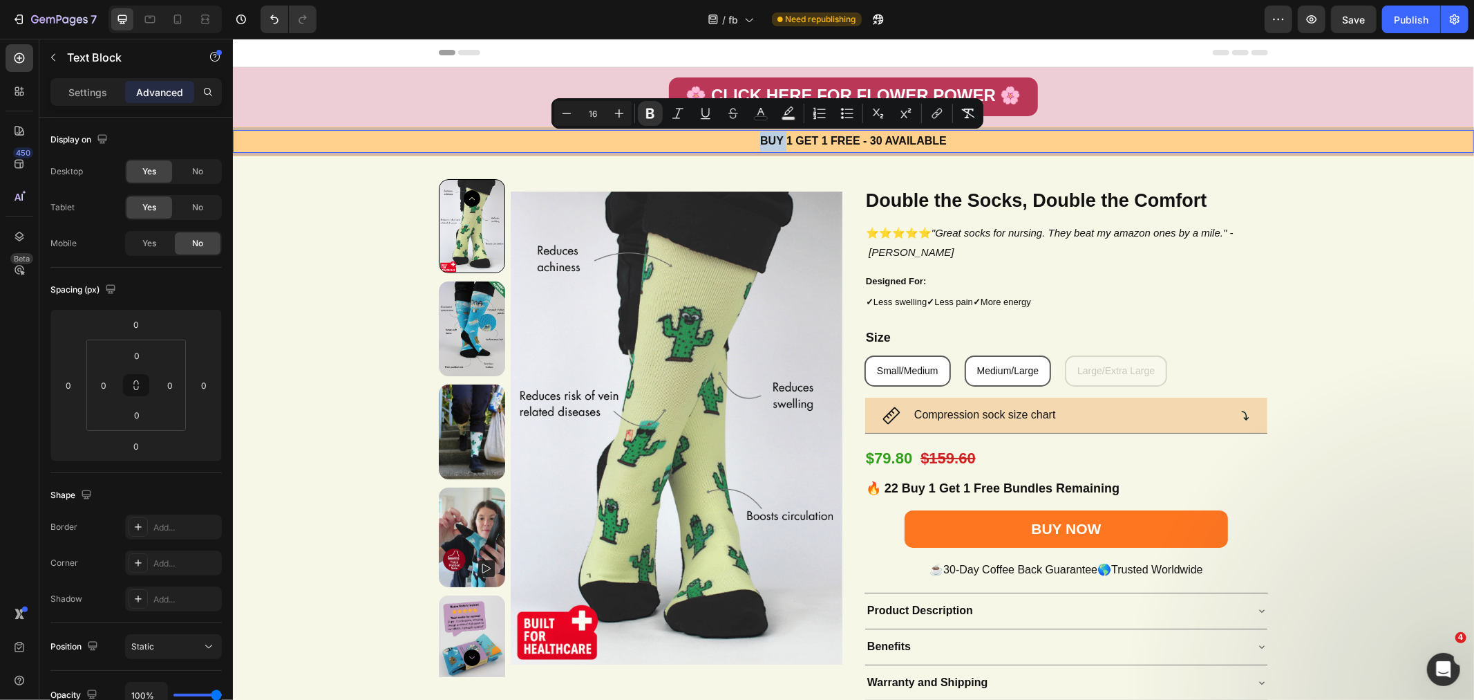
click at [751, 138] on p "BUY 1 GET 1 FREE - 30 AVAILABLE" at bounding box center [853, 141] width 827 height 20
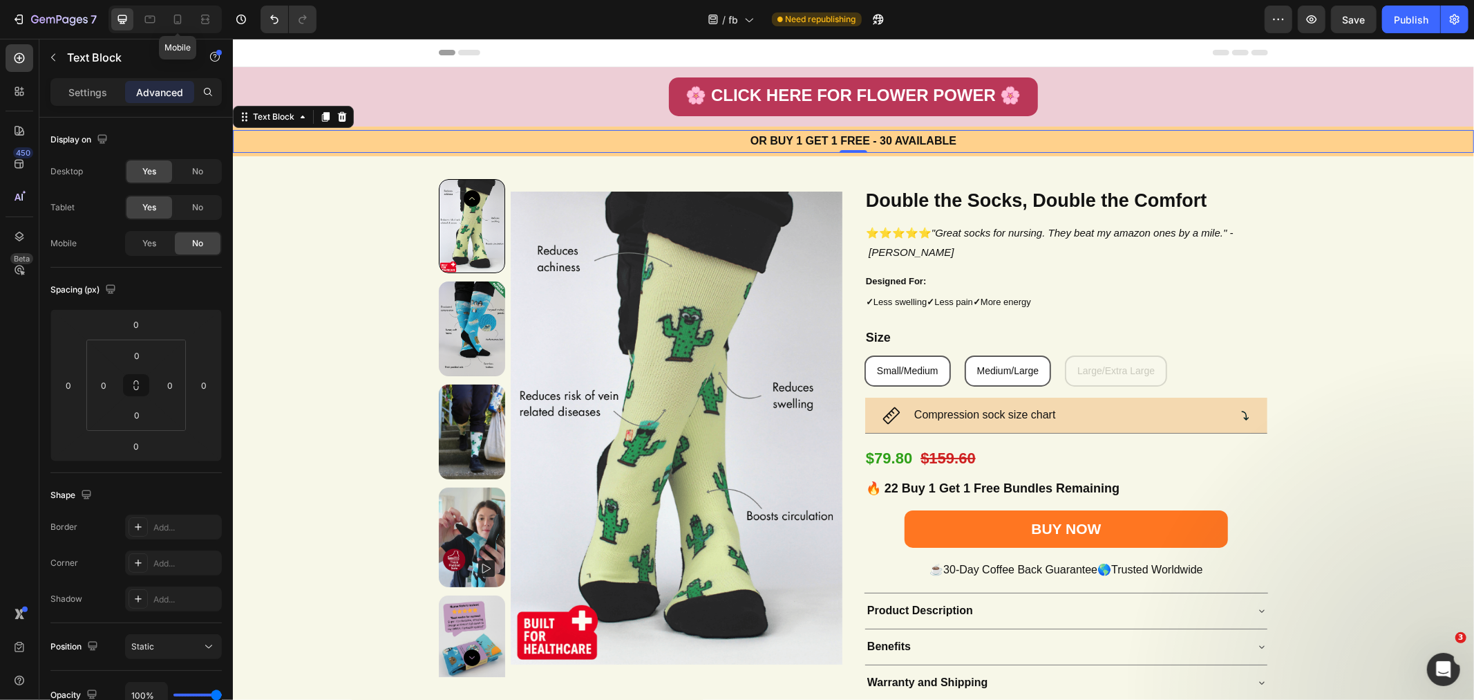
click at [171, 17] on icon at bounding box center [178, 19] width 14 height 14
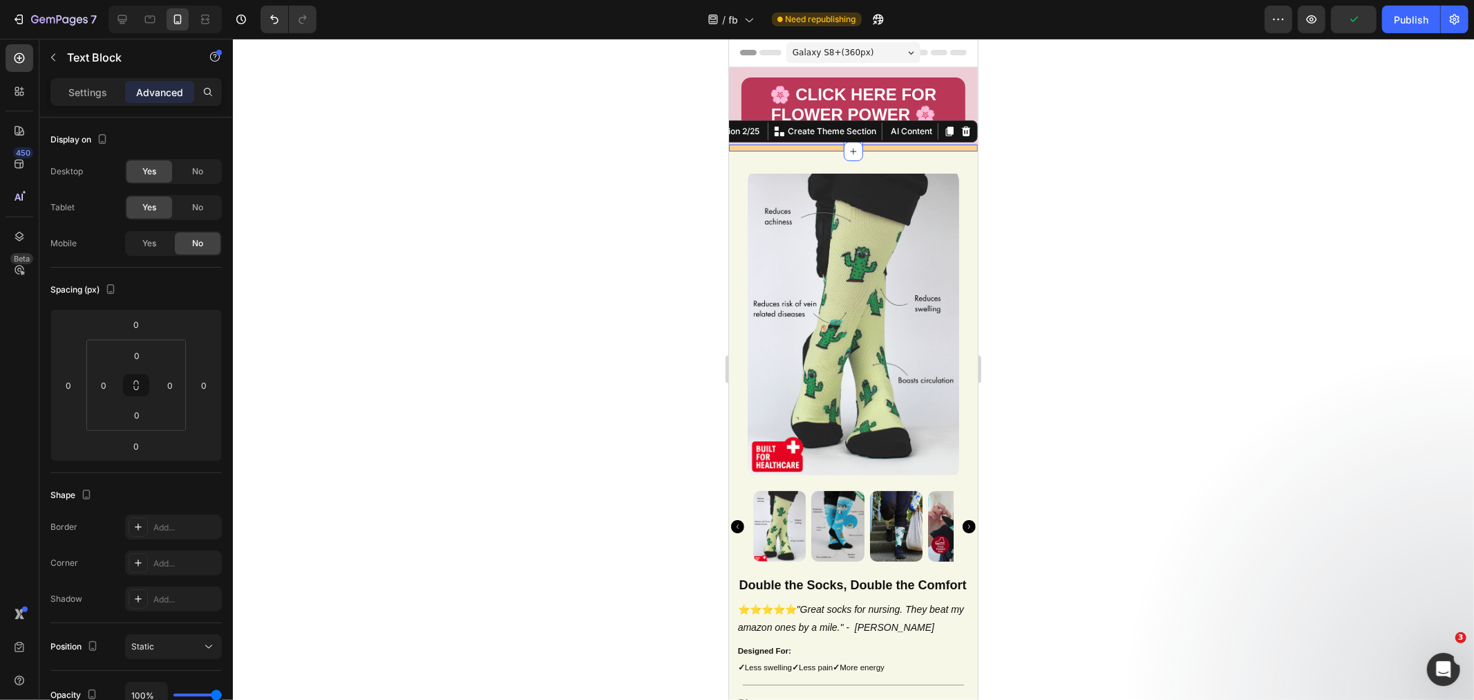
click at [825, 144] on div "BUY 1 GET 1 FREE - 30 AVAILABLE Text Block Section 2/25 You can create reusable…" at bounding box center [853, 147] width 249 height 7
click at [121, 19] on icon at bounding box center [122, 19] width 9 height 9
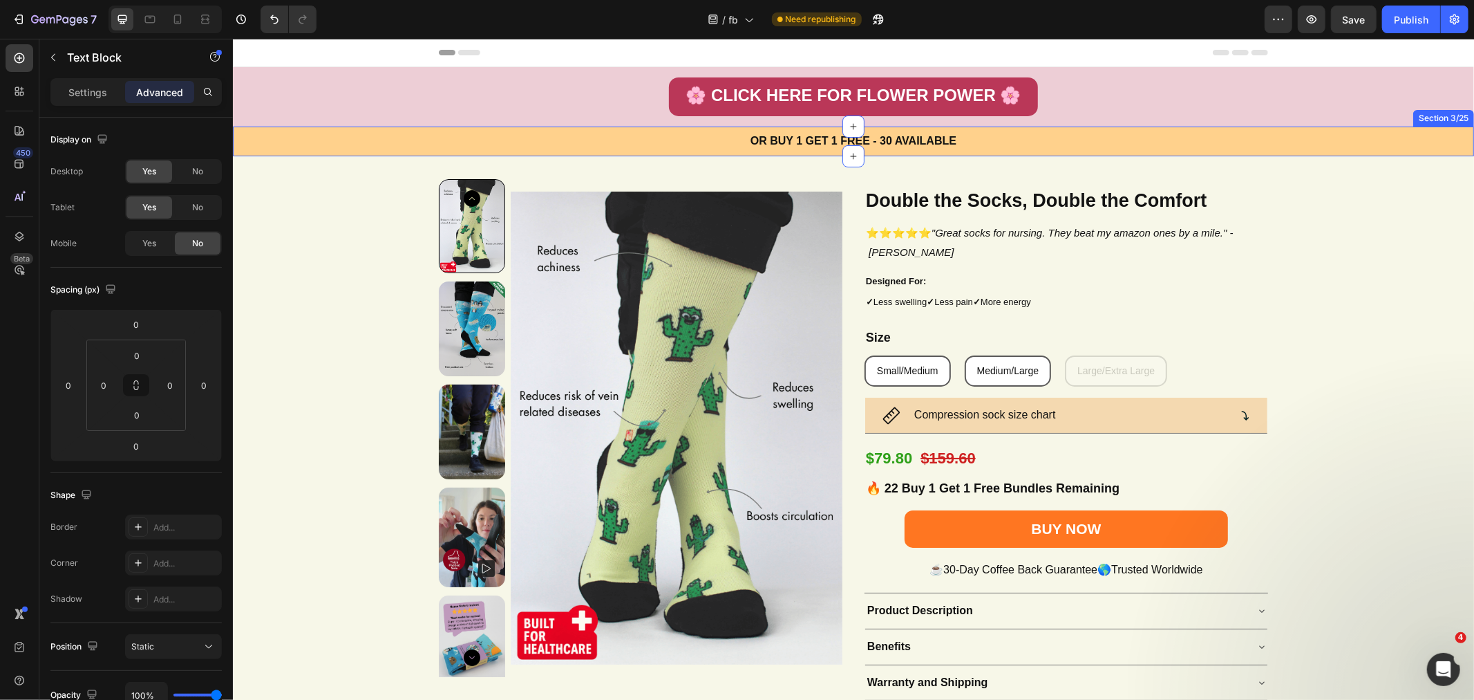
click at [699, 143] on p "OR BUY 1 GET 1 FREE - 30 AVAILABLE" at bounding box center [853, 141] width 827 height 20
click at [295, 153] on div "OR BUY 1 GET 1 FREE - 30 AVAILABLE Text Block 0 Section 3/25" at bounding box center [852, 141] width 1241 height 30
click at [156, 243] on div "Yes" at bounding box center [149, 243] width 46 height 22
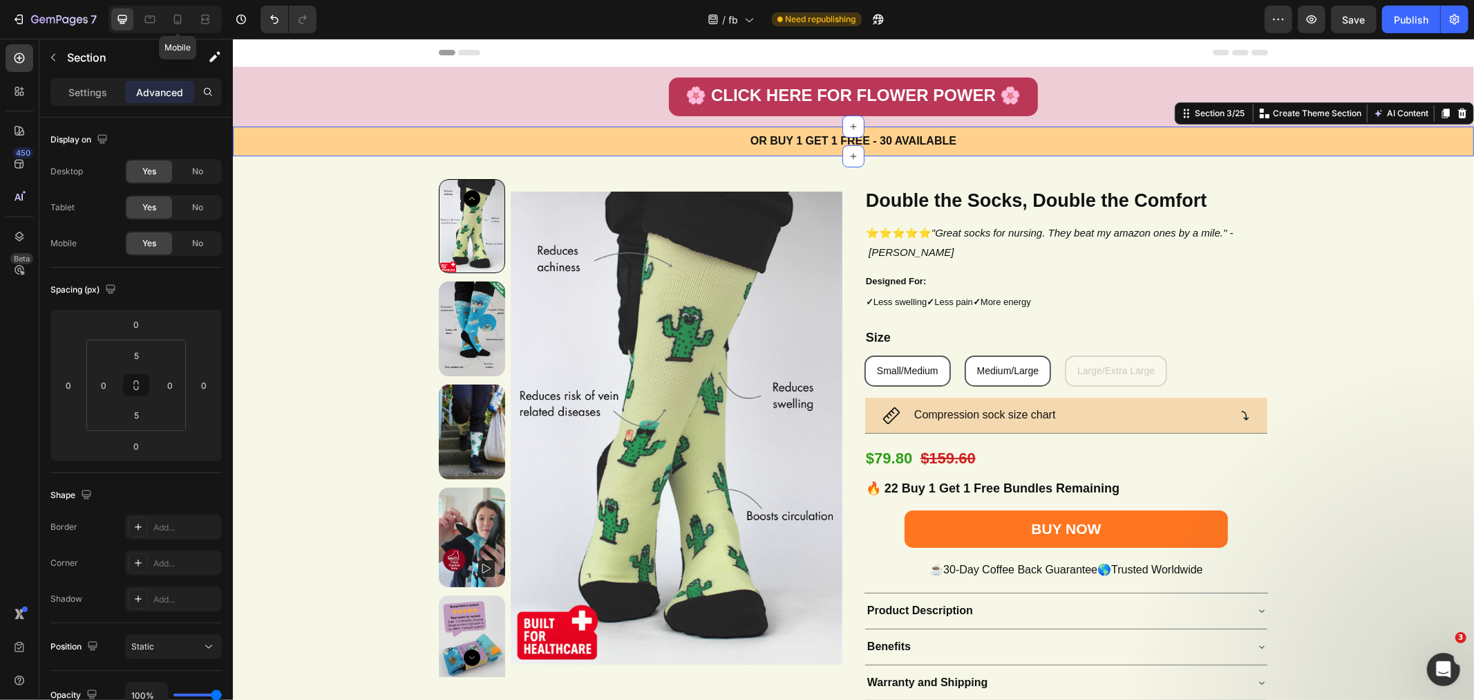
click at [173, 19] on icon at bounding box center [178, 19] width 14 height 14
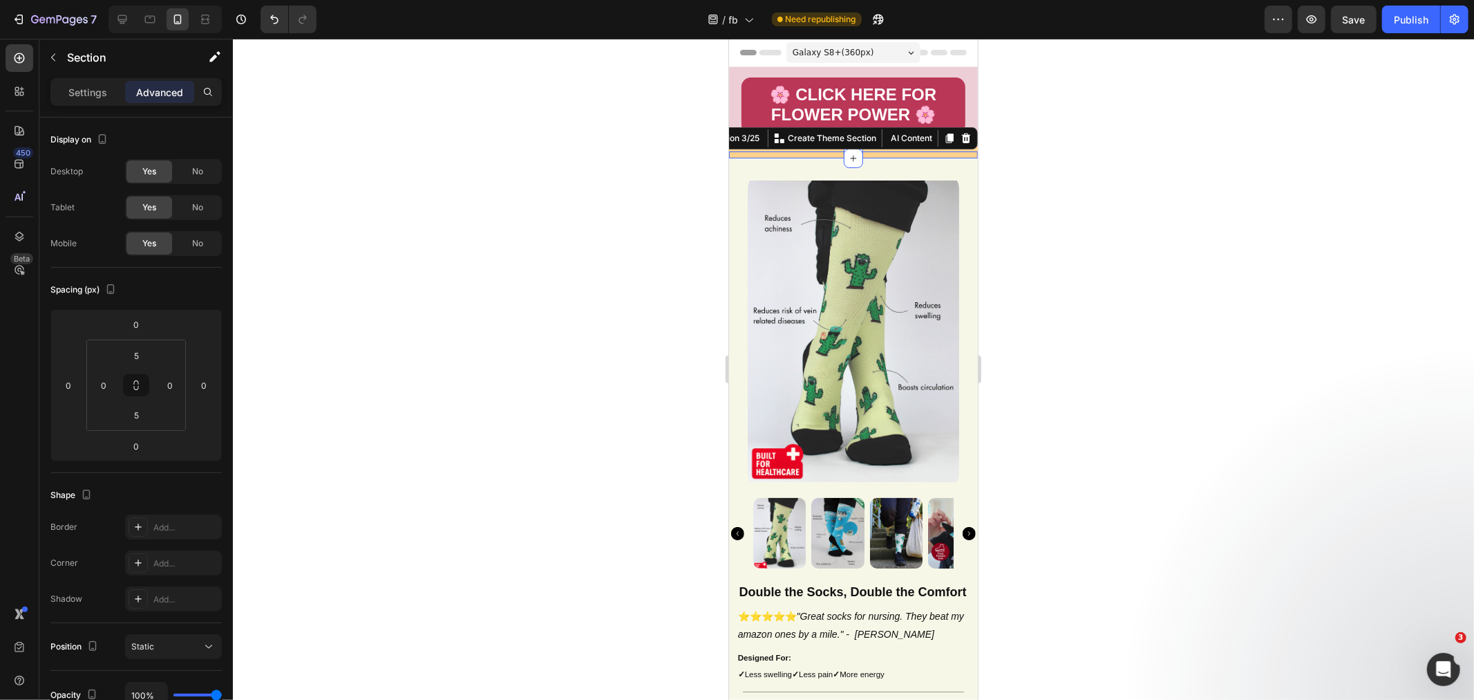
click at [1058, 201] on div at bounding box center [853, 369] width 1241 height 661
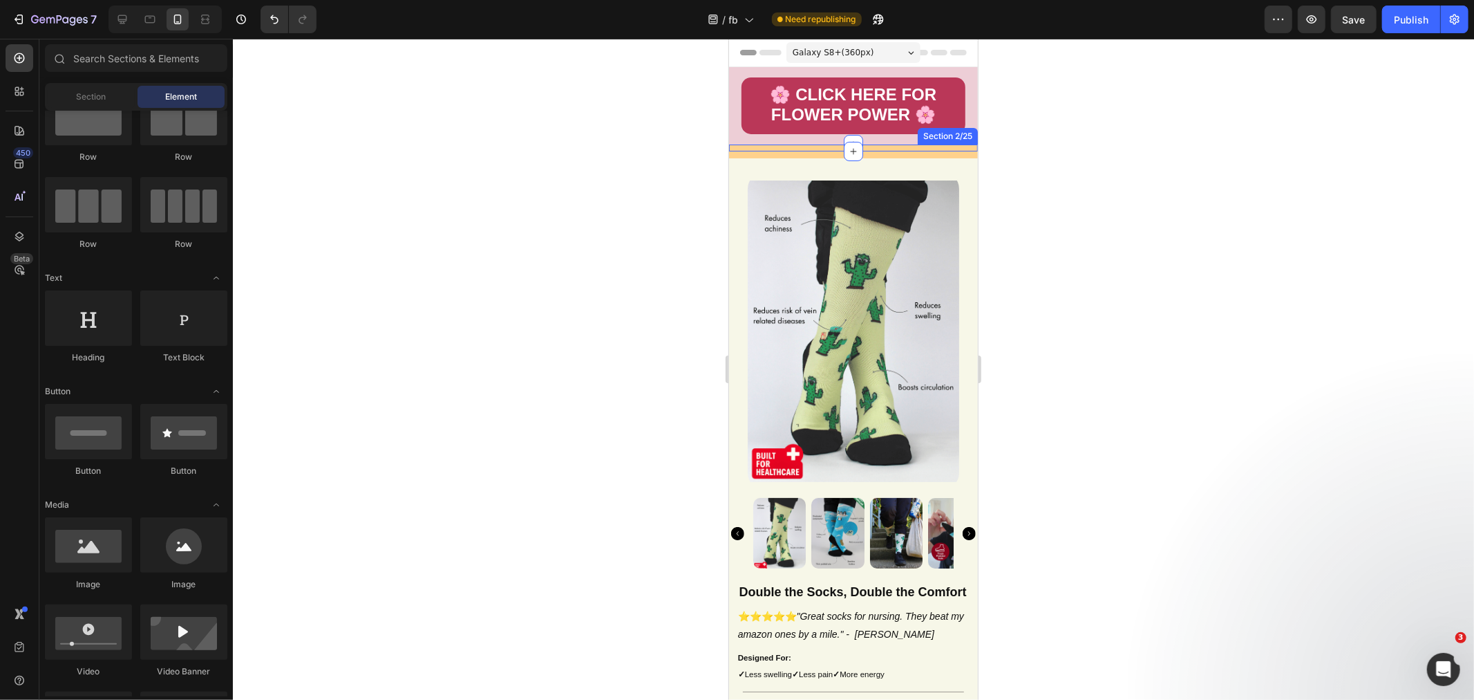
click at [815, 147] on div "BUY 1 GET 1 FREE - 30 AVAILABLE Text Block Section 2/25" at bounding box center [853, 147] width 249 height 7
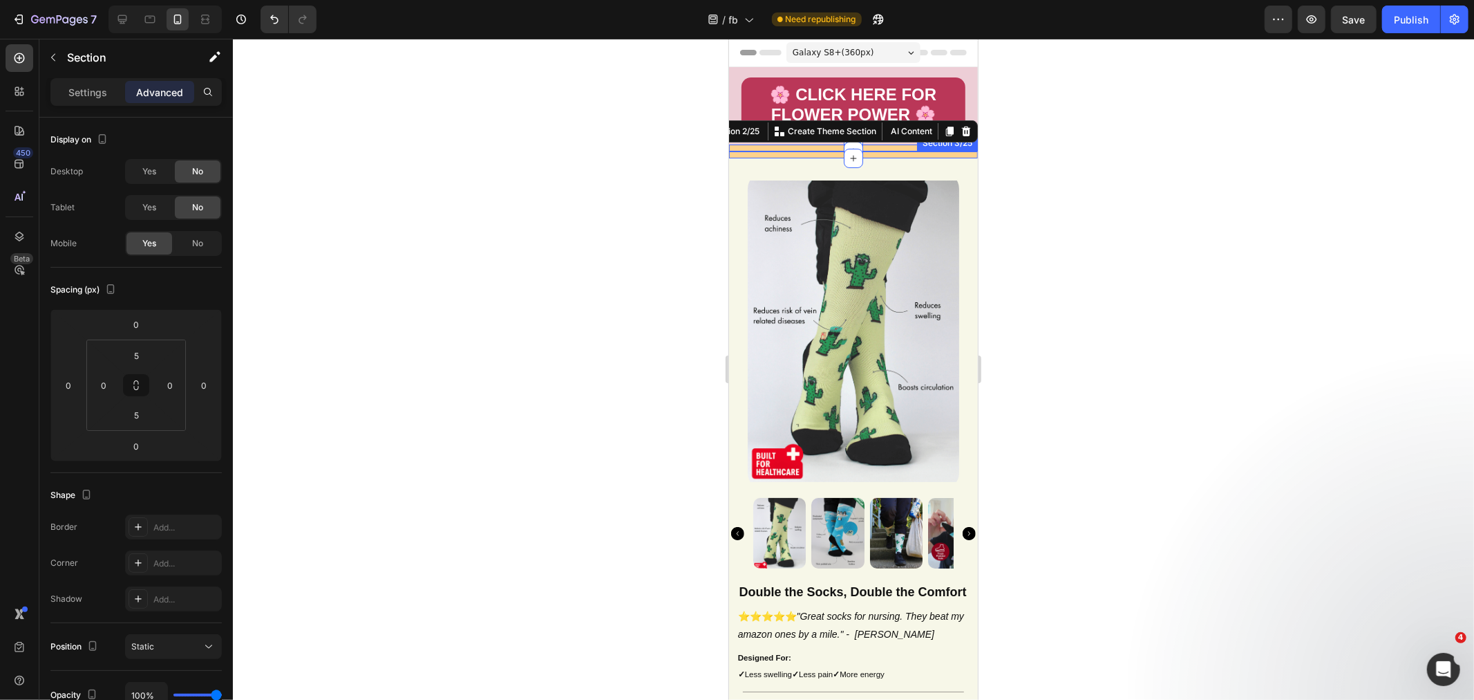
click at [811, 151] on div "OR BUY 1 GET 1 FREE - 30 AVAILABLE Text Block Section 3/25" at bounding box center [853, 154] width 249 height 7
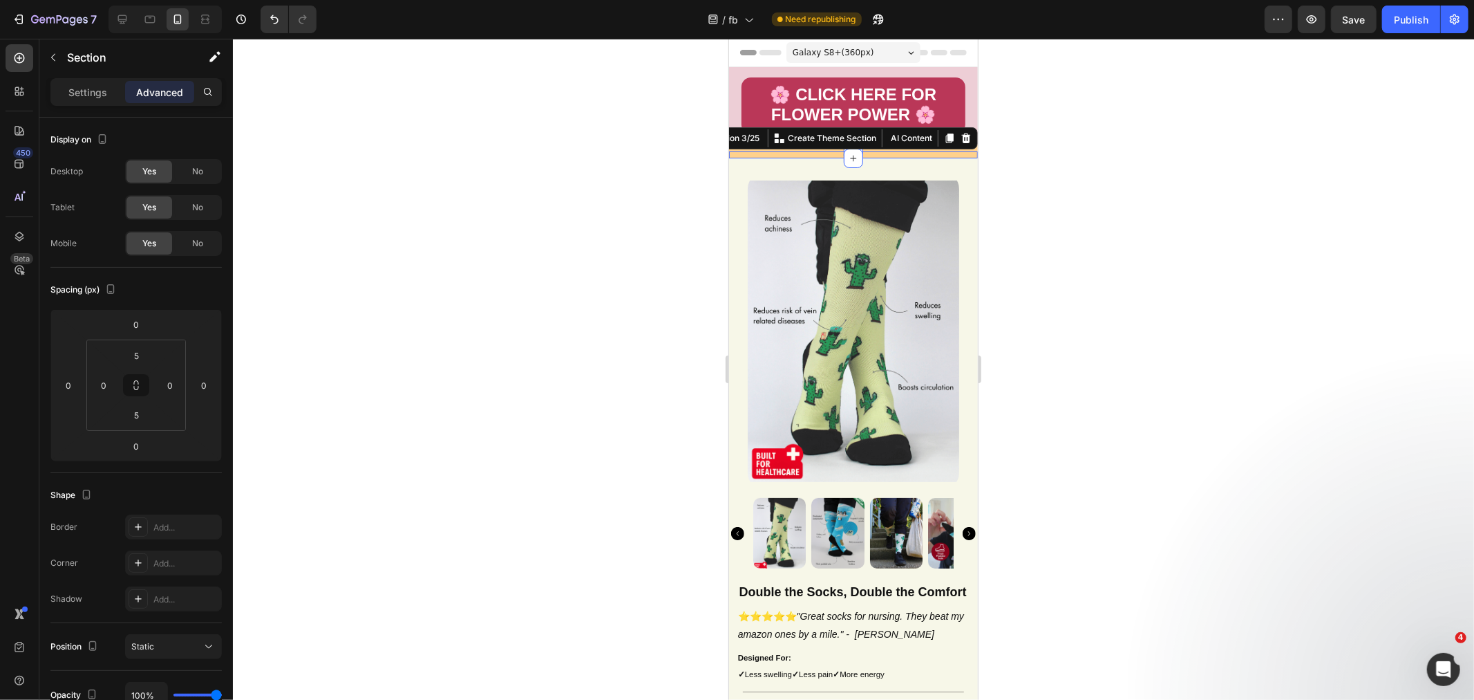
click at [962, 135] on div "Section 3/25 You can create reusable sections Create Theme Section AI Content W…" at bounding box center [833, 137] width 288 height 22
click at [960, 136] on icon at bounding box center [965, 137] width 11 height 11
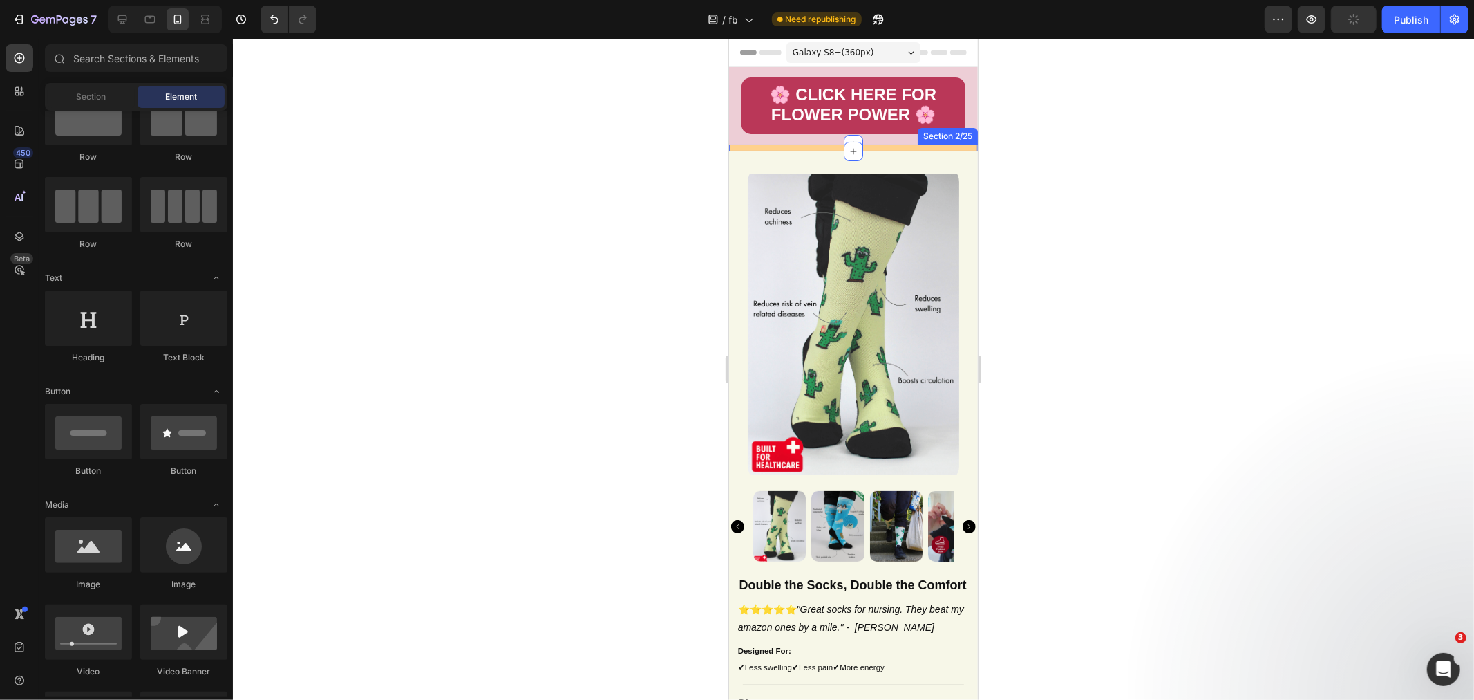
click at [863, 145] on div "BUY 1 GET 1 FREE - 30 AVAILABLE Text Block Section 2/25" at bounding box center [853, 147] width 249 height 7
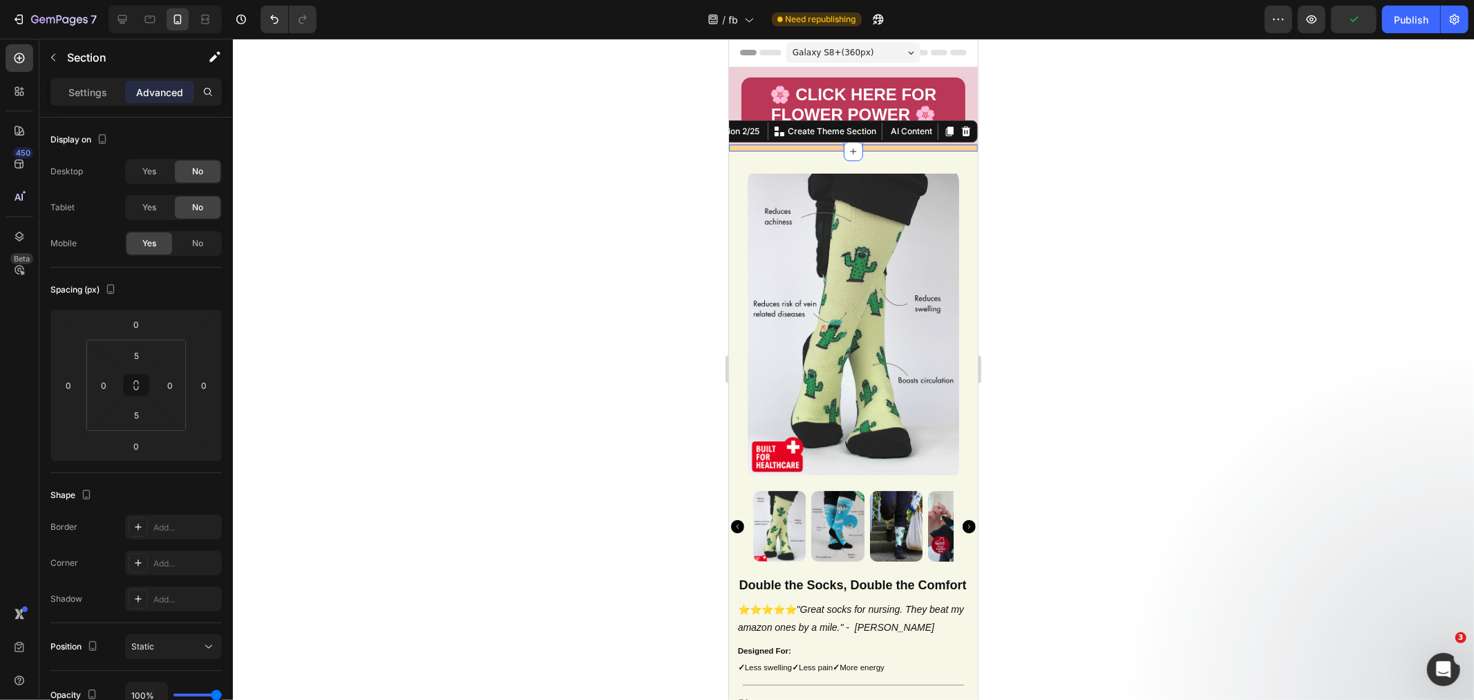
click at [961, 133] on icon at bounding box center [965, 131] width 9 height 10
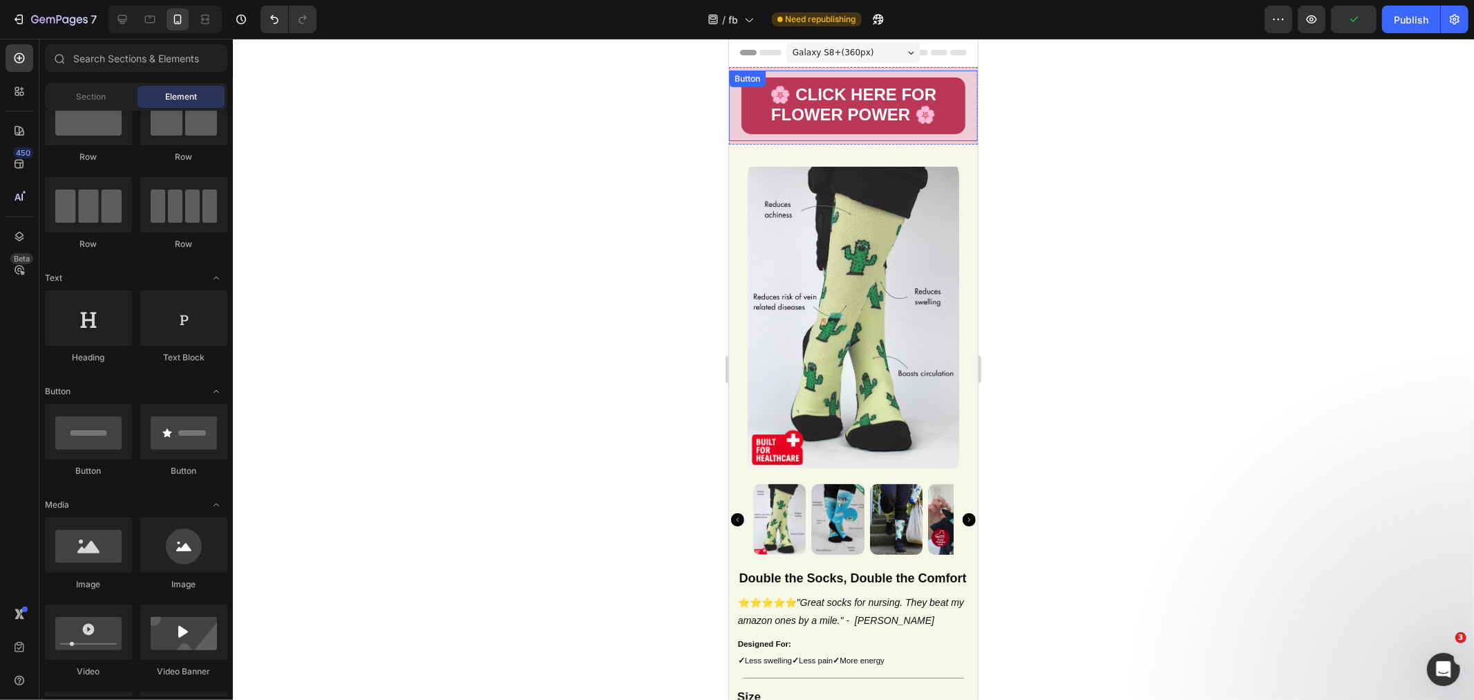
drag, startPoint x: 996, startPoint y: 171, endPoint x: 987, endPoint y: 174, distance: 9.4
click at [996, 173] on div at bounding box center [853, 369] width 1241 height 661
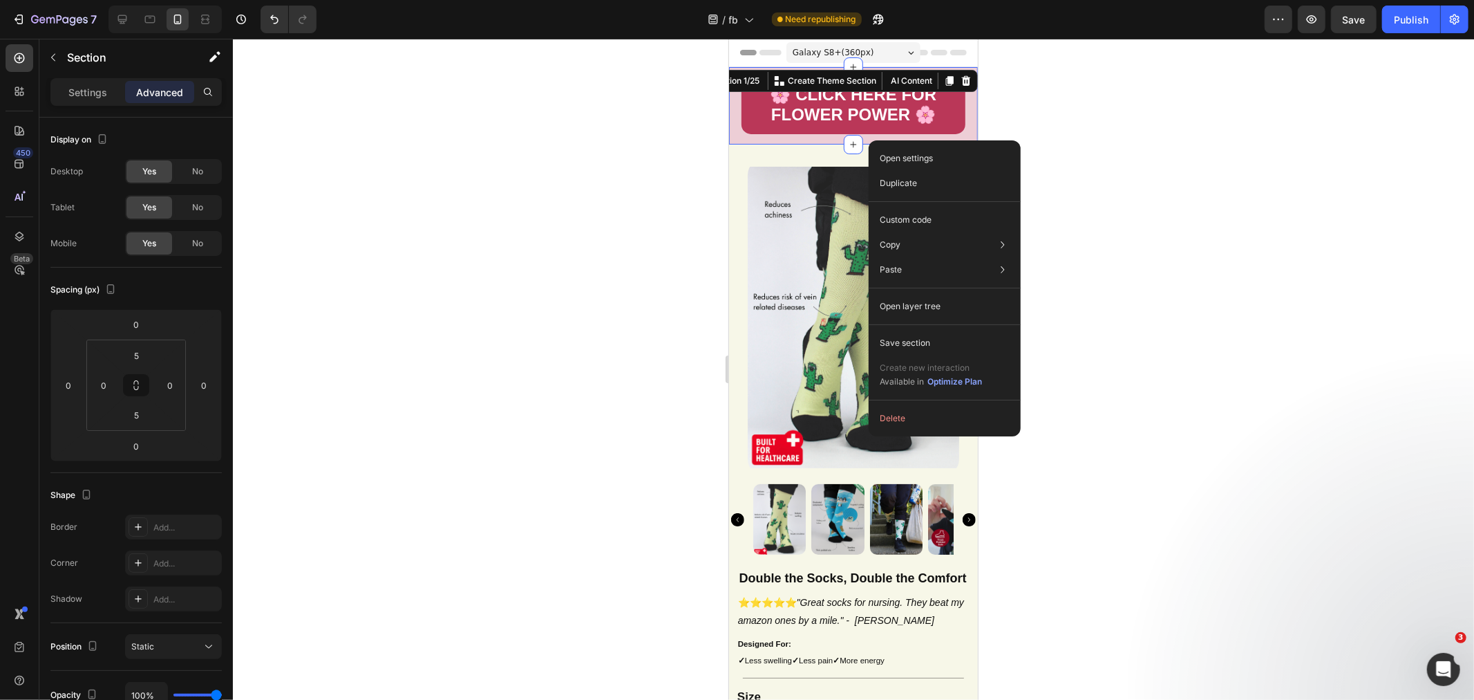
click at [936, 306] on p "Open layer tree" at bounding box center [910, 306] width 61 height 12
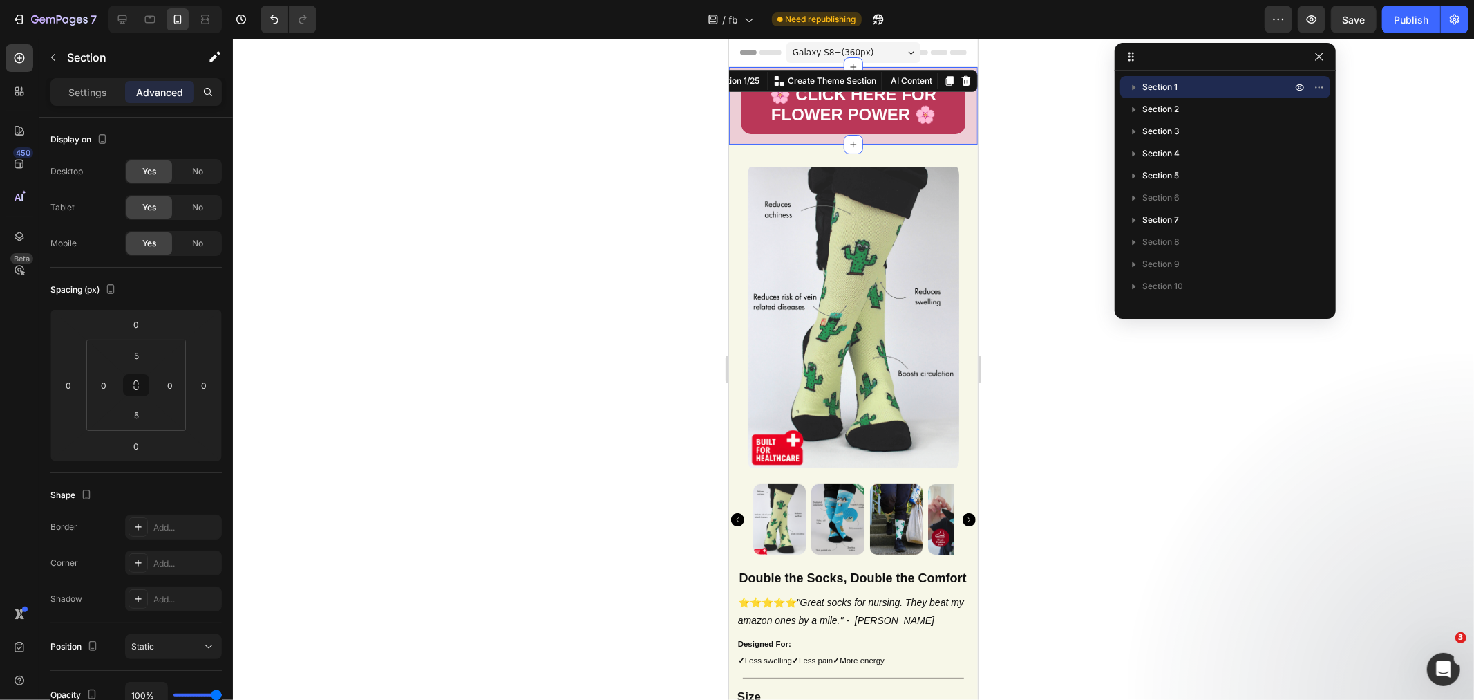
click at [1185, 86] on p "Section 1" at bounding box center [1219, 87] width 152 height 14
click at [124, 24] on icon at bounding box center [122, 19] width 14 height 14
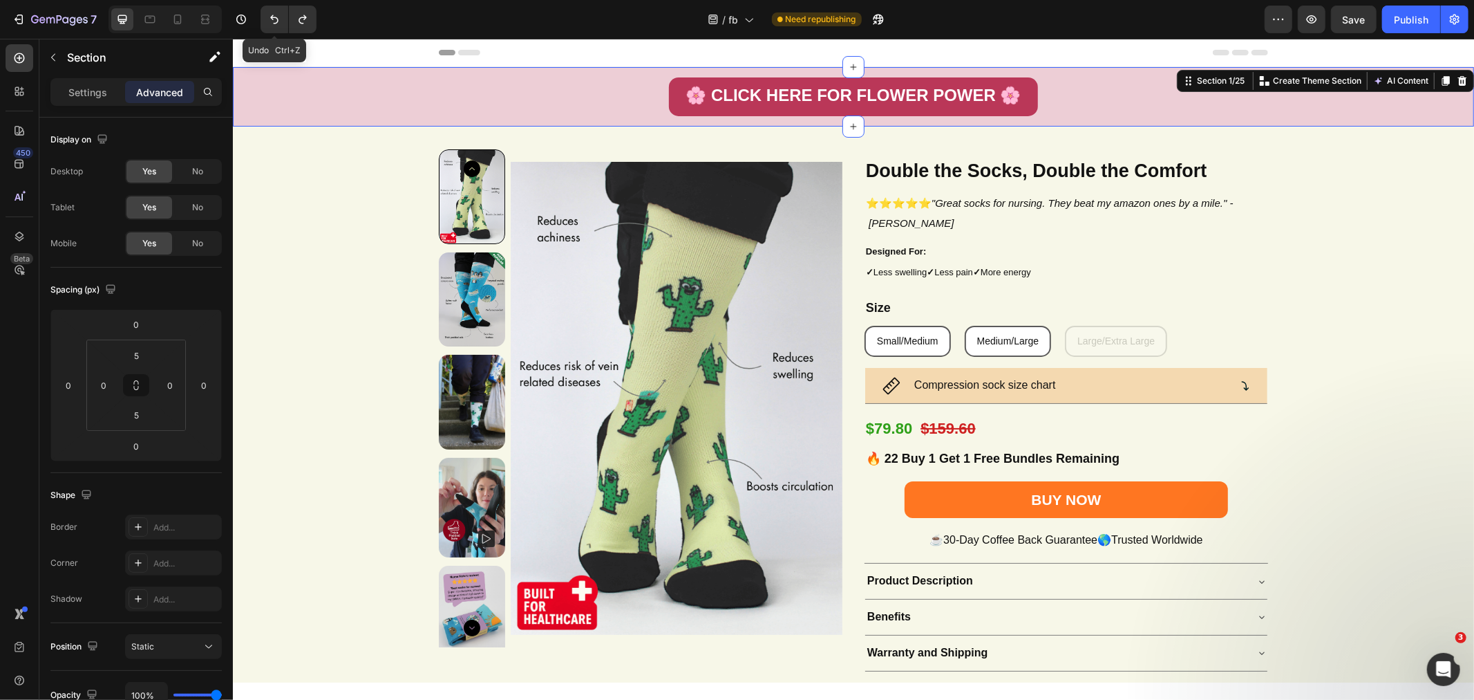
click at [268, 21] on icon "Undo/Redo" at bounding box center [275, 19] width 14 height 14
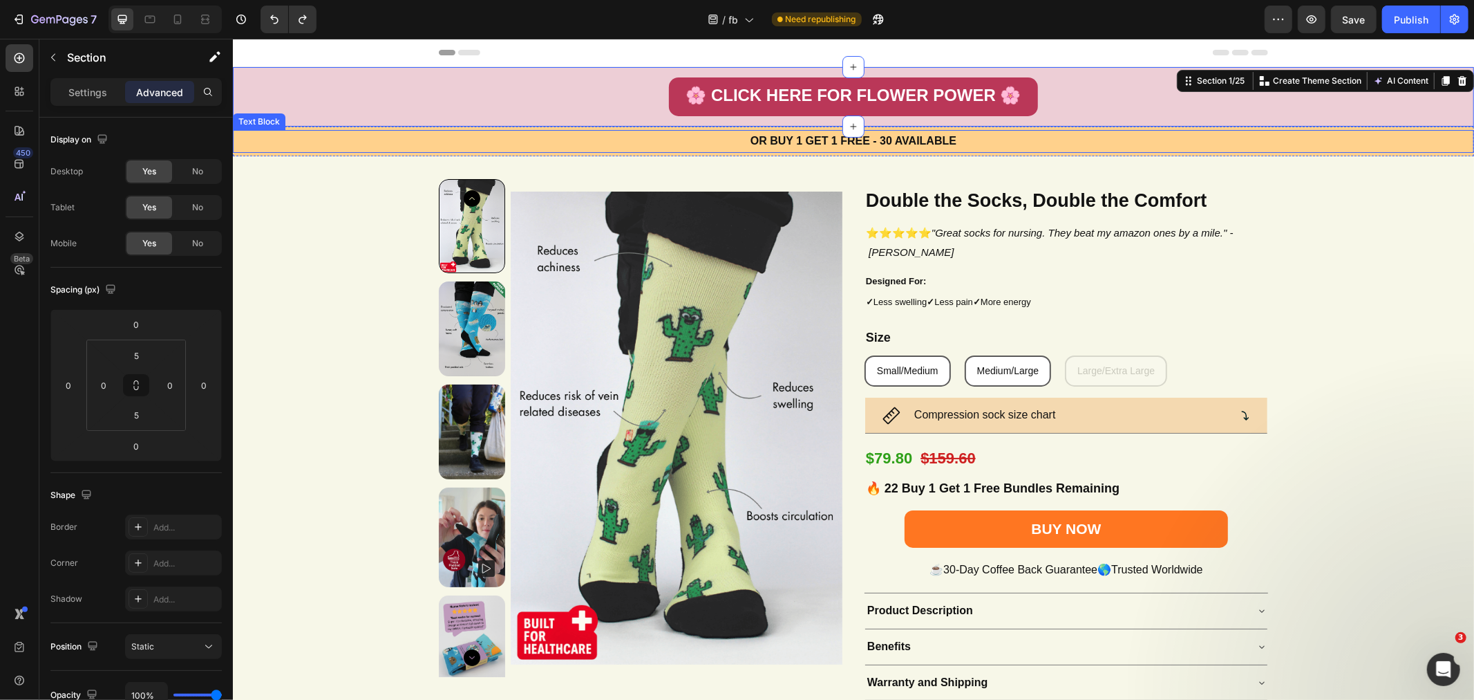
click at [524, 132] on p "OR BUY 1 GET 1 FREE - 30 AVAILABLE" at bounding box center [853, 141] width 827 height 20
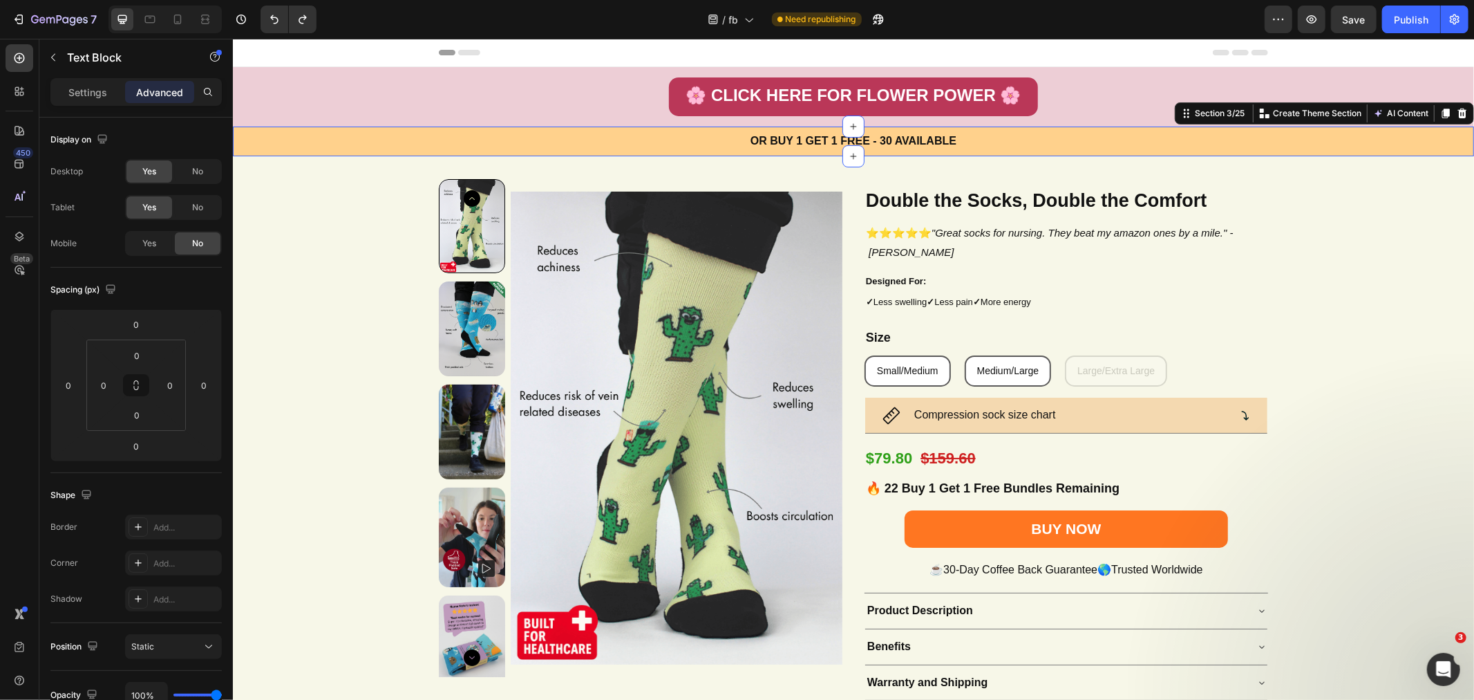
click at [526, 126] on div "OR BUY 1 GET 1 FREE - 30 AVAILABLE Text Block Section 3/25 You can create reusa…" at bounding box center [852, 141] width 1241 height 30
click at [528, 140] on p "OR BUY 1 GET 1 FREE - 30 AVAILABLE" at bounding box center [853, 141] width 827 height 20
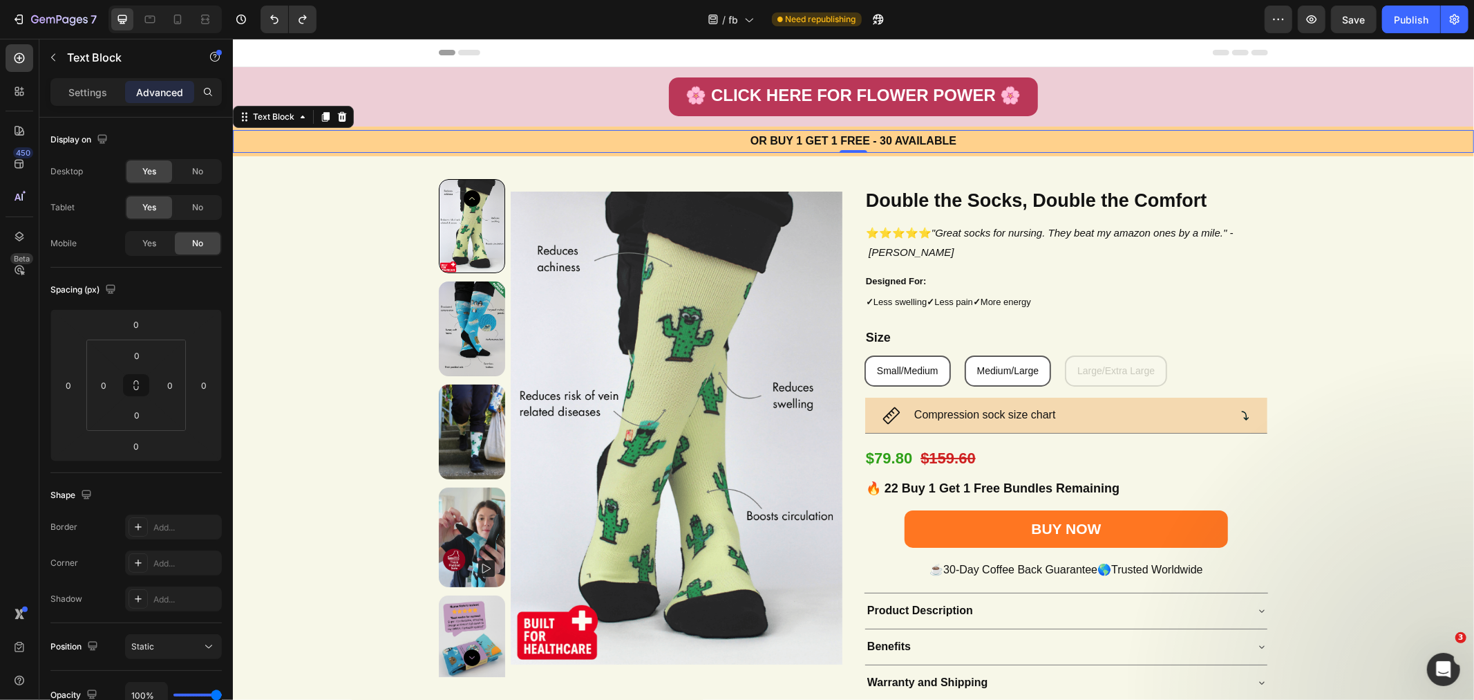
click at [140, 239] on div "Yes" at bounding box center [149, 243] width 46 height 22
click at [173, 21] on icon at bounding box center [178, 19] width 14 height 14
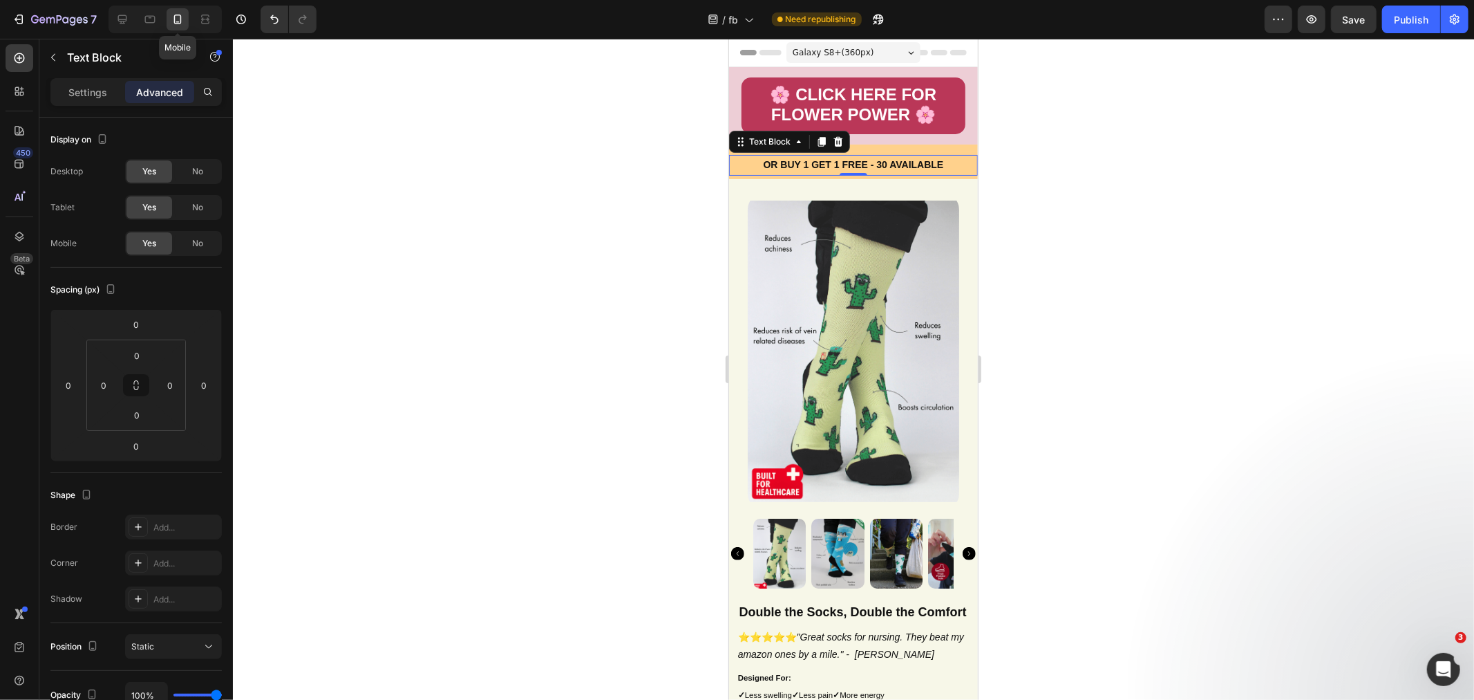
scroll to position [66, 0]
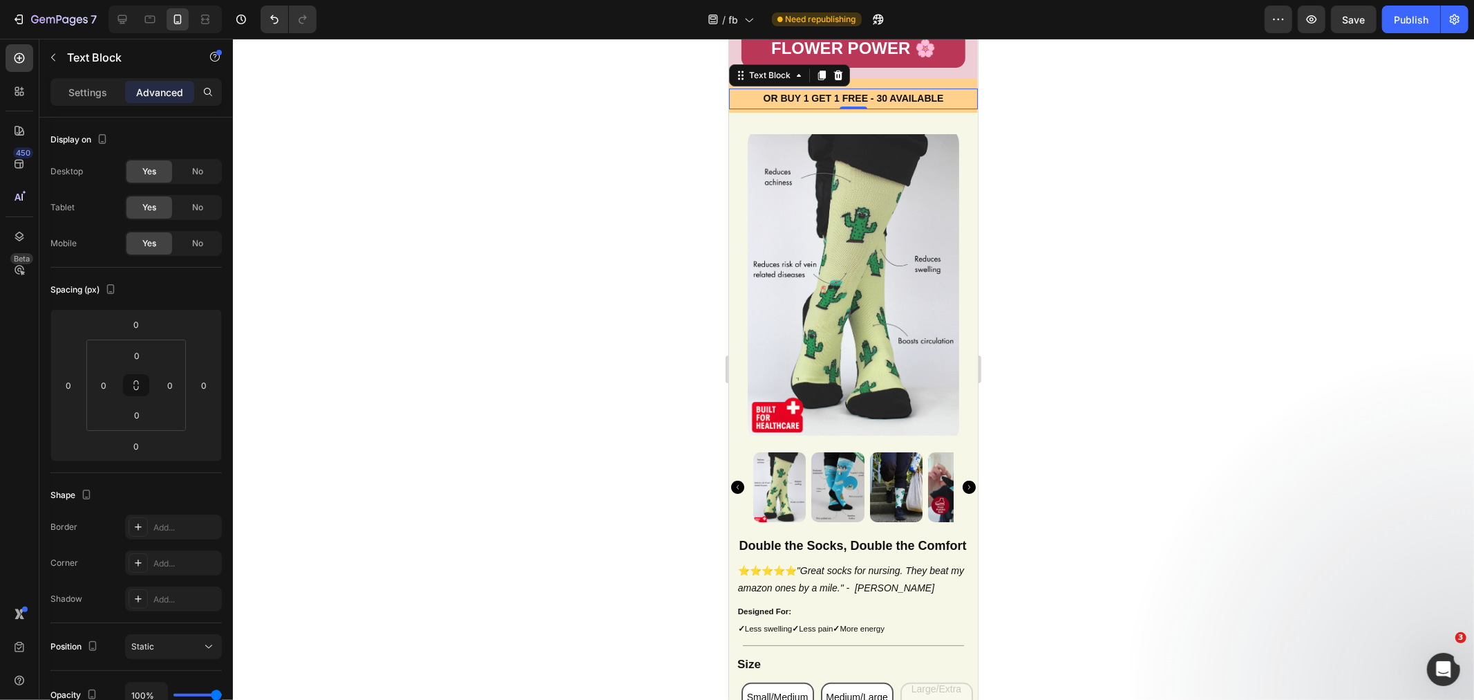
click at [1102, 259] on div at bounding box center [853, 369] width 1241 height 661
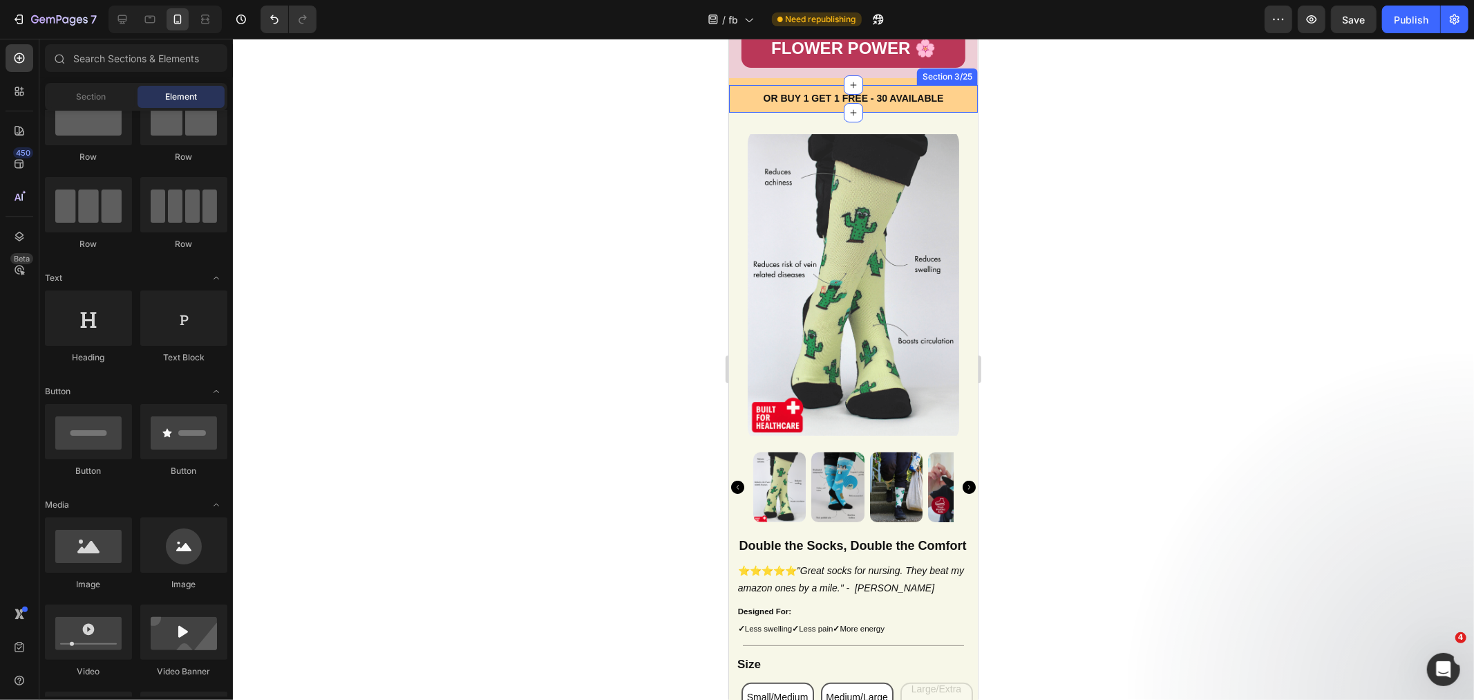
click at [846, 75] on div at bounding box center [852, 84] width 19 height 19
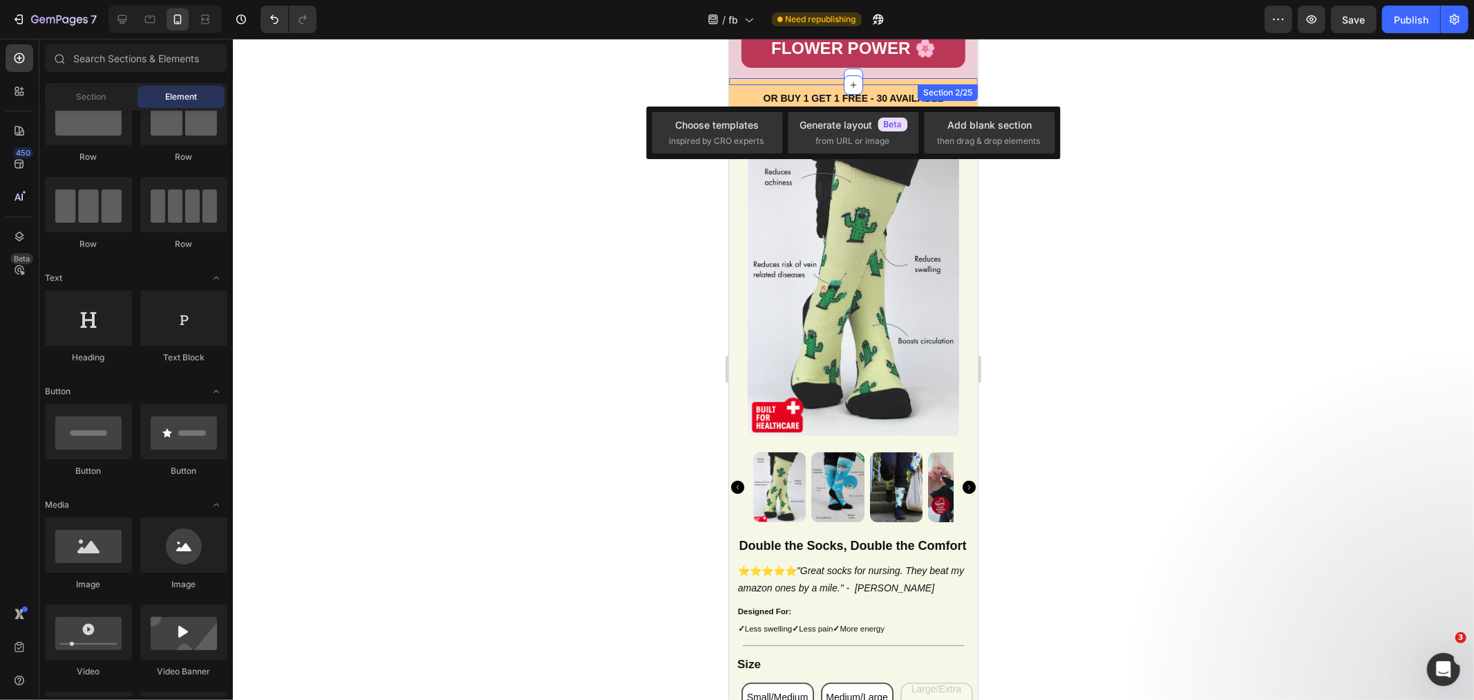
click at [800, 77] on div "BUY 1 GET 1 FREE - 30 AVAILABLE Text Block Section 2/25" at bounding box center [853, 80] width 249 height 7
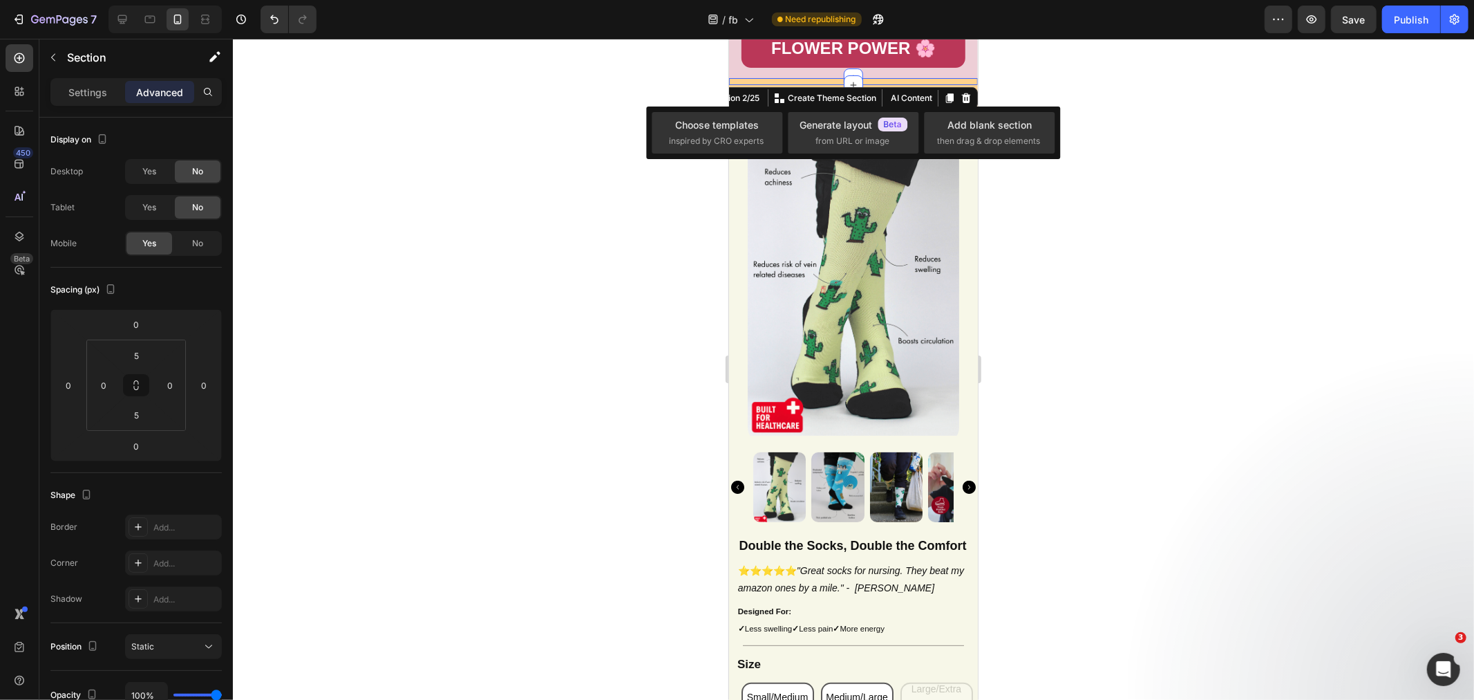
click at [1289, 195] on div at bounding box center [853, 369] width 1241 height 661
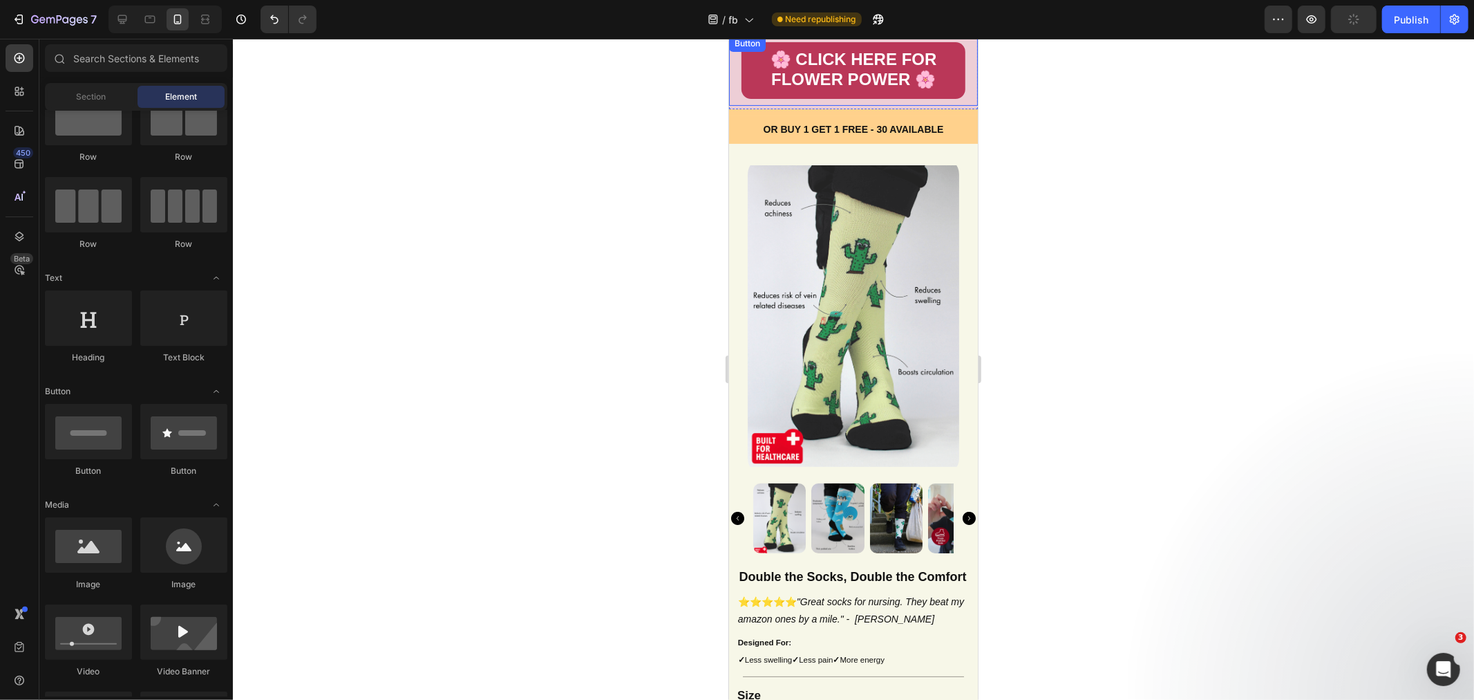
scroll to position [0, 0]
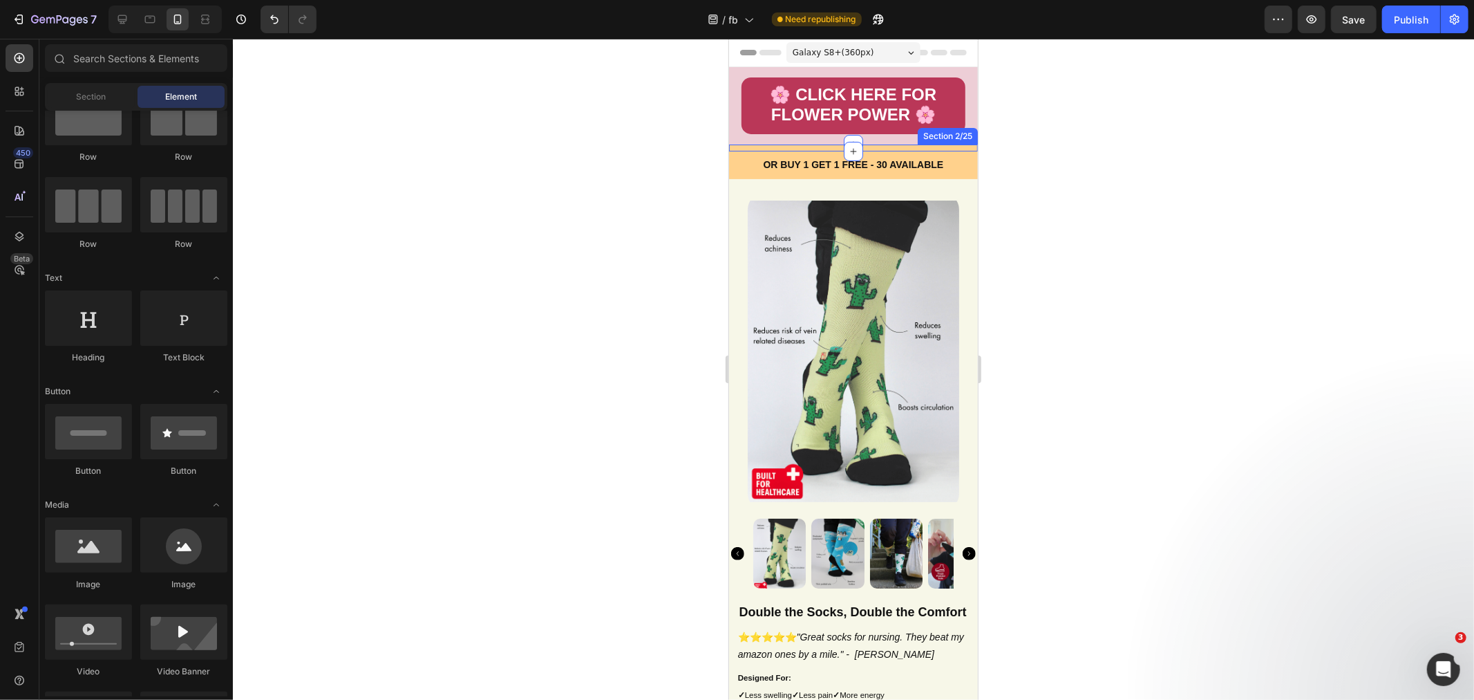
click at [865, 144] on div "BUY 1 GET 1 FREE - 30 AVAILABLE Text Block Section 2/25" at bounding box center [853, 147] width 249 height 7
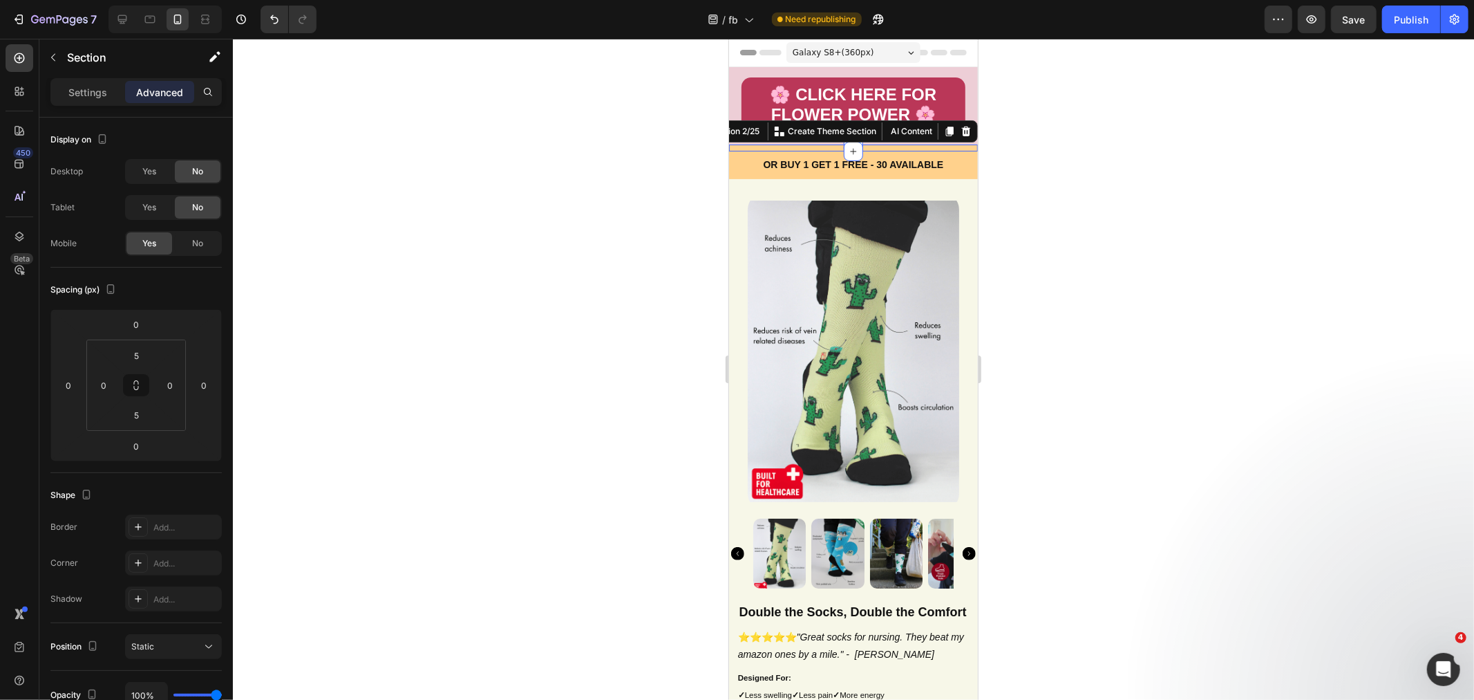
click at [959, 129] on div at bounding box center [965, 130] width 17 height 17
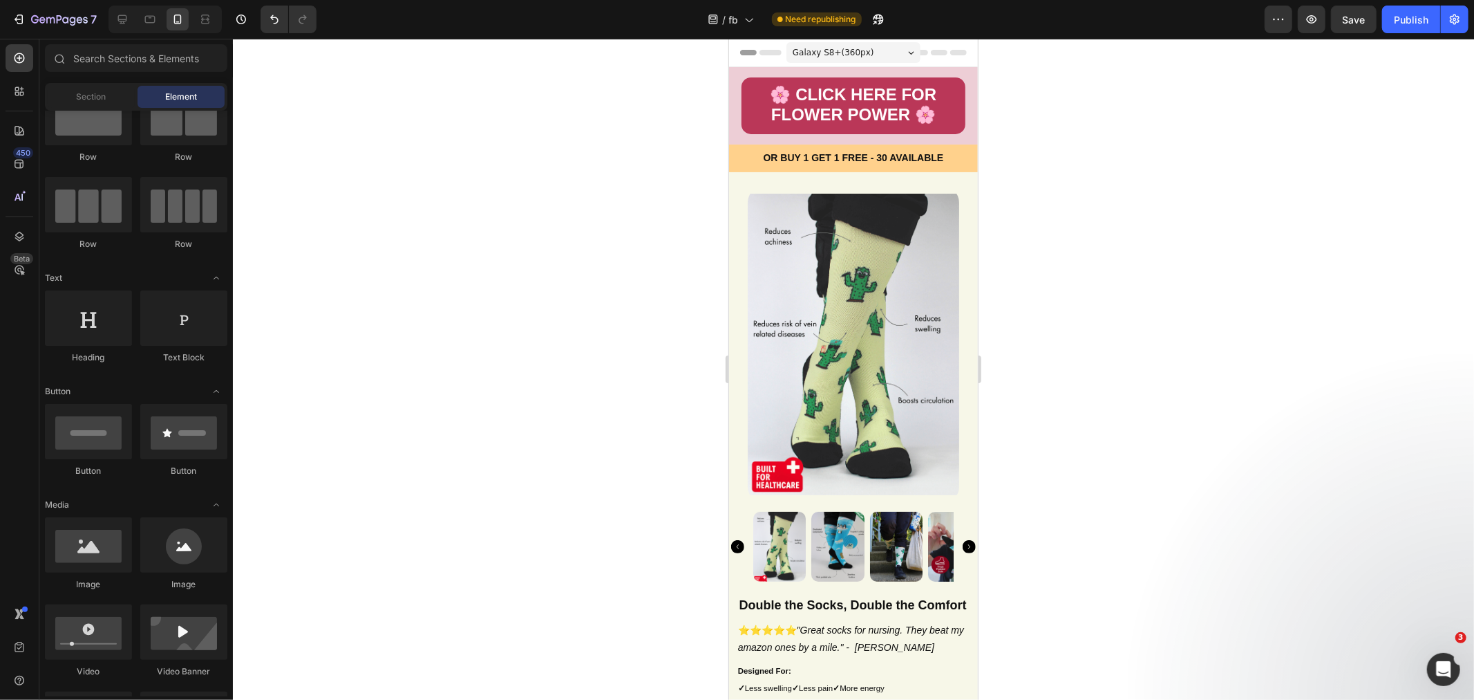
click at [1111, 189] on div at bounding box center [853, 369] width 1241 height 661
click at [122, 17] on icon at bounding box center [122, 19] width 14 height 14
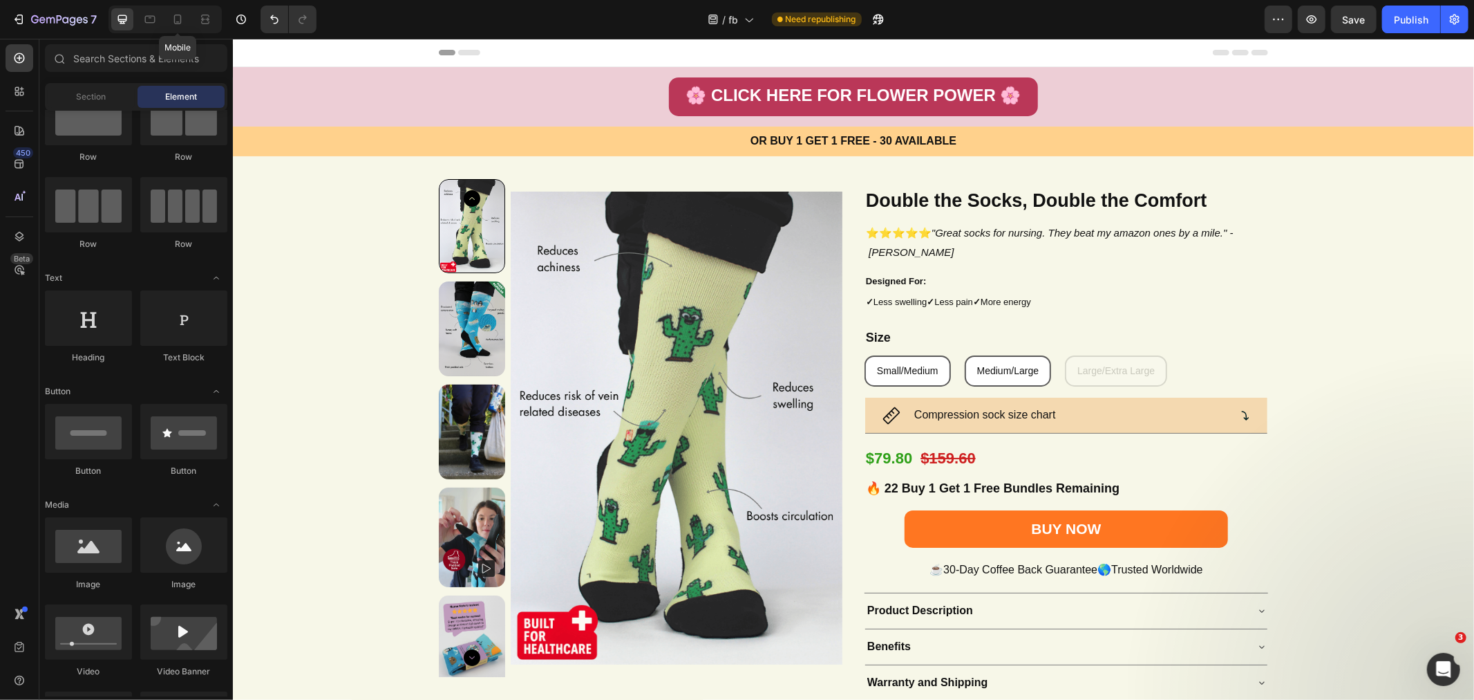
click at [173, 17] on icon at bounding box center [178, 19] width 14 height 14
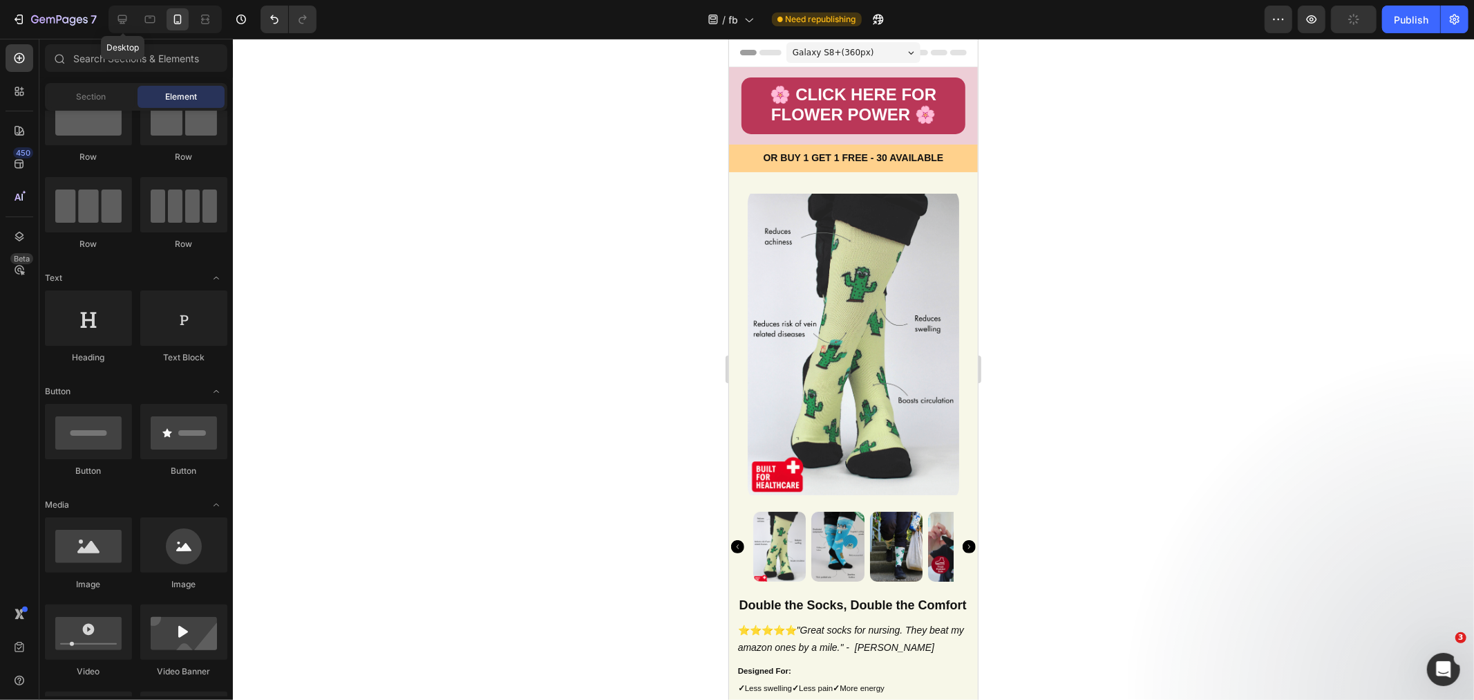
click at [123, 19] on icon at bounding box center [122, 19] width 9 height 9
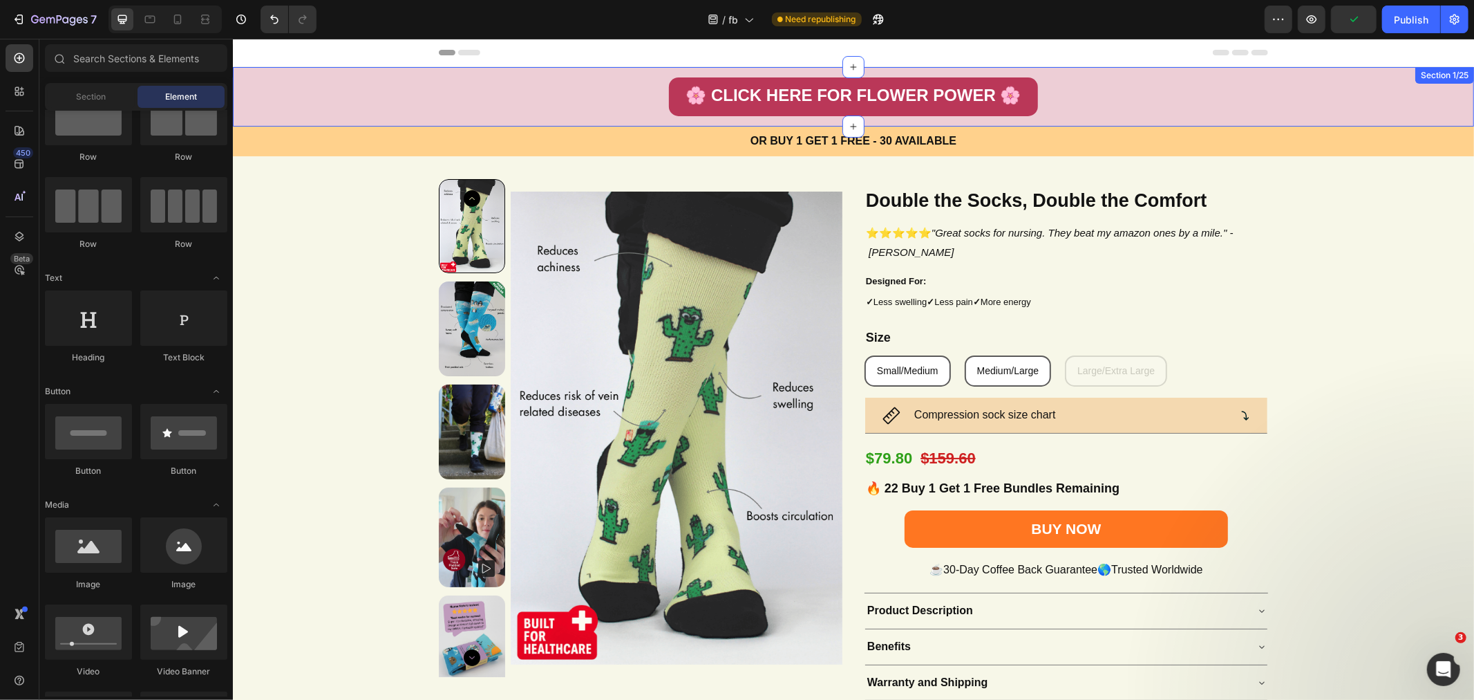
click at [518, 124] on div "🌸 CLICK HERE FOR FLOWER POWER 🌸 Button Section 1/25" at bounding box center [852, 95] width 1241 height 59
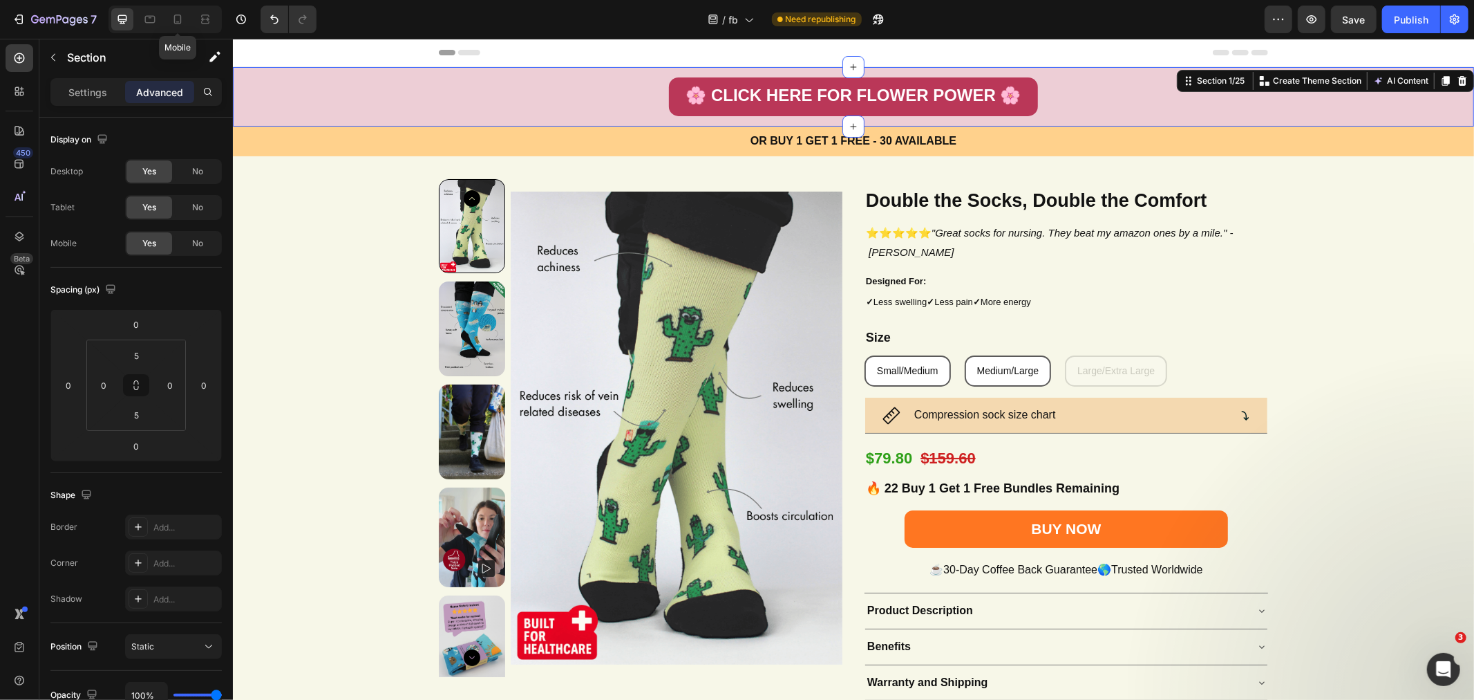
click at [173, 15] on icon at bounding box center [178, 19] width 14 height 14
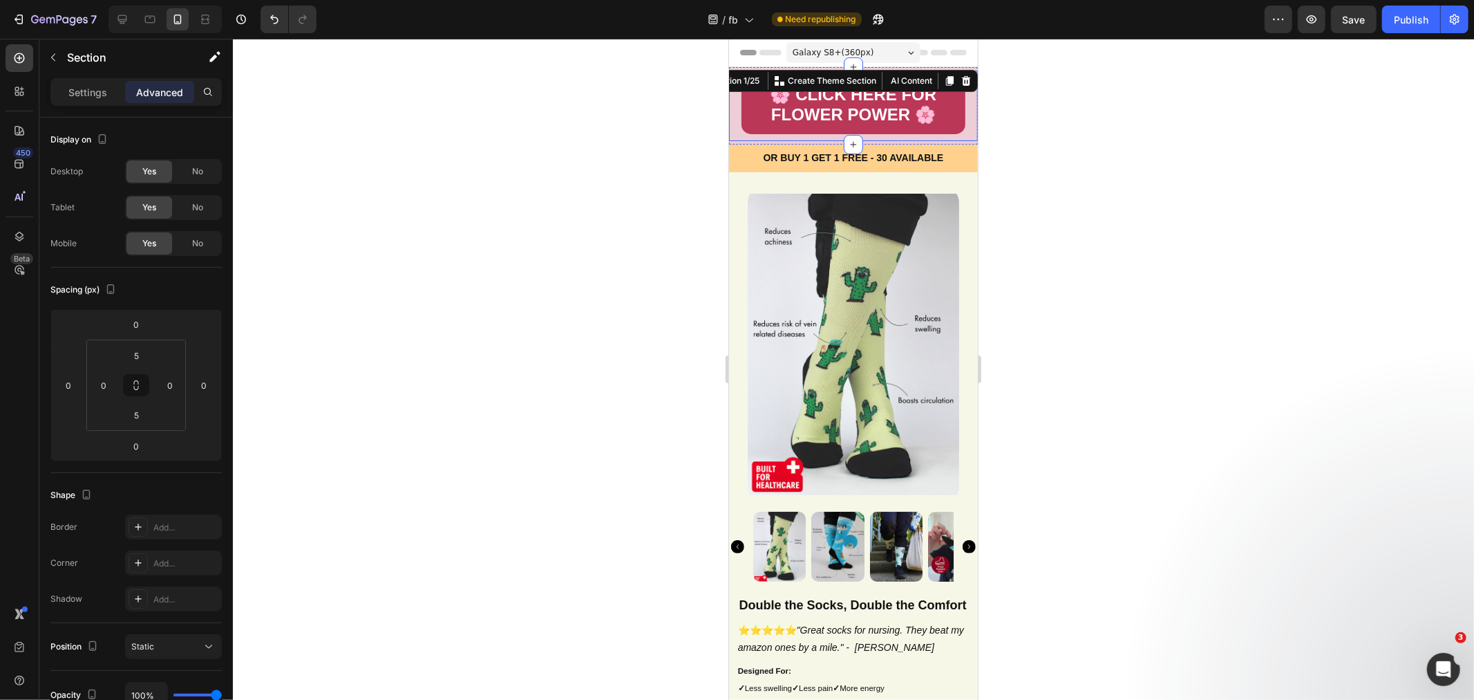
click at [807, 97] on strong "🌸 CLICK HERE FOR FLOWER POWER 🌸" at bounding box center [853, 103] width 167 height 39
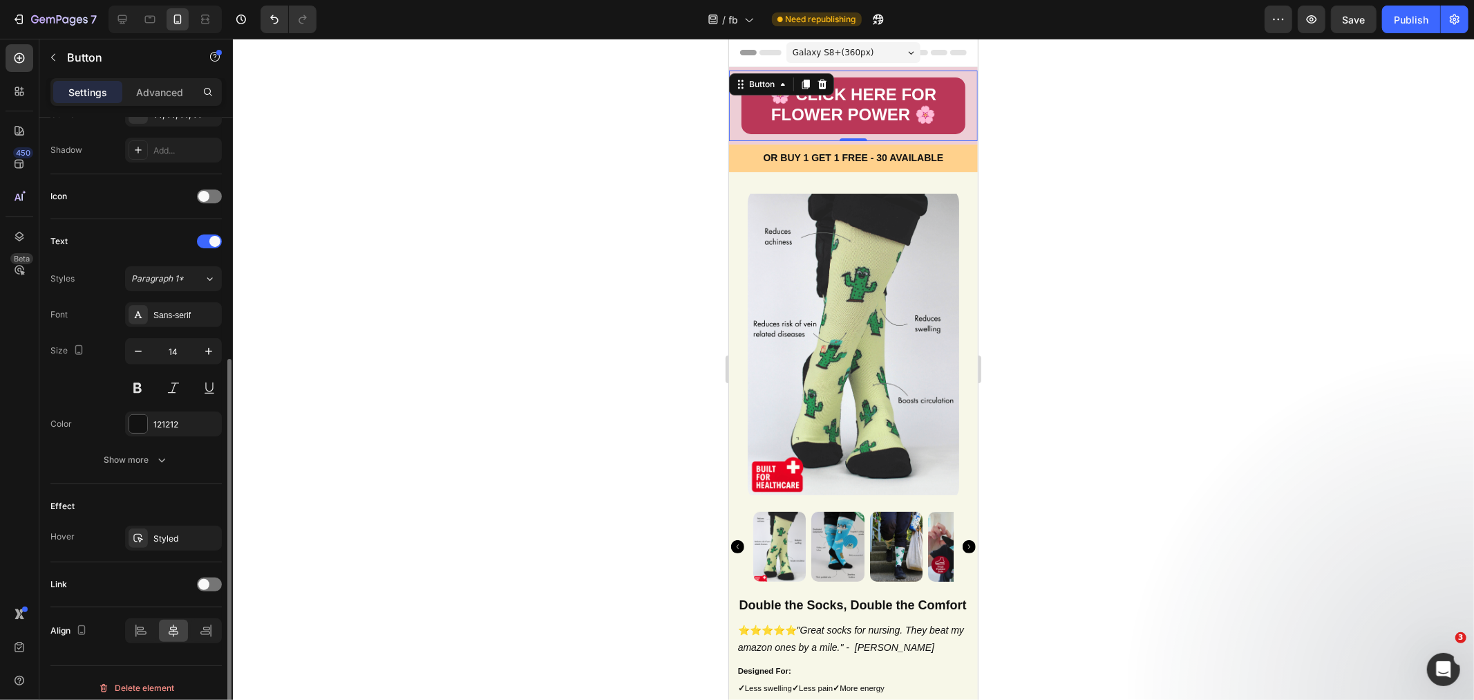
scroll to position [370, 0]
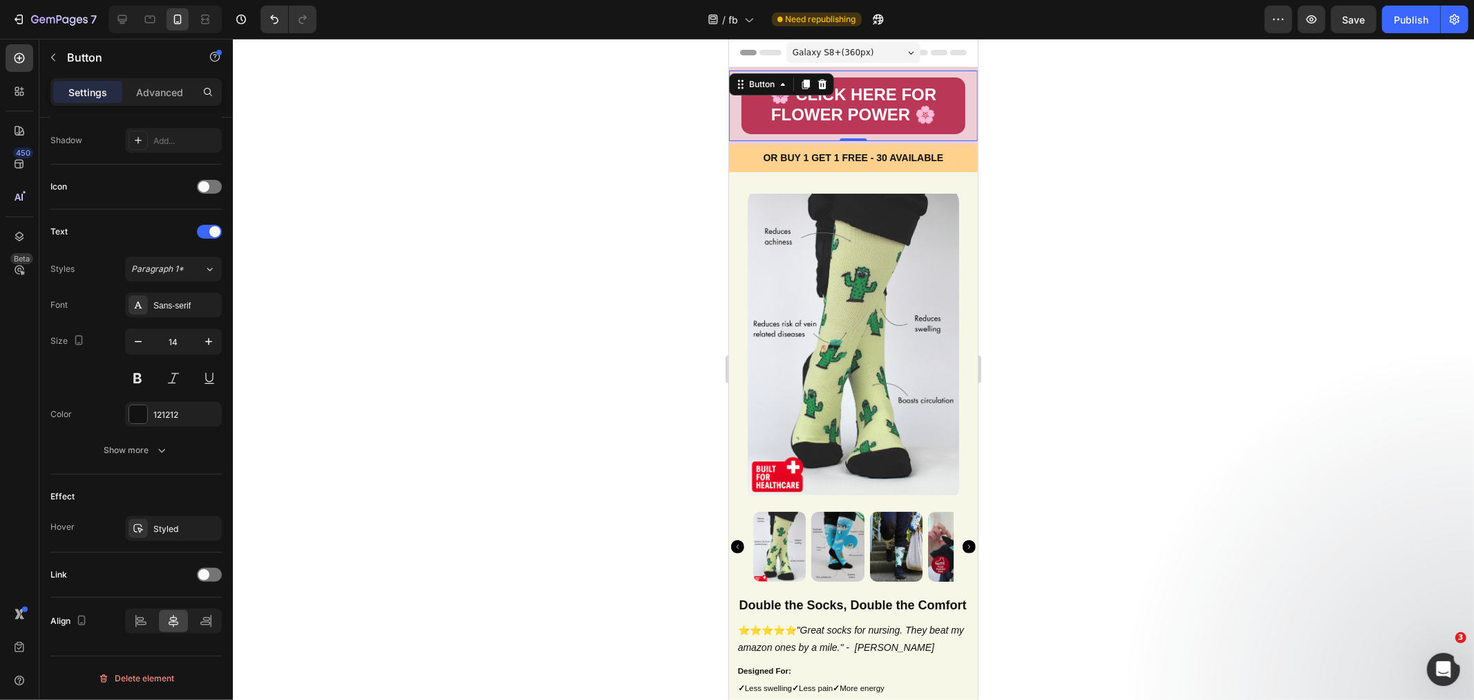
click at [215, 576] on div at bounding box center [209, 574] width 25 height 14
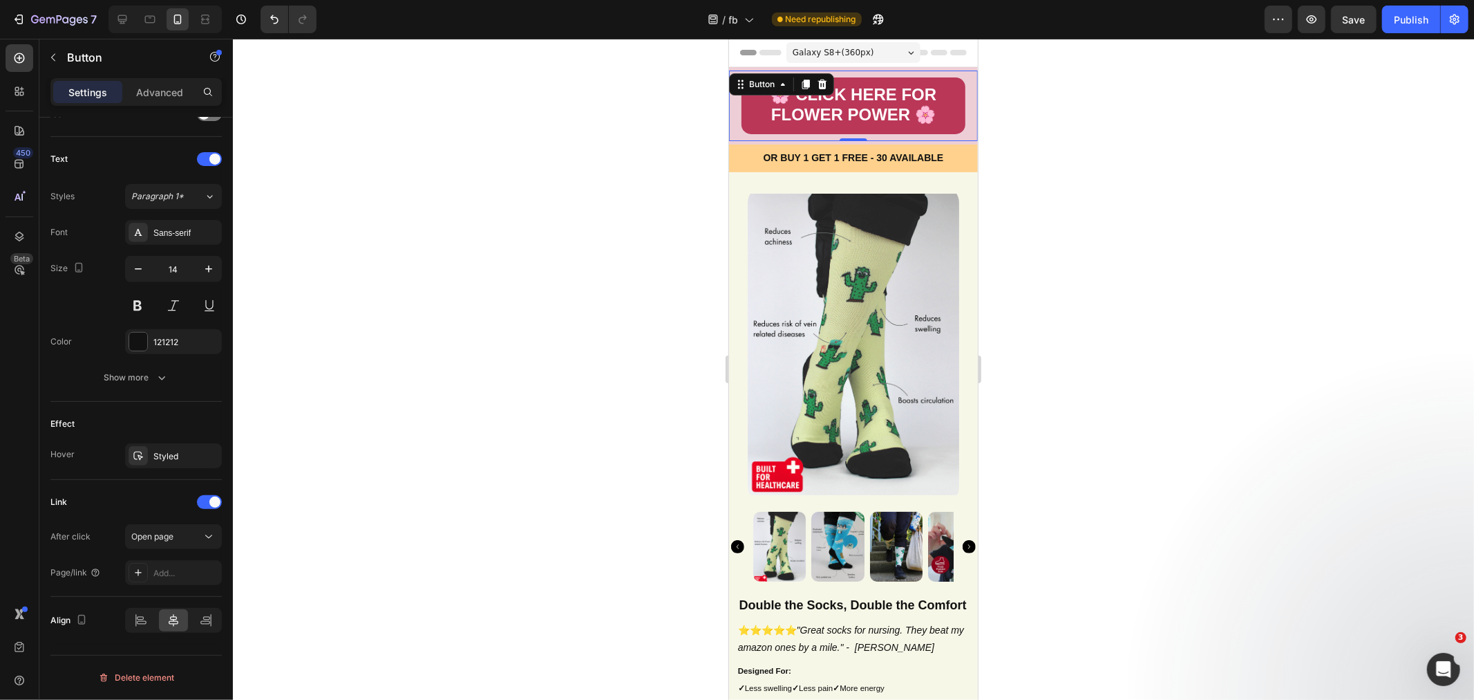
click at [191, 536] on div "Open page" at bounding box center [166, 536] width 71 height 12
click at [88, 509] on div "Link" at bounding box center [135, 502] width 171 height 22
click at [156, 569] on div "Add..." at bounding box center [185, 573] width 65 height 12
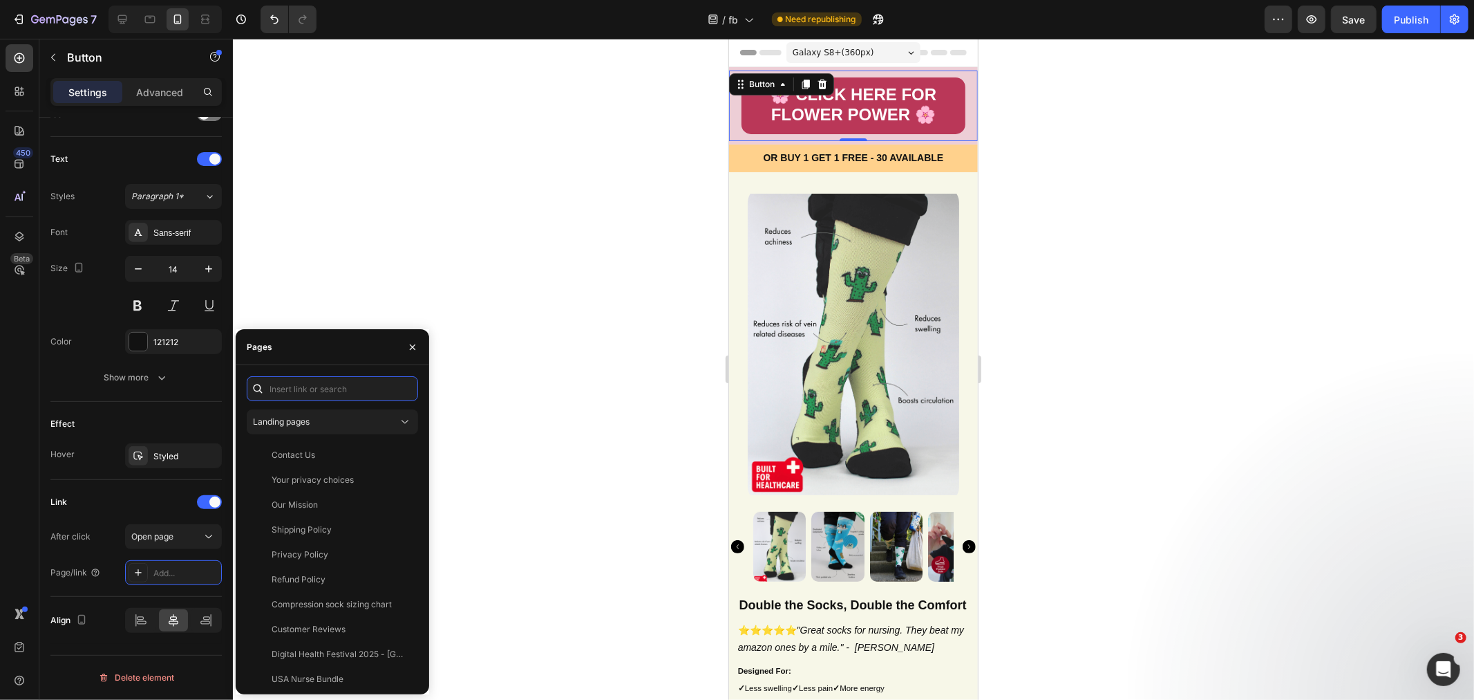
click at [316, 391] on input "text" at bounding box center [332, 388] width 171 height 25
paste input "[URL][DOMAIN_NAME]"
type input "[URL][DOMAIN_NAME]"
click at [377, 484] on div "[URL][DOMAIN_NAME] View" at bounding box center [332, 546] width 171 height 274
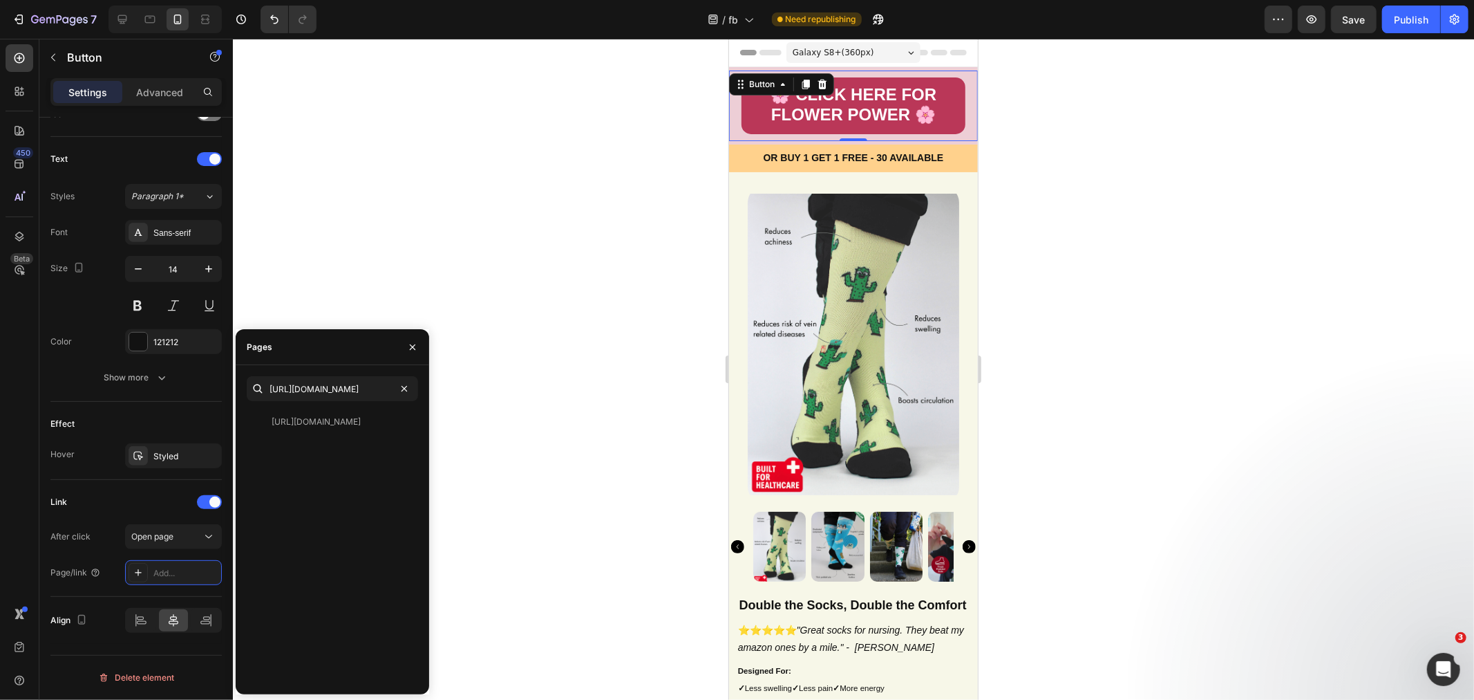
scroll to position [0, 0]
click at [426, 227] on div at bounding box center [853, 369] width 1241 height 661
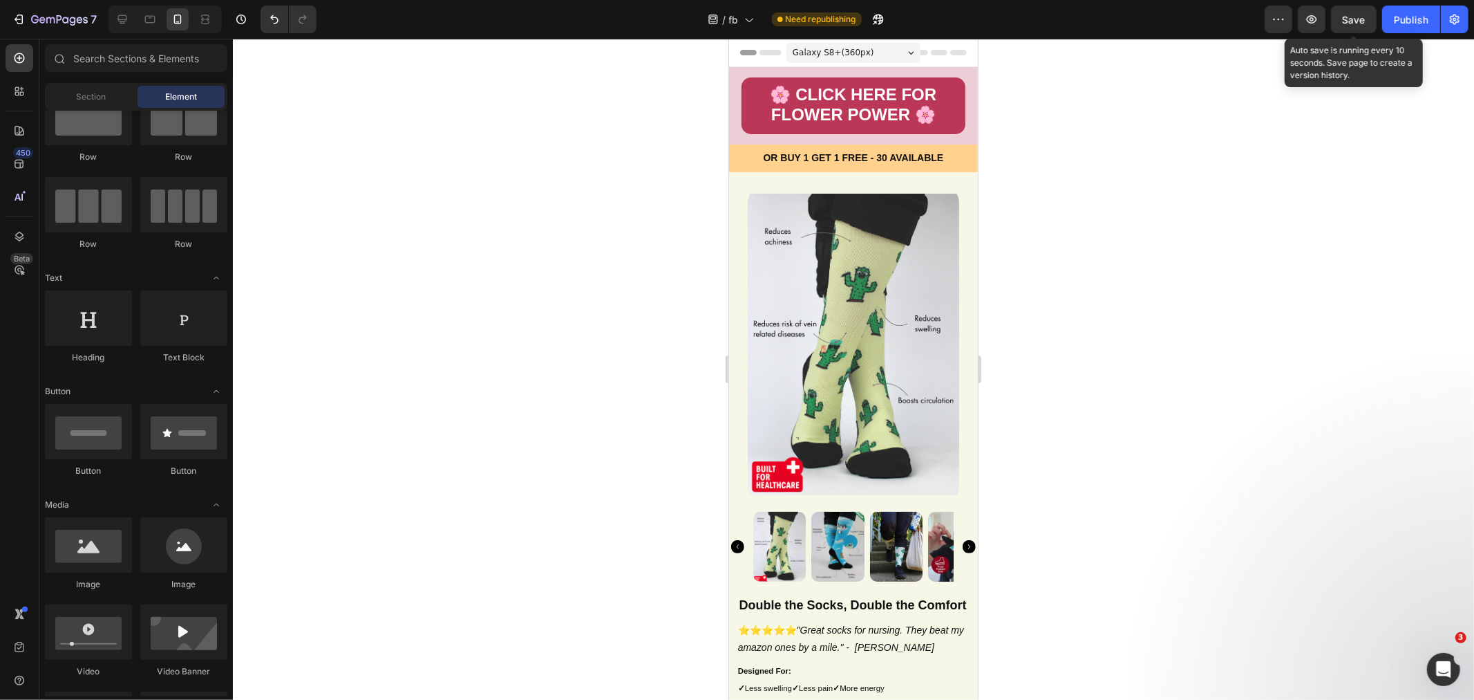
click at [1364, 17] on span "Save" at bounding box center [1354, 20] width 23 height 12
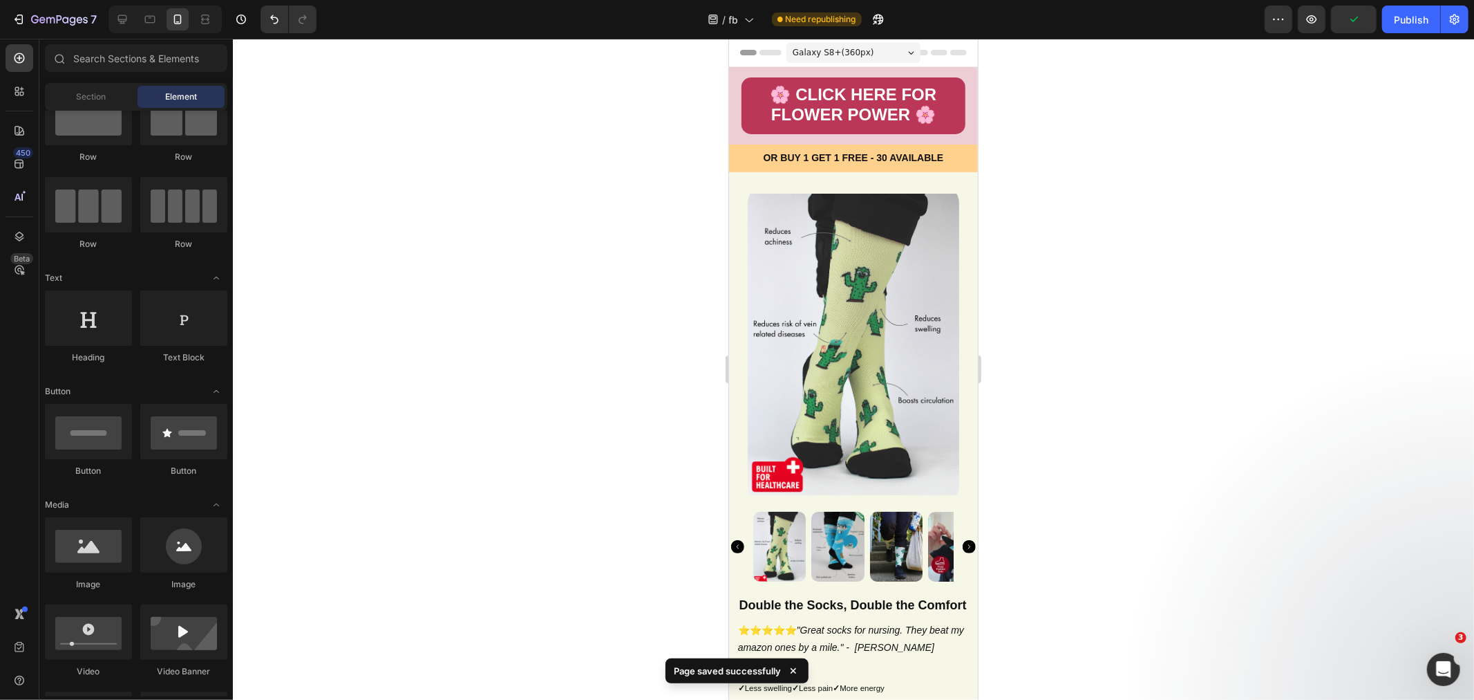
click at [1400, 17] on div "Publish" at bounding box center [1411, 19] width 35 height 15
click at [122, 24] on icon at bounding box center [122, 19] width 14 height 14
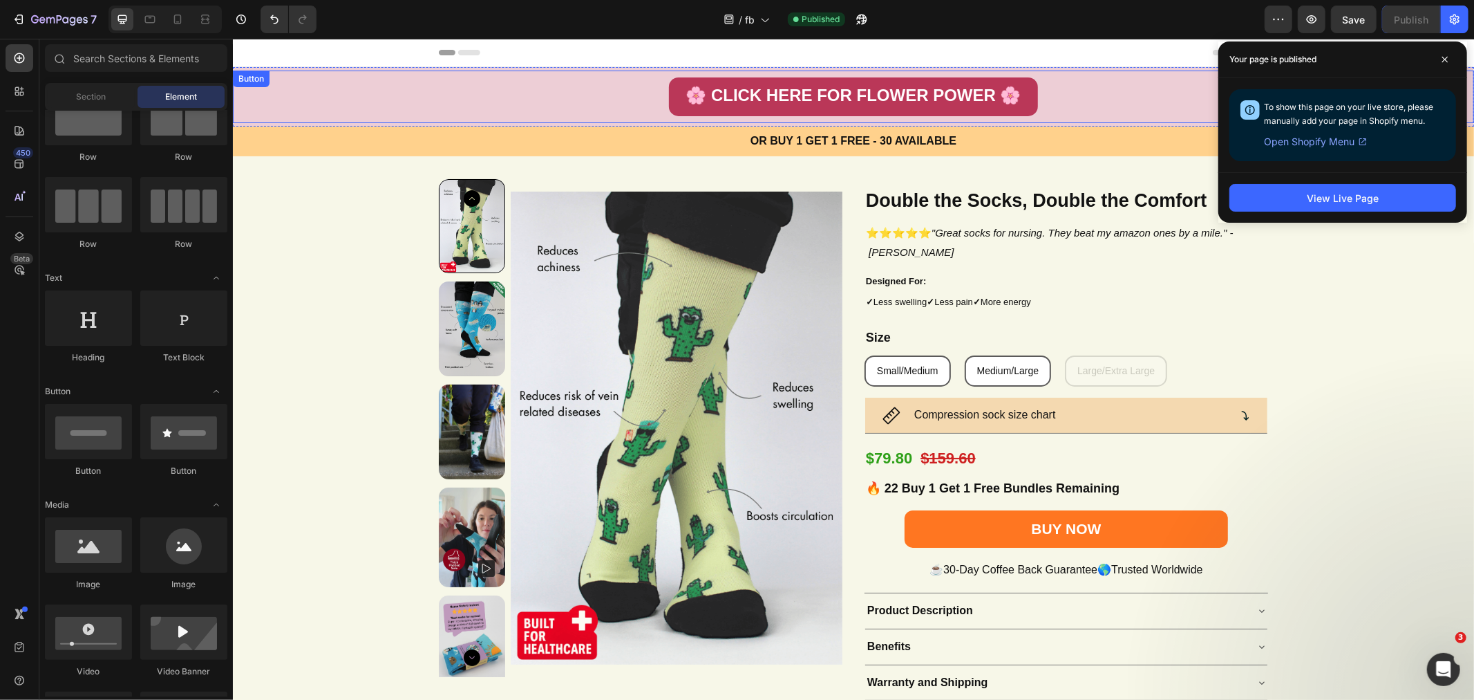
click at [778, 91] on strong "🌸 CLICK HERE FOR FLOWER POWER 🌸" at bounding box center [852, 94] width 335 height 19
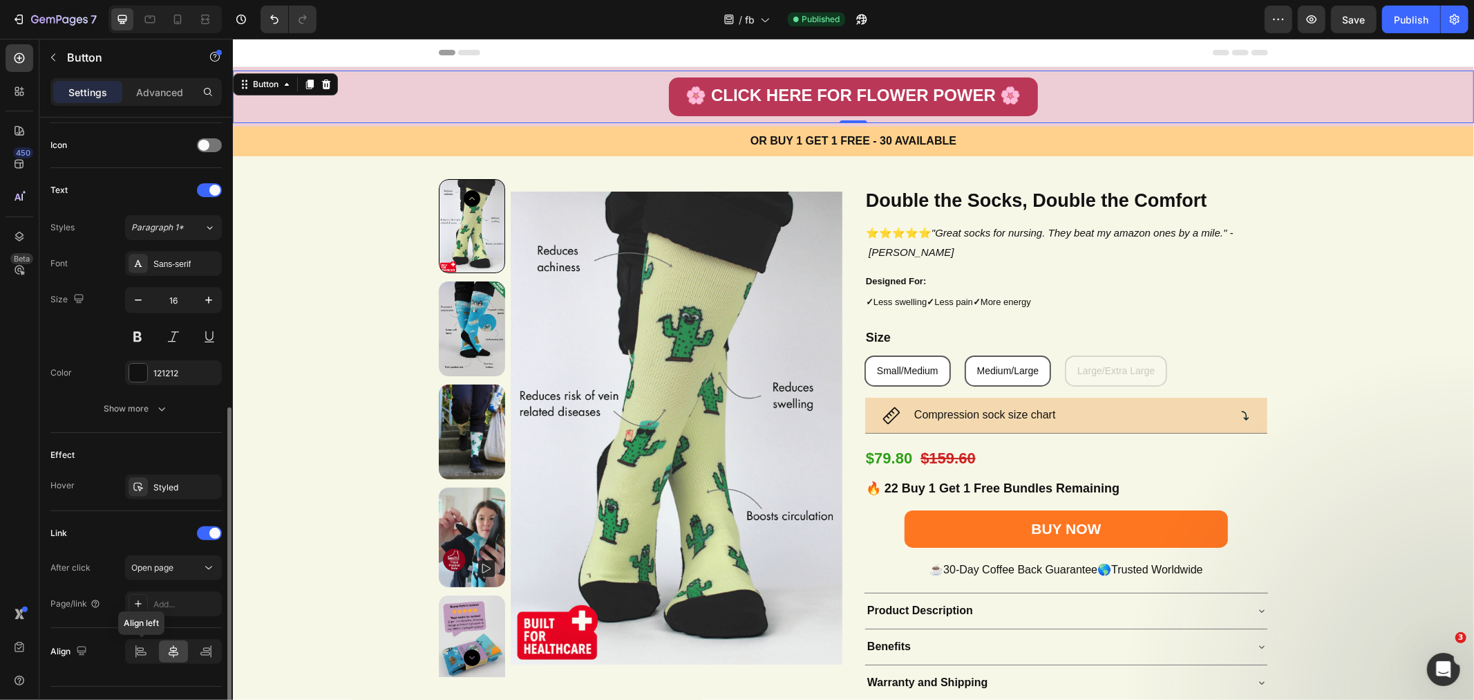
scroll to position [442, 0]
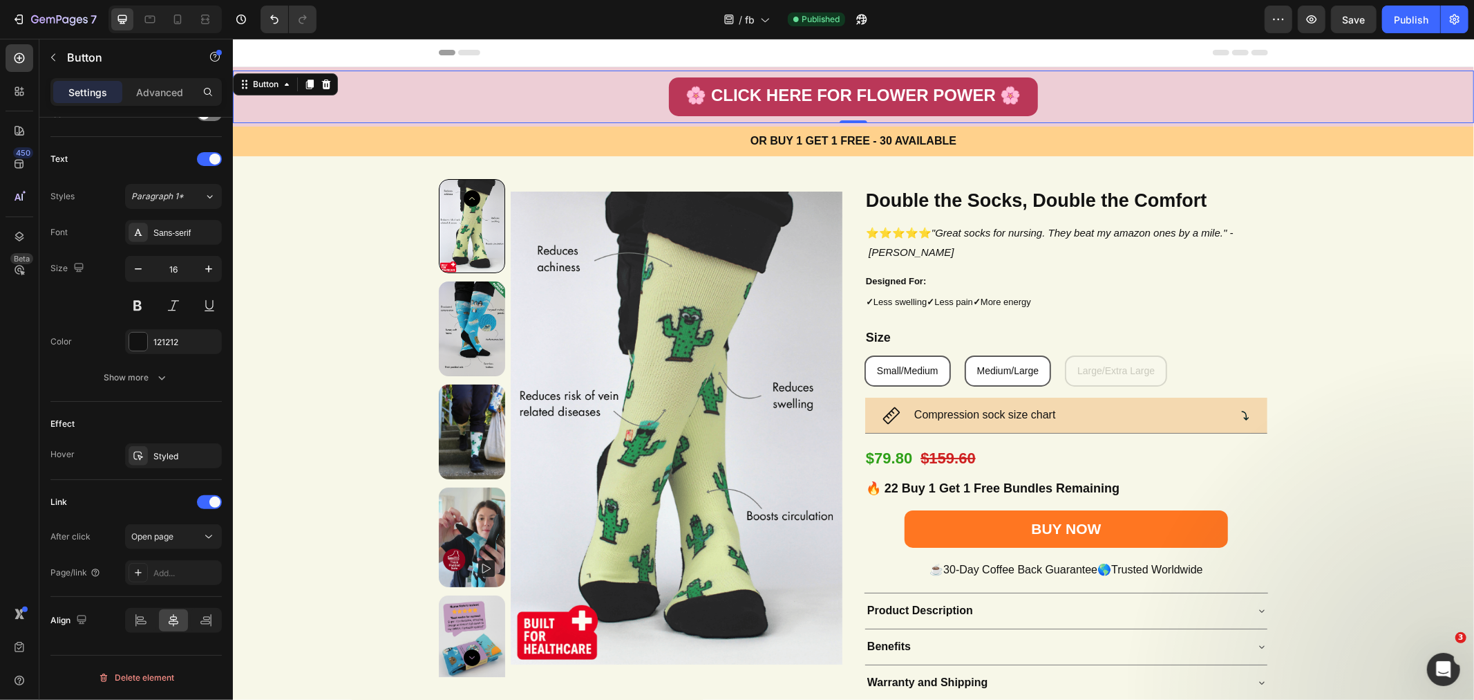
click at [160, 572] on div "Add..." at bounding box center [185, 573] width 65 height 12
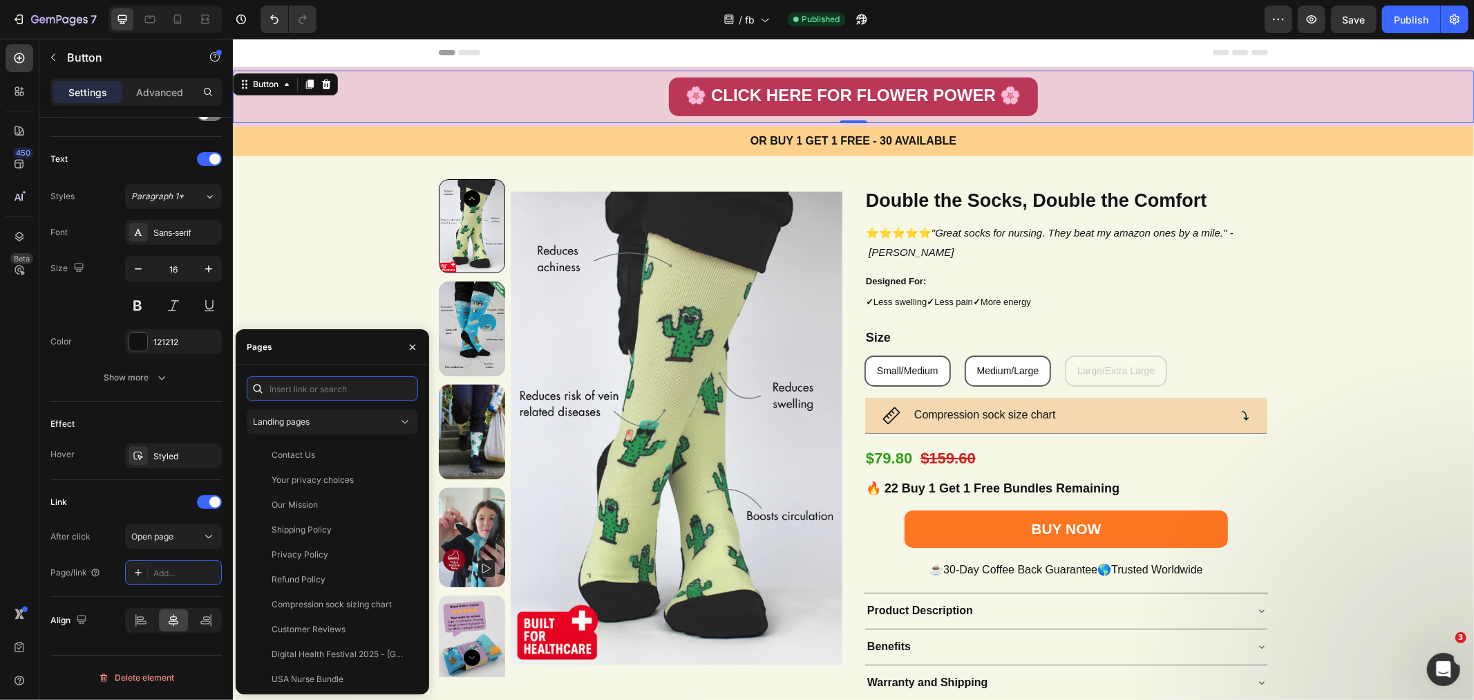
click at [326, 389] on input "text" at bounding box center [332, 388] width 171 height 25
paste input "[URL][DOMAIN_NAME]"
type input "[URL][DOMAIN_NAME]"
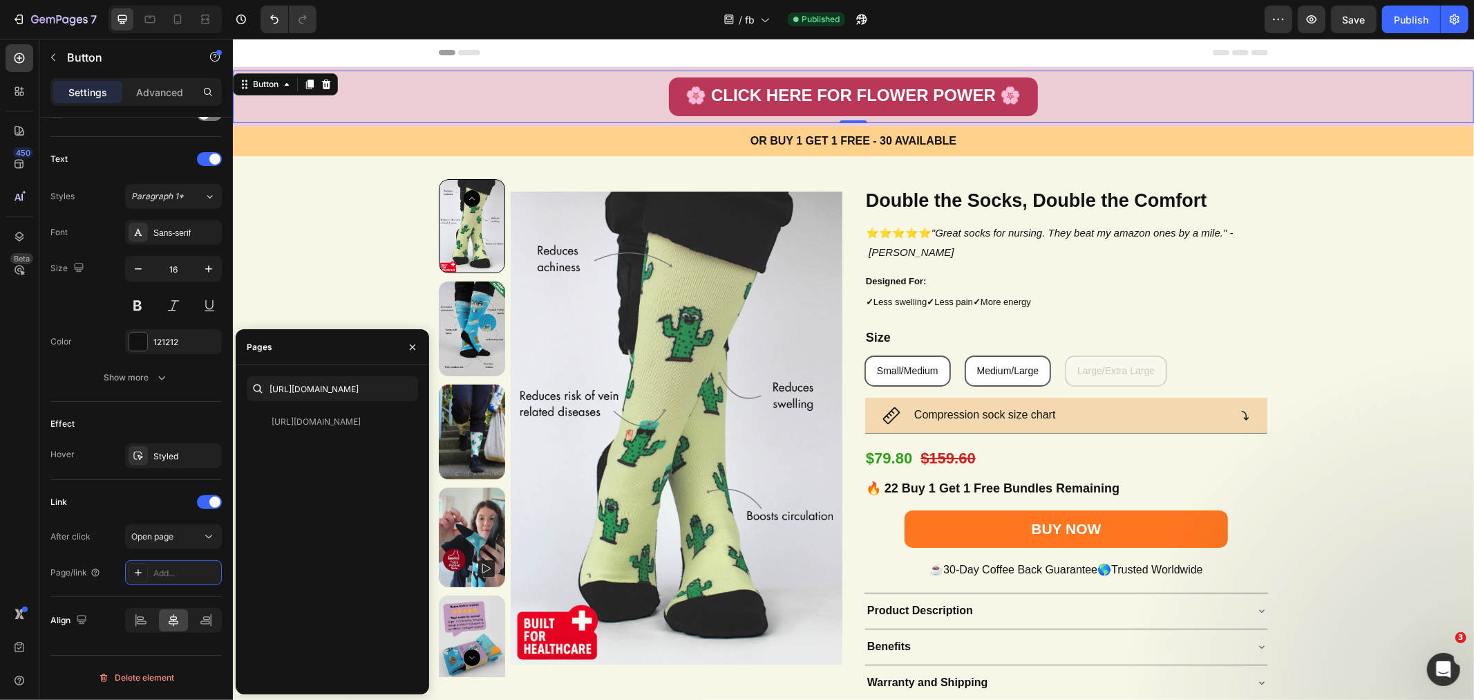
click at [339, 420] on div "[URL][DOMAIN_NAME]" at bounding box center [316, 421] width 89 height 12
click at [350, 476] on div "[URL][DOMAIN_NAME] View" at bounding box center [332, 546] width 171 height 274
click at [321, 423] on div "[URL][DOMAIN_NAME]" at bounding box center [316, 421] width 89 height 12
click at [356, 514] on div "[URL][DOMAIN_NAME] View" at bounding box center [332, 546] width 171 height 274
click at [332, 292] on div "Product Images Double the Socks, Double the Comfort Heading ⭐⭐⭐⭐⭐ "Great socks …" at bounding box center [852, 444] width 1241 height 533
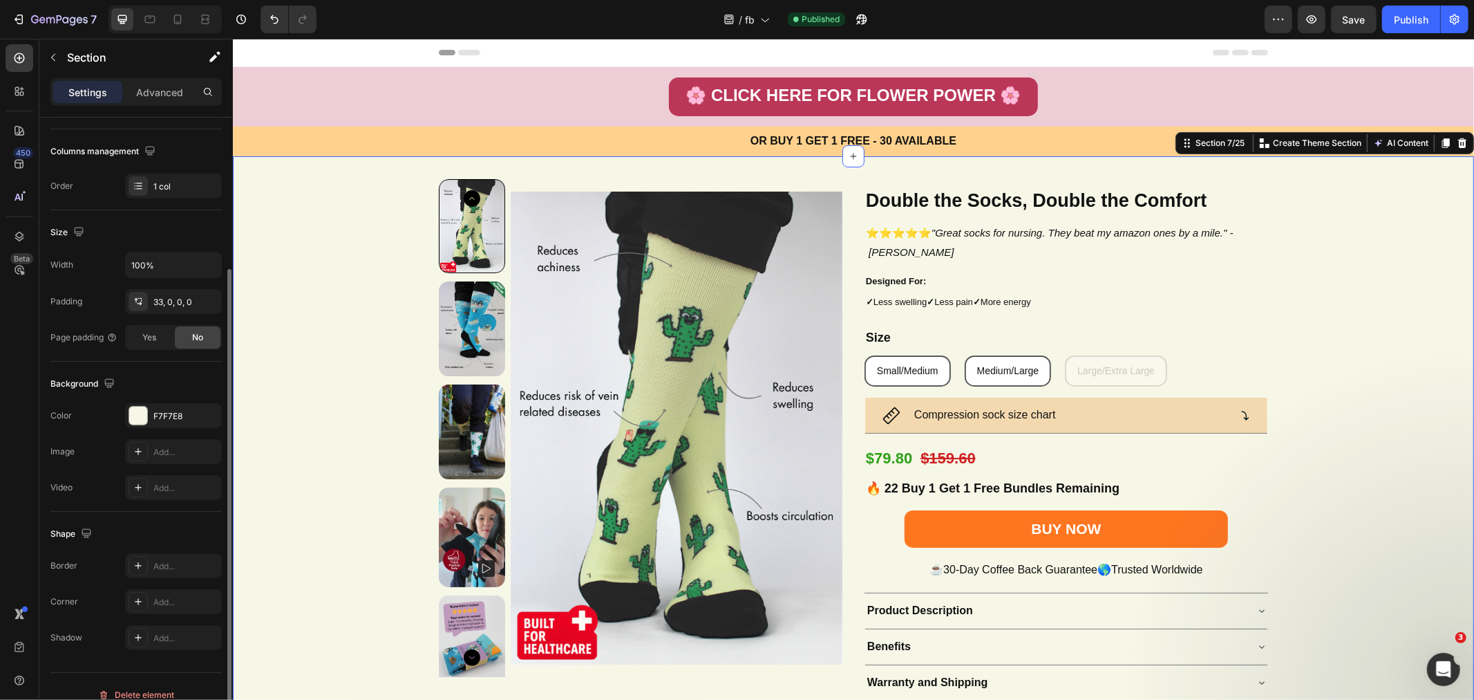
scroll to position [222, 0]
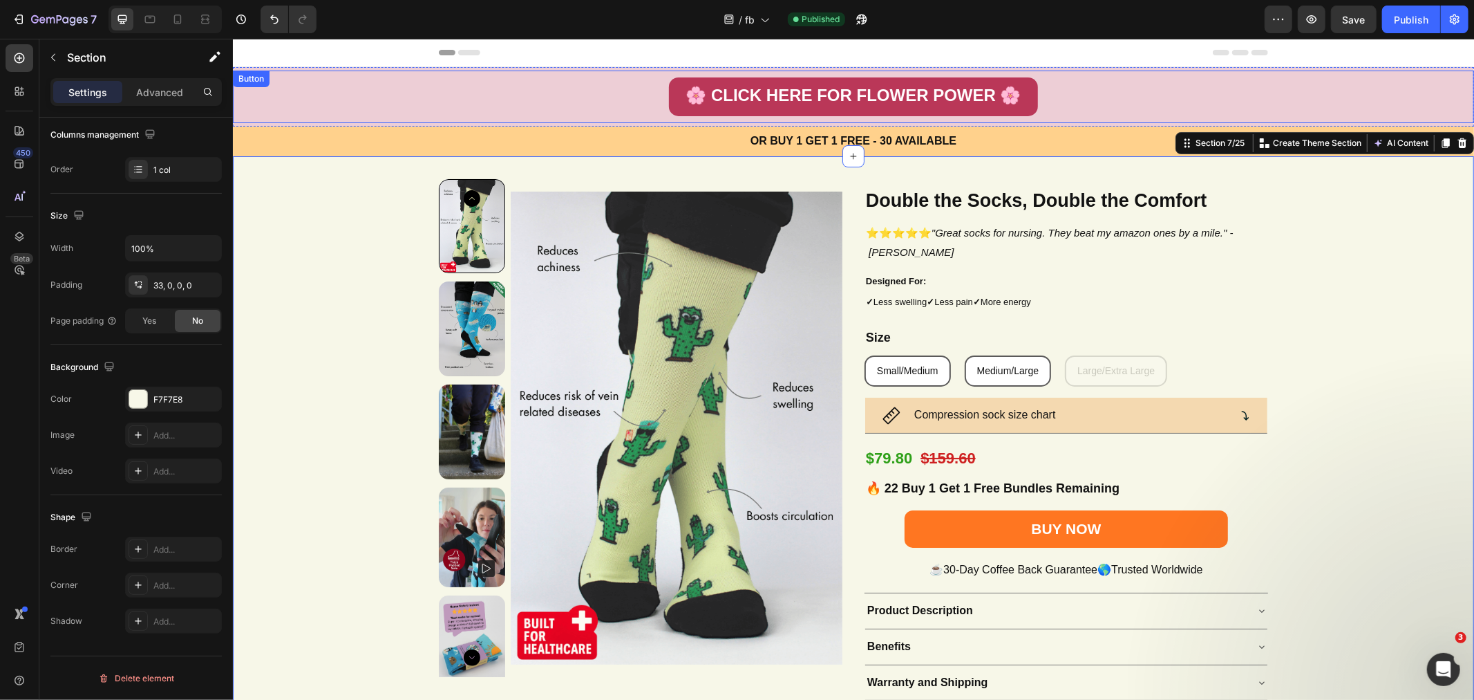
click at [668, 104] on link "🌸 CLICK HERE FOR FLOWER POWER 🌸" at bounding box center [852, 96] width 368 height 39
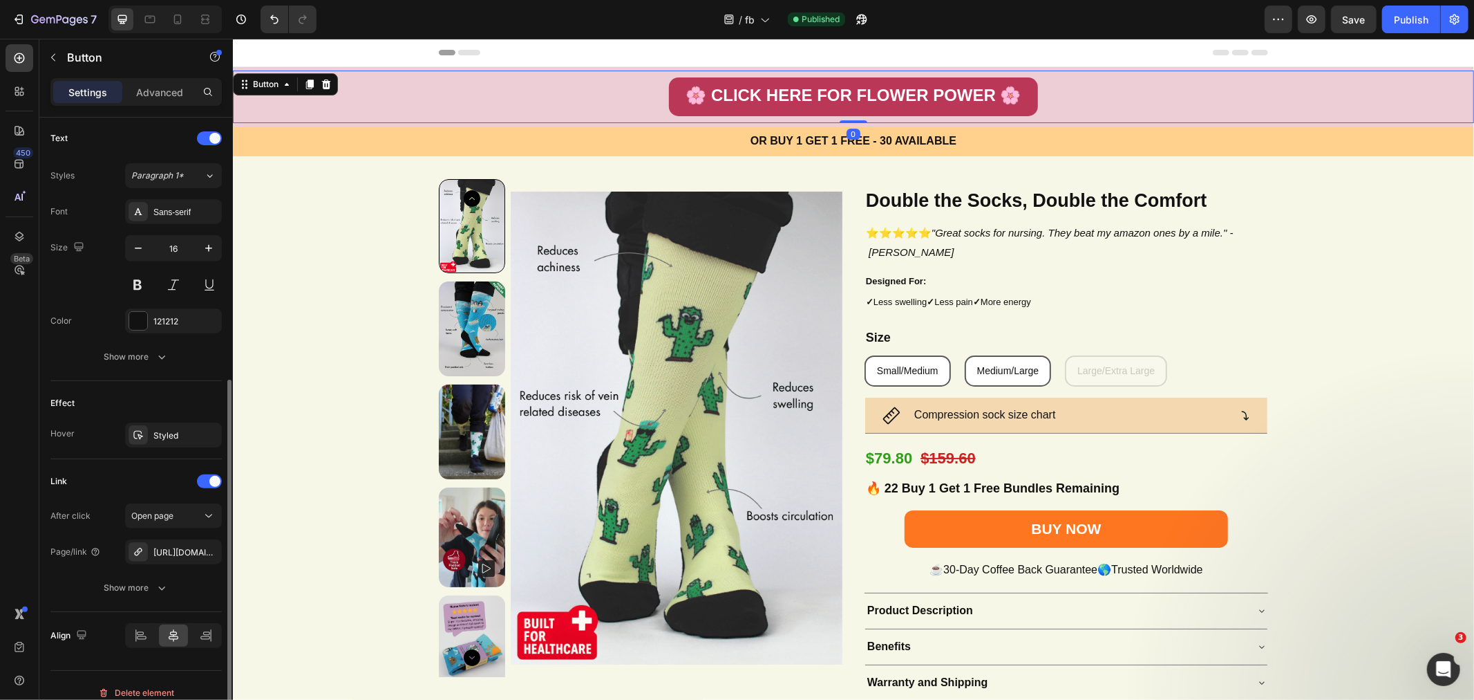
scroll to position [478, 0]
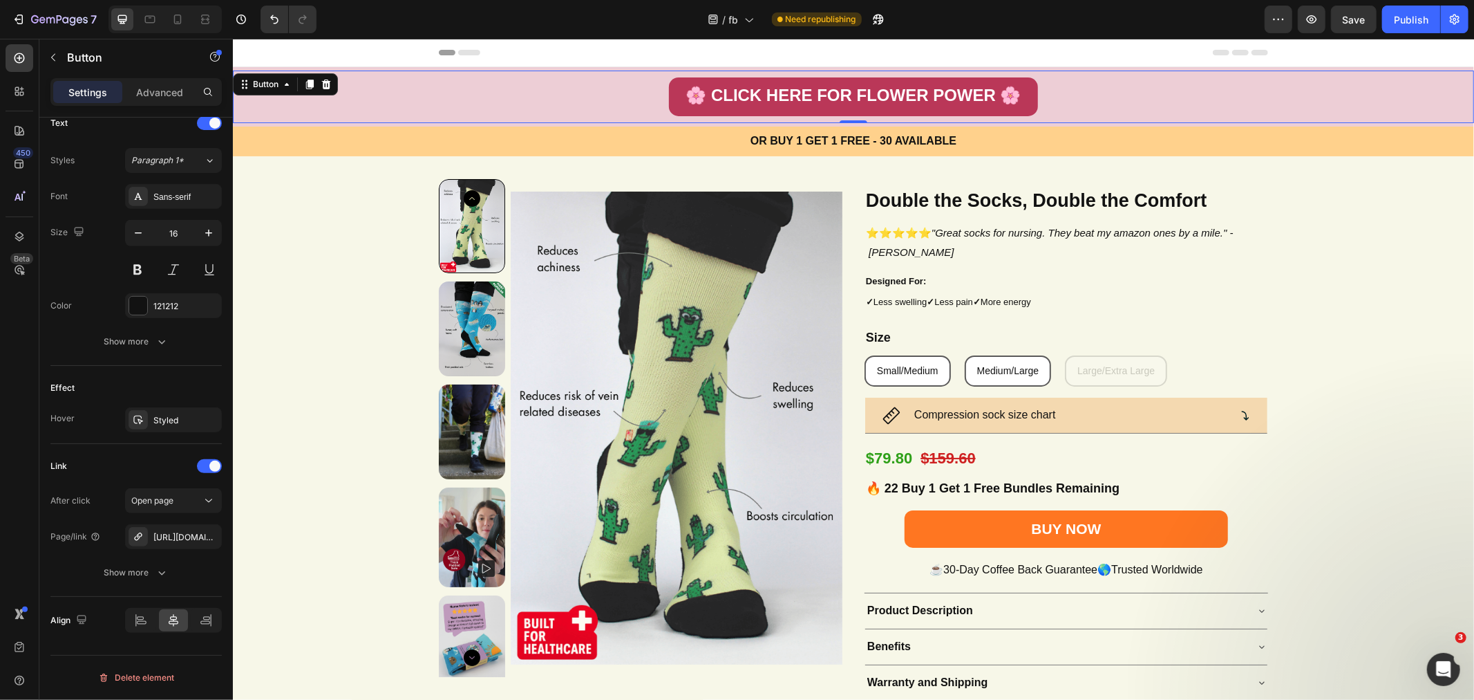
click at [1399, 24] on div "Publish" at bounding box center [1411, 19] width 35 height 15
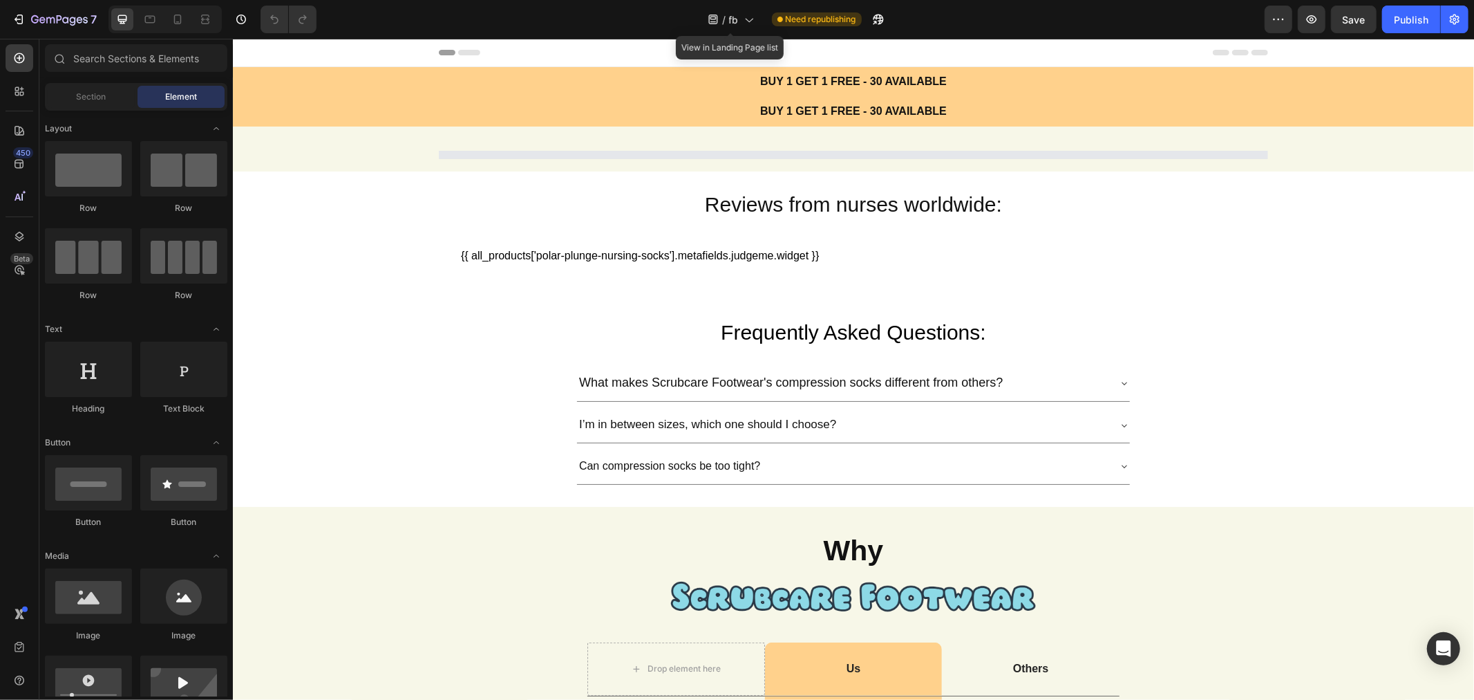
click at [749, 21] on icon at bounding box center [749, 19] width 14 height 14
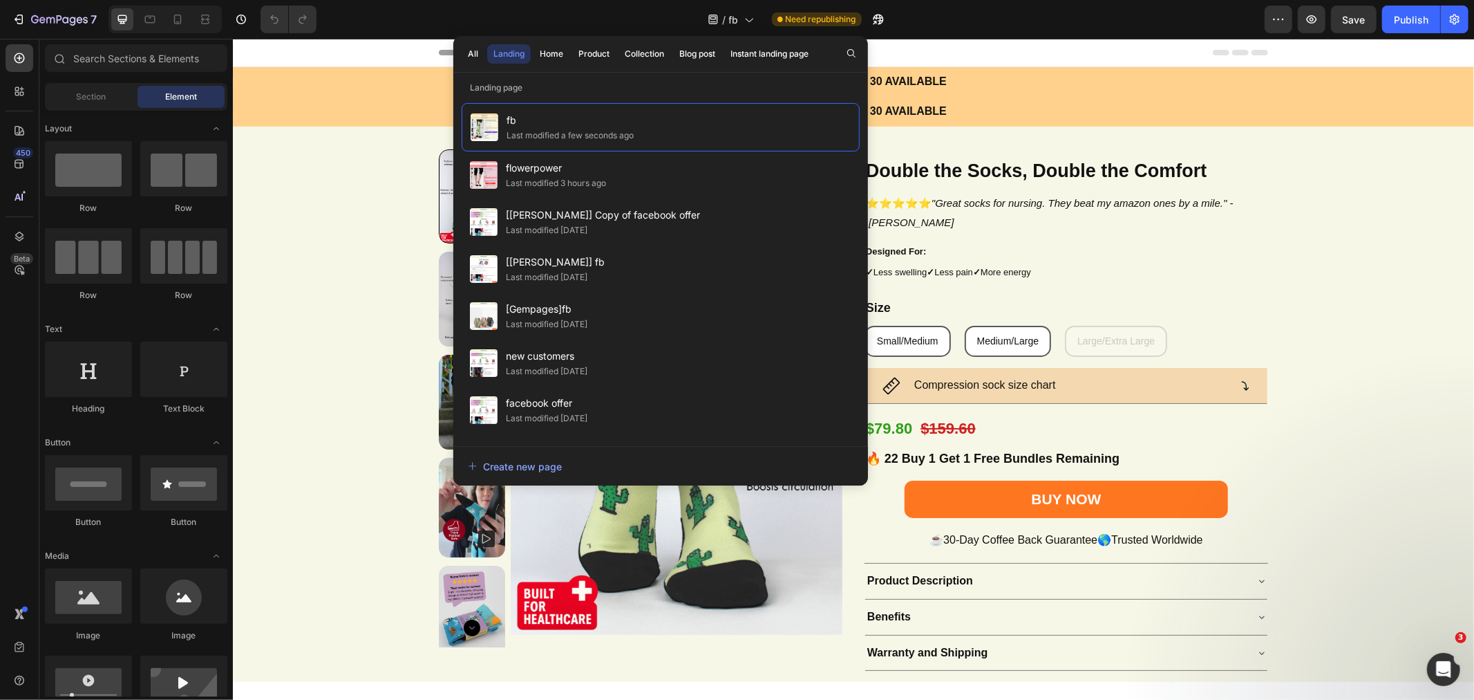
click at [584, 161] on span "flowerpower" at bounding box center [556, 168] width 100 height 17
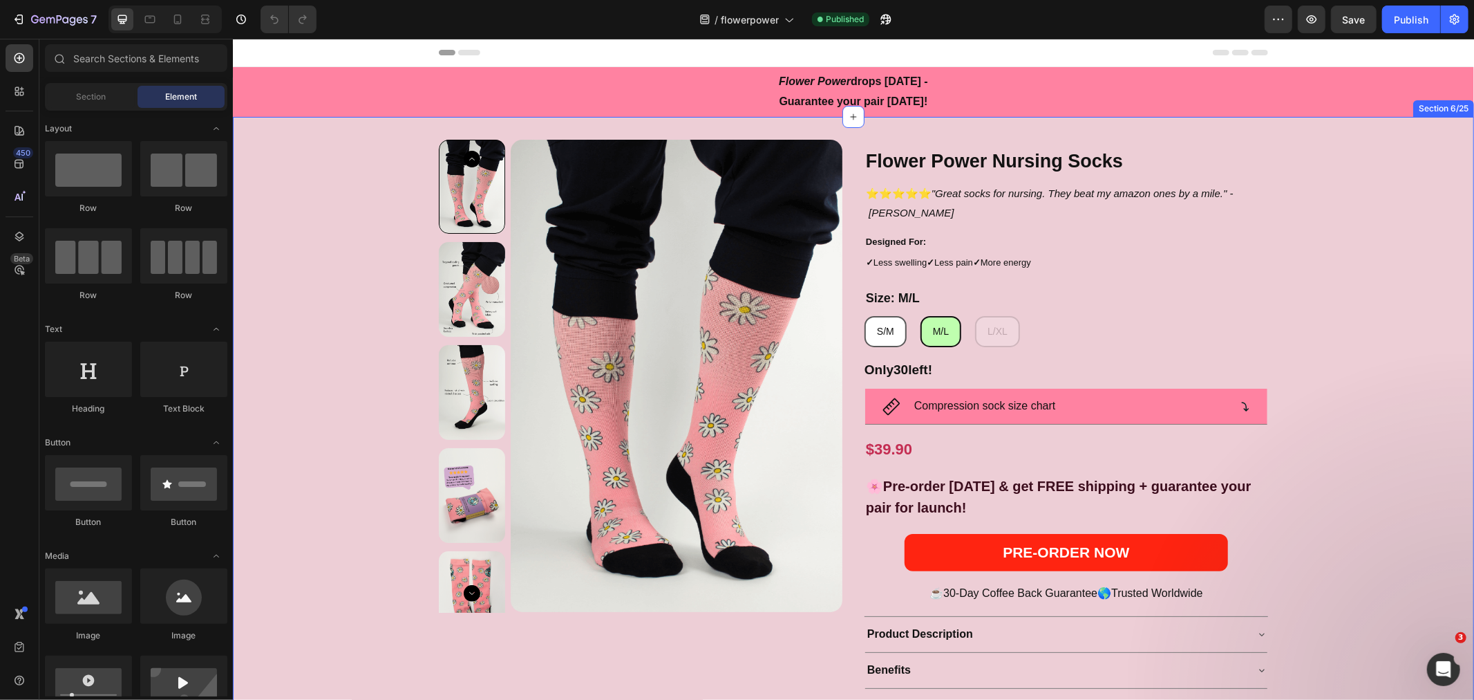
click at [269, 128] on div "Product Images Flower Power Nursing Socks Heading ⭐⭐⭐⭐⭐ "Great socks for nursin…" at bounding box center [852, 425] width 1241 height 619
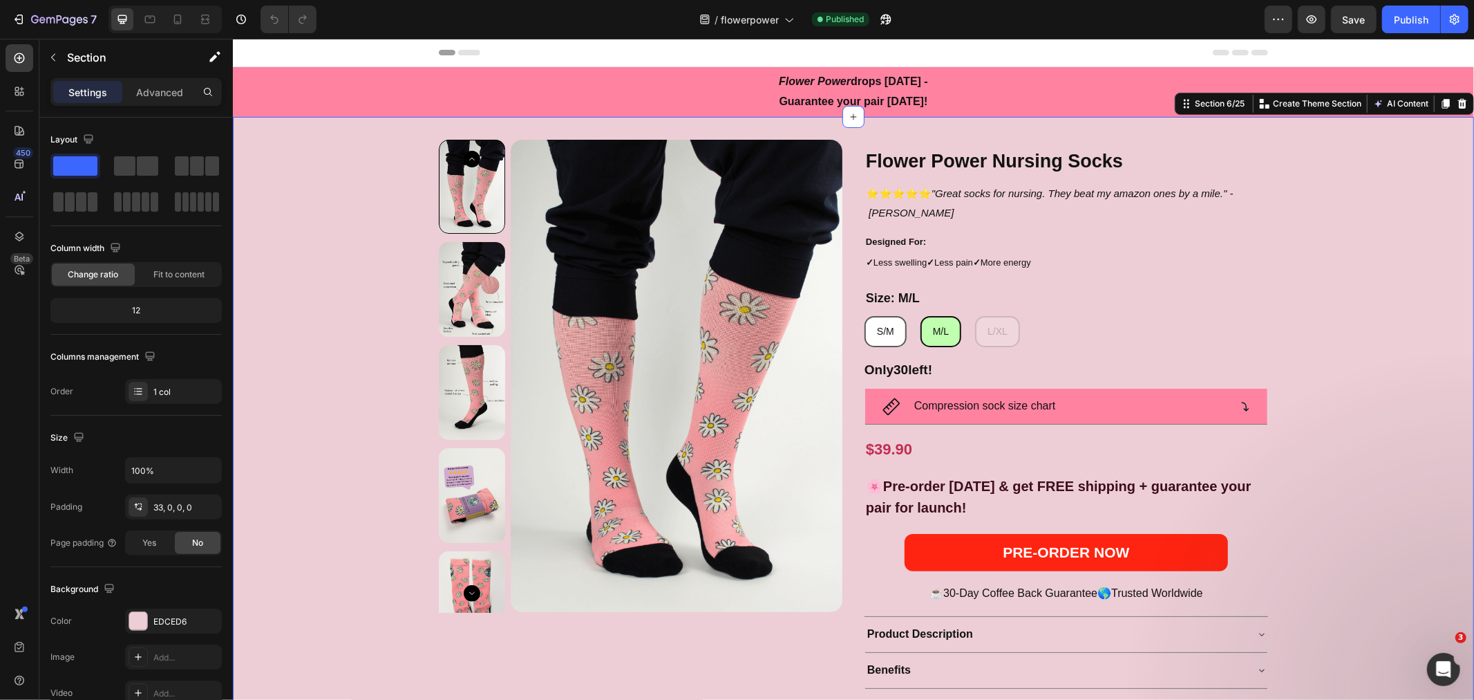
click at [188, 625] on div "EDCED6" at bounding box center [173, 620] width 97 height 25
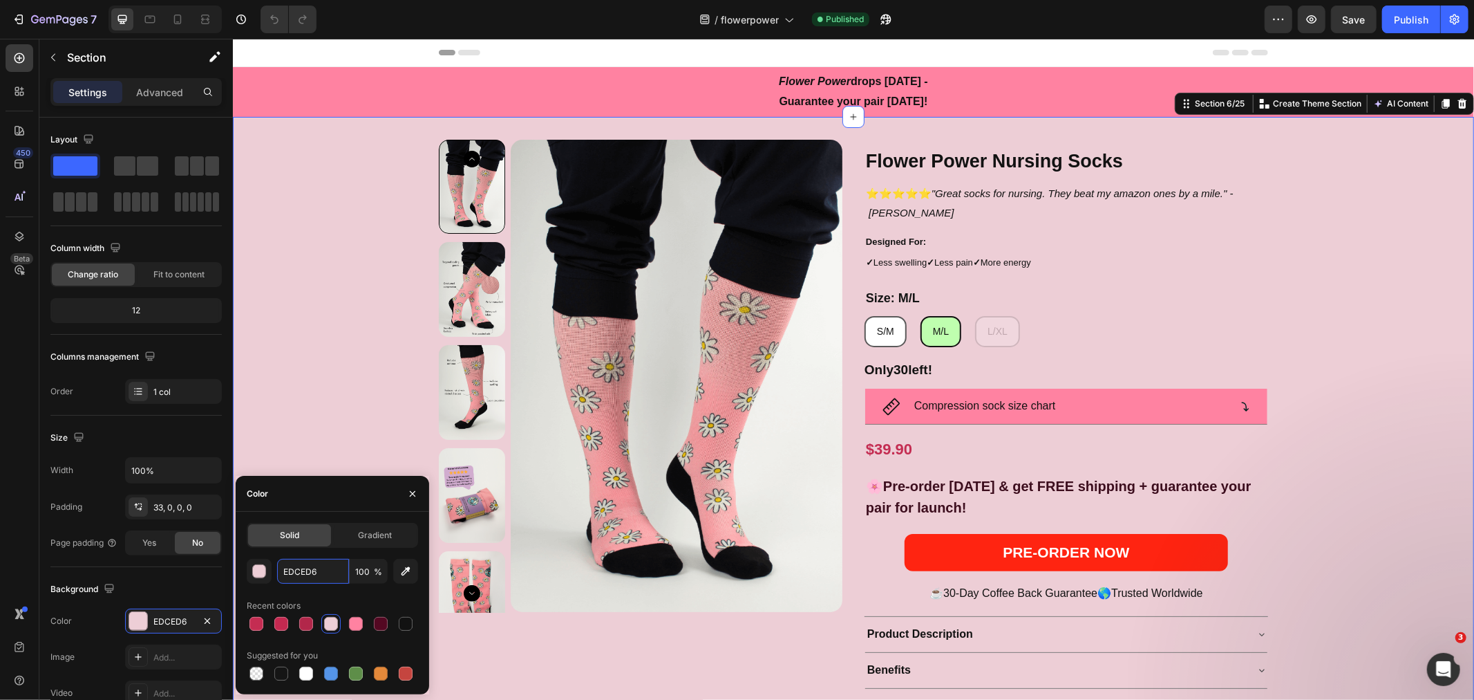
click at [330, 568] on input "EDCED6" at bounding box center [313, 571] width 72 height 25
click at [880, 485] on strong "🌸Pre-order today & get FREE shipping + guarantee your pair for launch!" at bounding box center [1057, 496] width 385 height 37
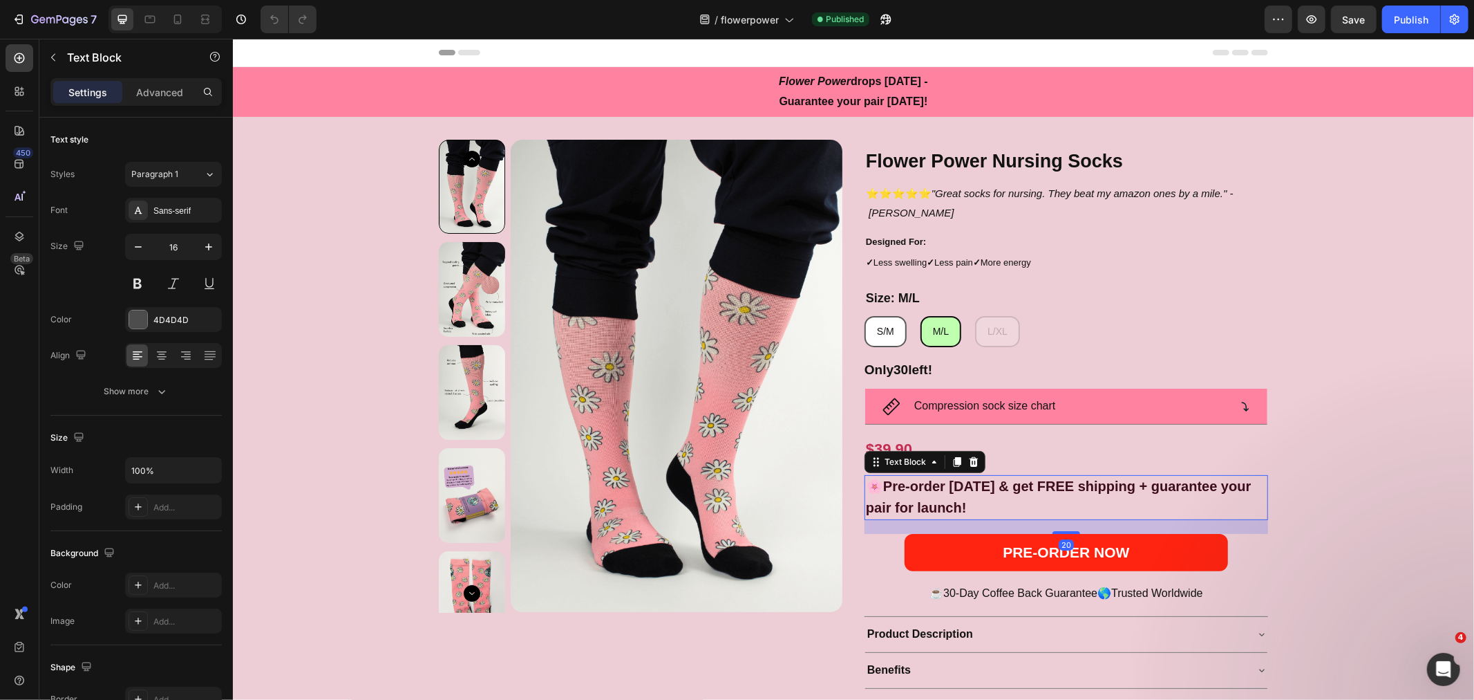
click at [874, 480] on strong "🌸Pre-order today & get FREE shipping + guarantee your pair for launch!" at bounding box center [1057, 496] width 385 height 37
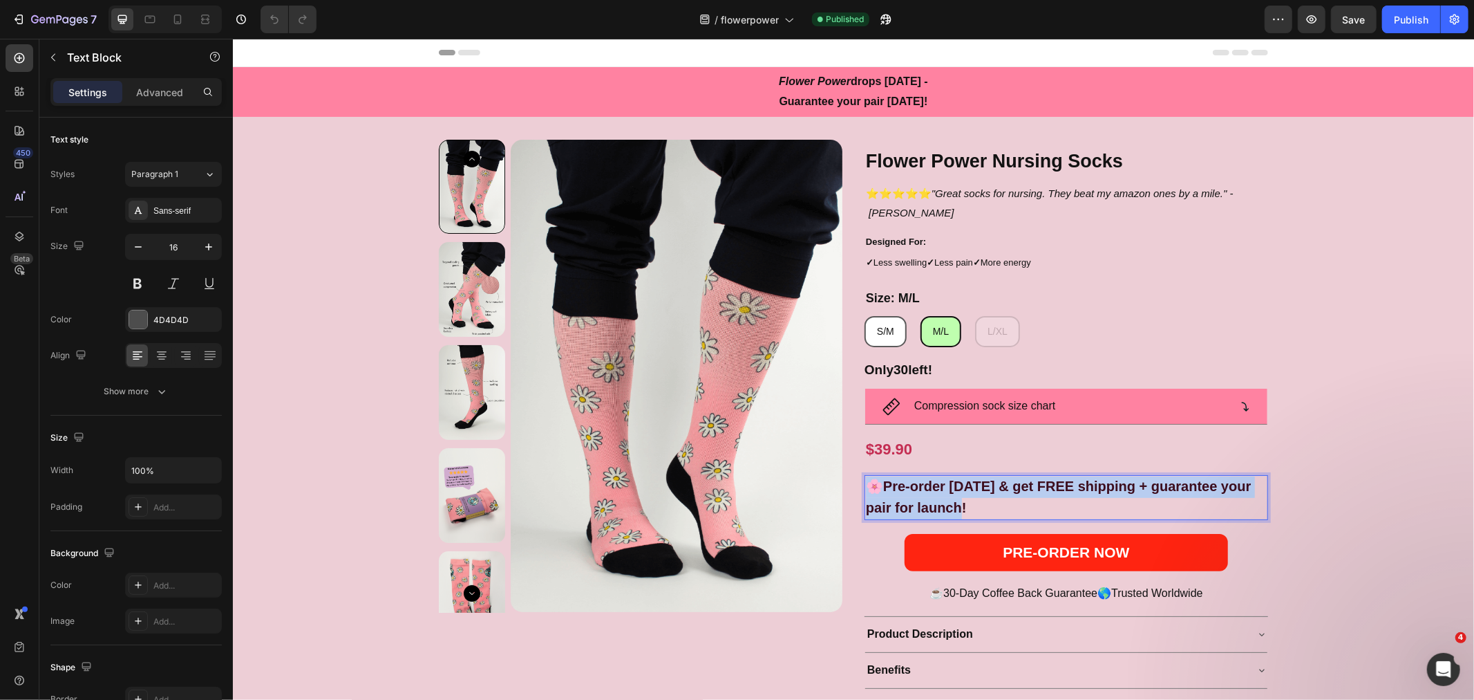
click at [874, 480] on strong "🌸Pre-order today & get FREE shipping + guarantee your pair for launch!" at bounding box center [1057, 496] width 385 height 37
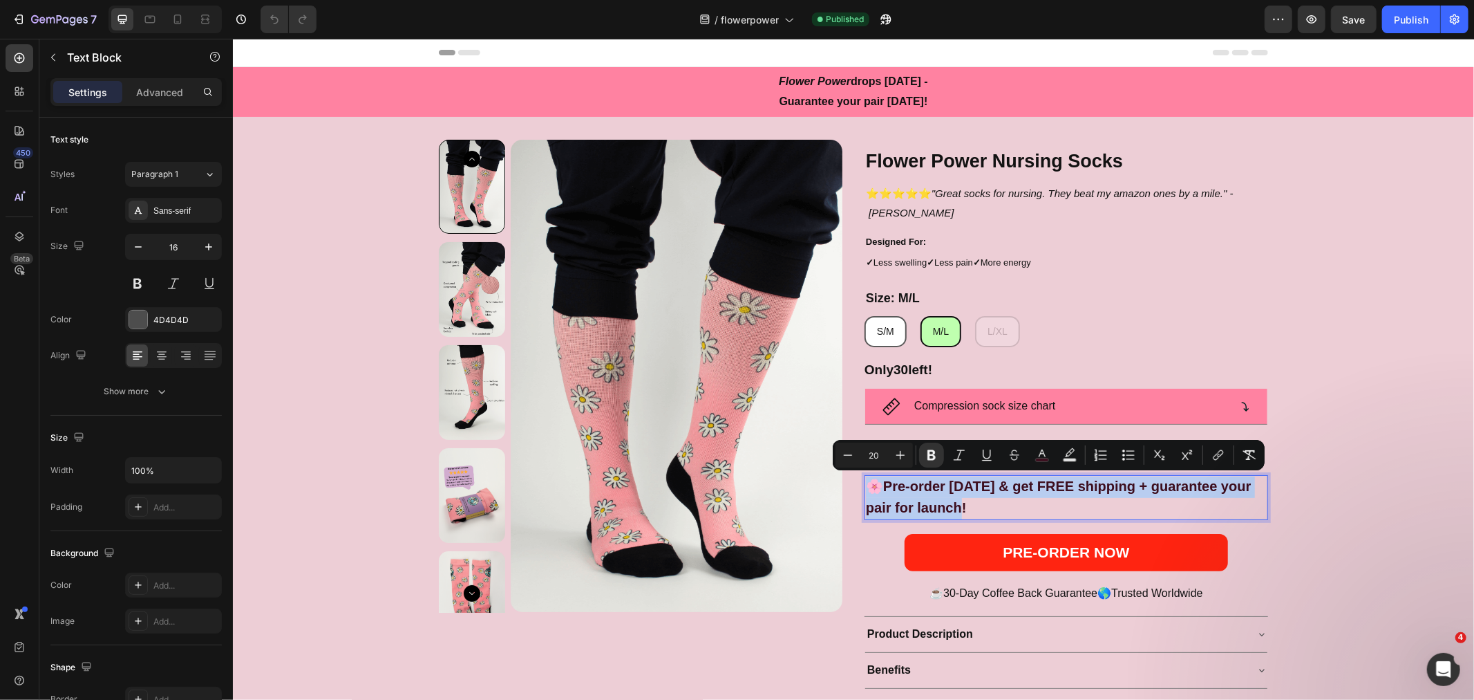
click at [870, 481] on strong "🌸Pre-order today & get FREE shipping + guarantee your pair for launch!" at bounding box center [1057, 496] width 385 height 37
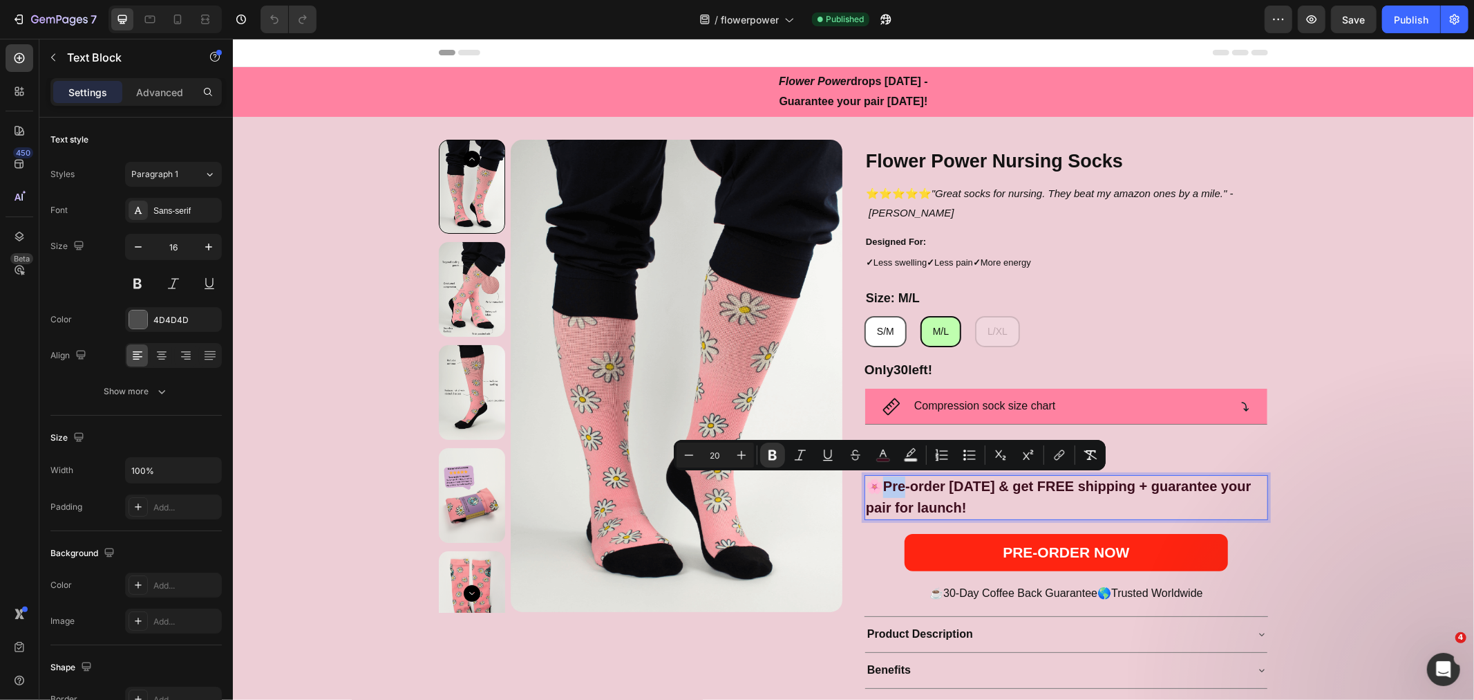
click at [865, 481] on strong "🌸Pre-order today & get FREE shipping + guarantee your pair for launch!" at bounding box center [1057, 496] width 385 height 37
copy strong "🌸P"
